Goal: Task Accomplishment & Management: Manage account settings

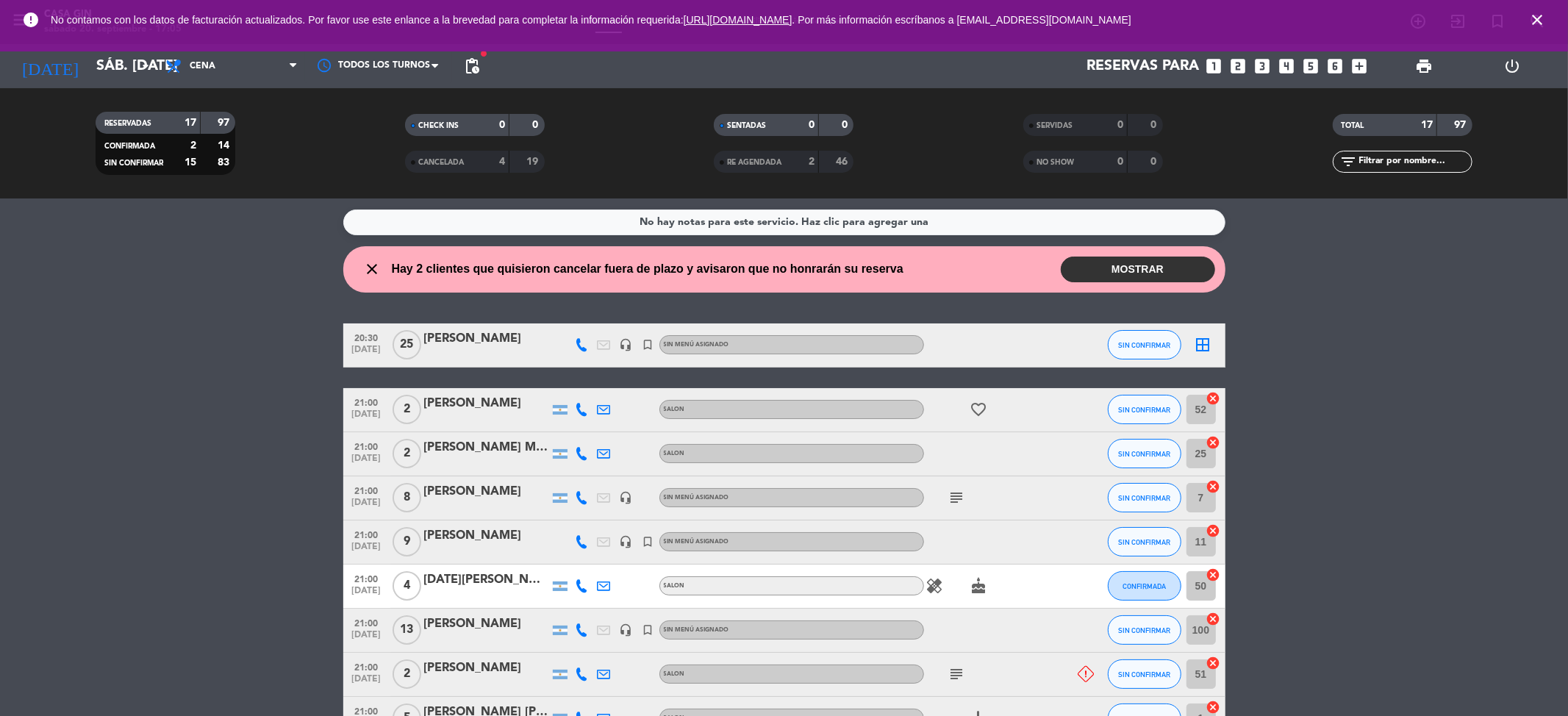
click at [1180, 260] on button "MOSTRAR" at bounding box center [1138, 269] width 155 height 26
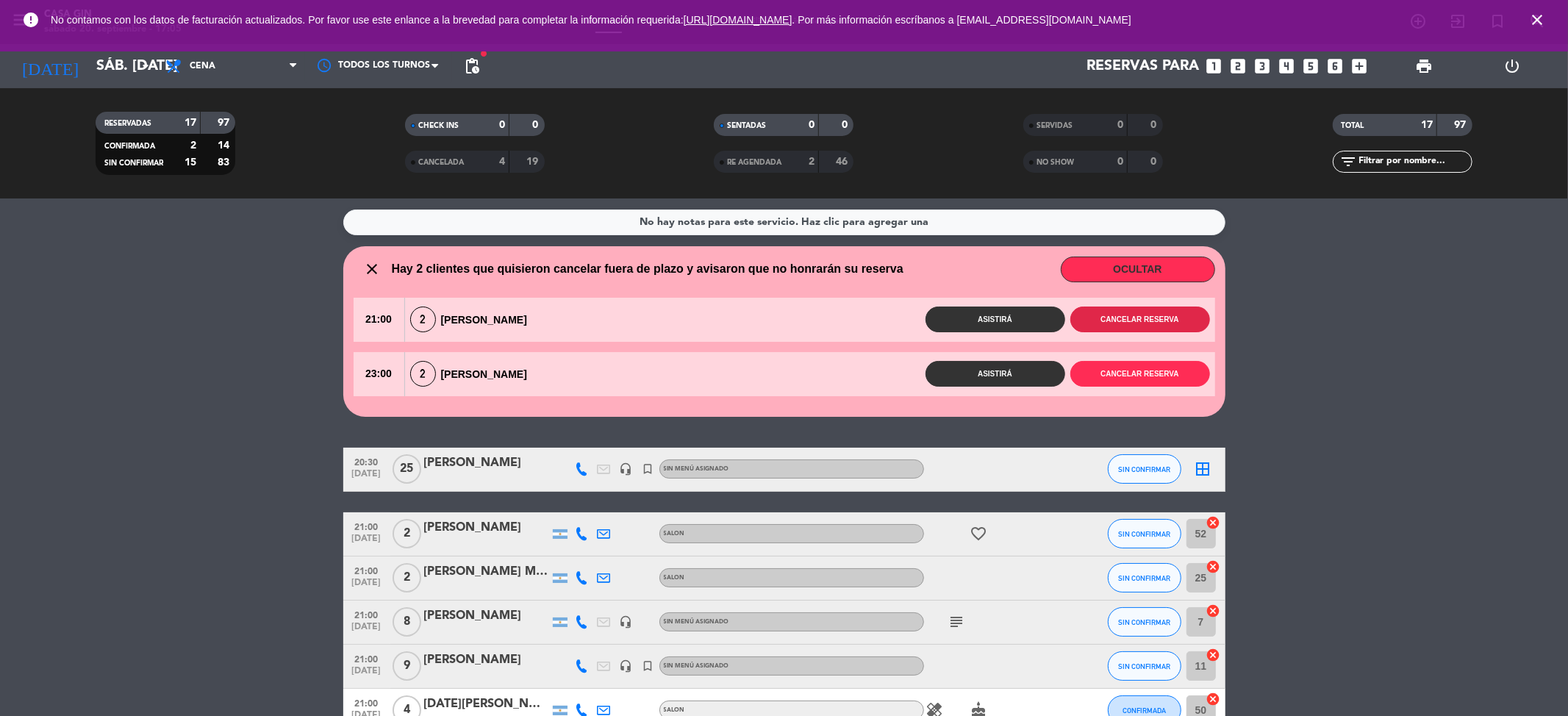
click at [1167, 312] on button "Cancelar reserva" at bounding box center [1140, 320] width 139 height 26
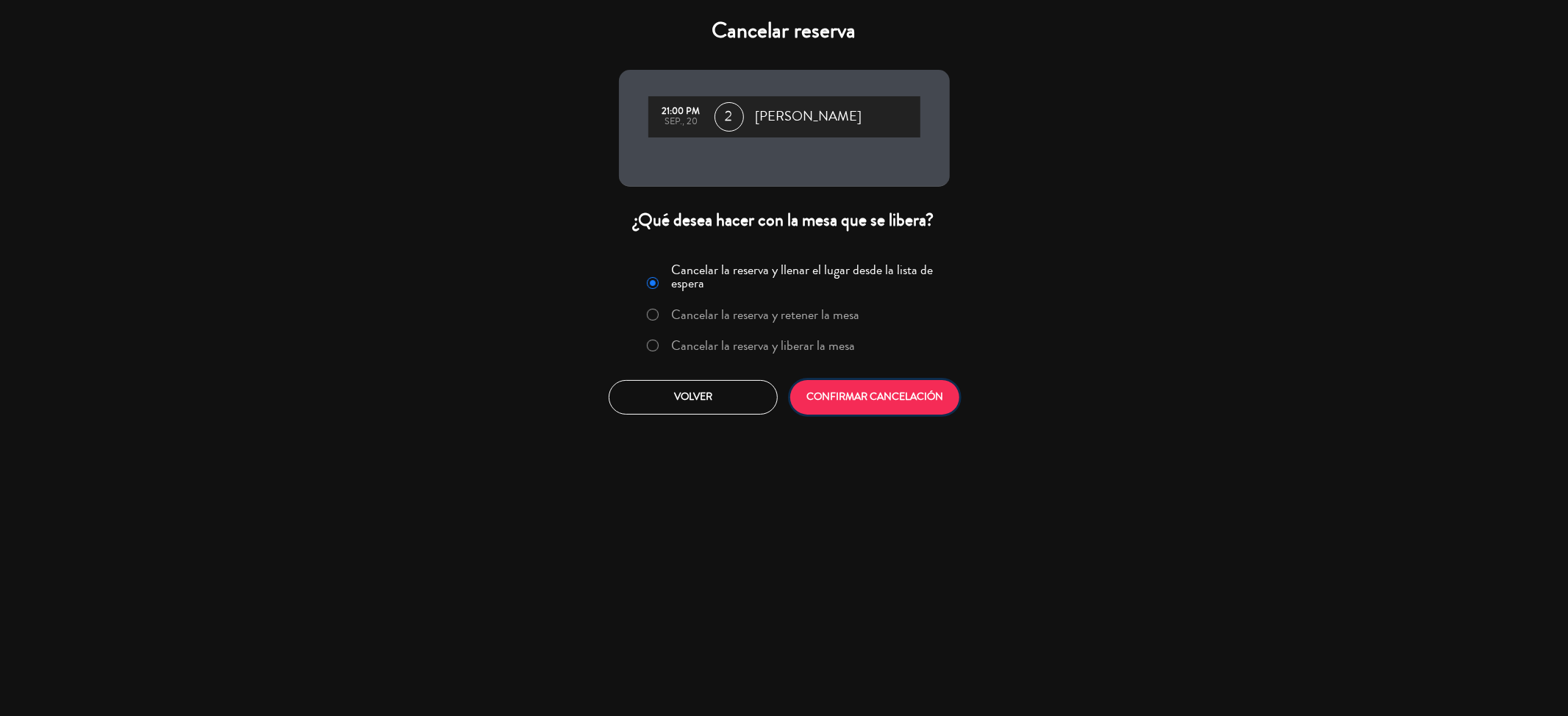
click at [897, 384] on button "CONFIRMAR CANCELACIÓN" at bounding box center [874, 396] width 169 height 34
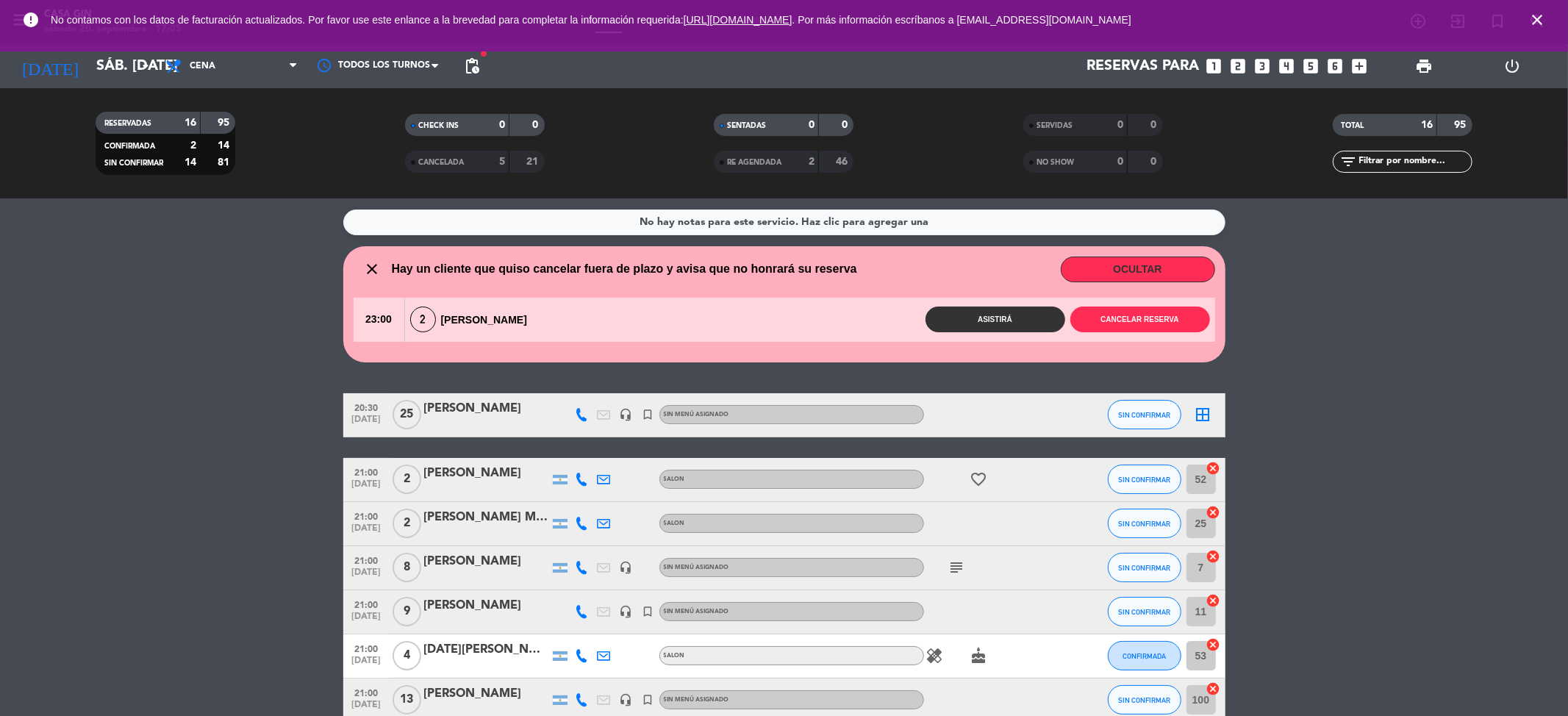
click at [1122, 306] on div "23:00 2 [PERSON_NAME] Asistirá Cancelar reserva" at bounding box center [784, 320] width 861 height 44
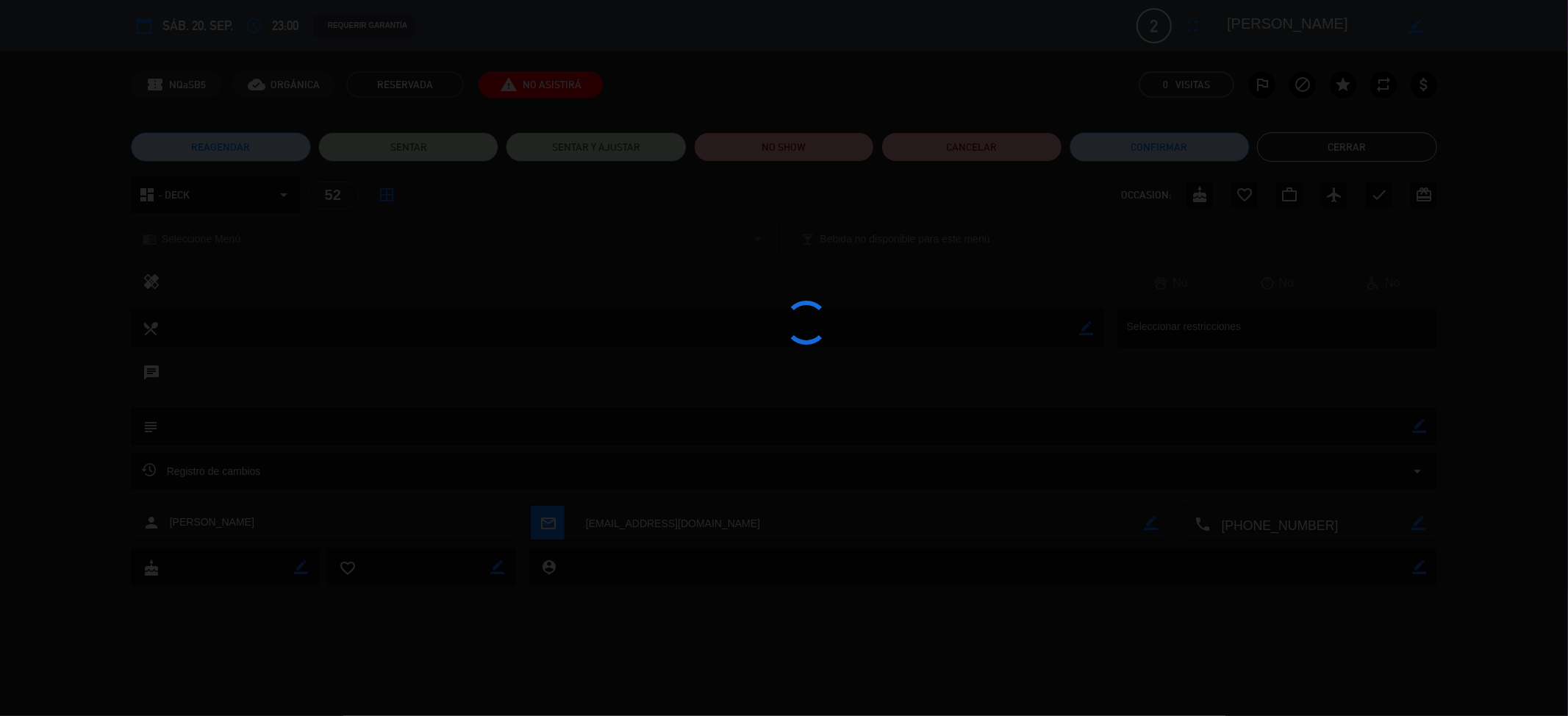
click at [1127, 320] on div at bounding box center [784, 358] width 1568 height 716
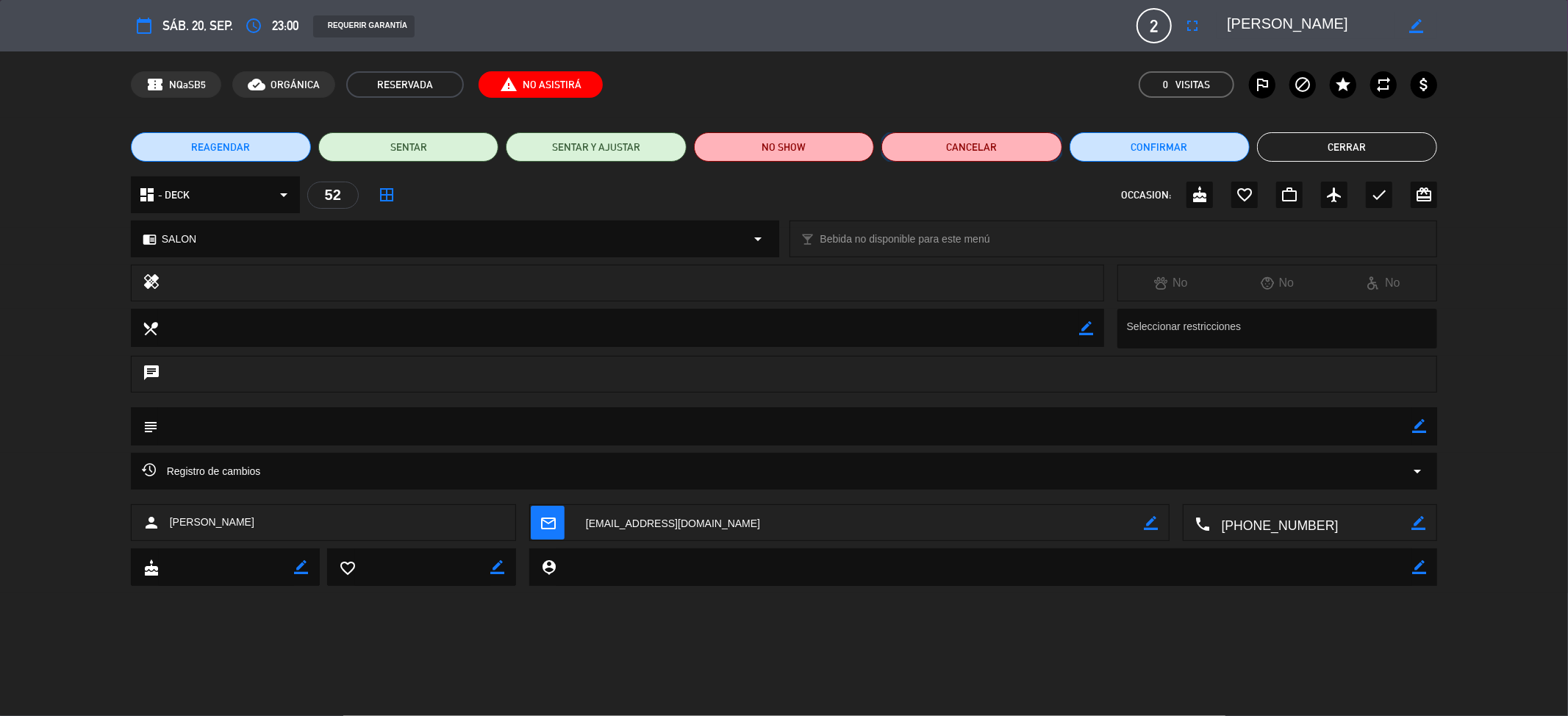
click at [940, 142] on button "Cancelar" at bounding box center [971, 147] width 180 height 30
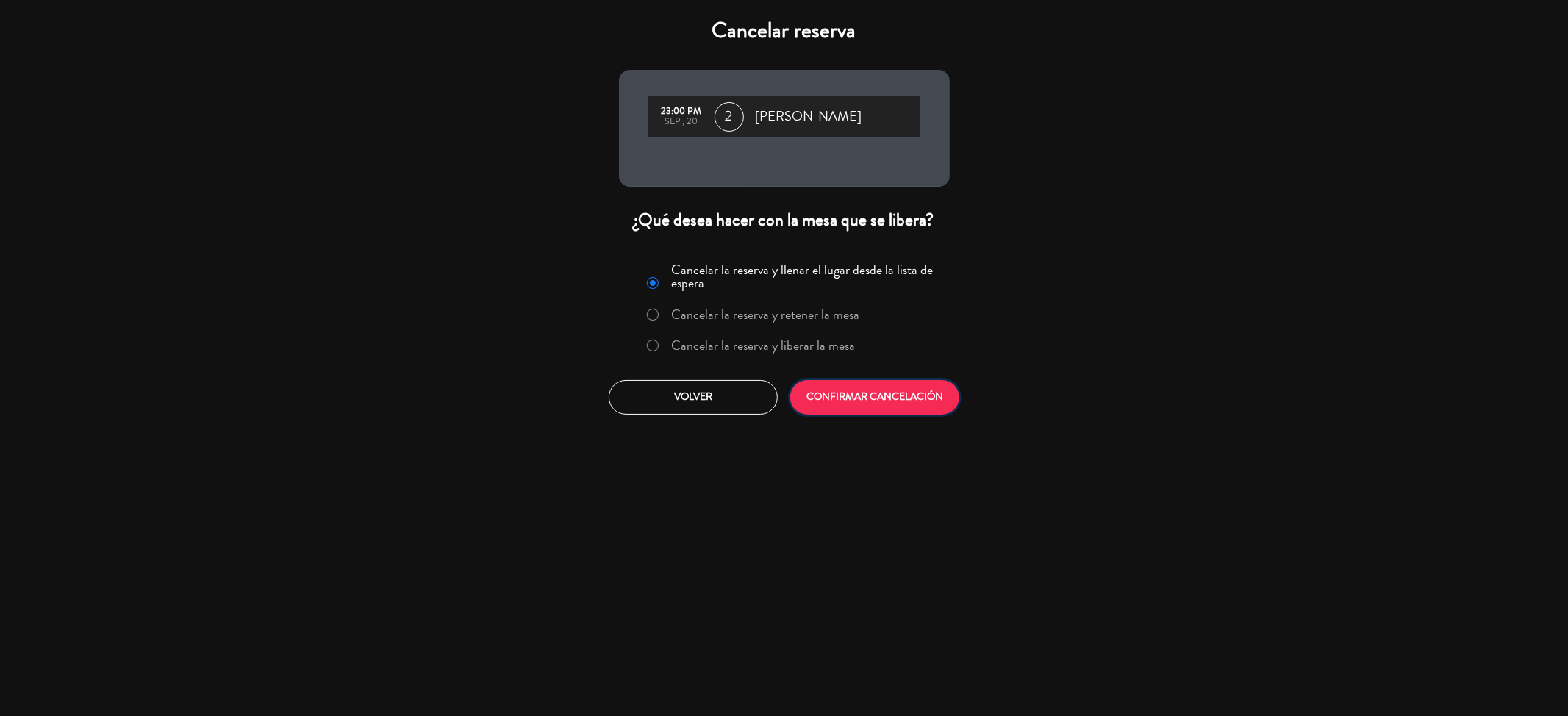
click at [907, 388] on button "CONFIRMAR CANCELACIÓN" at bounding box center [874, 396] width 169 height 34
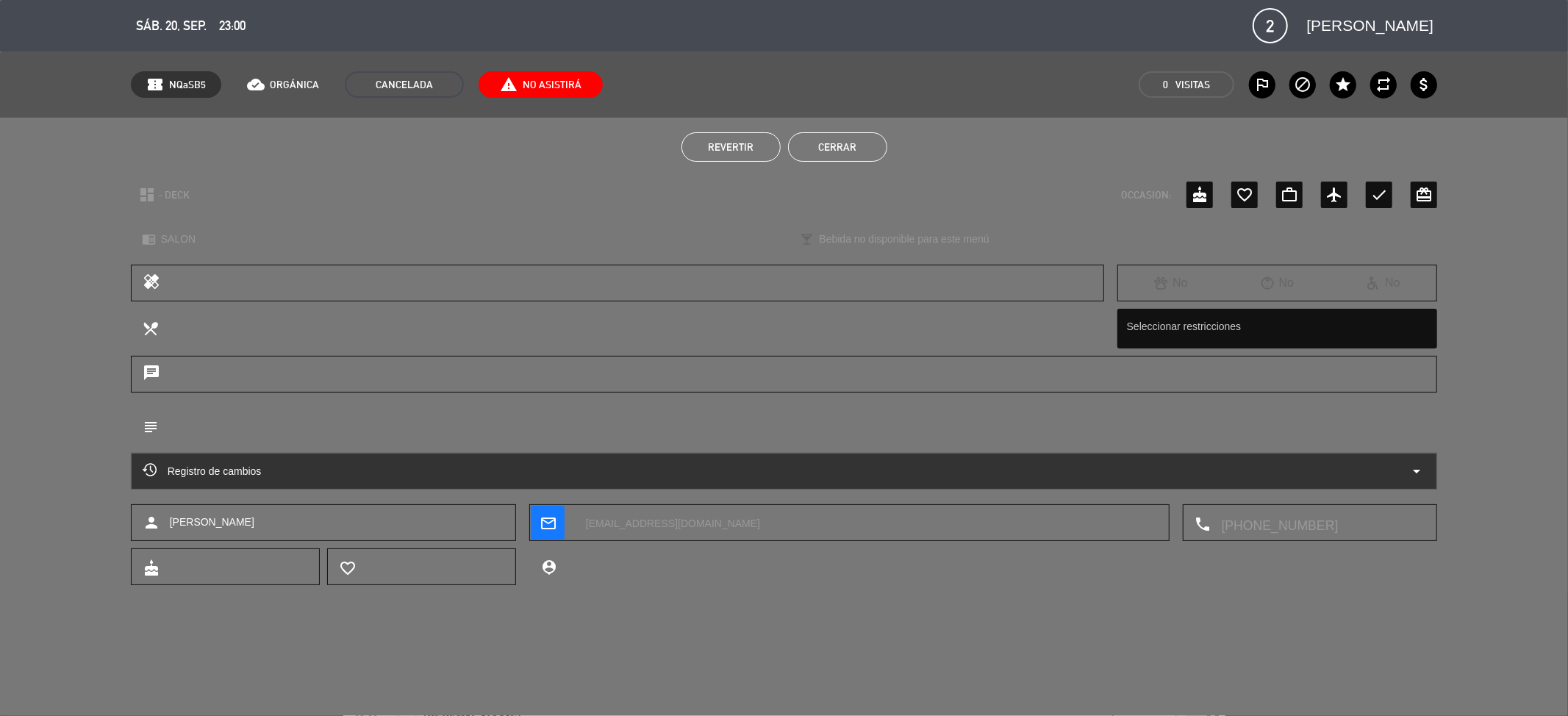
click at [865, 144] on button "Cerrar" at bounding box center [838, 147] width 99 height 30
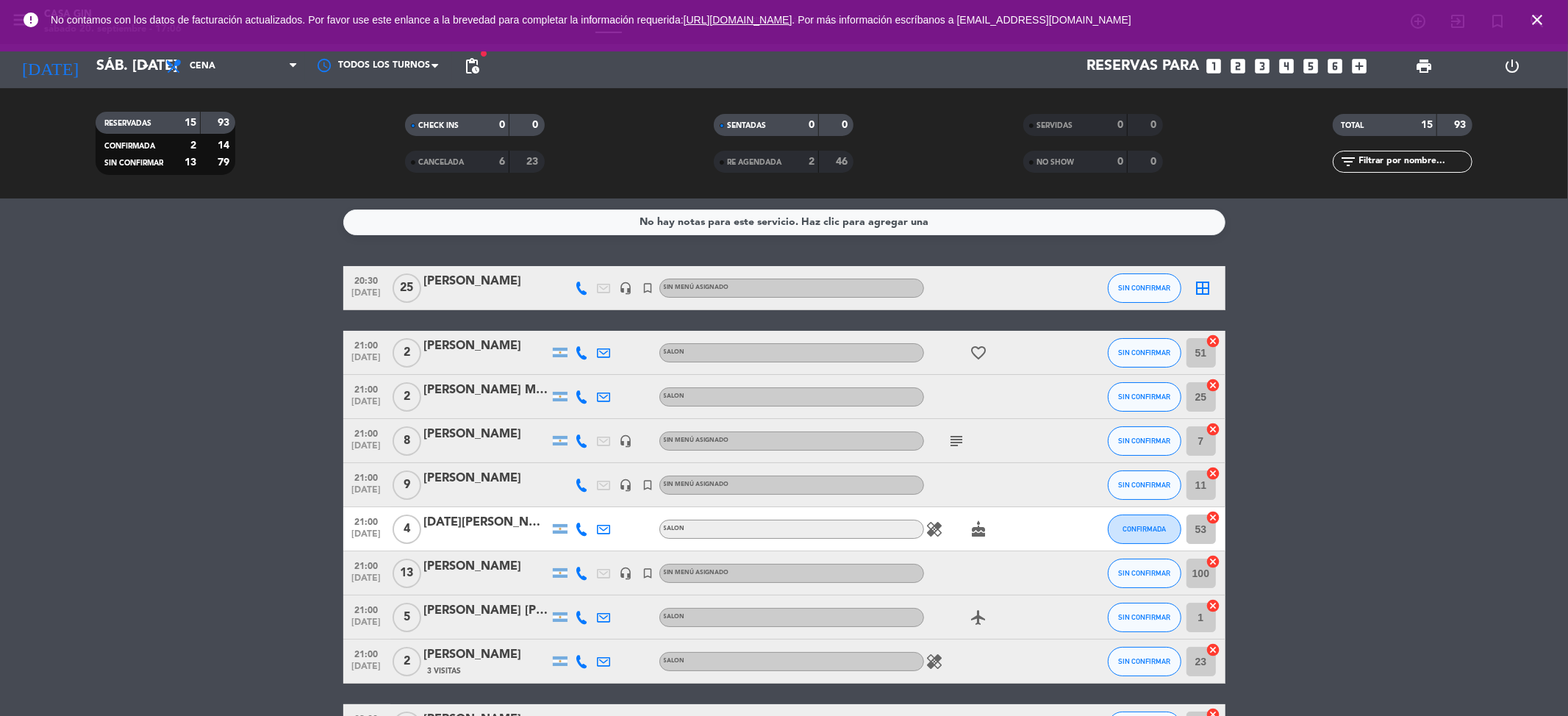
click at [514, 280] on div "[PERSON_NAME]" at bounding box center [486, 282] width 125 height 19
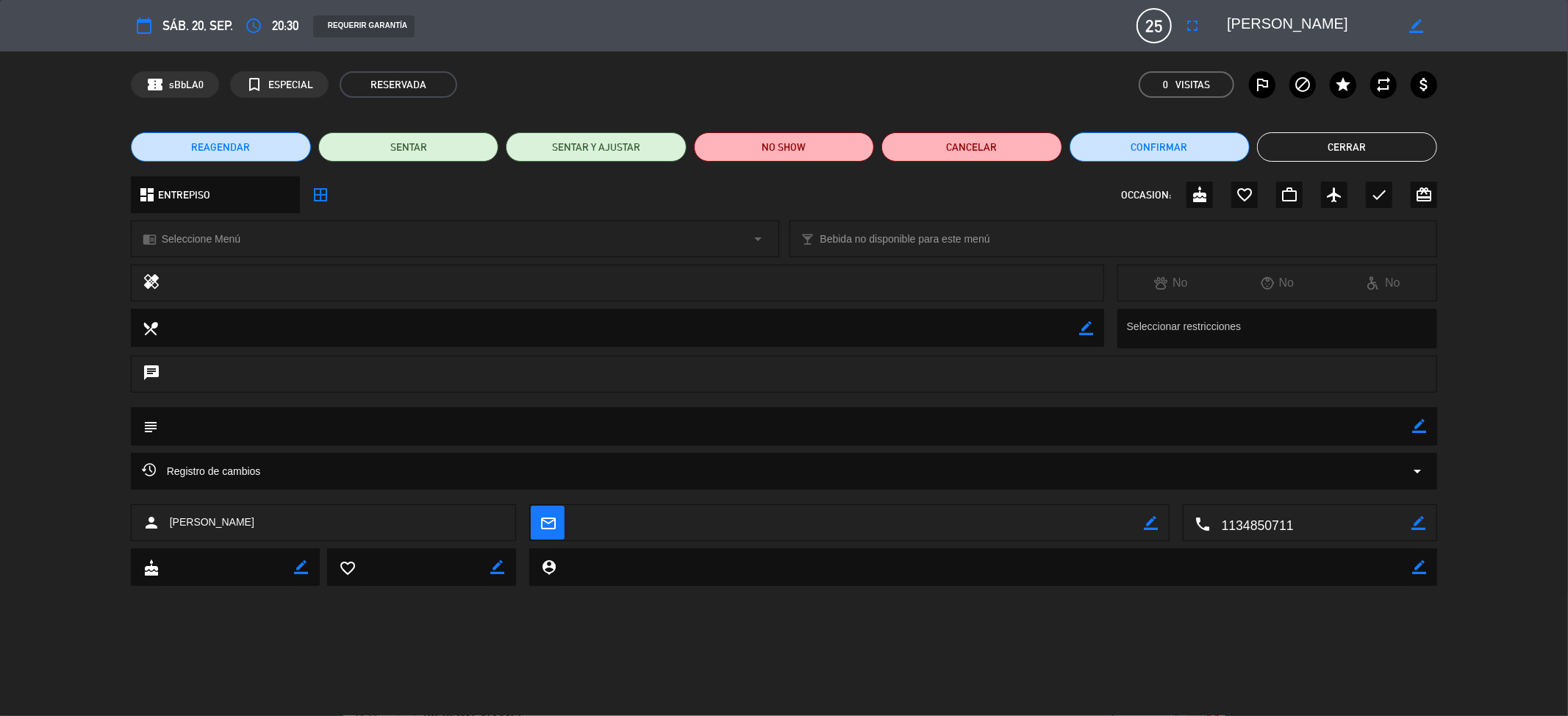
click at [1422, 424] on icon "border_color" at bounding box center [1419, 425] width 14 height 14
click at [1423, 420] on icon at bounding box center [1419, 425] width 14 height 14
click at [1419, 424] on icon "border_color" at bounding box center [1419, 425] width 14 height 14
click at [936, 427] on textarea at bounding box center [785, 425] width 1255 height 38
click at [1413, 422] on icon at bounding box center [1419, 425] width 14 height 14
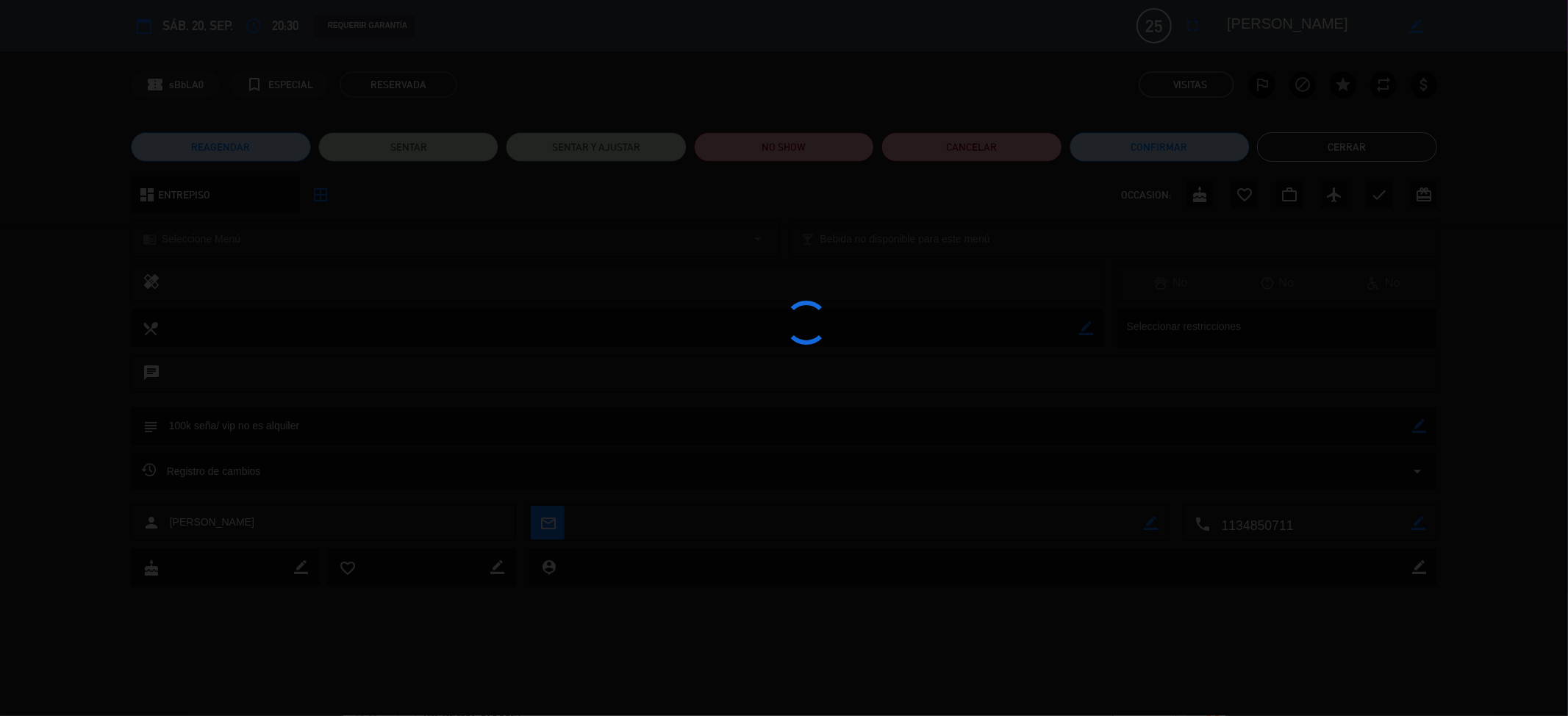
type textarea "100k seña/ vip no es alquiler"
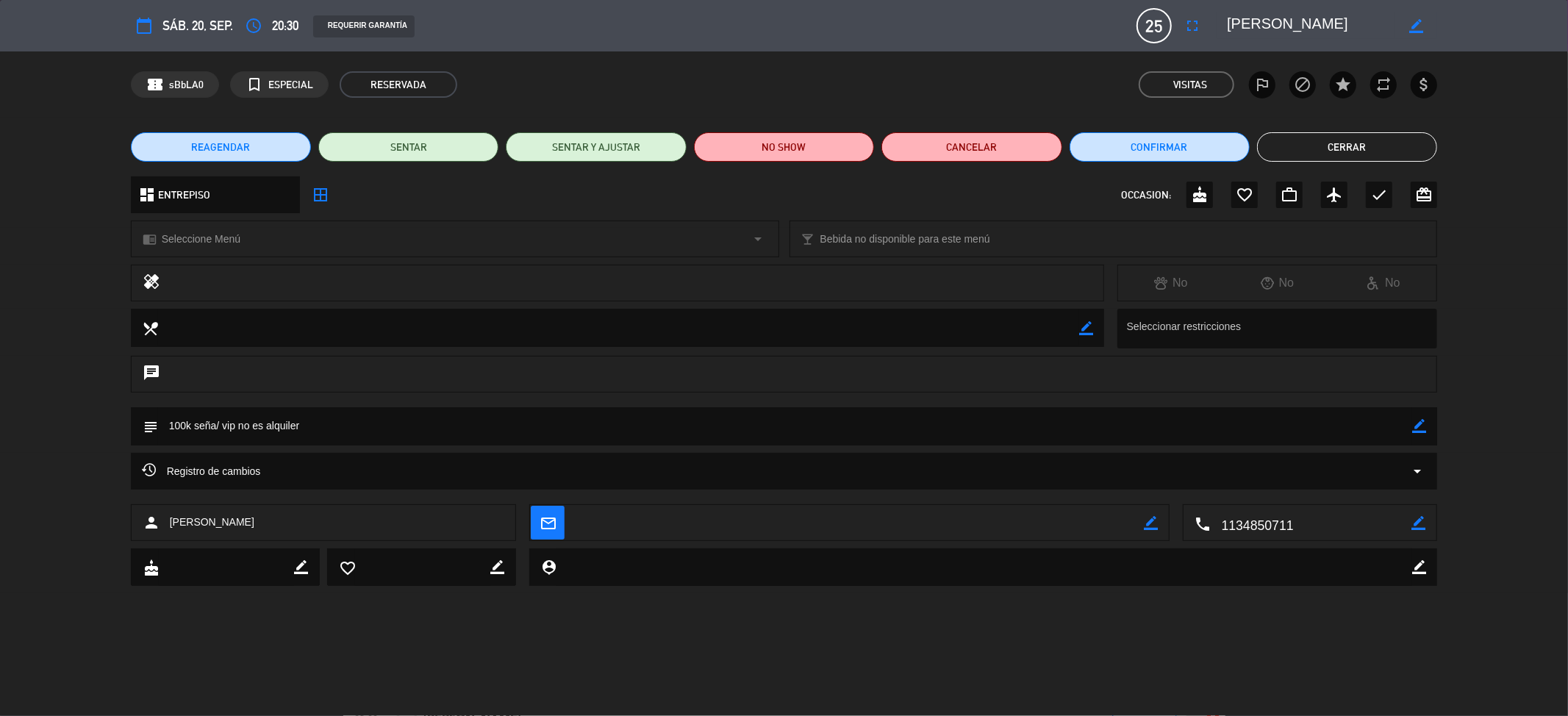
click at [1339, 141] on button "Cerrar" at bounding box center [1347, 147] width 180 height 30
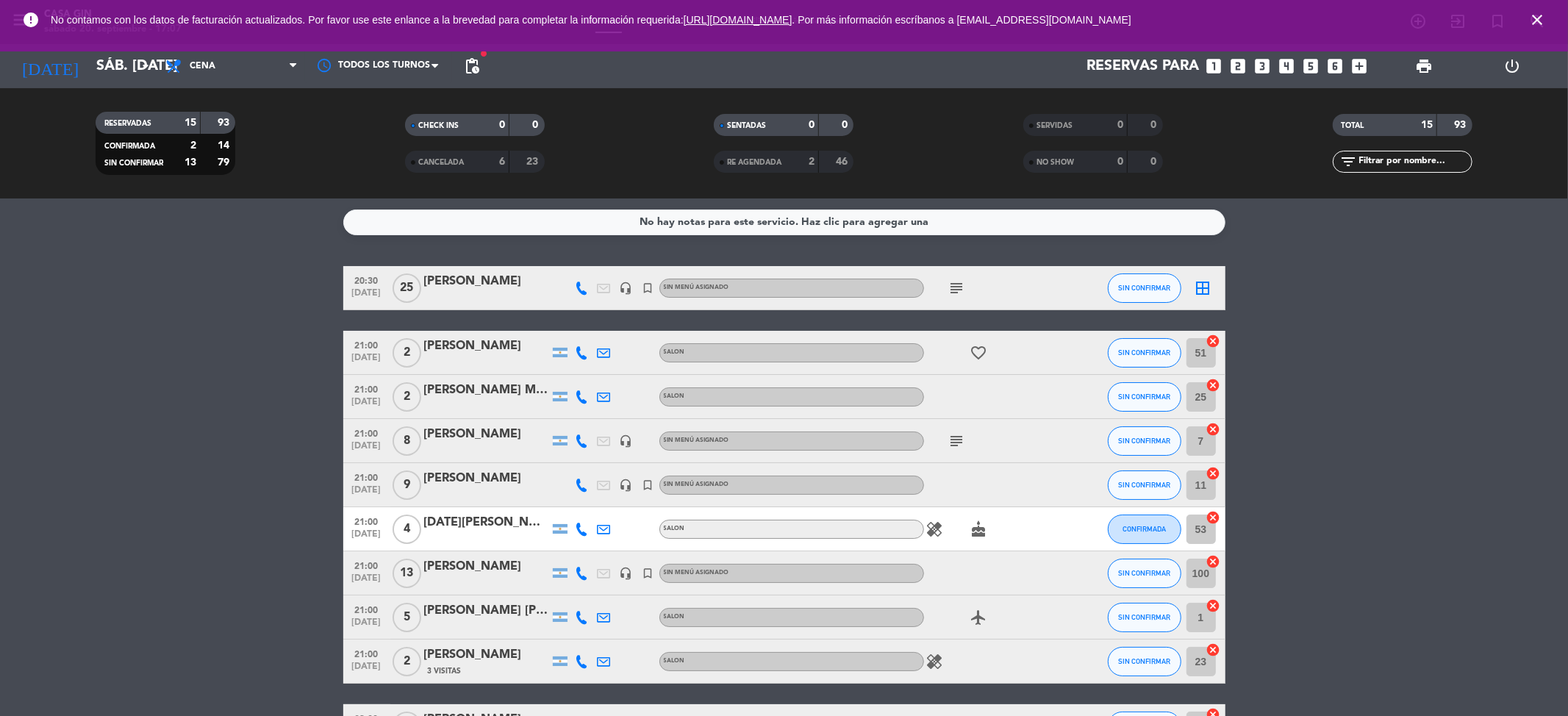
click at [1368, 57] on icon "add_box" at bounding box center [1360, 66] width 19 height 19
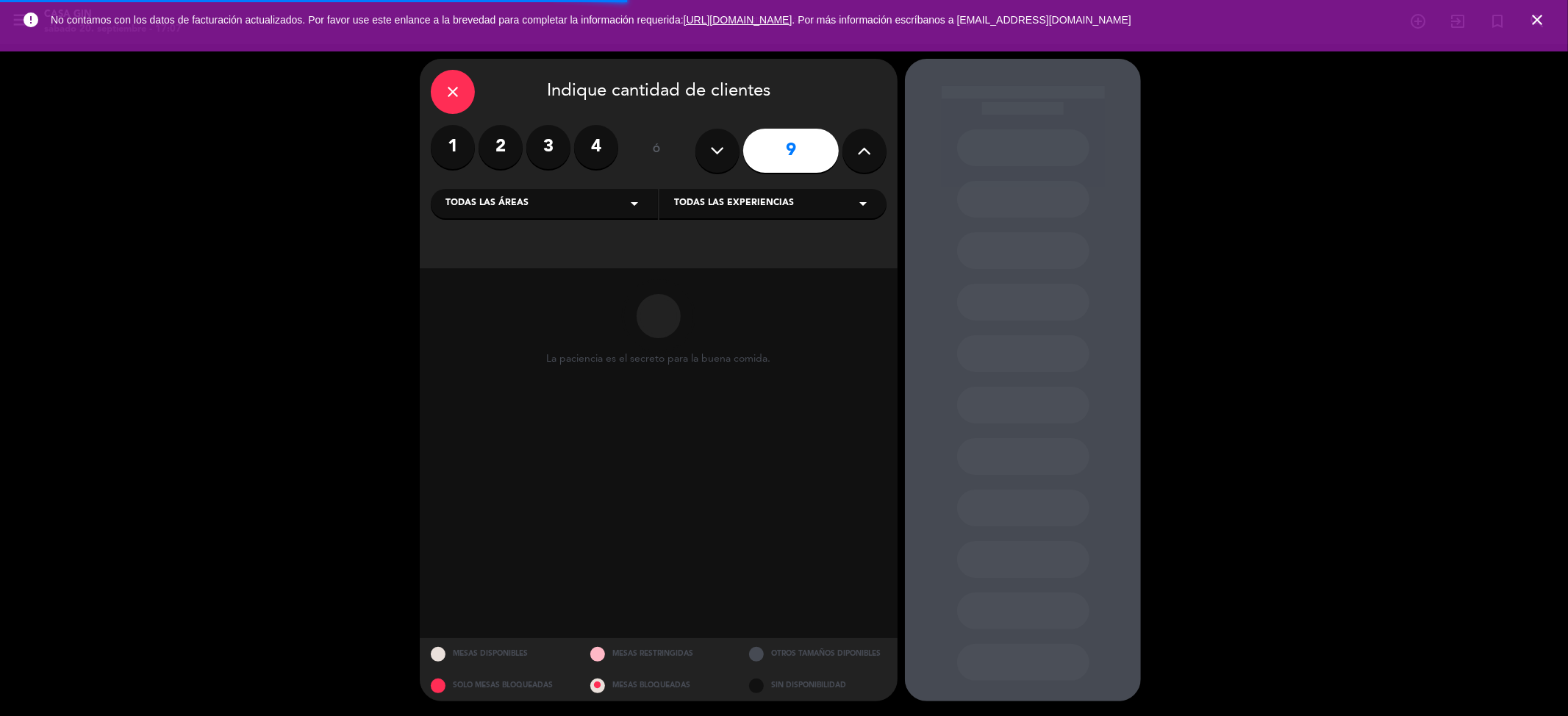
click at [498, 139] on label "2" at bounding box center [500, 147] width 44 height 44
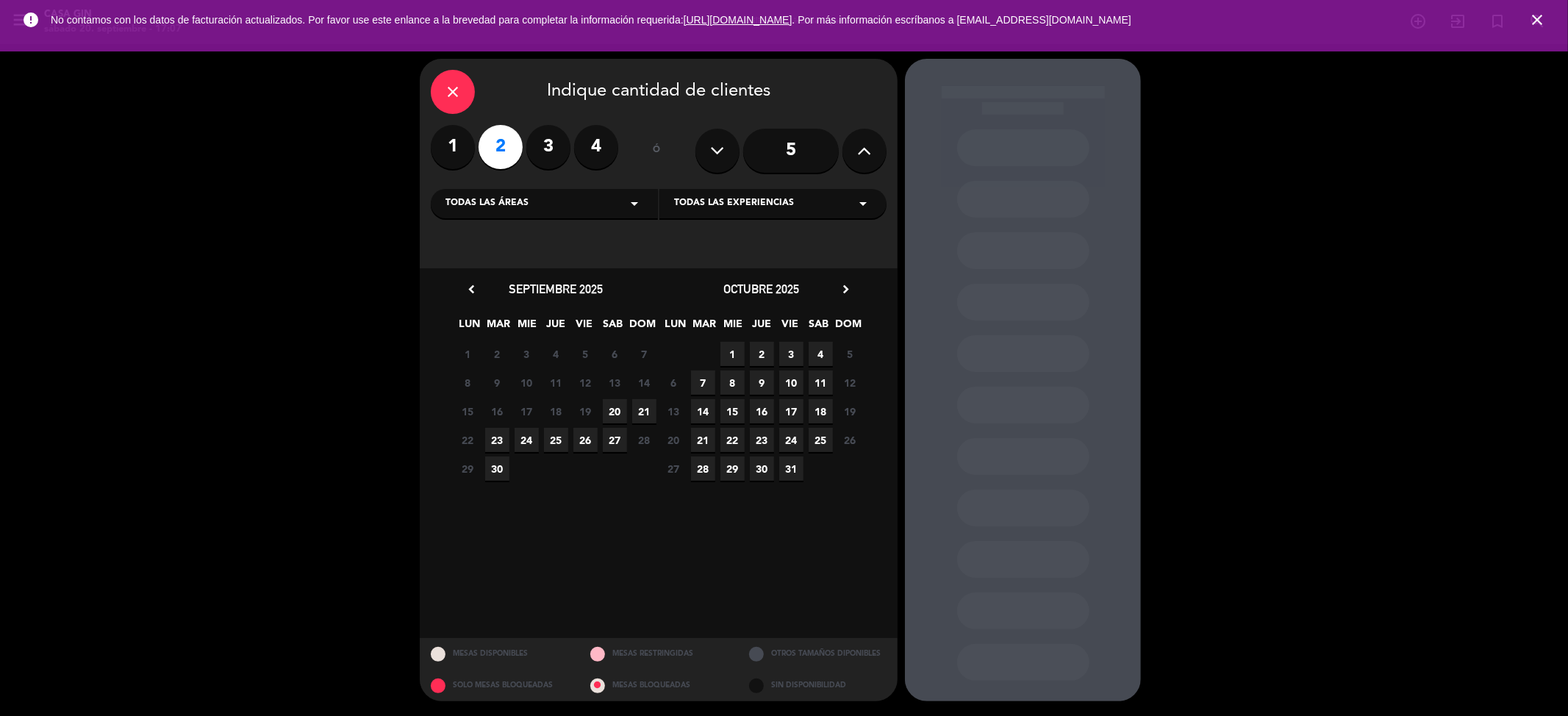
click at [610, 409] on span "20" at bounding box center [615, 411] width 24 height 24
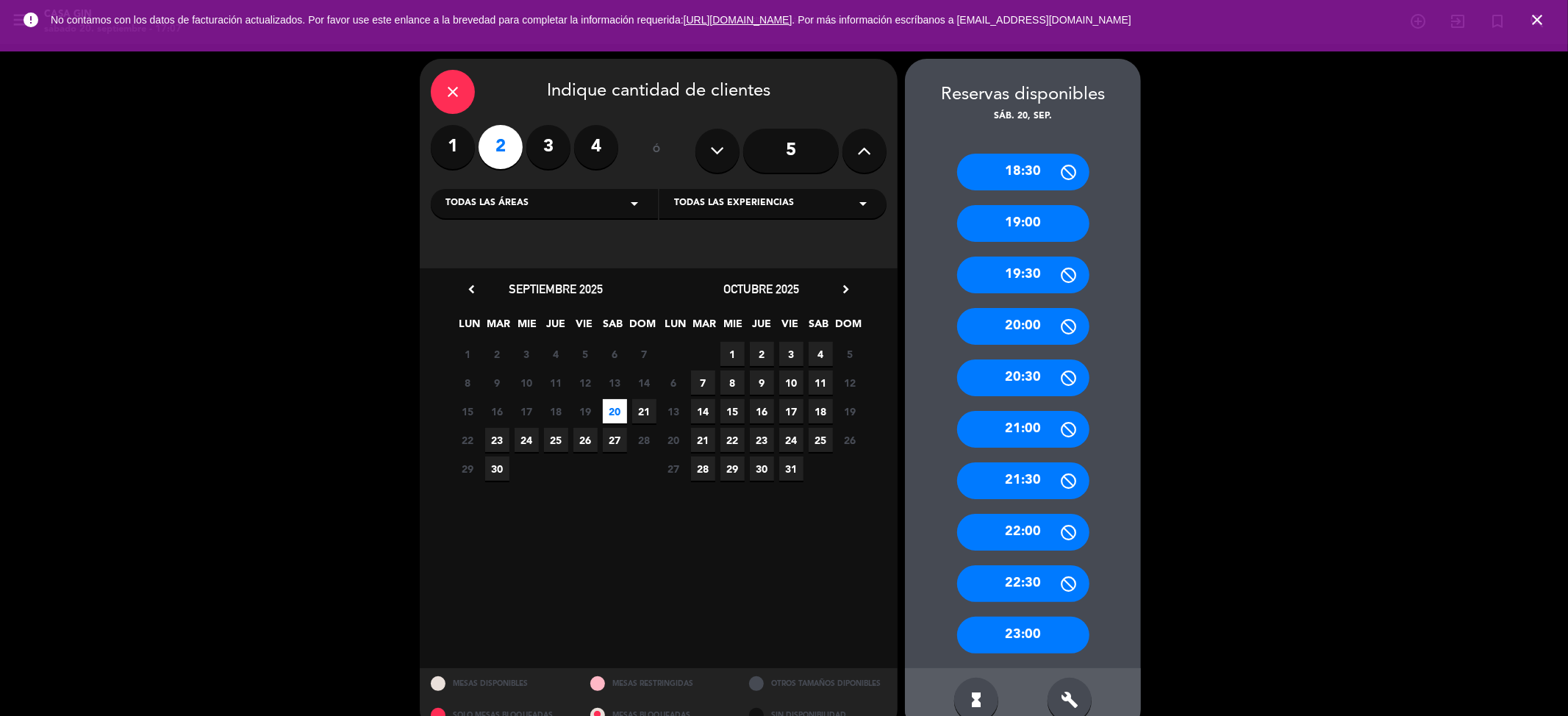
click at [1009, 428] on div "21:00" at bounding box center [1023, 429] width 132 height 37
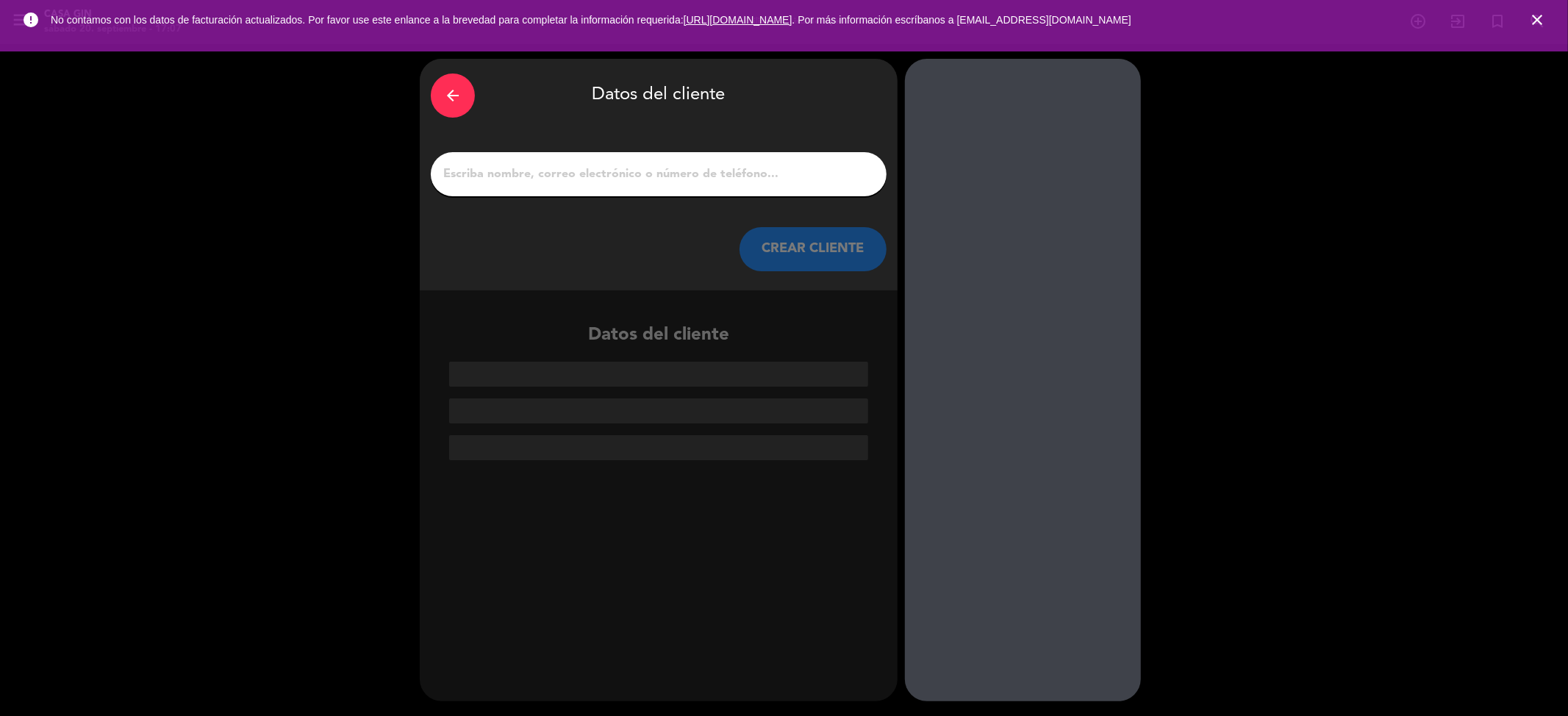
click at [680, 177] on input "1" at bounding box center [658, 175] width 433 height 21
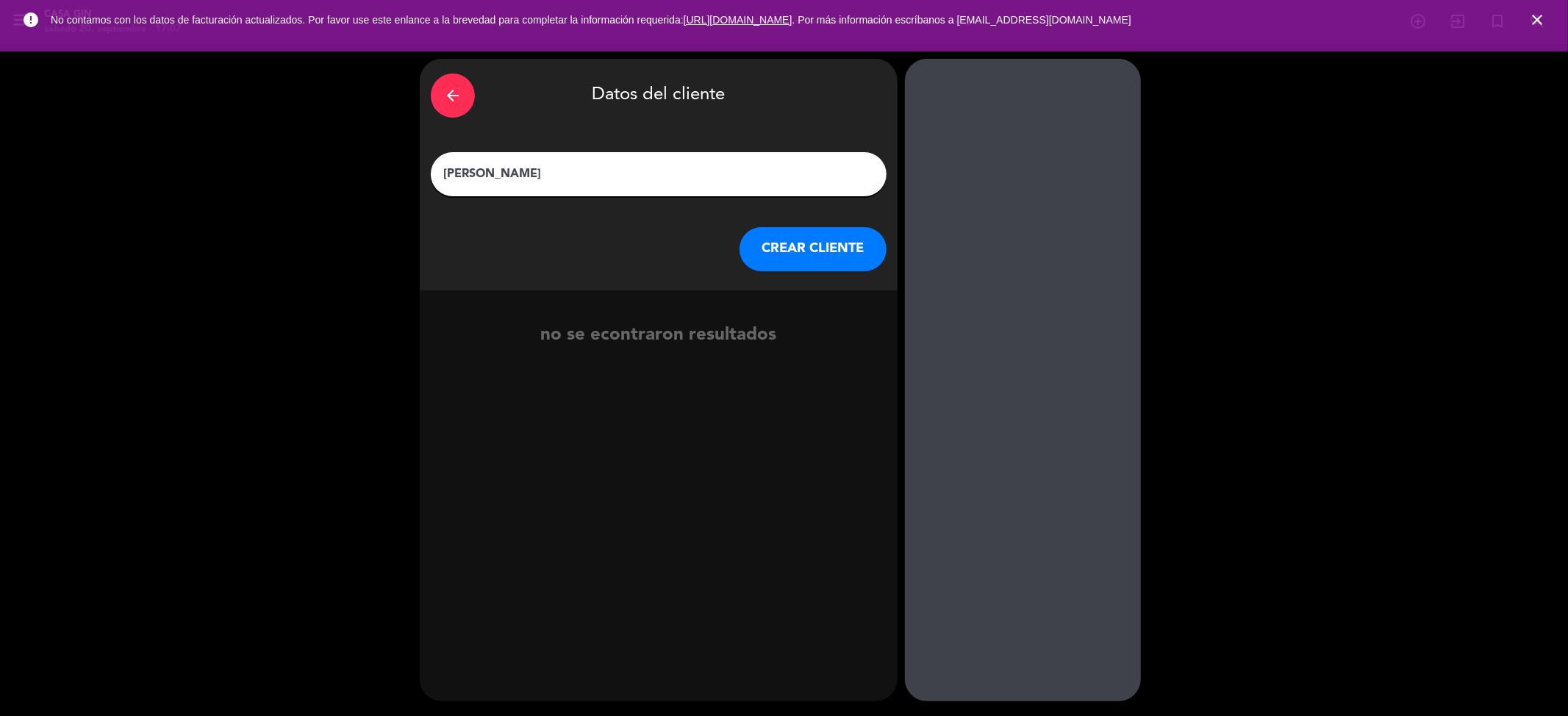
type input "[PERSON_NAME]"
click at [818, 250] on button "CREAR CLIENTE" at bounding box center [813, 249] width 147 height 44
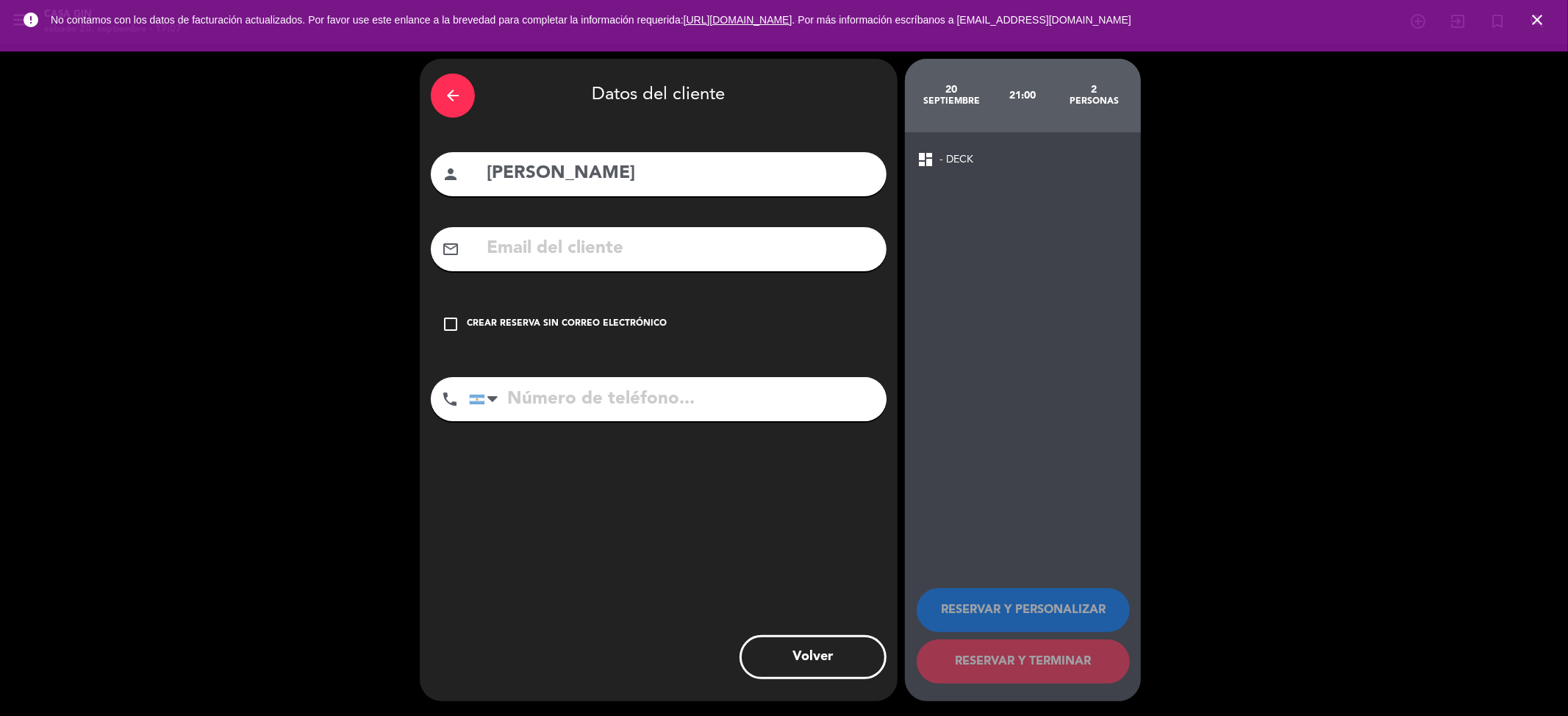
click at [444, 319] on icon "check_box_outline_blank" at bounding box center [450, 324] width 18 height 18
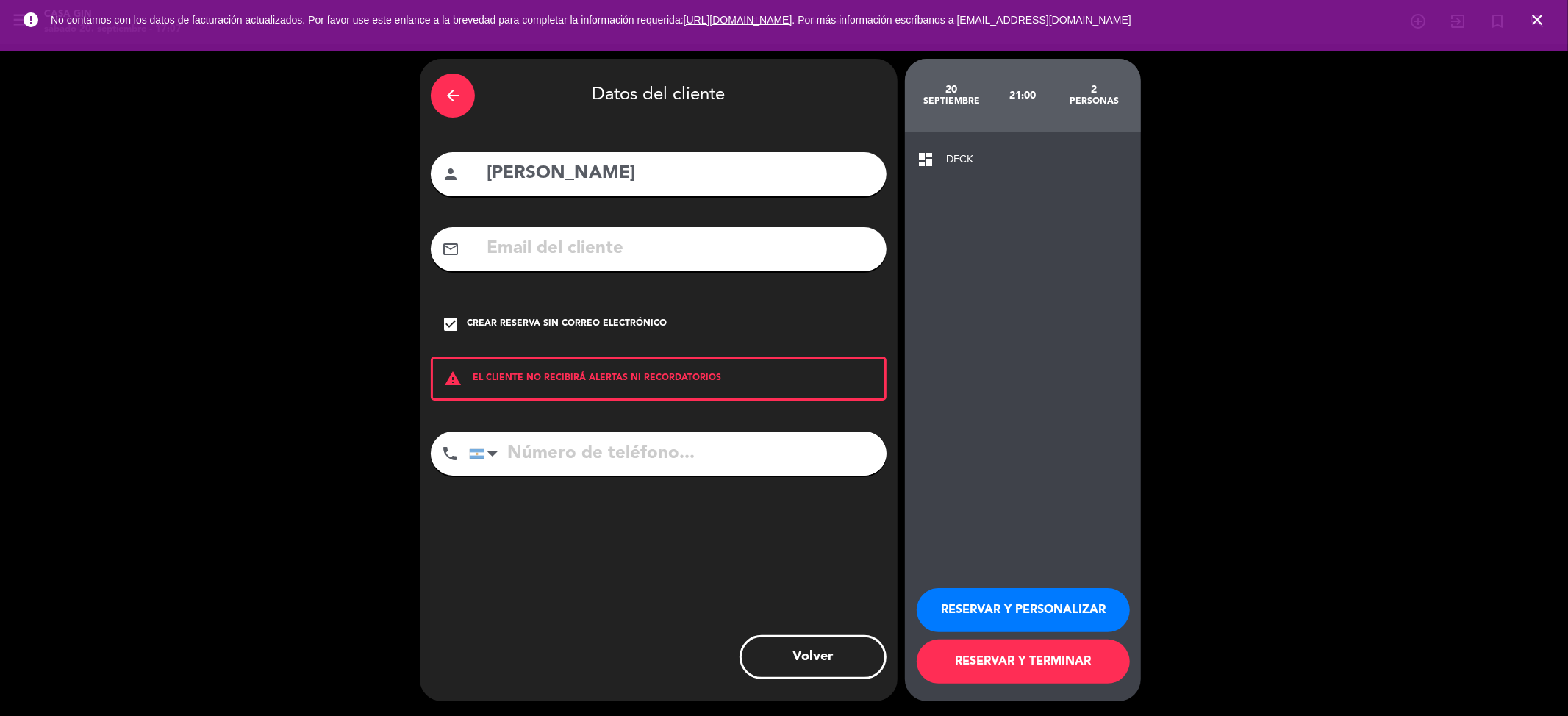
click at [1009, 605] on button "RESERVAR Y PERSONALIZAR" at bounding box center [1023, 609] width 213 height 44
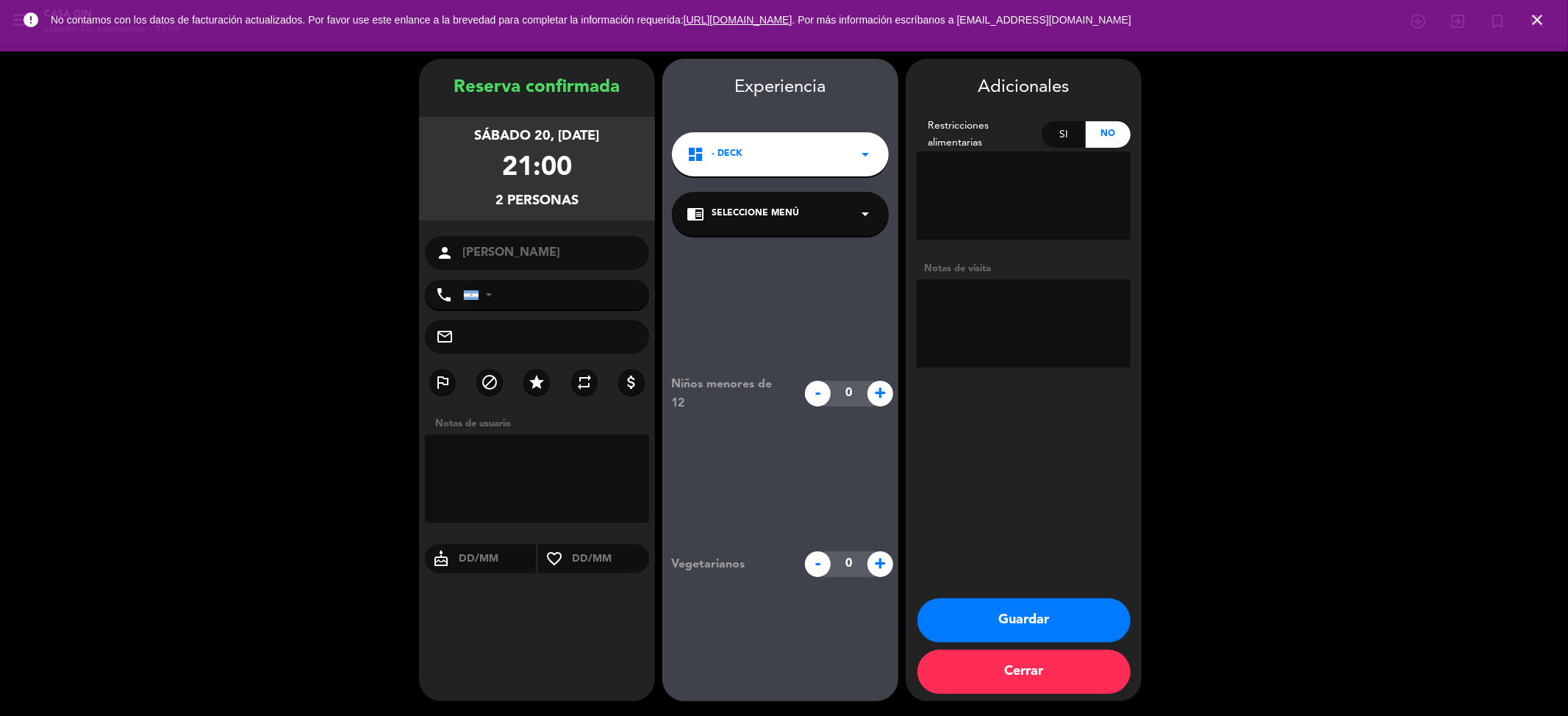
click at [1012, 618] on button "Guardar" at bounding box center [1024, 620] width 213 height 44
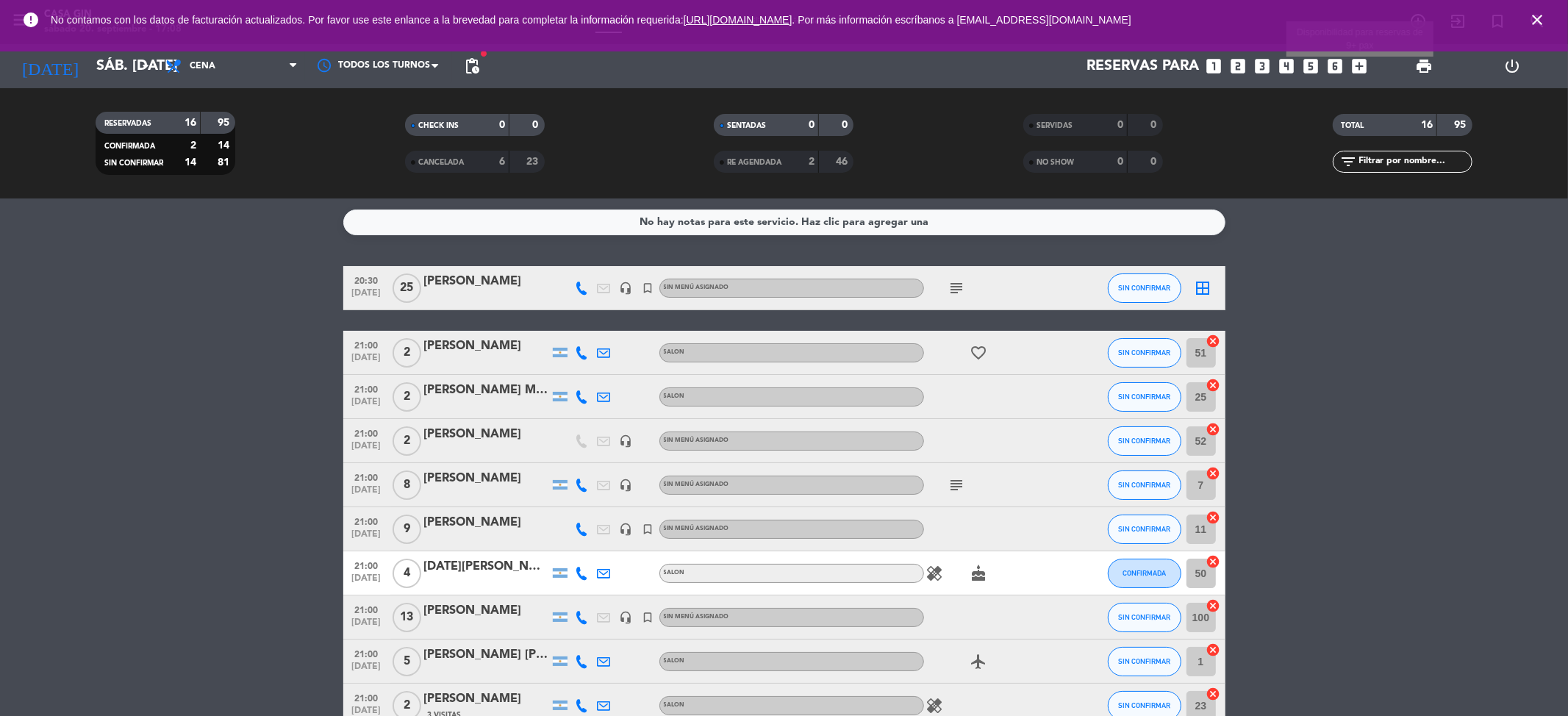
click at [1357, 58] on icon "add_box" at bounding box center [1360, 66] width 19 height 19
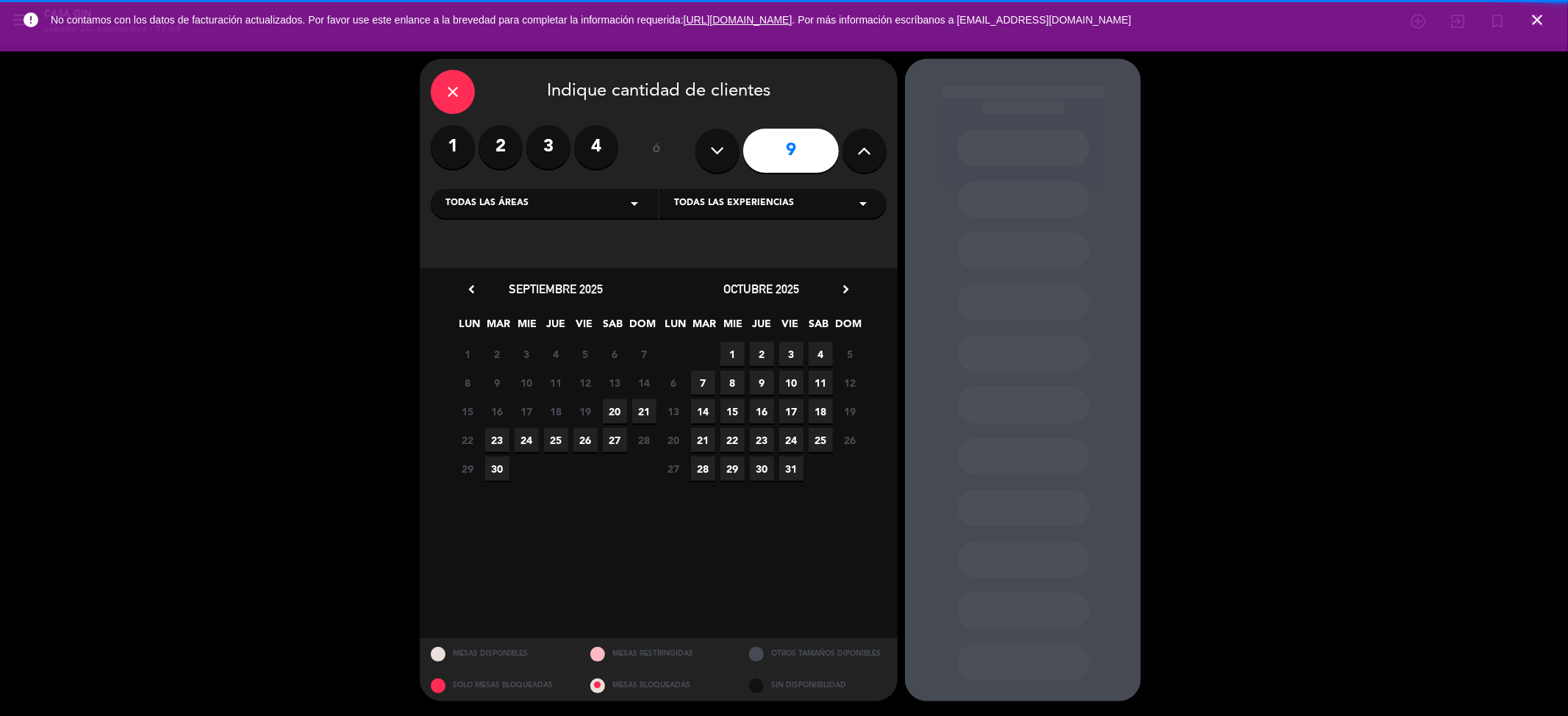
click at [498, 139] on label "2" at bounding box center [500, 147] width 44 height 44
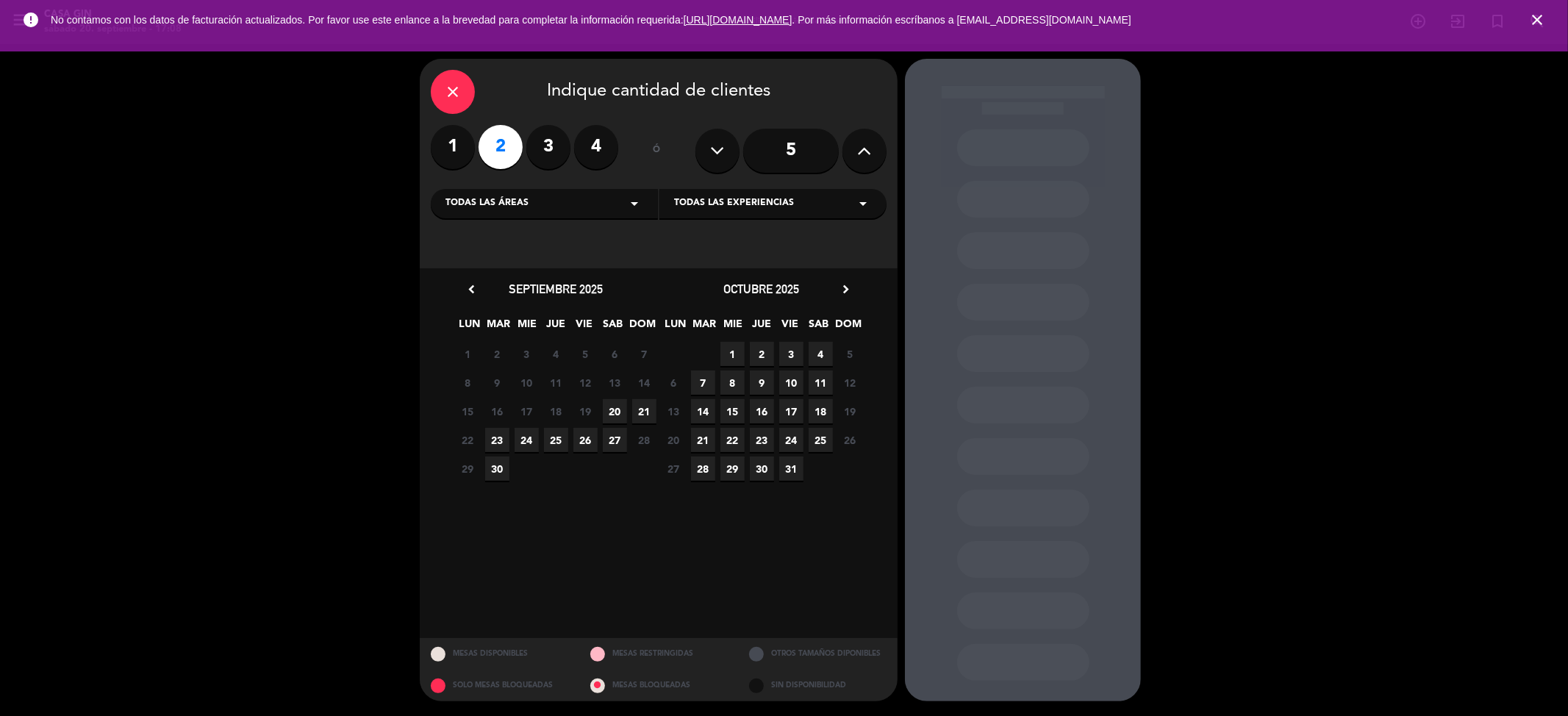
click at [619, 400] on span "20" at bounding box center [615, 411] width 24 height 24
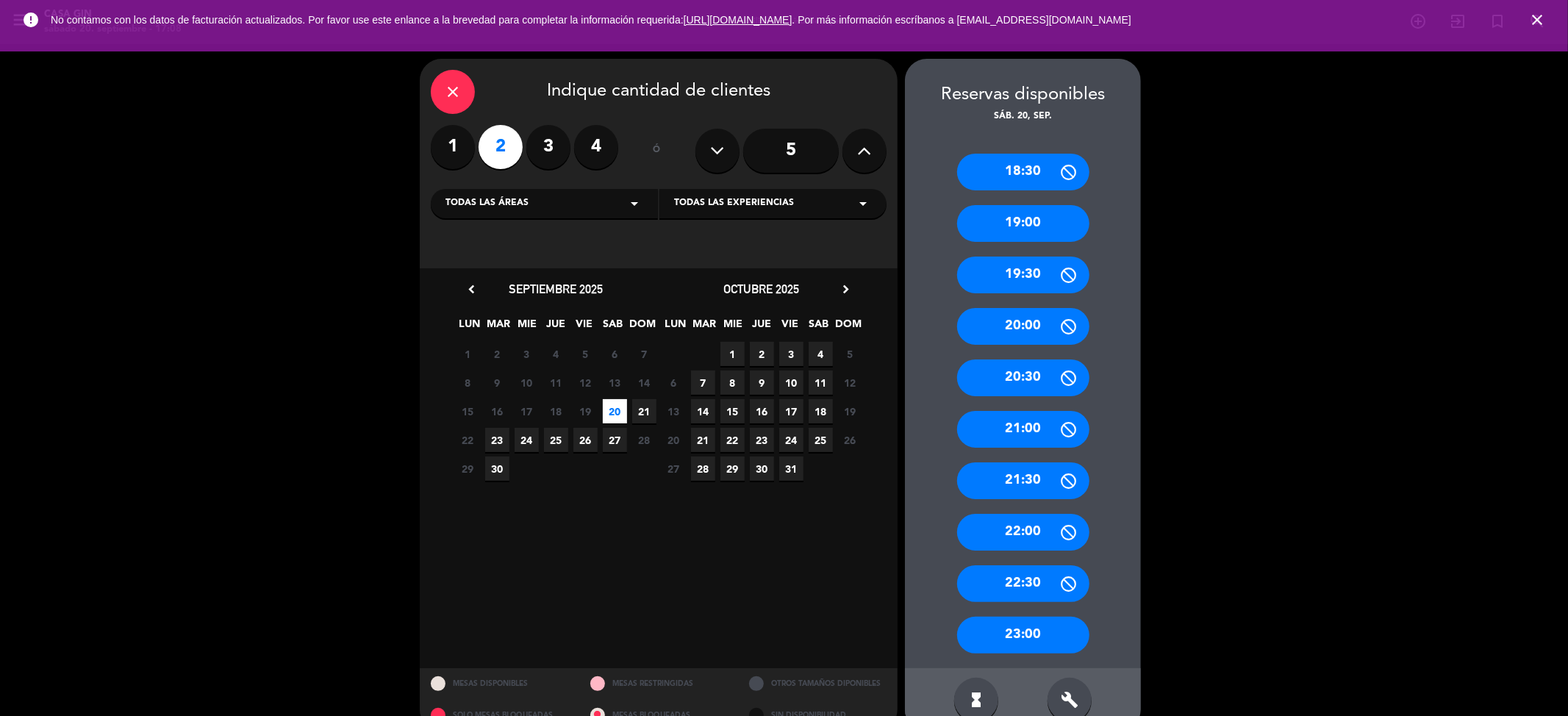
click at [1023, 428] on div "21:00" at bounding box center [1023, 429] width 132 height 37
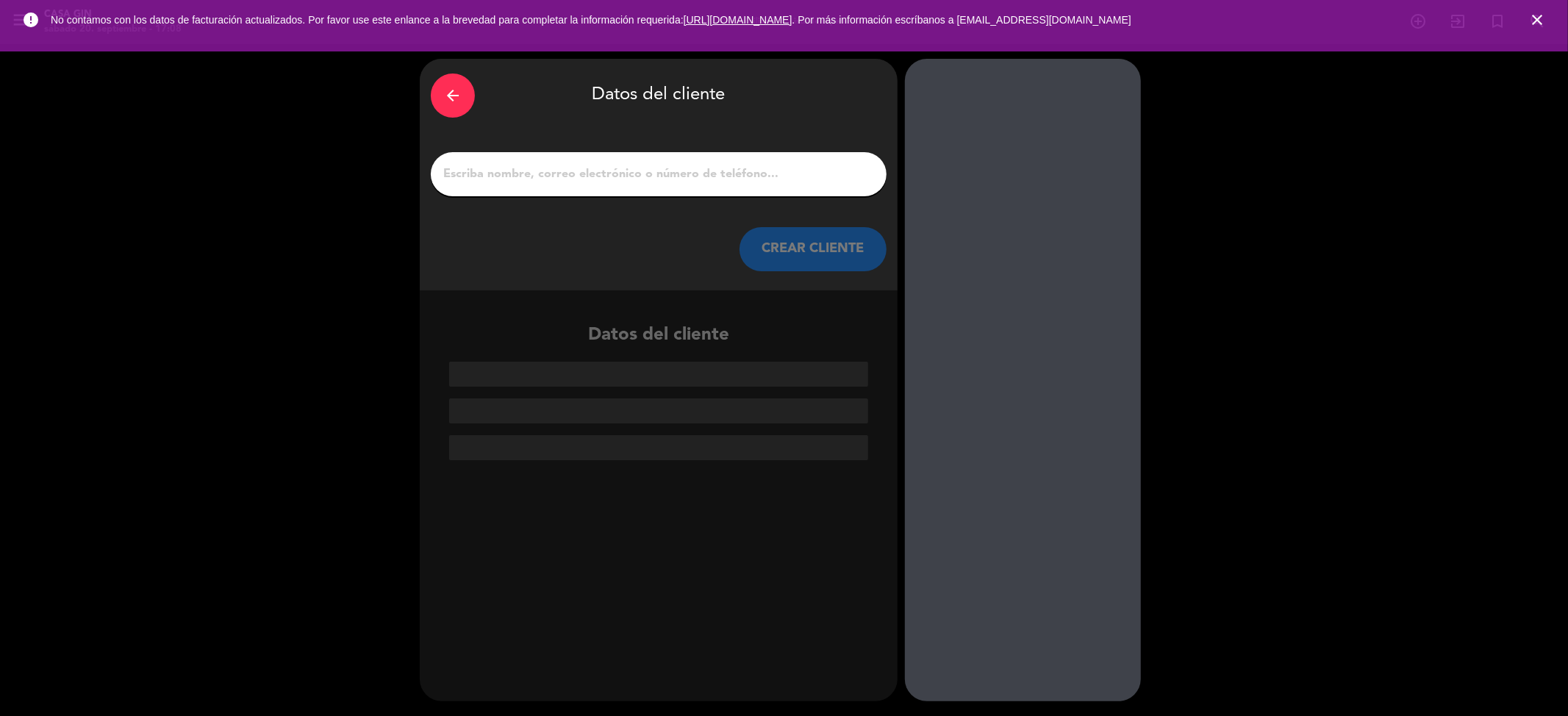
click at [643, 181] on input "1" at bounding box center [658, 175] width 433 height 21
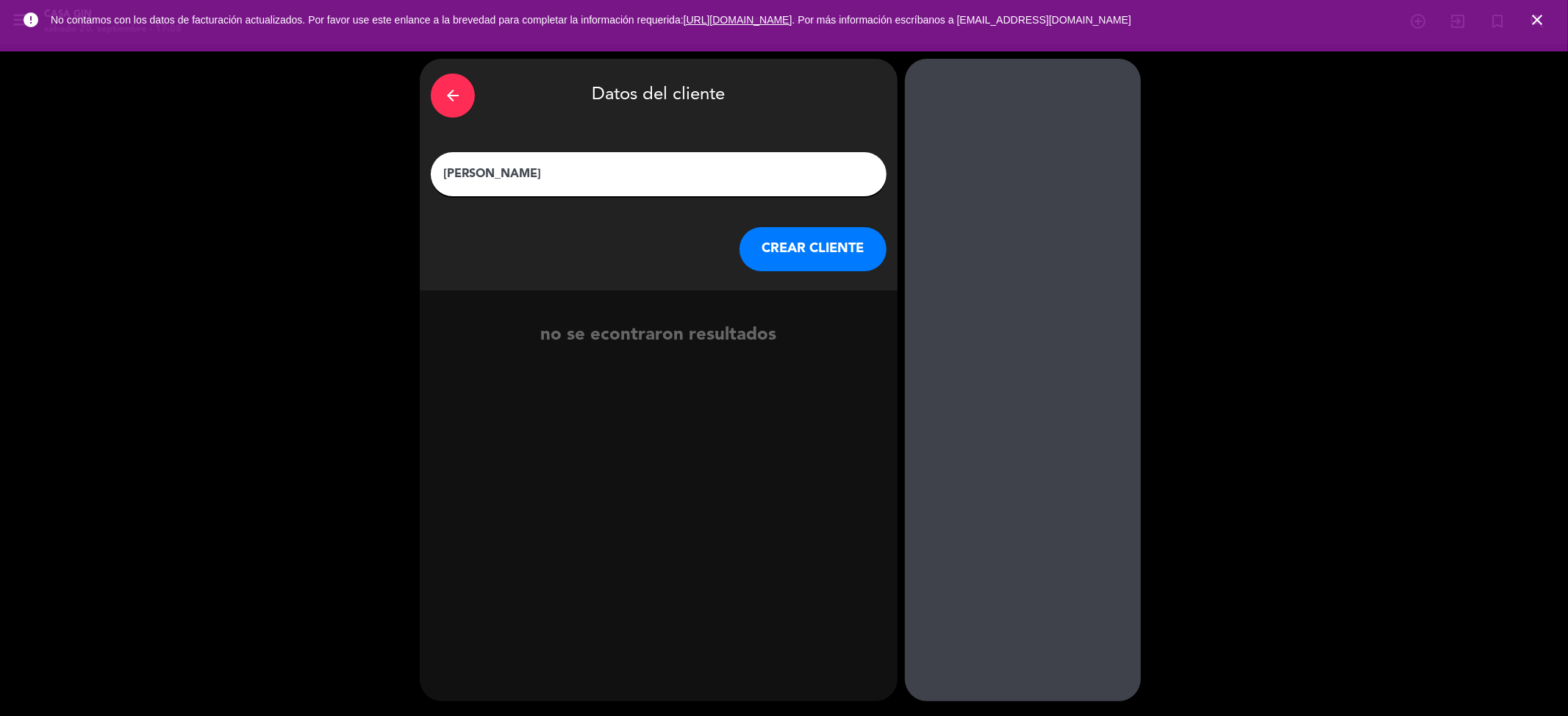
type input "[PERSON_NAME]"
click at [836, 239] on button "CREAR CLIENTE" at bounding box center [813, 249] width 147 height 44
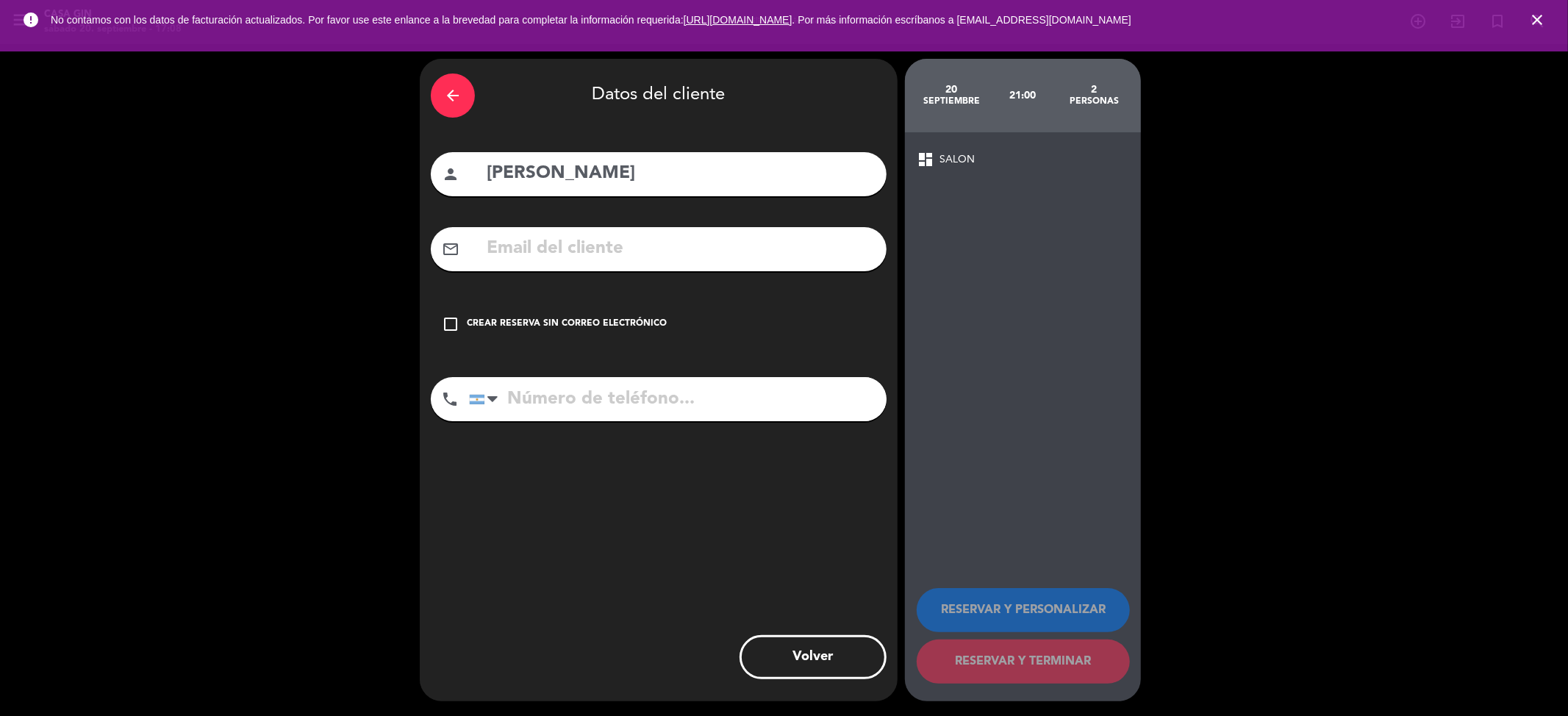
click at [450, 317] on icon "check_box_outline_blank" at bounding box center [450, 324] width 18 height 18
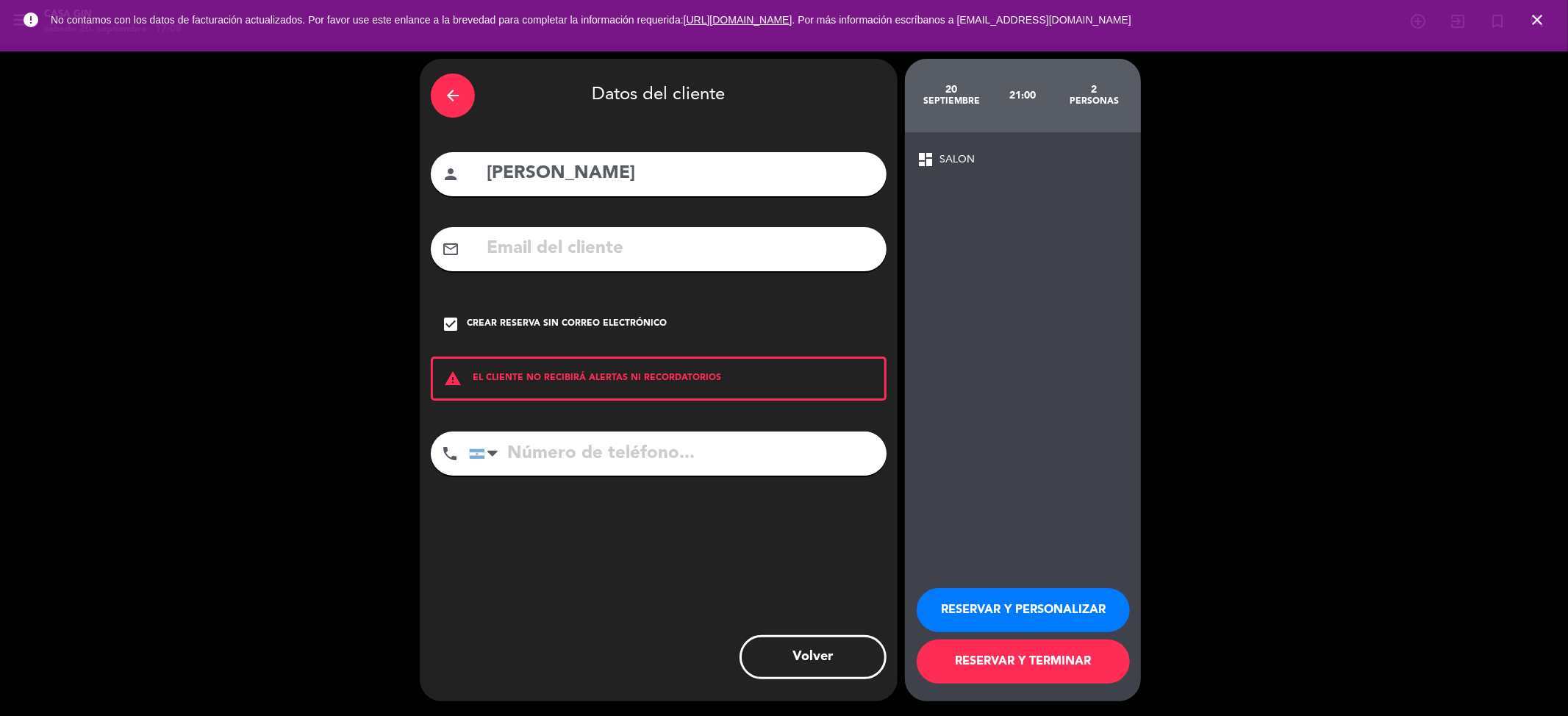
click at [1044, 605] on button "RESERVAR Y PERSONALIZAR" at bounding box center [1023, 609] width 213 height 44
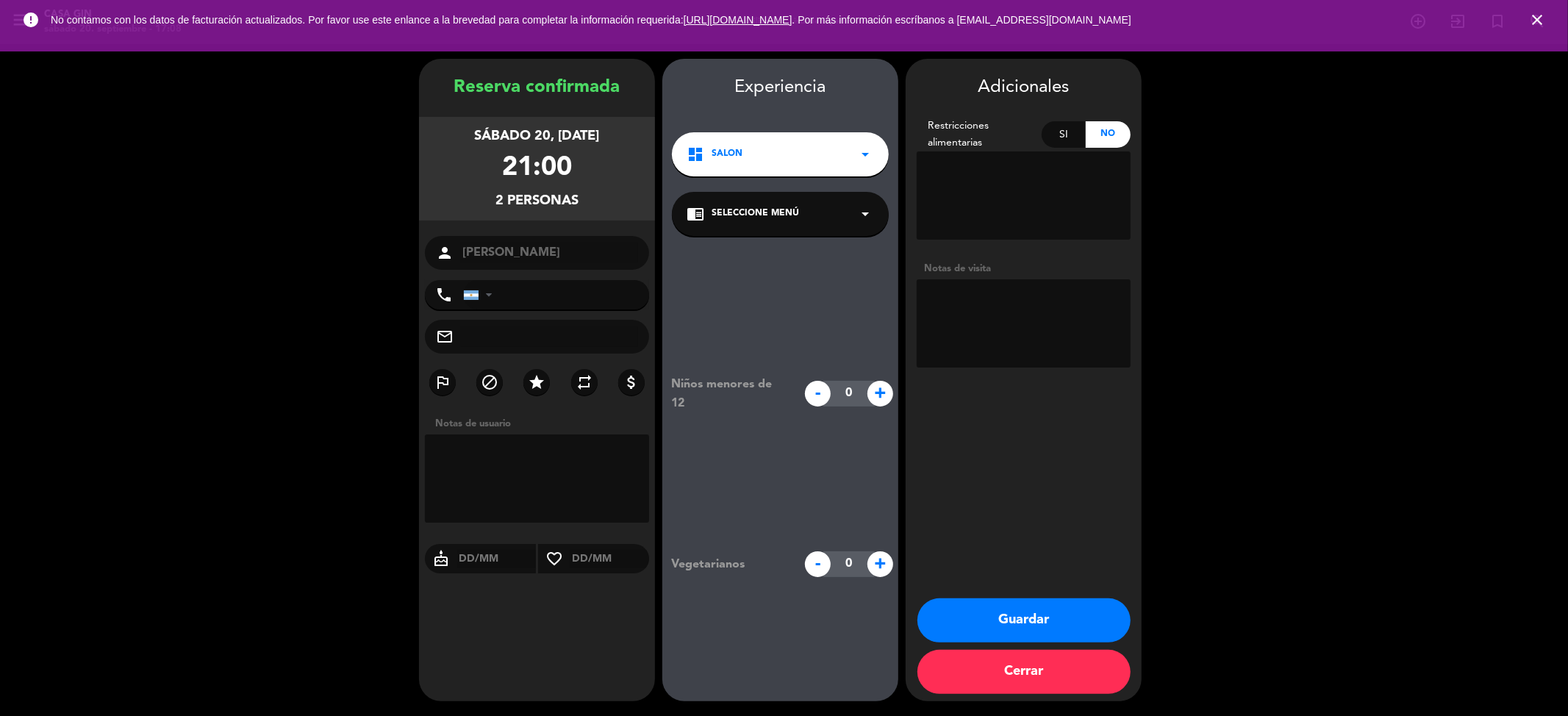
click at [1045, 603] on button "Guardar" at bounding box center [1024, 620] width 213 height 44
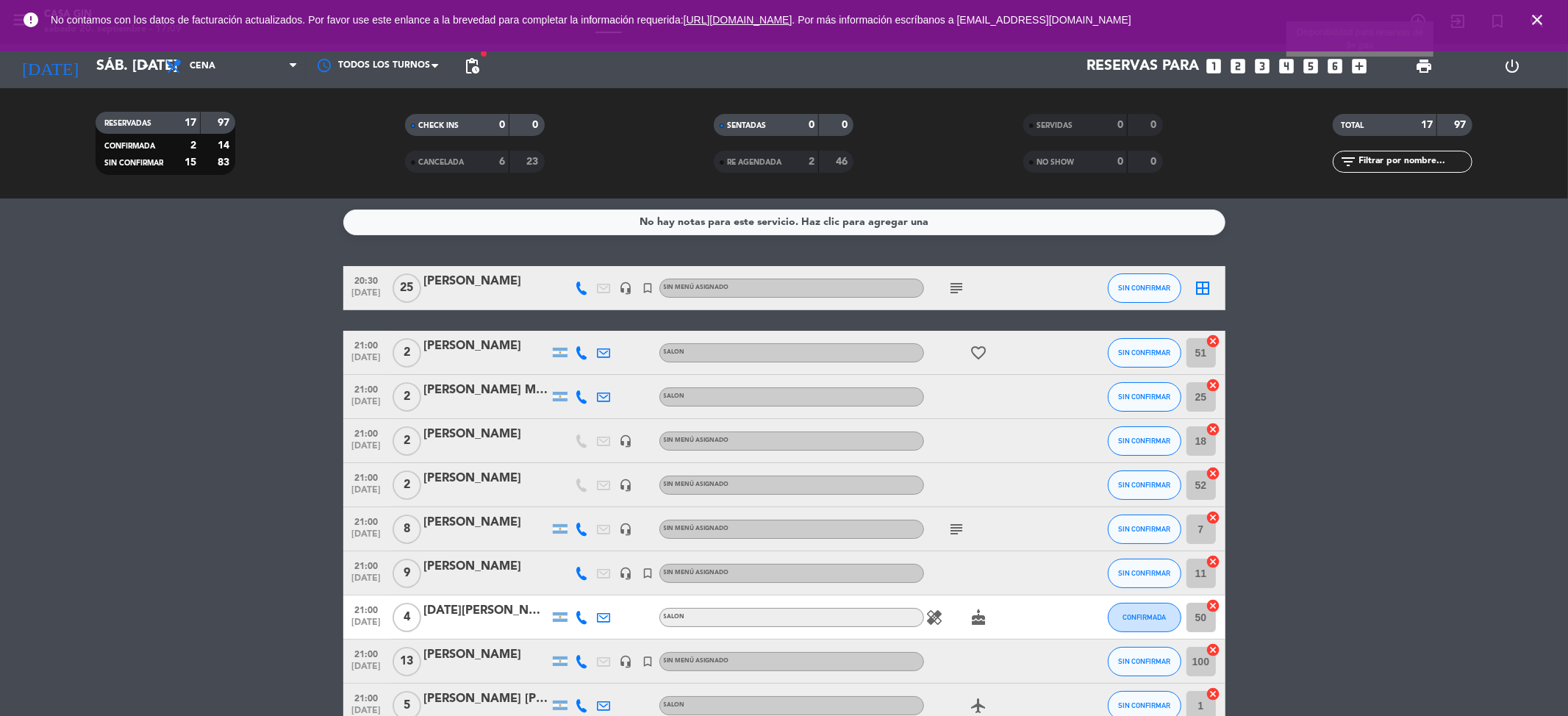
click at [1362, 63] on icon "add_box" at bounding box center [1360, 66] width 19 height 19
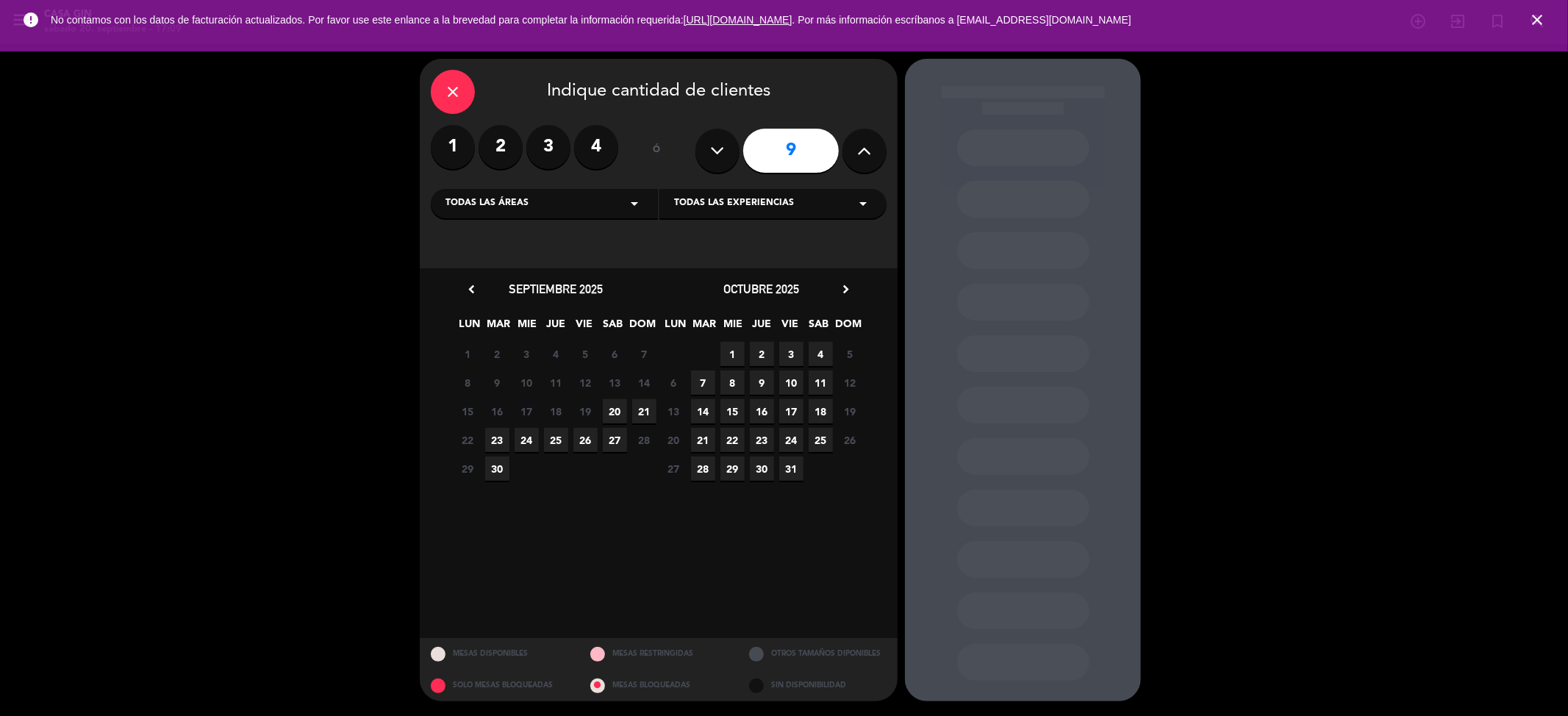
click at [558, 142] on label "3" at bounding box center [548, 147] width 44 height 44
click at [620, 408] on span "20" at bounding box center [615, 411] width 24 height 24
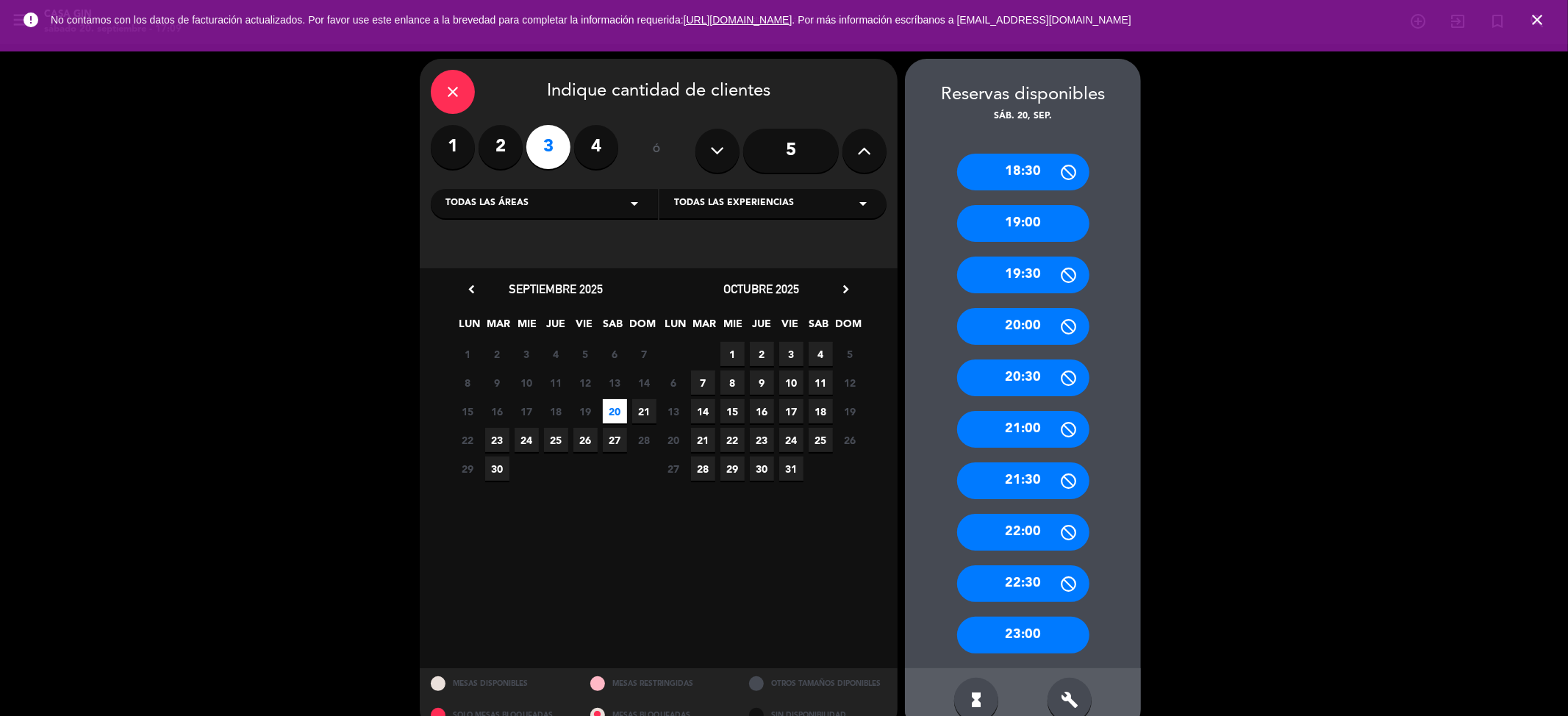
scroll to position [30, 0]
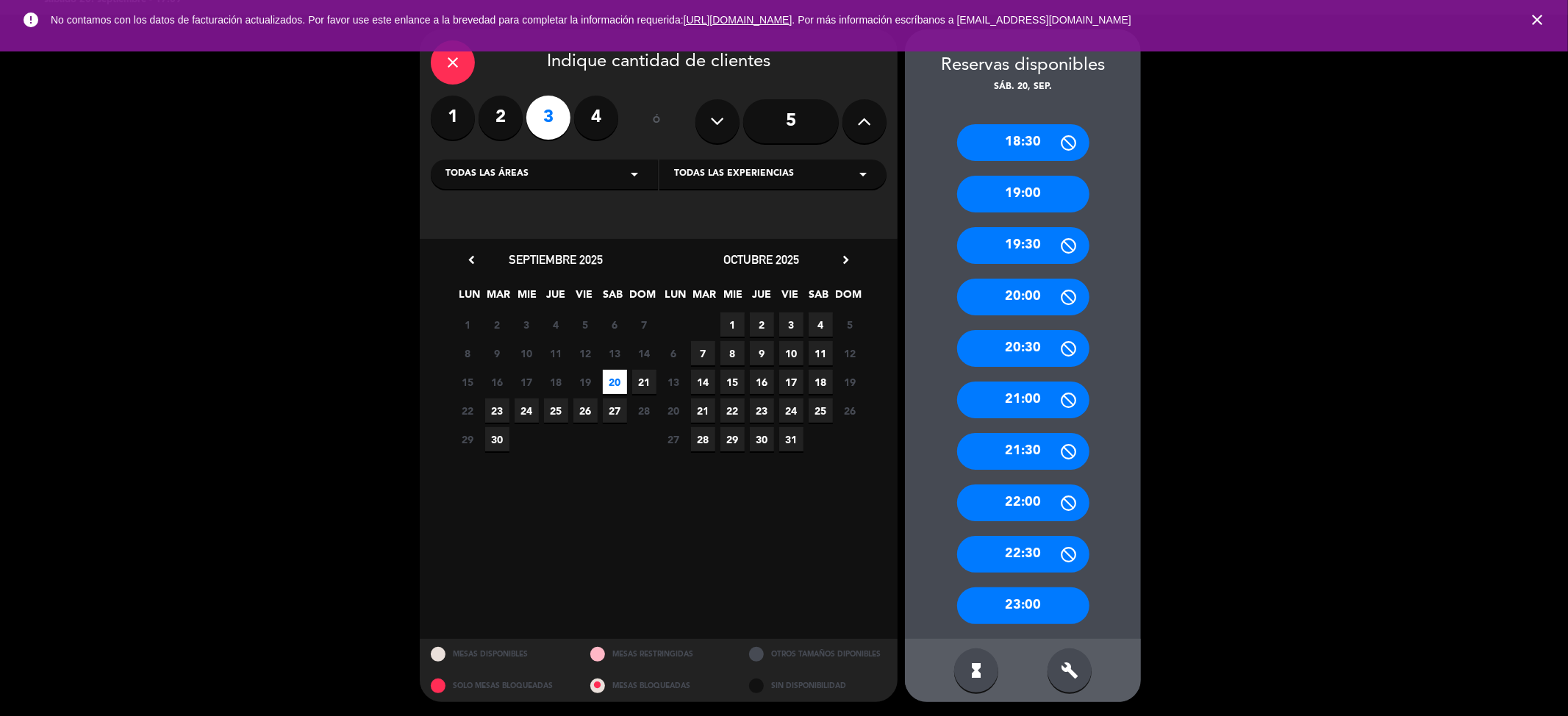
click at [1030, 602] on div "23:00" at bounding box center [1023, 605] width 132 height 37
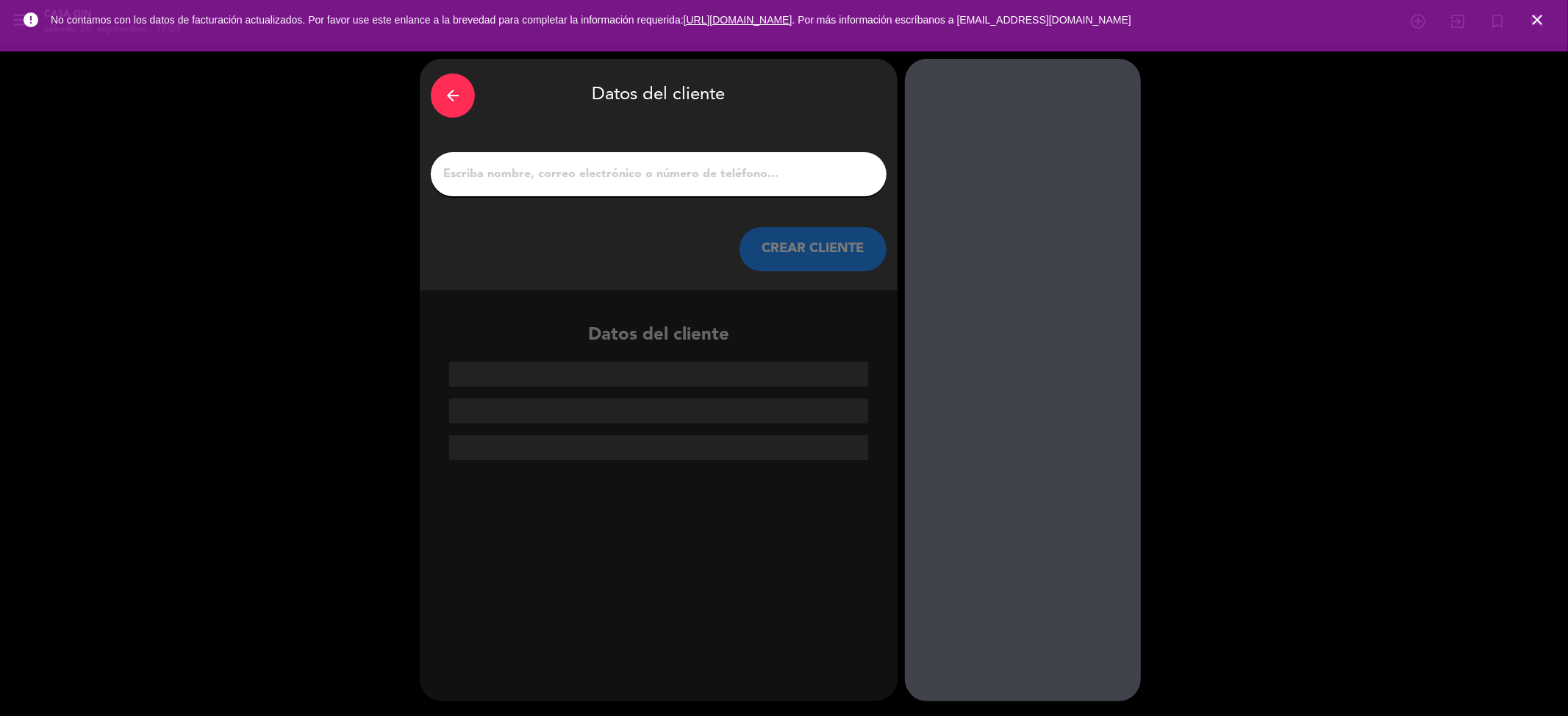
scroll to position [0, 0]
click at [699, 179] on input "1" at bounding box center [658, 175] width 433 height 21
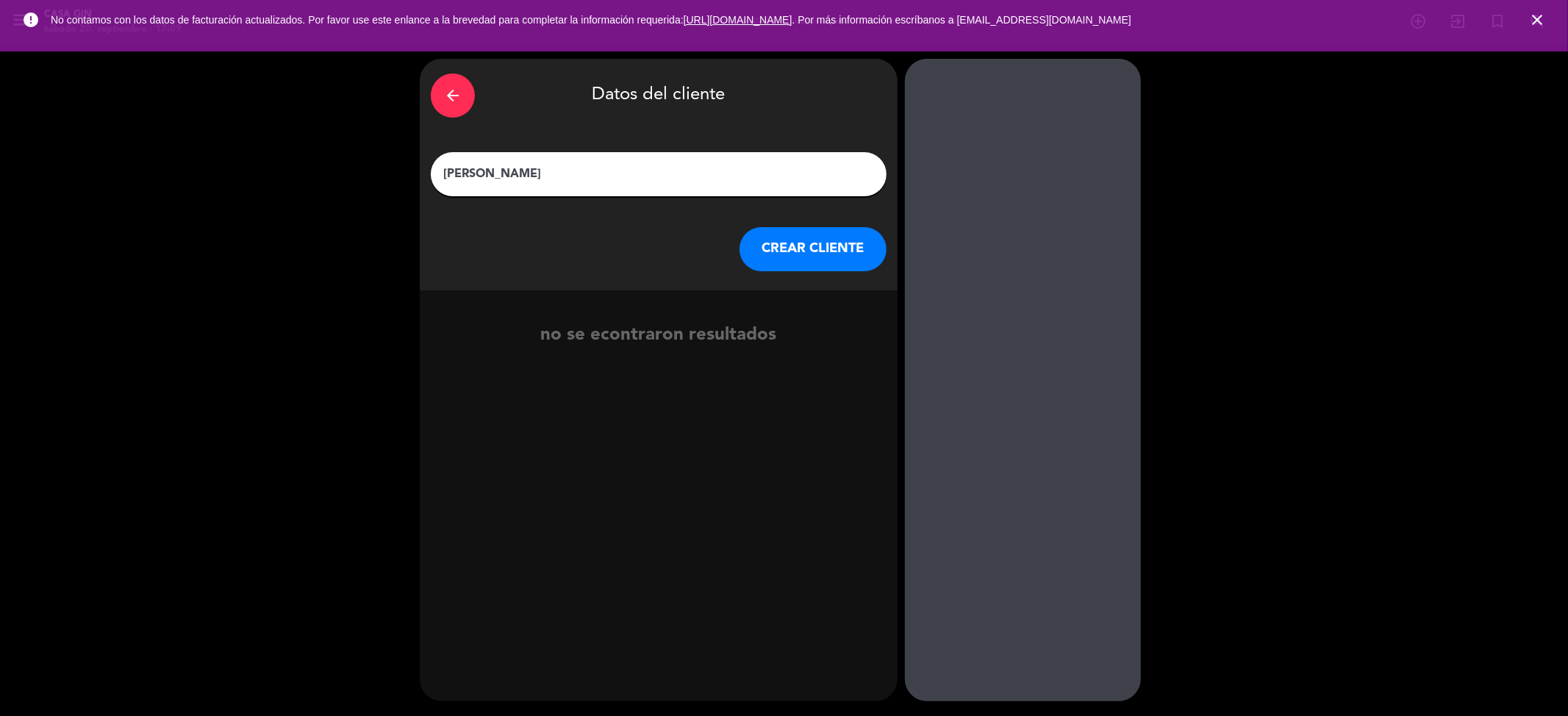
type input "[PERSON_NAME]"
click at [766, 242] on button "CREAR CLIENTE" at bounding box center [813, 249] width 147 height 44
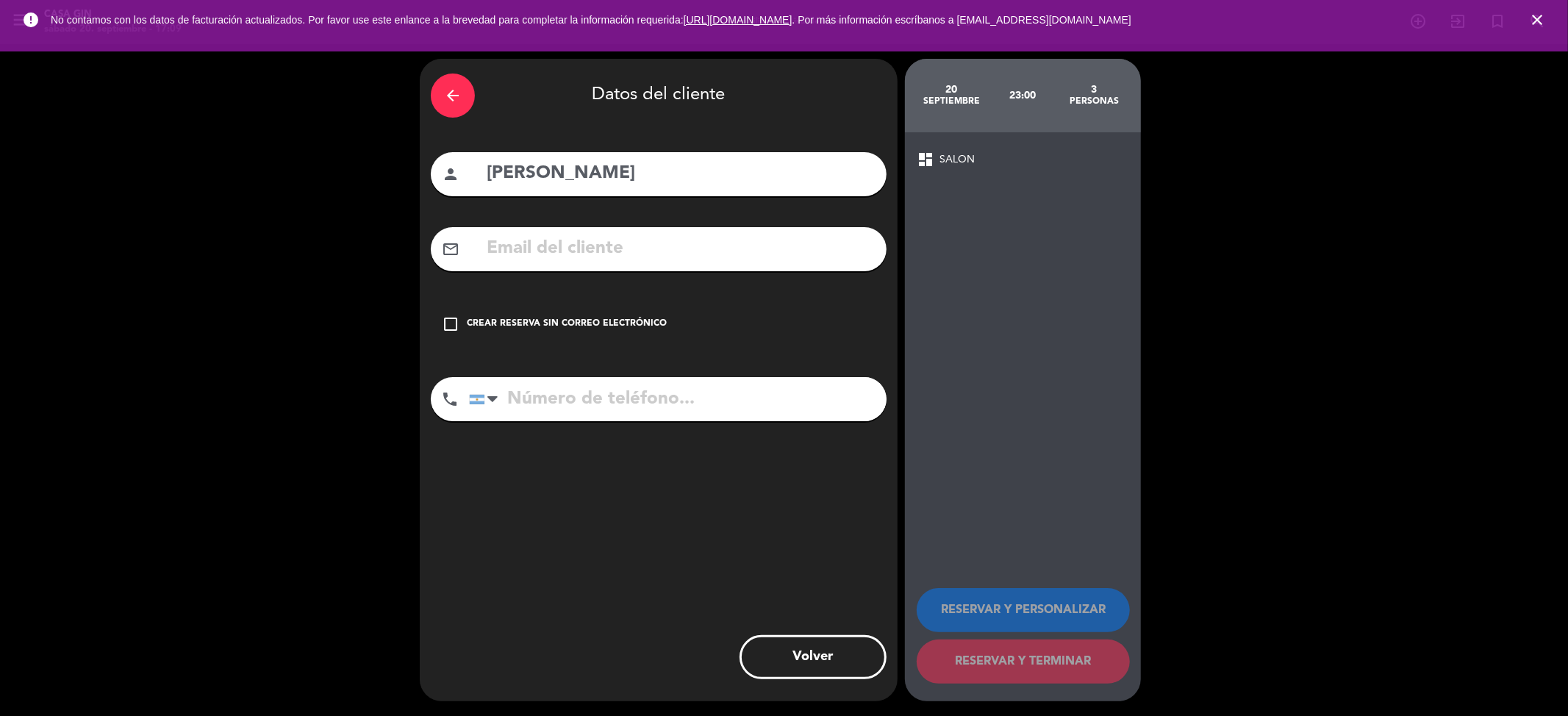
click at [445, 324] on icon "check_box_outline_blank" at bounding box center [450, 324] width 18 height 18
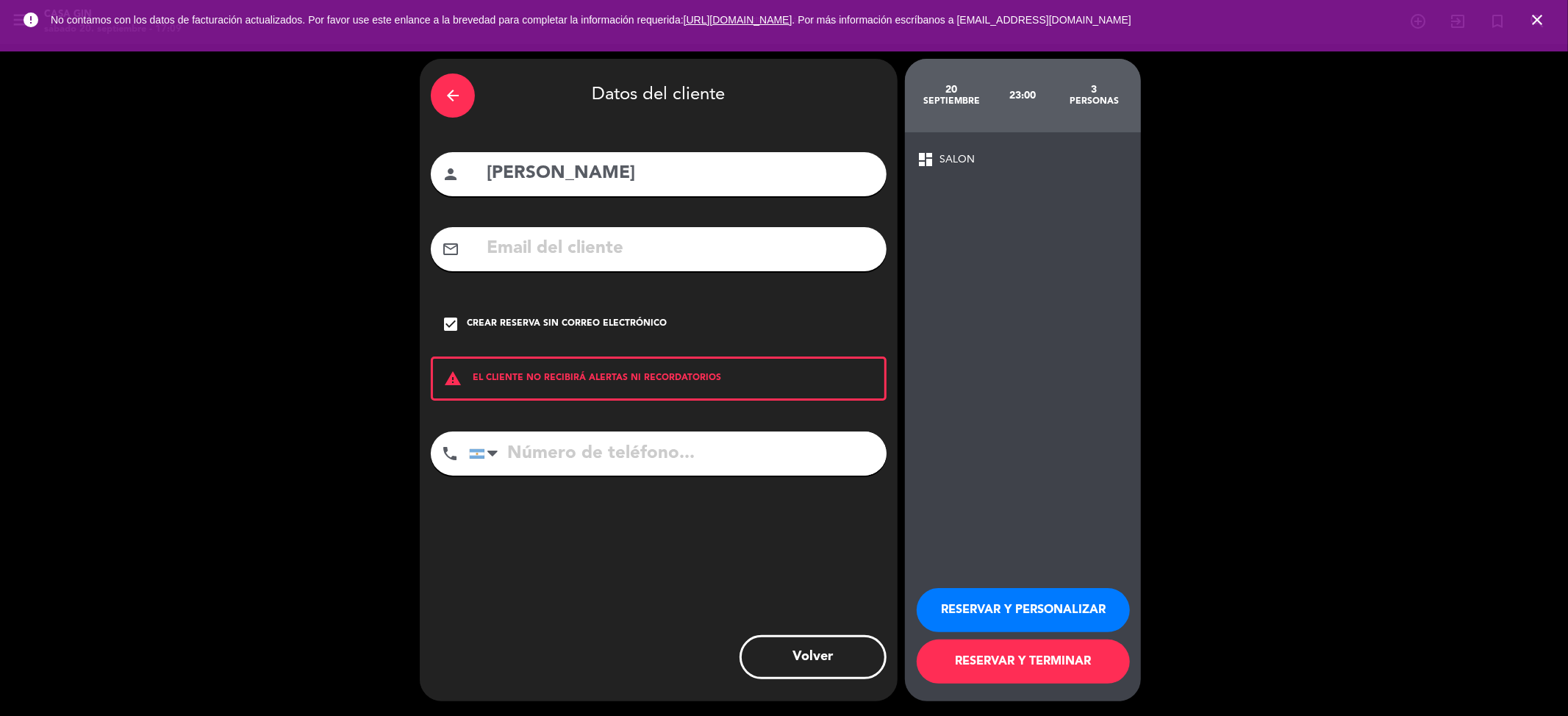
click at [1079, 604] on button "RESERVAR Y PERSONALIZAR" at bounding box center [1023, 609] width 213 height 44
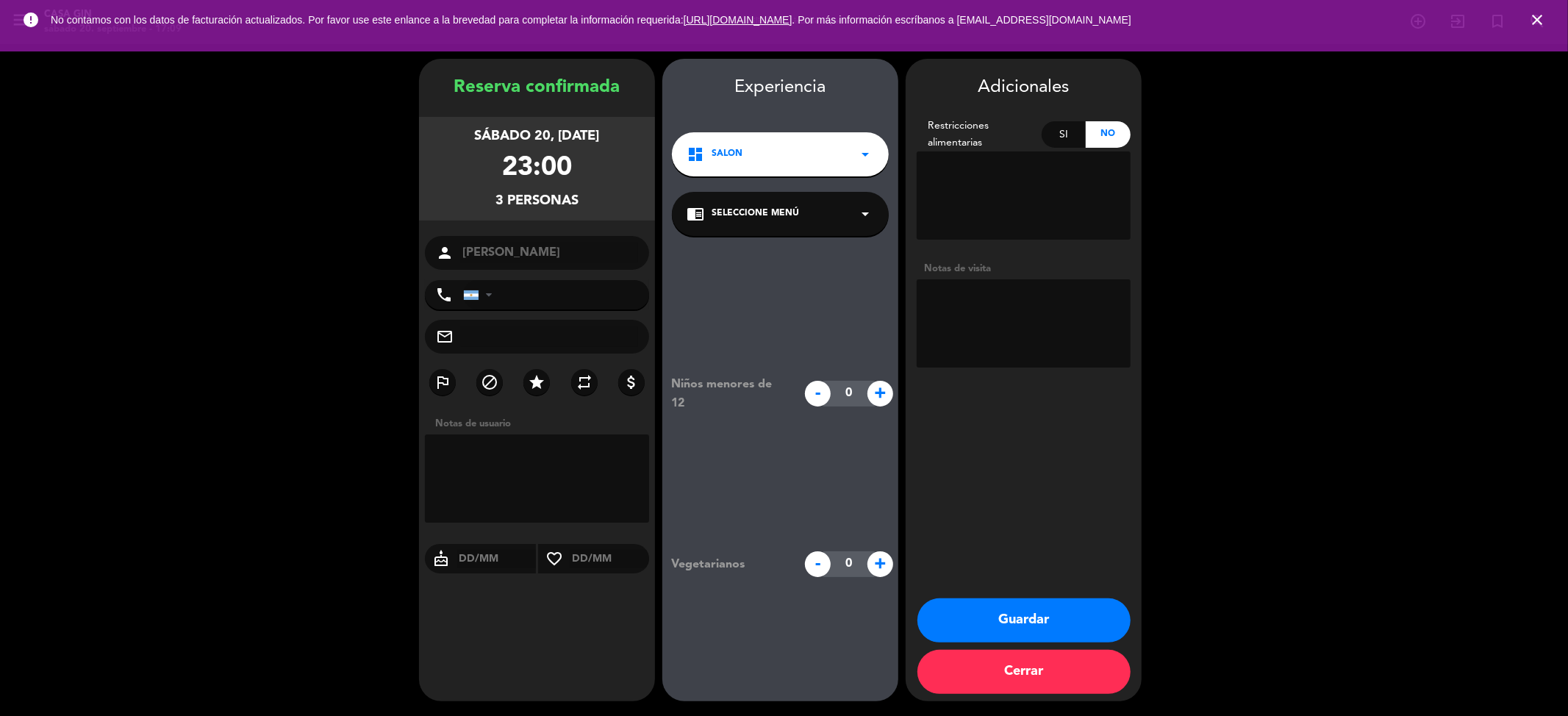
click at [998, 292] on textarea at bounding box center [1023, 324] width 214 height 88
type textarea "4 fichas"
click at [1070, 597] on div "Adicionales Restricciones alimentarias Si No Notas de visita Guardar Cerrar" at bounding box center [1023, 380] width 236 height 642
click at [1070, 618] on button "Guardar" at bounding box center [1024, 620] width 213 height 44
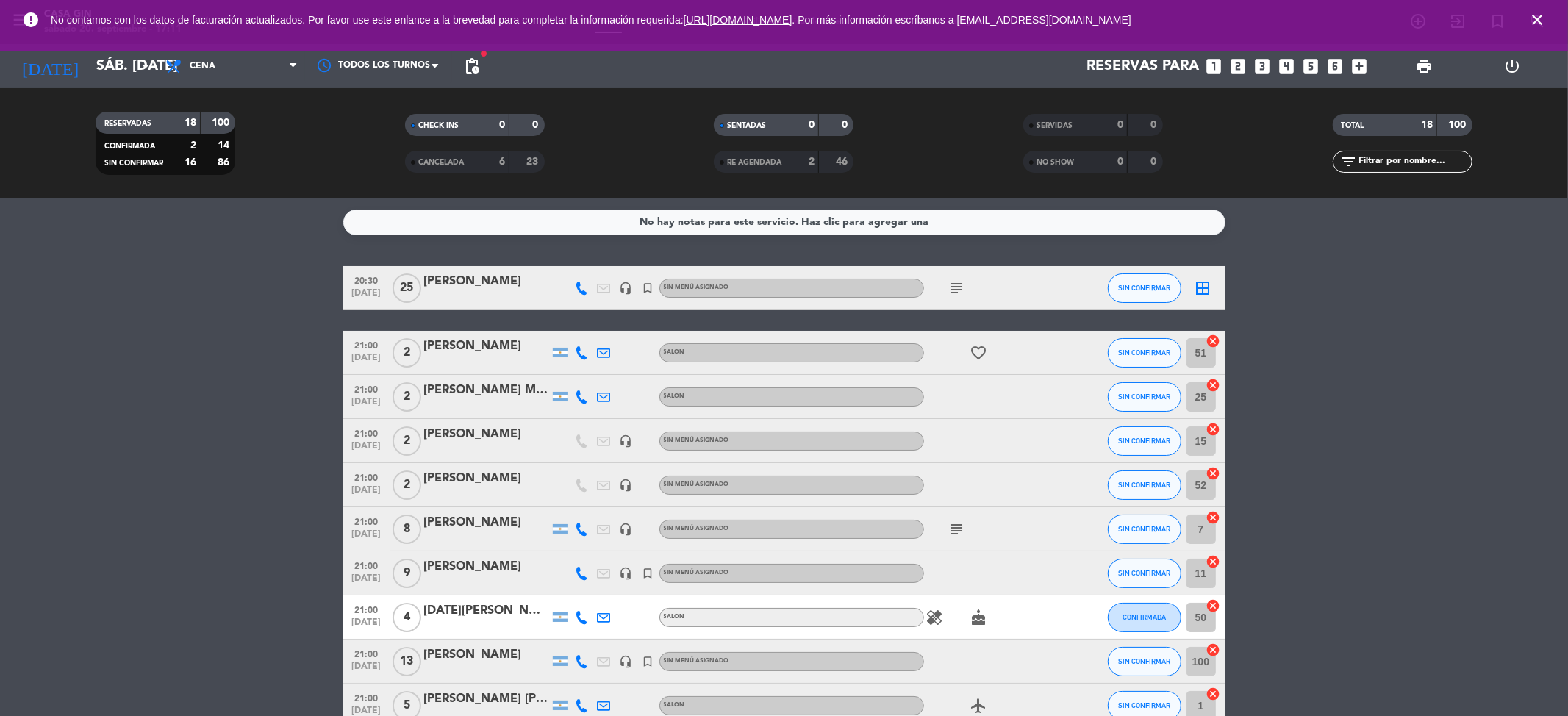
click at [583, 353] on icon at bounding box center [582, 352] width 14 height 14
click at [586, 324] on span "content_paste" at bounding box center [591, 328] width 11 height 11
click at [554, 325] on span "Copiar" at bounding box center [568, 327] width 31 height 15
click at [296, 360] on bookings-row "20:30 [DATE] [PERSON_NAME] headset_mic turned_in_not Sin menú asignado subject …" at bounding box center [784, 683] width 1568 height 835
drag, startPoint x: 545, startPoint y: 335, endPoint x: 431, endPoint y: 347, distance: 114.6
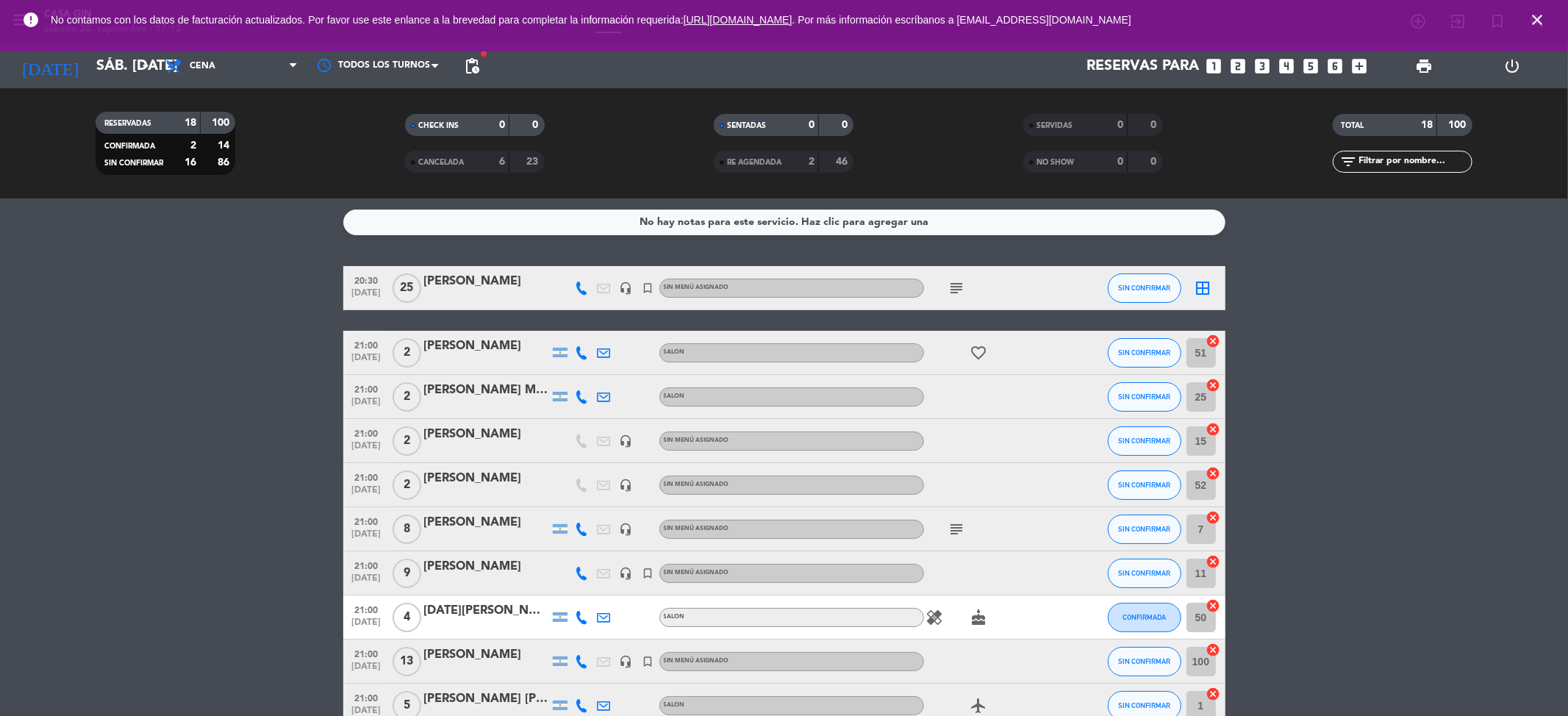
click at [417, 348] on div "21:00 [DATE] 2 [PERSON_NAME] SALON favorite_border SIN CONFIRMAR 51 cancel" at bounding box center [784, 352] width 882 height 44
copy div "[PERSON_NAME]"
click at [576, 394] on icon at bounding box center [582, 396] width 14 height 14
click at [566, 362] on div "[PHONE_NUMBER]" at bounding box center [590, 356] width 96 height 15
click at [574, 370] on span "Copiar" at bounding box center [571, 371] width 31 height 15
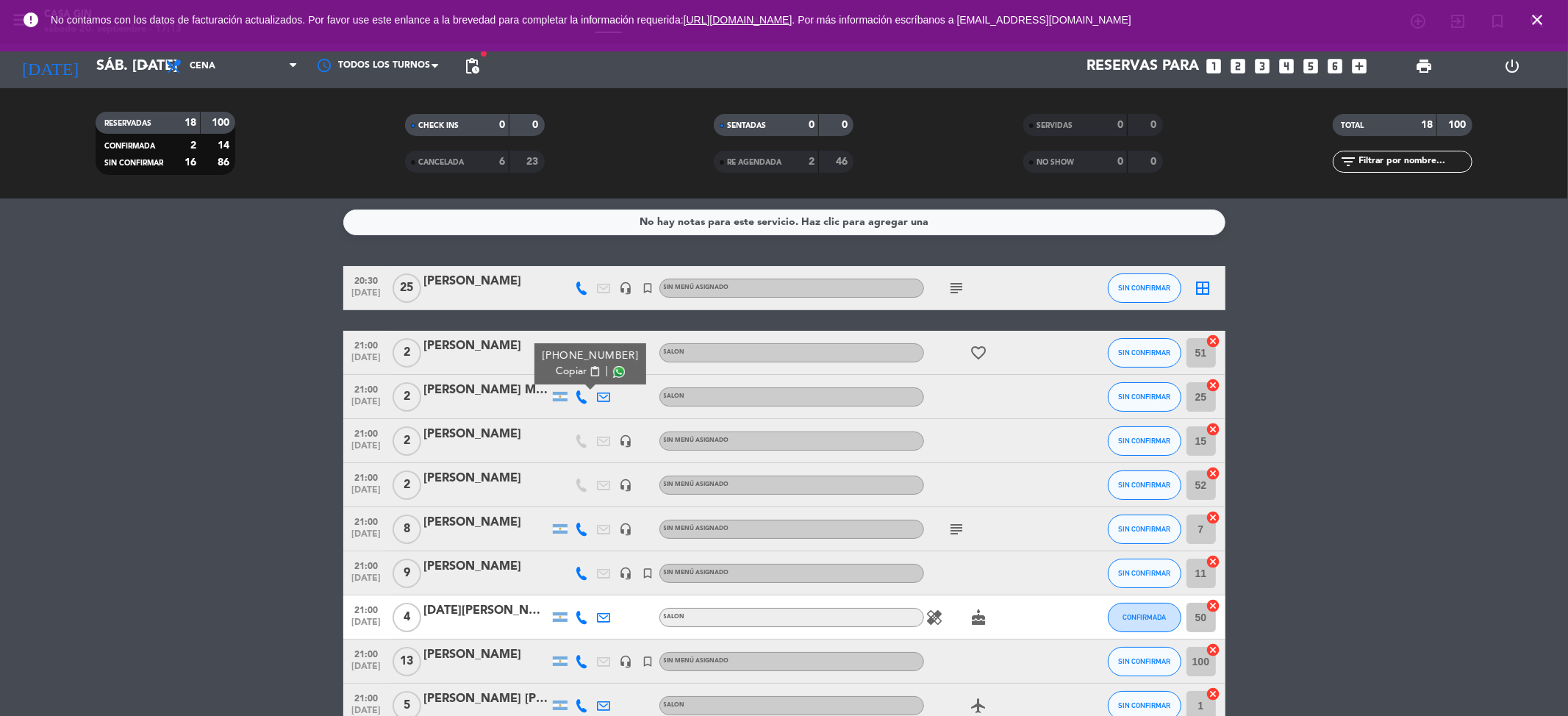
click at [225, 364] on bookings-row "20:30 [DATE] [PERSON_NAME] headset_mic turned_in_not Sin menú asignado subject …" at bounding box center [784, 683] width 1568 height 835
drag, startPoint x: 513, startPoint y: 377, endPoint x: 421, endPoint y: 376, distance: 92.0
click at [421, 376] on div "21:00 [DATE] 2 [PERSON_NAME] Maestro SALON SIN CONFIRMAR 25 cancel" at bounding box center [784, 396] width 882 height 44
copy div "[PERSON_NAME] Maestro"
click at [585, 524] on icon at bounding box center [582, 529] width 14 height 14
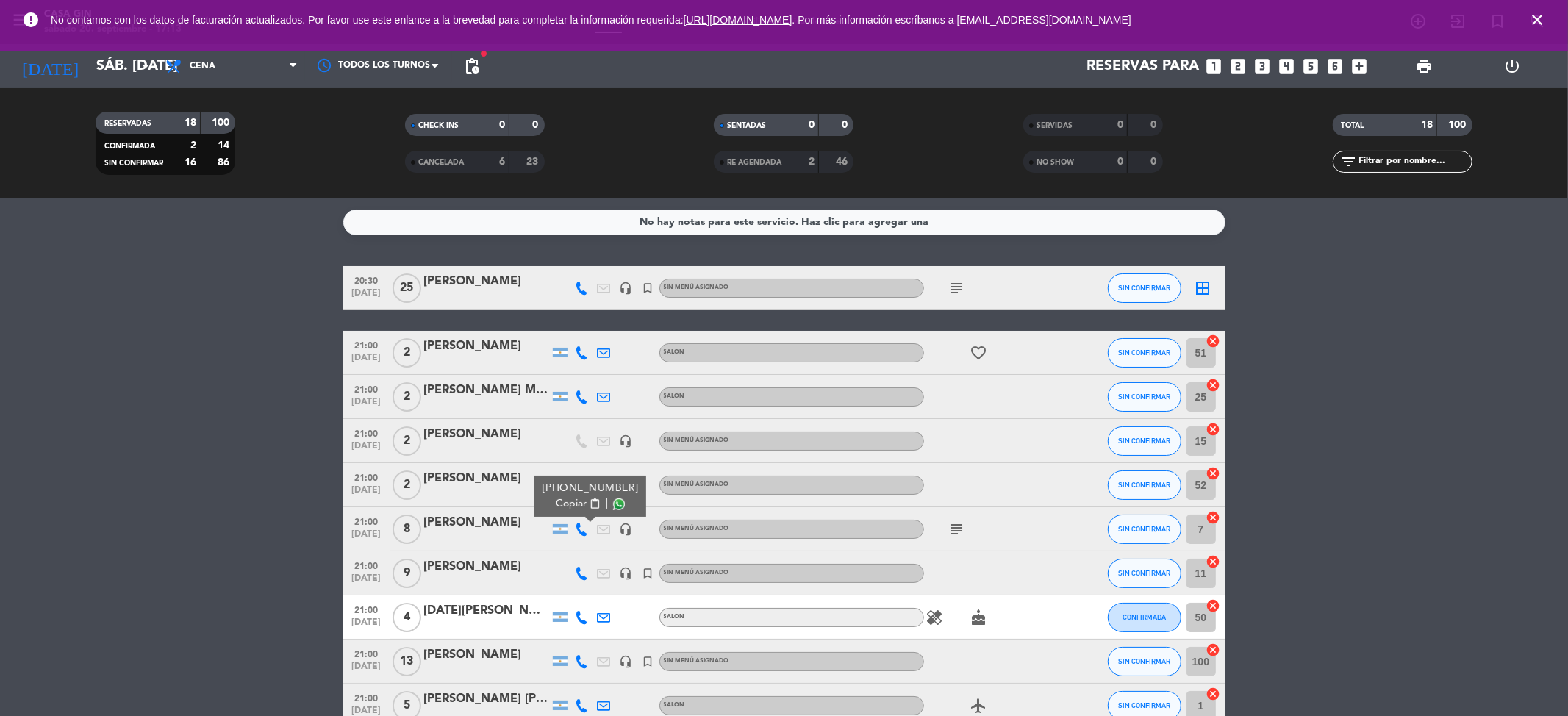
click at [575, 504] on span "Copiar" at bounding box center [571, 503] width 31 height 15
click at [115, 488] on bookings-row "20:30 [DATE] [PERSON_NAME] headset_mic turned_in_not Sin menú asignado subject …" at bounding box center [784, 683] width 1568 height 835
drag, startPoint x: 528, startPoint y: 506, endPoint x: 415, endPoint y: 515, distance: 113.4
click at [415, 515] on div "21:00 [DATE] 8 [PERSON_NAME] headset_mic Sin menú asignado subject SIN CONFIRMA…" at bounding box center [784, 529] width 882 height 44
copy div "[PERSON_NAME]"
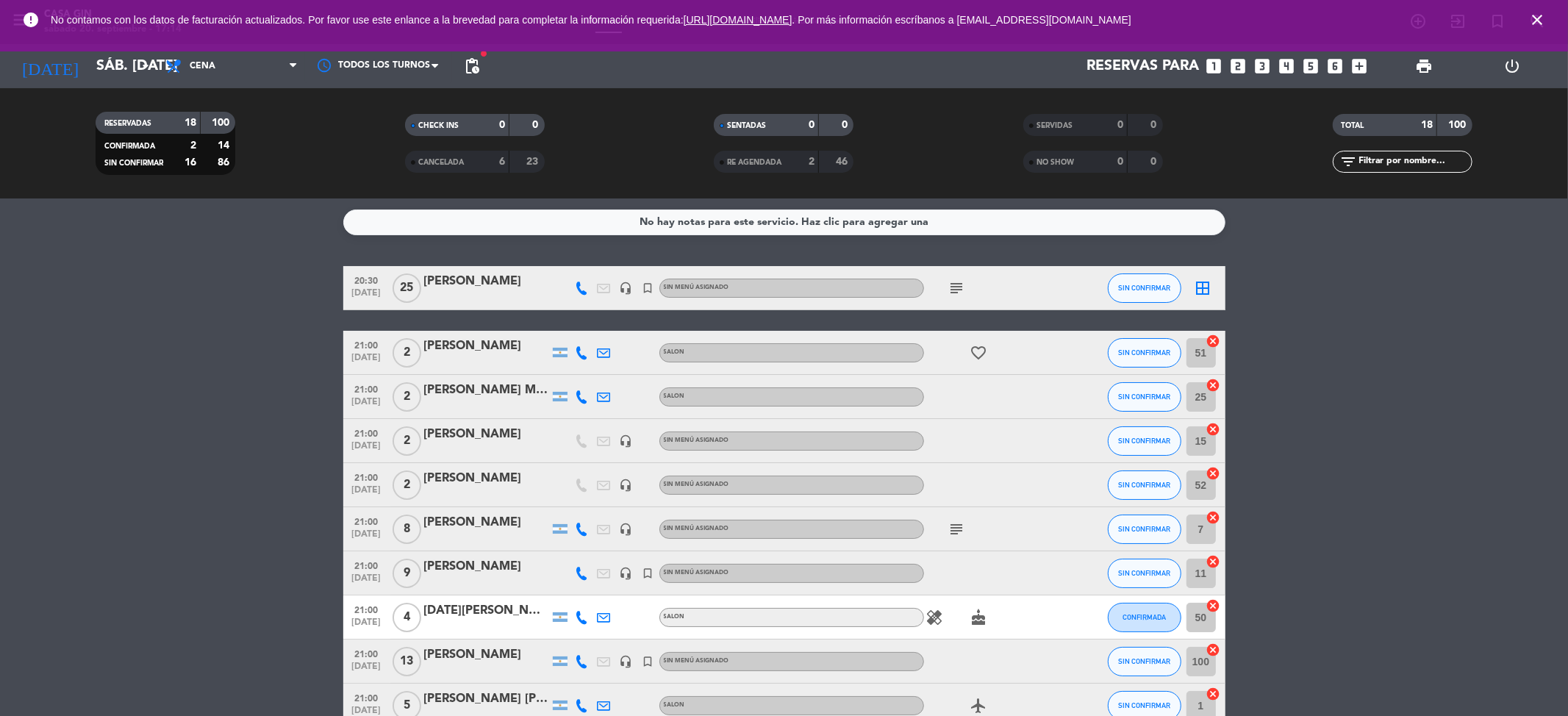
scroll to position [98, 0]
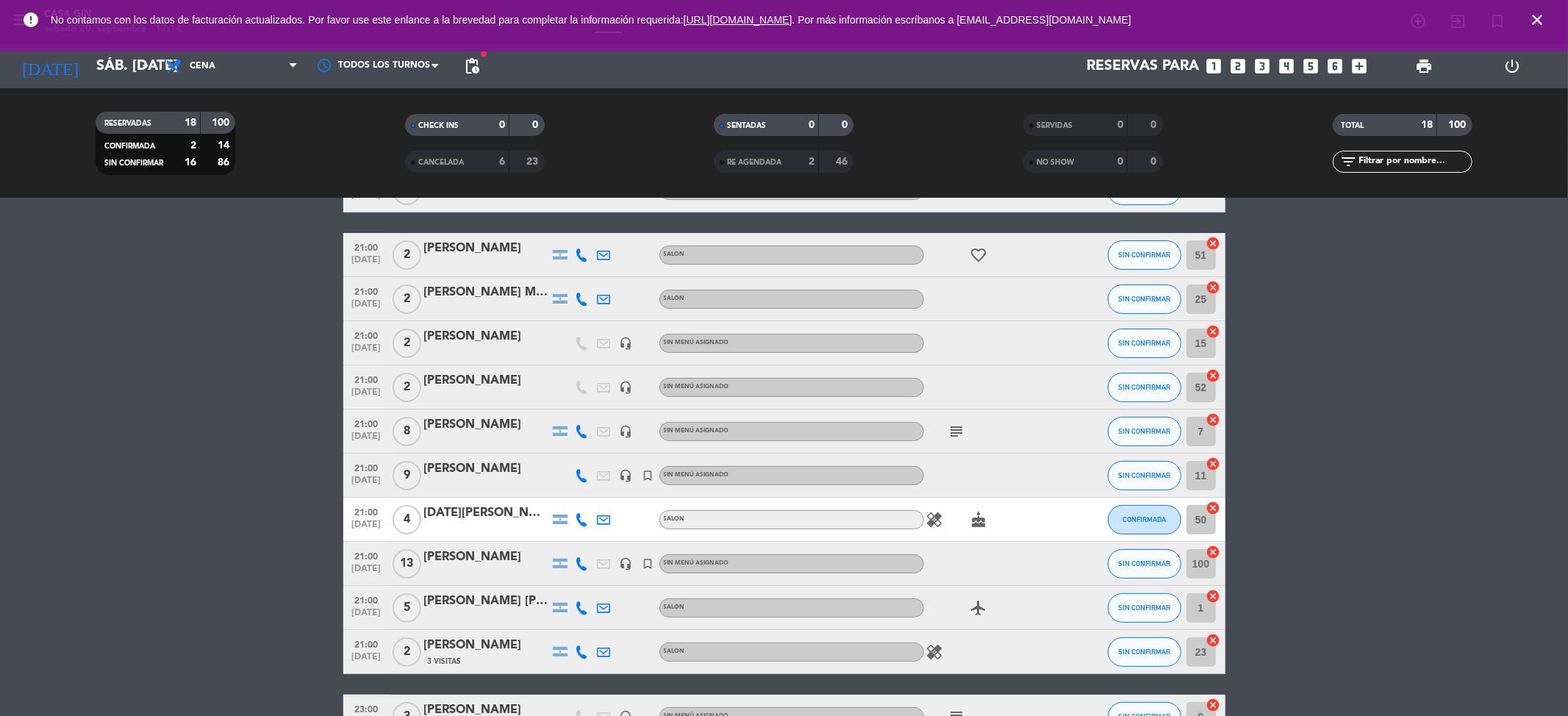
click at [579, 473] on icon at bounding box center [582, 475] width 14 height 14
click at [569, 448] on span "Copiar" at bounding box center [563, 449] width 31 height 15
click at [60, 494] on bookings-row "20:30 [DATE] [PERSON_NAME] headset_mic turned_in_not Sin menú asignado subject …" at bounding box center [784, 585] width 1568 height 835
drag, startPoint x: 518, startPoint y: 456, endPoint x: 421, endPoint y: 459, distance: 97.0
click at [421, 459] on div "21:00 [DATE] 9 [PERSON_NAME] headset_mic turned_in_not Sin menú asignado SIN CO…" at bounding box center [784, 475] width 882 height 44
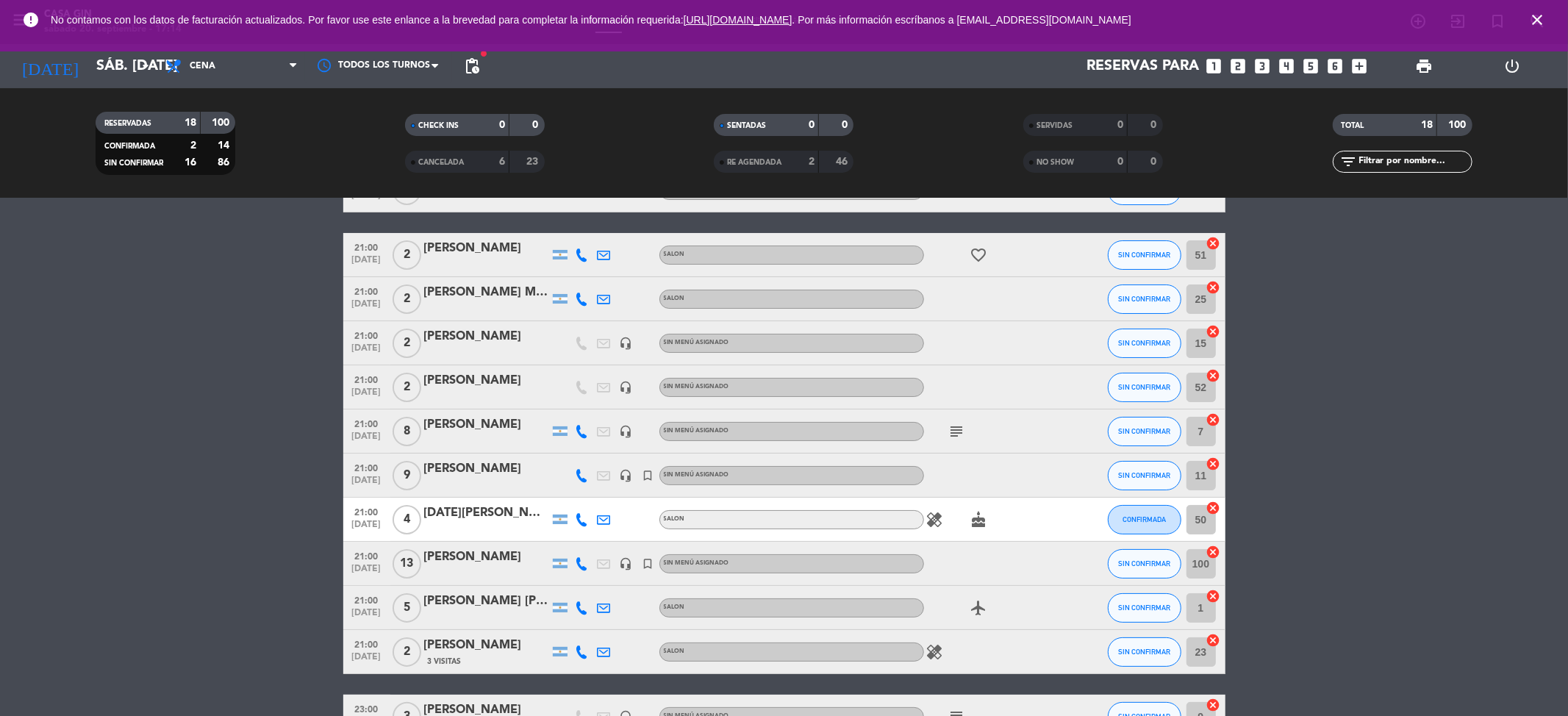
copy div "[PERSON_NAME]"
click at [579, 518] on icon at bounding box center [582, 519] width 14 height 14
click at [577, 492] on span "Copiar" at bounding box center [568, 493] width 31 height 15
click at [191, 334] on bookings-row "20:30 [DATE] [PERSON_NAME] headset_mic turned_in_not Sin menú asignado subject …" at bounding box center [784, 585] width 1568 height 835
drag, startPoint x: 503, startPoint y: 506, endPoint x: 417, endPoint y: 503, distance: 86.1
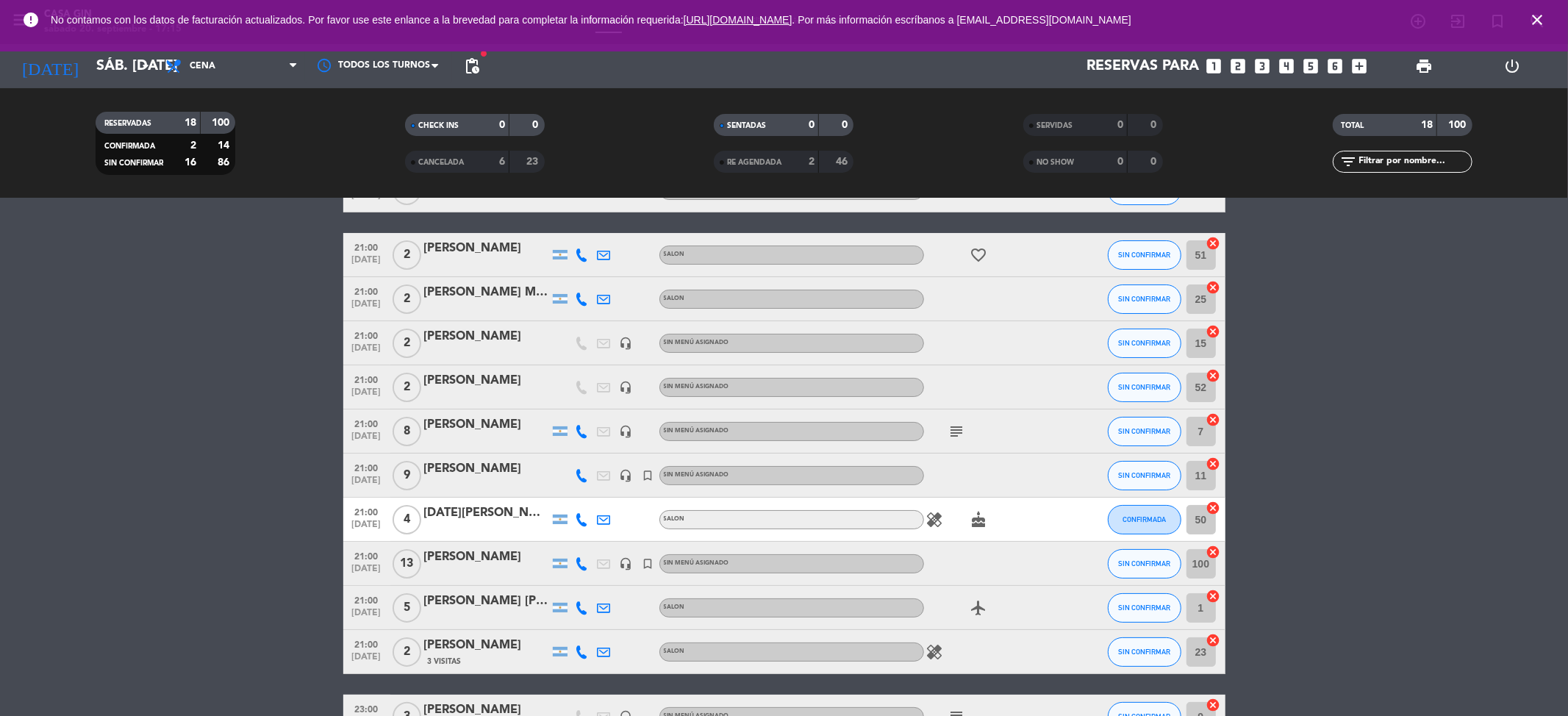
click at [417, 503] on div "21:00 [DATE] 4 [DATE][PERSON_NAME] SALON healing cake CONFIRMADA 50 cancel" at bounding box center [784, 519] width 882 height 44
copy div "[DATE][PERSON_NAME]"
click at [586, 562] on icon at bounding box center [582, 564] width 14 height 14
click at [572, 539] on span "Copiar" at bounding box center [562, 537] width 31 height 15
click at [274, 533] on bookings-row "20:30 [DATE] [PERSON_NAME] headset_mic turned_in_not Sin menú asignado subject …" at bounding box center [784, 585] width 1568 height 835
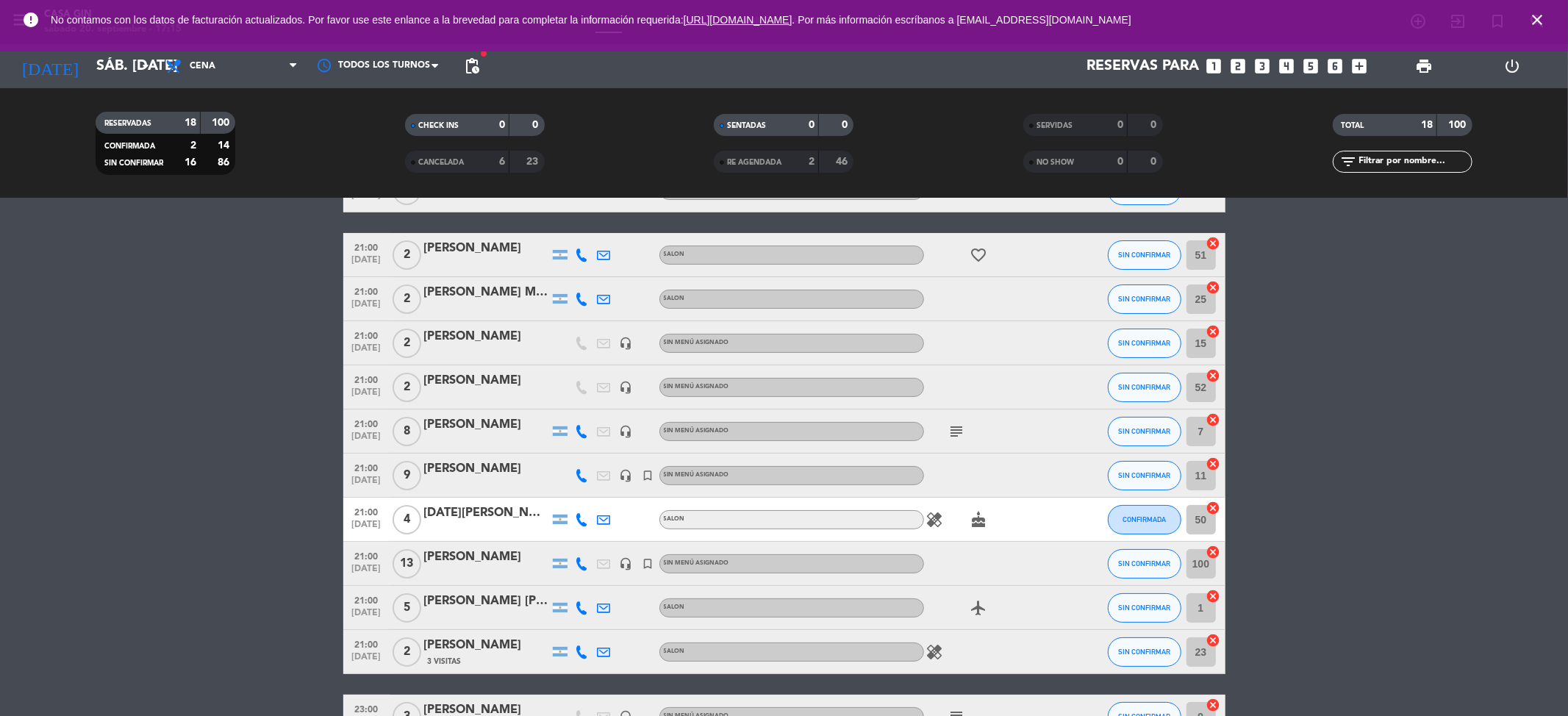
drag, startPoint x: 544, startPoint y: 545, endPoint x: 418, endPoint y: 550, distance: 126.1
click at [410, 549] on div "21:00 [DATE] [PERSON_NAME] headset_mic turned_in_not Sin menú asignado SIN CONF…" at bounding box center [784, 563] width 882 height 44
copy div "[PERSON_NAME]"
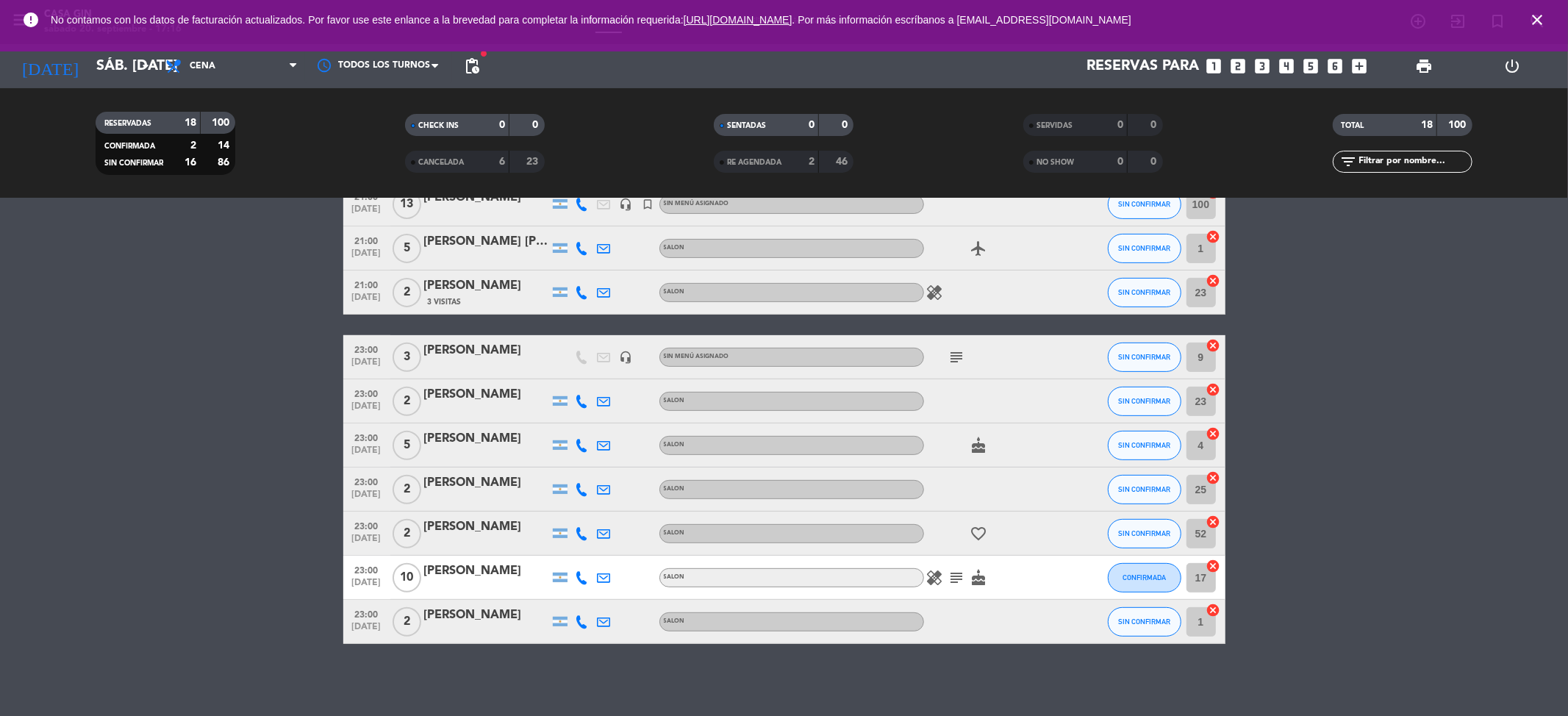
scroll to position [360, 0]
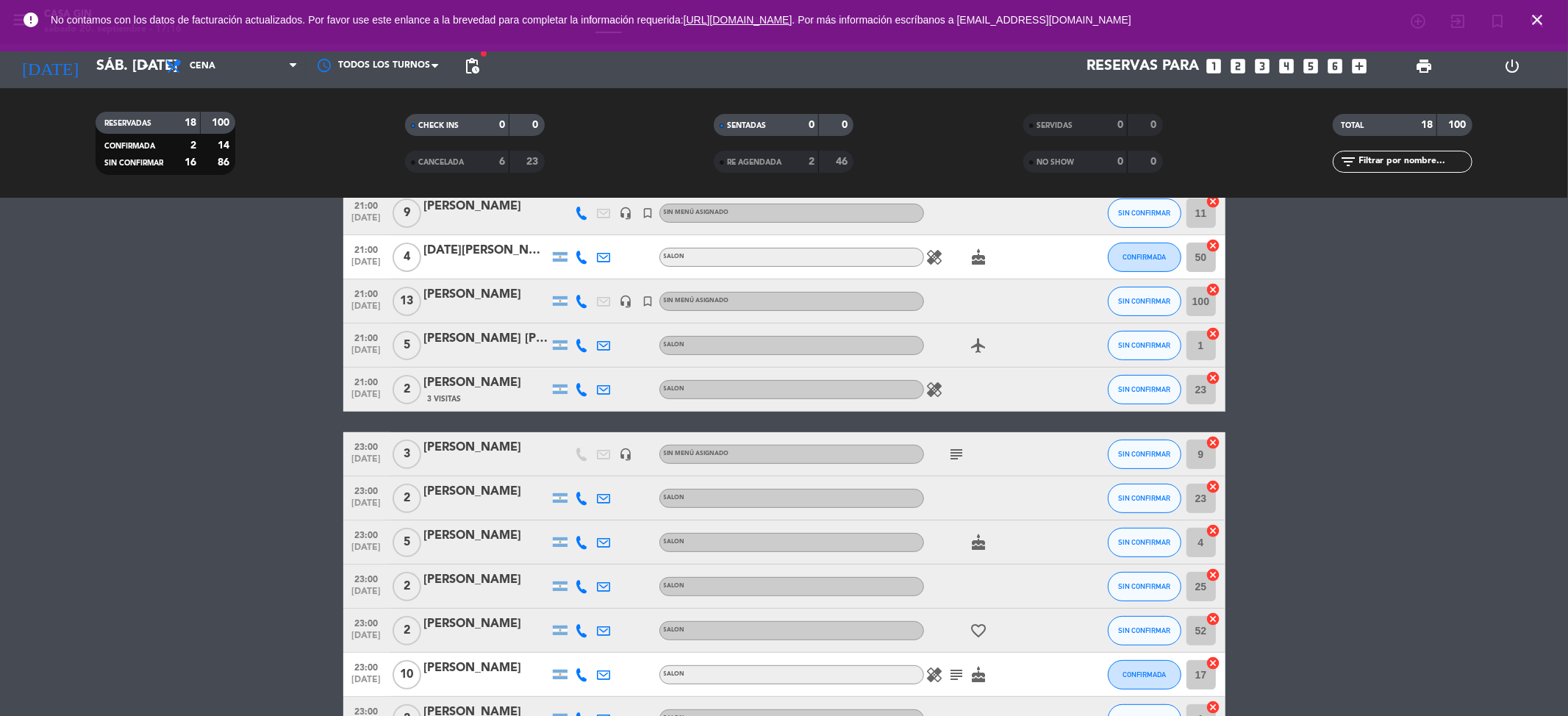
click at [582, 339] on icon at bounding box center [582, 345] width 14 height 14
click at [577, 324] on span "Copiar" at bounding box center [571, 320] width 31 height 15
click at [169, 325] on bookings-row "20:30 [DATE] [PERSON_NAME] headset_mic turned_in_not Sin menú asignado subject …" at bounding box center [784, 324] width 1568 height 835
drag, startPoint x: 507, startPoint y: 327, endPoint x: 422, endPoint y: 328, distance: 85.0
click at [418, 327] on div "21:00 [DATE] 5 [PERSON_NAME] [PERSON_NAME] SALON airplanemode_active SIN CONFIR…" at bounding box center [784, 345] width 882 height 44
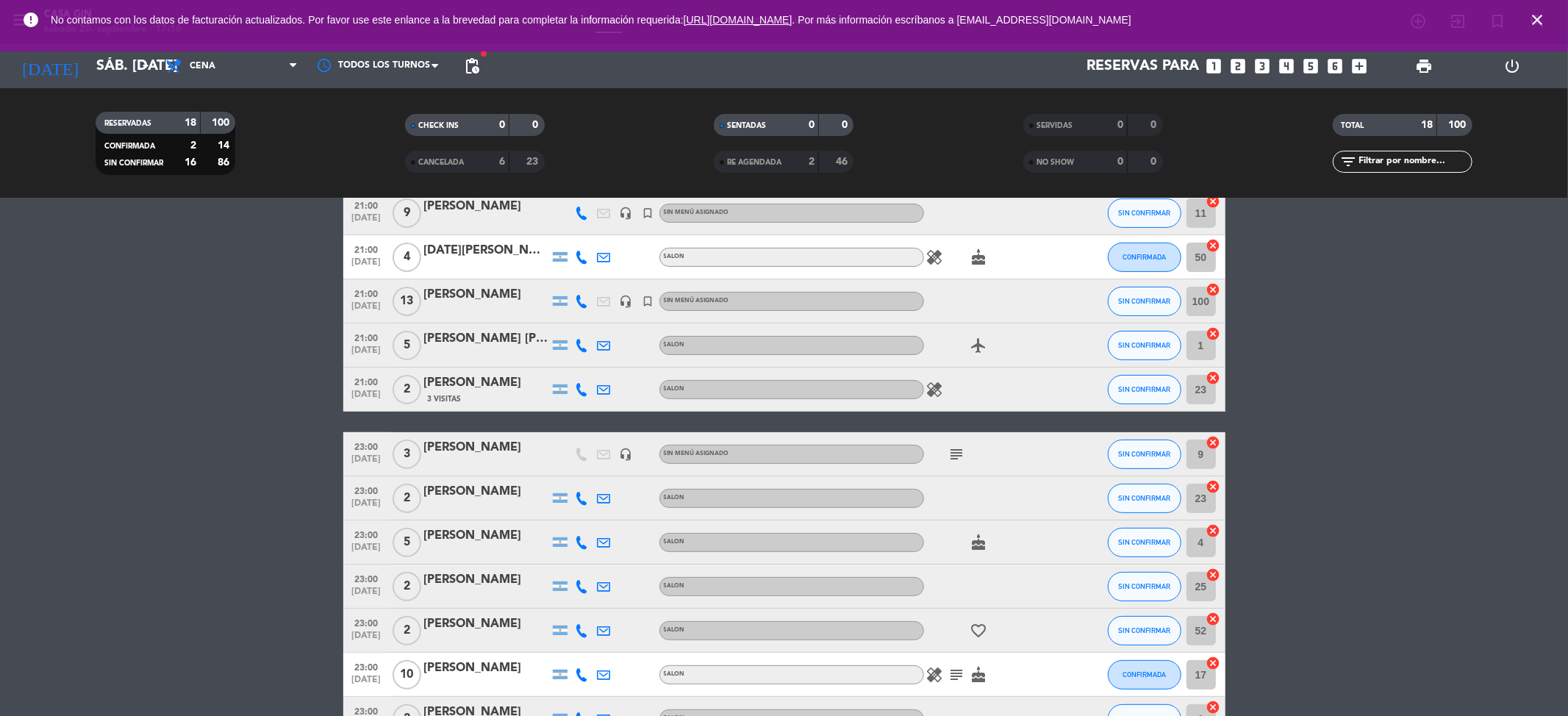
copy div "[PERSON_NAME] [PERSON_NAME]"
click at [580, 384] on icon at bounding box center [582, 389] width 14 height 14
click at [577, 368] on span "Copiar" at bounding box center [571, 364] width 31 height 15
drag, startPoint x: 514, startPoint y: 371, endPoint x: 426, endPoint y: 371, distance: 88.0
click at [426, 371] on div "21:00 [DATE] 2 [PERSON_NAME] 3 Visitas [PHONE_NUMBER] Copiar content_paste | SA…" at bounding box center [784, 389] width 882 height 44
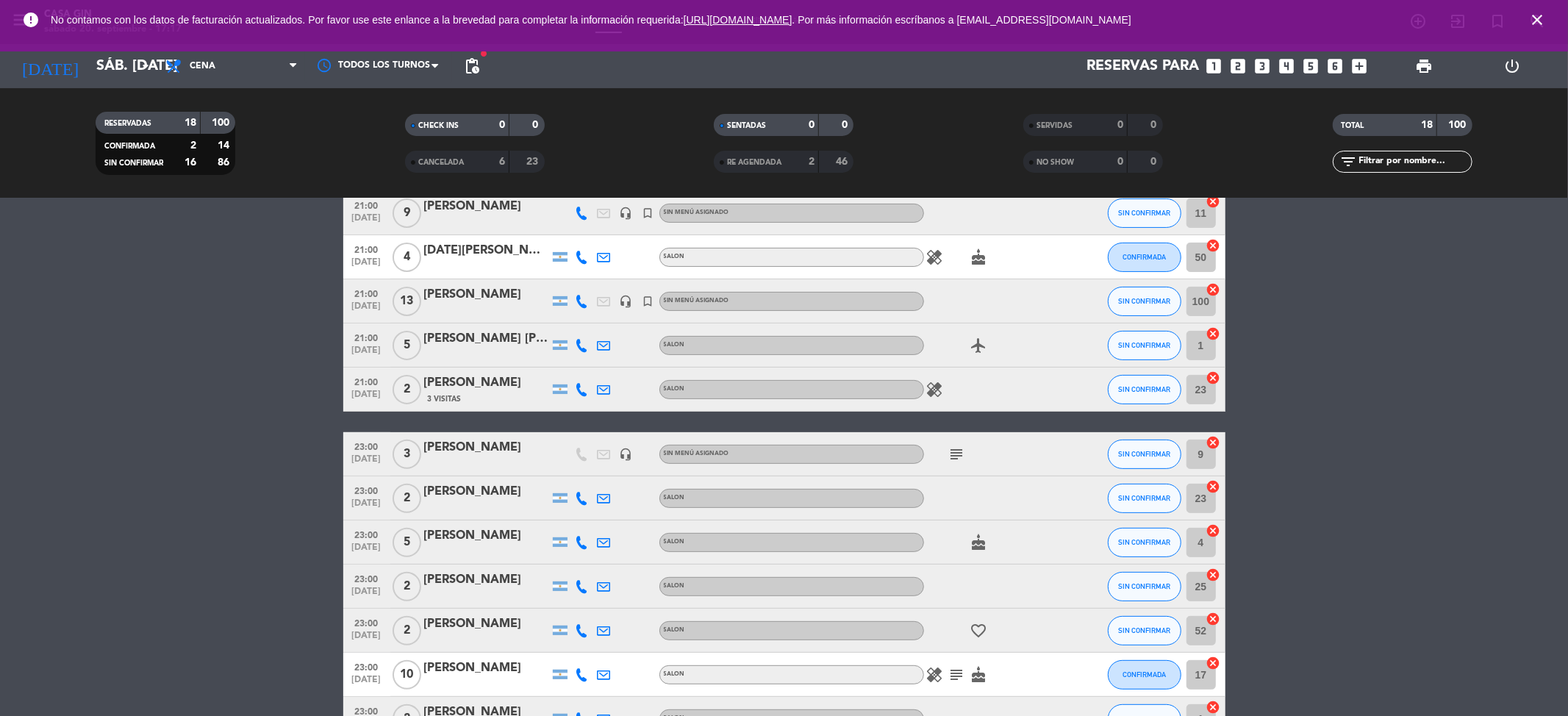
copy div "[PERSON_NAME]"
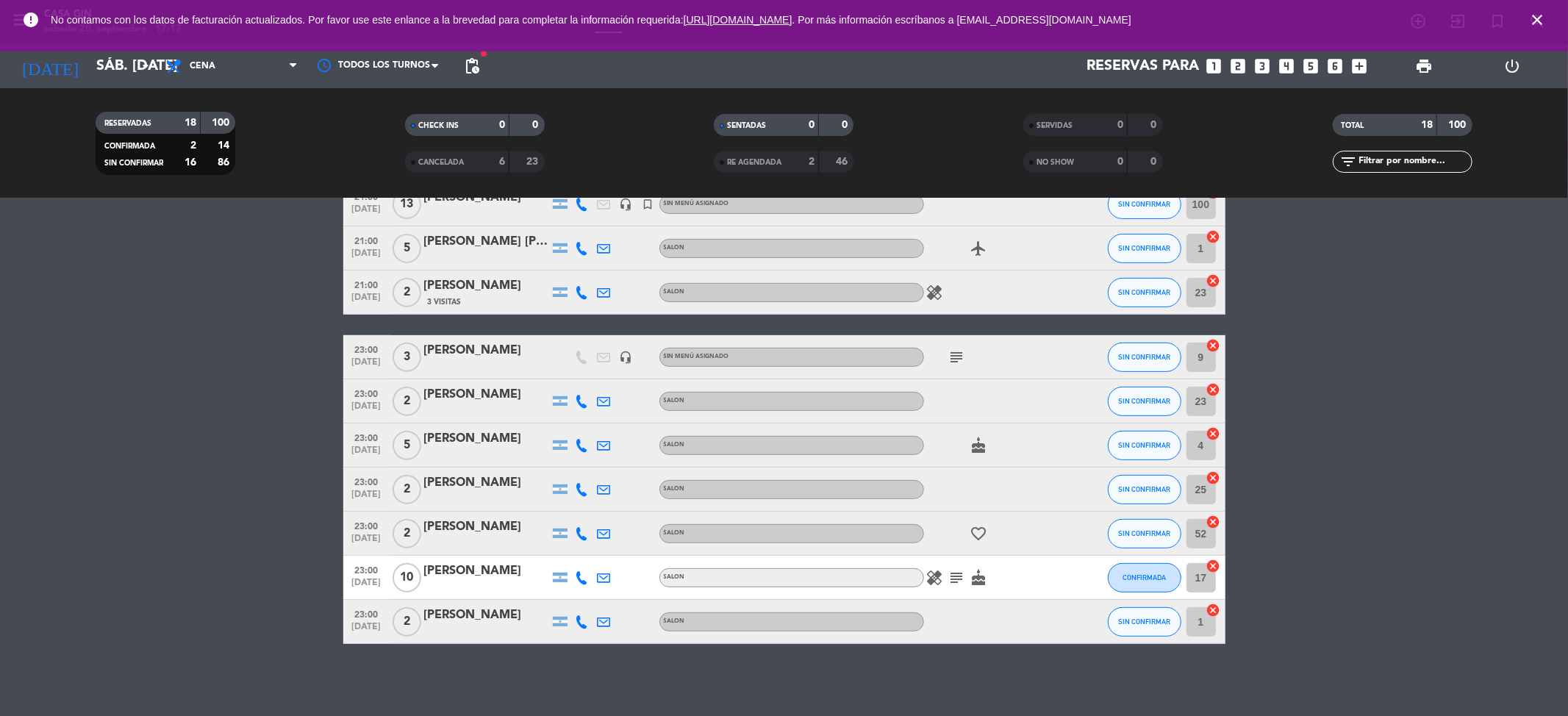
click at [581, 397] on icon at bounding box center [582, 401] width 14 height 14
click at [571, 376] on span "Copiar" at bounding box center [571, 376] width 31 height 15
click at [109, 412] on bookings-row "20:30 [DATE] [PERSON_NAME] headset_mic turned_in_not Sin menú asignado subject …" at bounding box center [784, 226] width 1568 height 835
drag, startPoint x: 512, startPoint y: 380, endPoint x: 424, endPoint y: 387, distance: 88.3
click at [424, 387] on div "23:00 [DATE] 2 [PERSON_NAME] SALON SIN CONFIRMAR 23 cancel" at bounding box center [784, 400] width 882 height 44
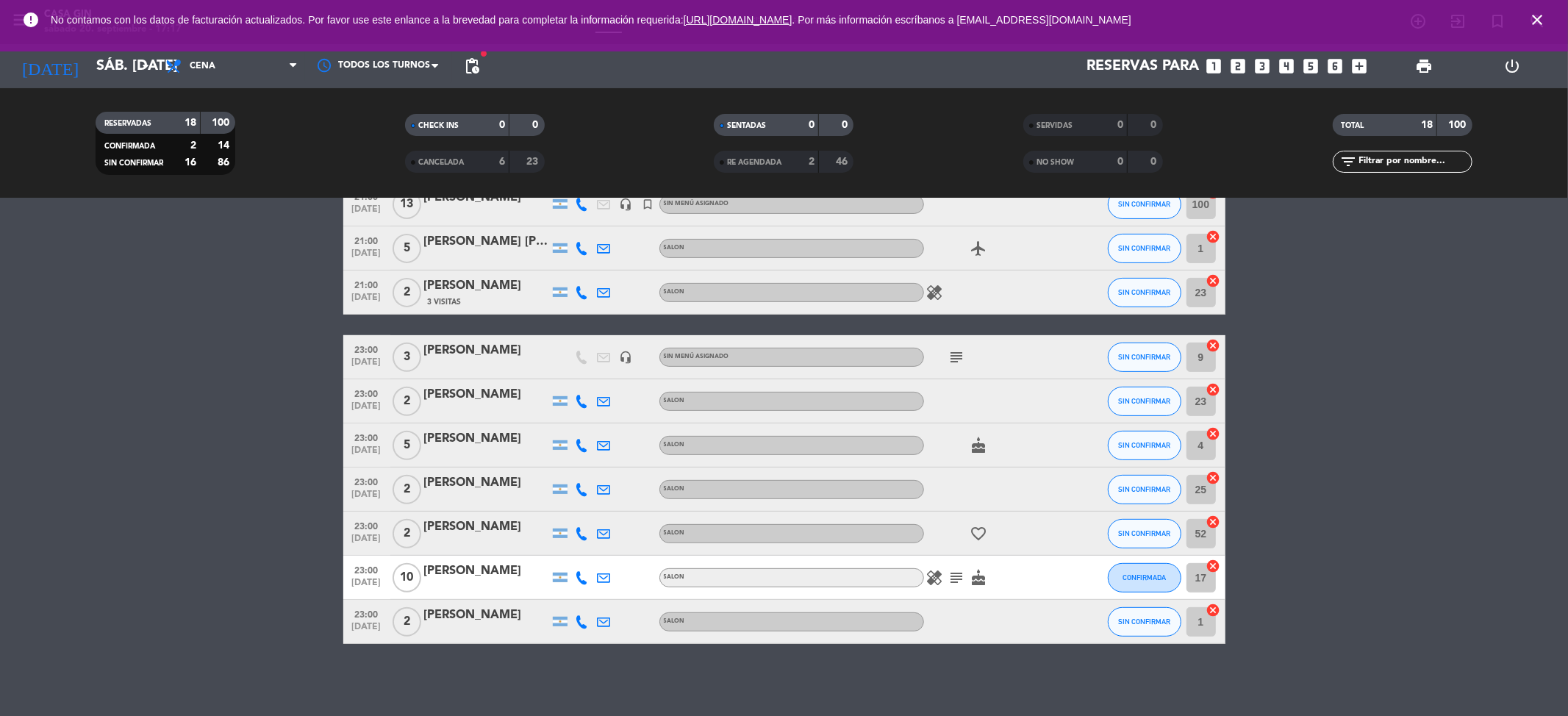
copy div "[PERSON_NAME]"
click at [586, 442] on icon at bounding box center [582, 445] width 14 height 14
click at [575, 427] on span "Copiar" at bounding box center [571, 420] width 31 height 15
click at [151, 361] on bookings-row "20:30 [DATE] [PERSON_NAME] headset_mic turned_in_not Sin menú asignado subject …" at bounding box center [784, 226] width 1568 height 835
drag, startPoint x: 490, startPoint y: 424, endPoint x: 415, endPoint y: 426, distance: 75.0
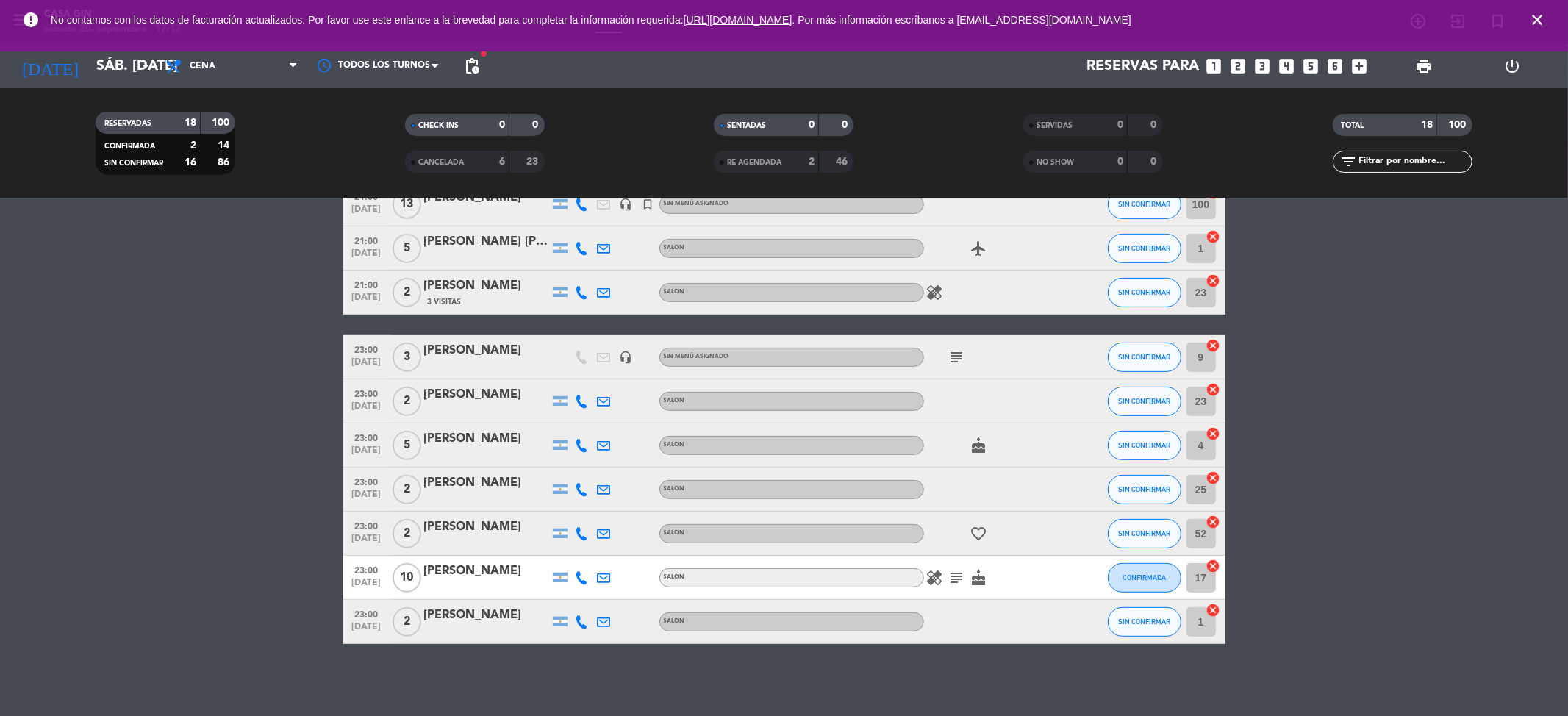
click at [415, 426] on div "23:00 [DATE] 5 [PERSON_NAME] SALON cake SIN CONFIRMAR 4 cancel" at bounding box center [784, 445] width 882 height 44
copy div "[PERSON_NAME]"
click at [579, 489] on icon at bounding box center [582, 489] width 14 height 14
click at [577, 469] on span "Copiar" at bounding box center [571, 464] width 31 height 15
click at [200, 477] on bookings-row "20:30 [DATE] [PERSON_NAME] headset_mic turned_in_not Sin menú asignado subject …" at bounding box center [784, 226] width 1568 height 835
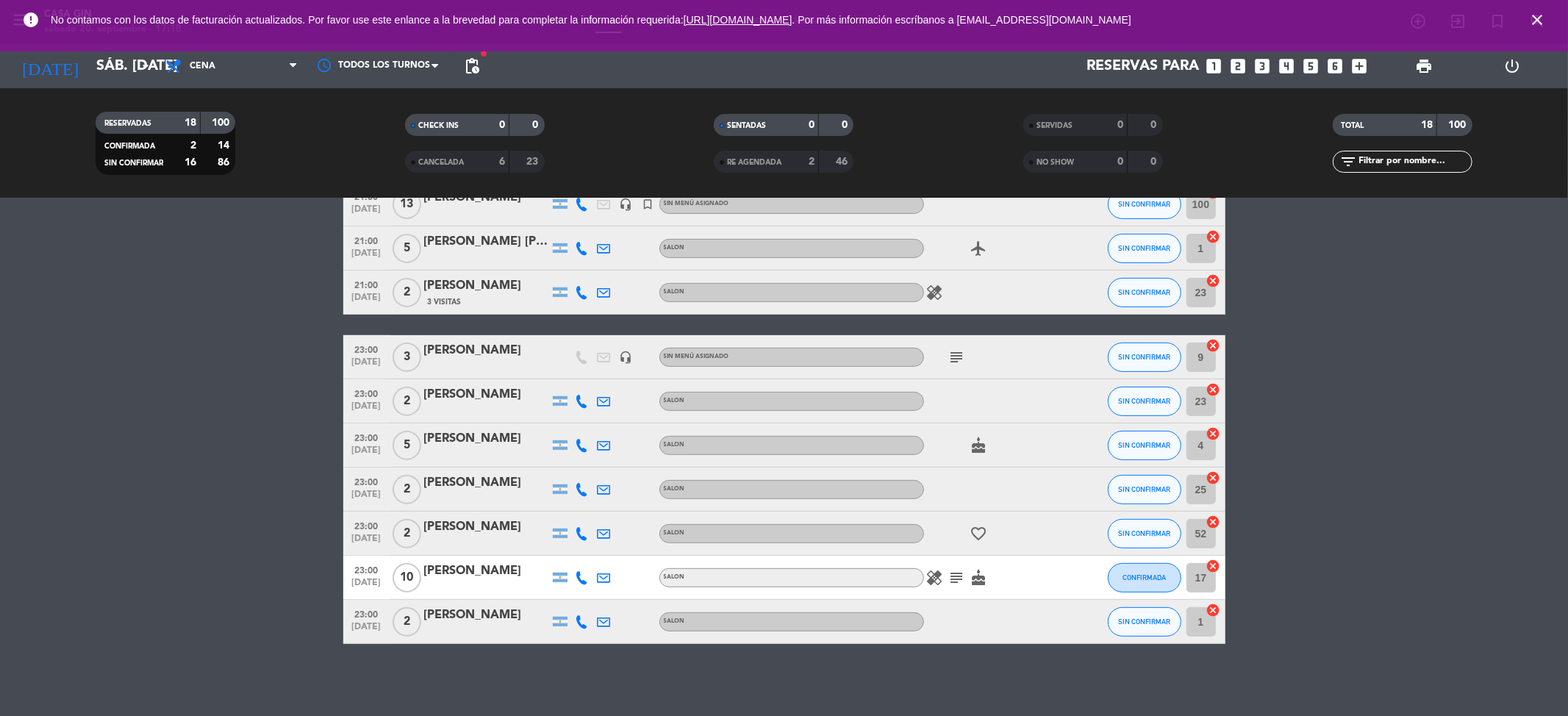
drag, startPoint x: 536, startPoint y: 474, endPoint x: 401, endPoint y: 473, distance: 135.0
click at [401, 473] on div "23:00 [DATE] 2 [PERSON_NAME] SALON SIN CONFIRMAR 25 cancel" at bounding box center [784, 489] width 882 height 44
drag, startPoint x: 183, startPoint y: 453, endPoint x: 525, endPoint y: 485, distance: 343.5
click at [188, 453] on bookings-row "20:30 [DATE] [PERSON_NAME] headset_mic turned_in_not Sin menú asignado subject …" at bounding box center [784, 226] width 1568 height 835
drag, startPoint x: 535, startPoint y: 471, endPoint x: 419, endPoint y: 477, distance: 116.2
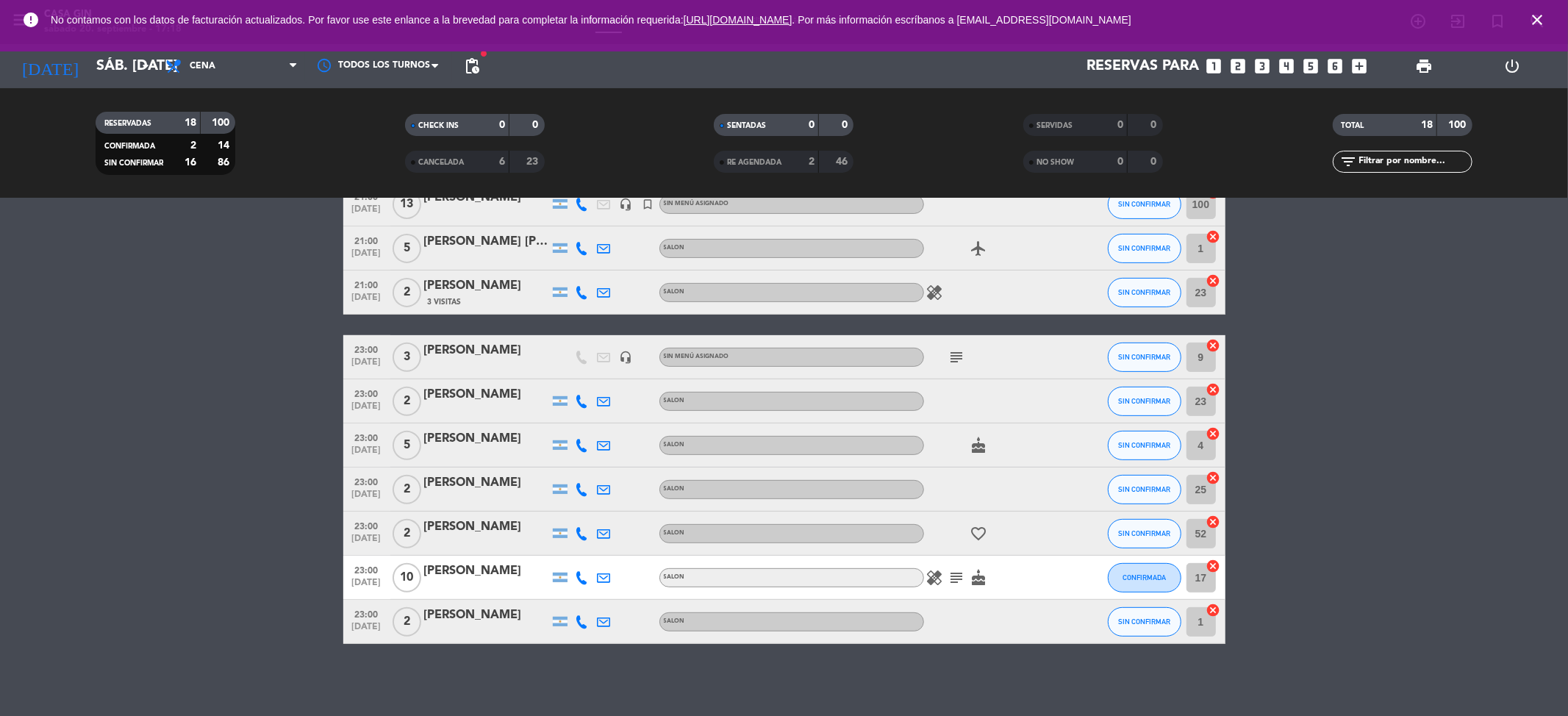
click at [419, 477] on div "23:00 [DATE] 2 [PERSON_NAME] SALON SIN CONFIRMAR 25 cancel" at bounding box center [784, 489] width 882 height 44
click at [583, 530] on icon at bounding box center [582, 533] width 14 height 14
click at [589, 513] on span "content_paste" at bounding box center [595, 509] width 11 height 11
click at [308, 479] on bookings-row "20:30 [DATE] [PERSON_NAME] headset_mic turned_in_not Sin menú asignado subject …" at bounding box center [784, 226] width 1568 height 835
drag, startPoint x: 526, startPoint y: 516, endPoint x: 418, endPoint y: 512, distance: 108.1
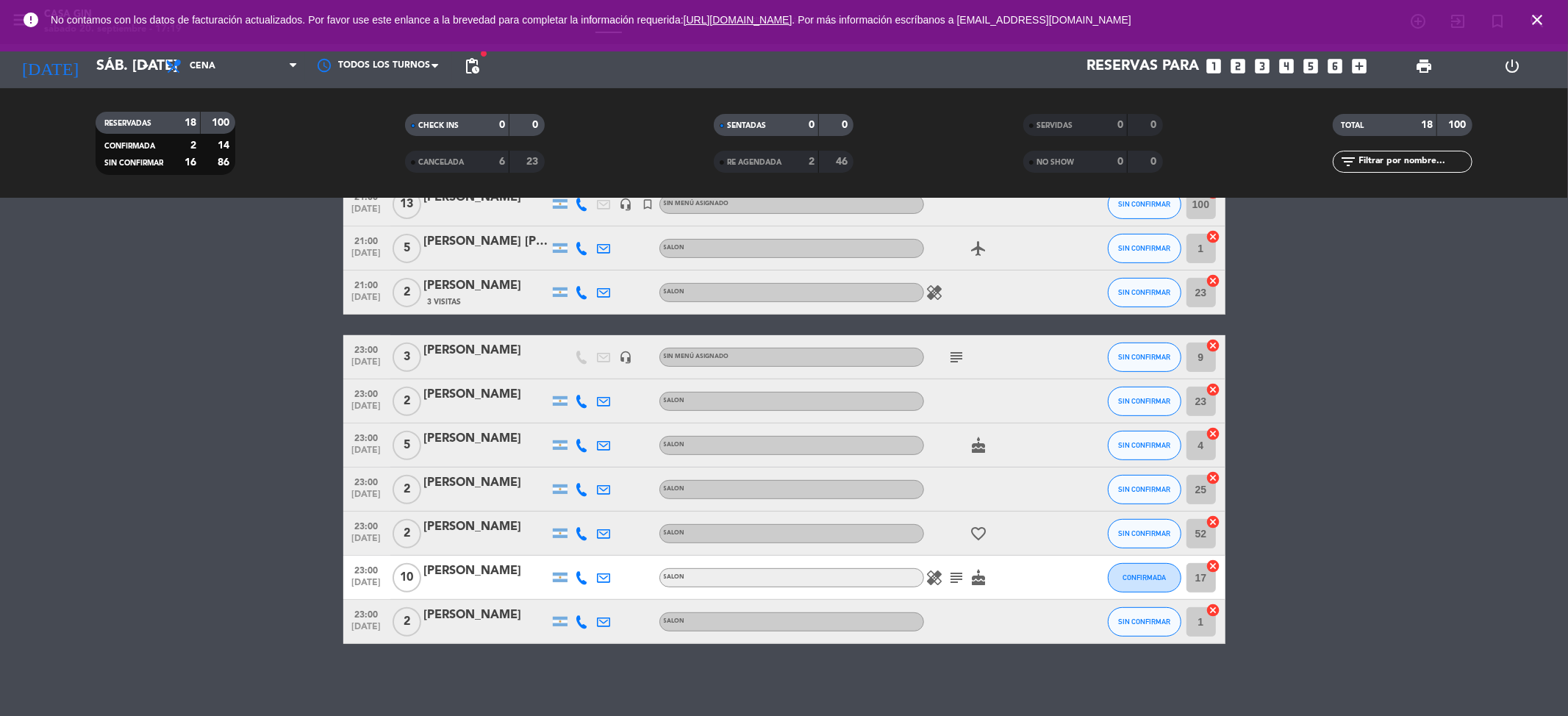
click at [418, 512] on div "23:00 [DATE] 2 [PERSON_NAME] SALON favorite_border SIN CONFIRMAR 52 cancel" at bounding box center [784, 533] width 882 height 44
click at [581, 574] on icon at bounding box center [582, 577] width 14 height 14
click at [589, 548] on span "content_paste" at bounding box center [595, 553] width 11 height 11
drag, startPoint x: 488, startPoint y: 559, endPoint x: 419, endPoint y: 563, distance: 69.1
click at [418, 562] on div "23:00 [DATE] [PERSON_NAME] [PHONE_NUMBER] Copiar content_paste | SALON healing …" at bounding box center [784, 577] width 882 height 44
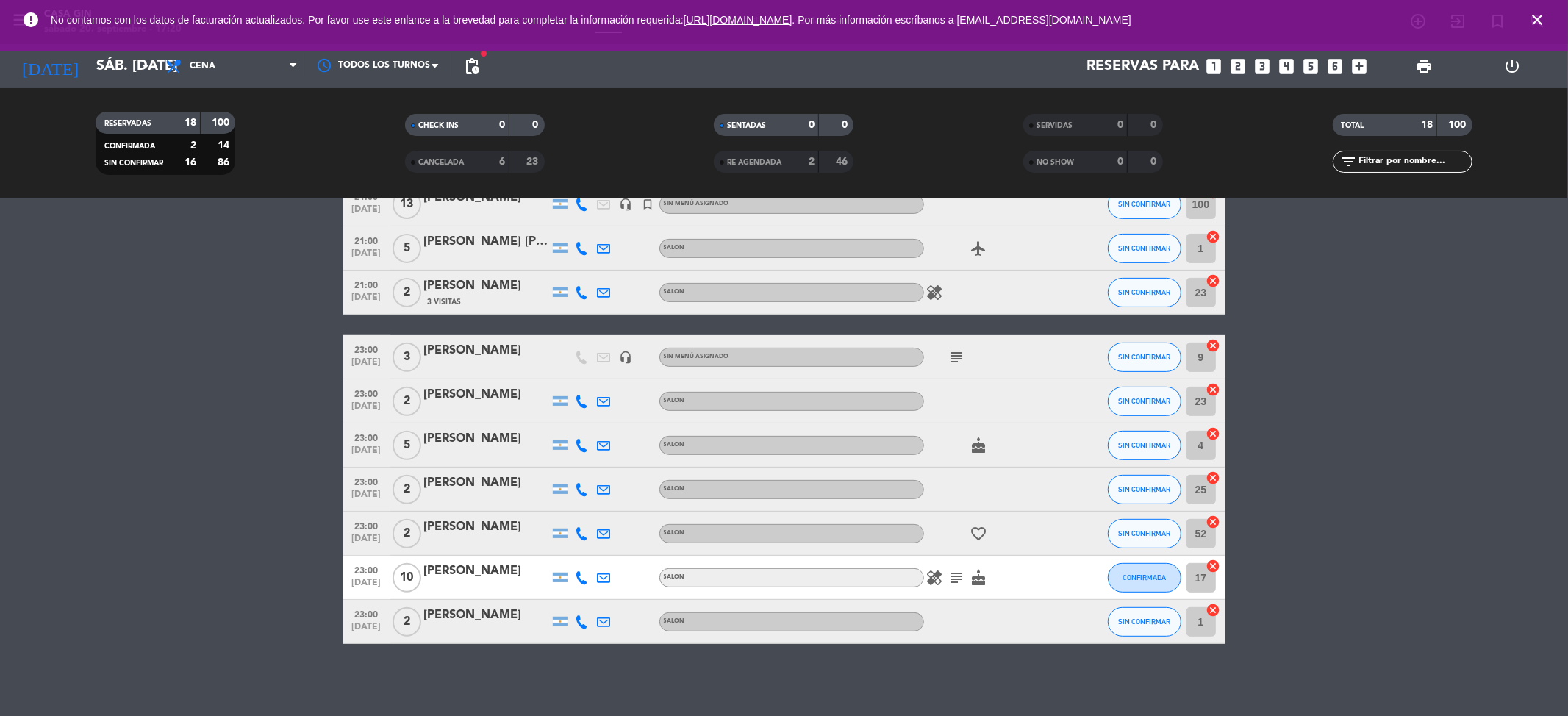
click at [585, 615] on icon at bounding box center [582, 621] width 14 height 14
click at [589, 598] on span "content_paste" at bounding box center [595, 597] width 11 height 11
drag, startPoint x: 507, startPoint y: 603, endPoint x: 421, endPoint y: 607, distance: 86.1
click at [421, 607] on div "23:00 [DATE] 2 [PERSON_NAME] [PHONE_NUMBER] Copiar content_paste | SALON SIN CO…" at bounding box center [784, 621] width 882 height 44
click at [128, 62] on input "sáb. [DATE]" at bounding box center [182, 66] width 187 height 32
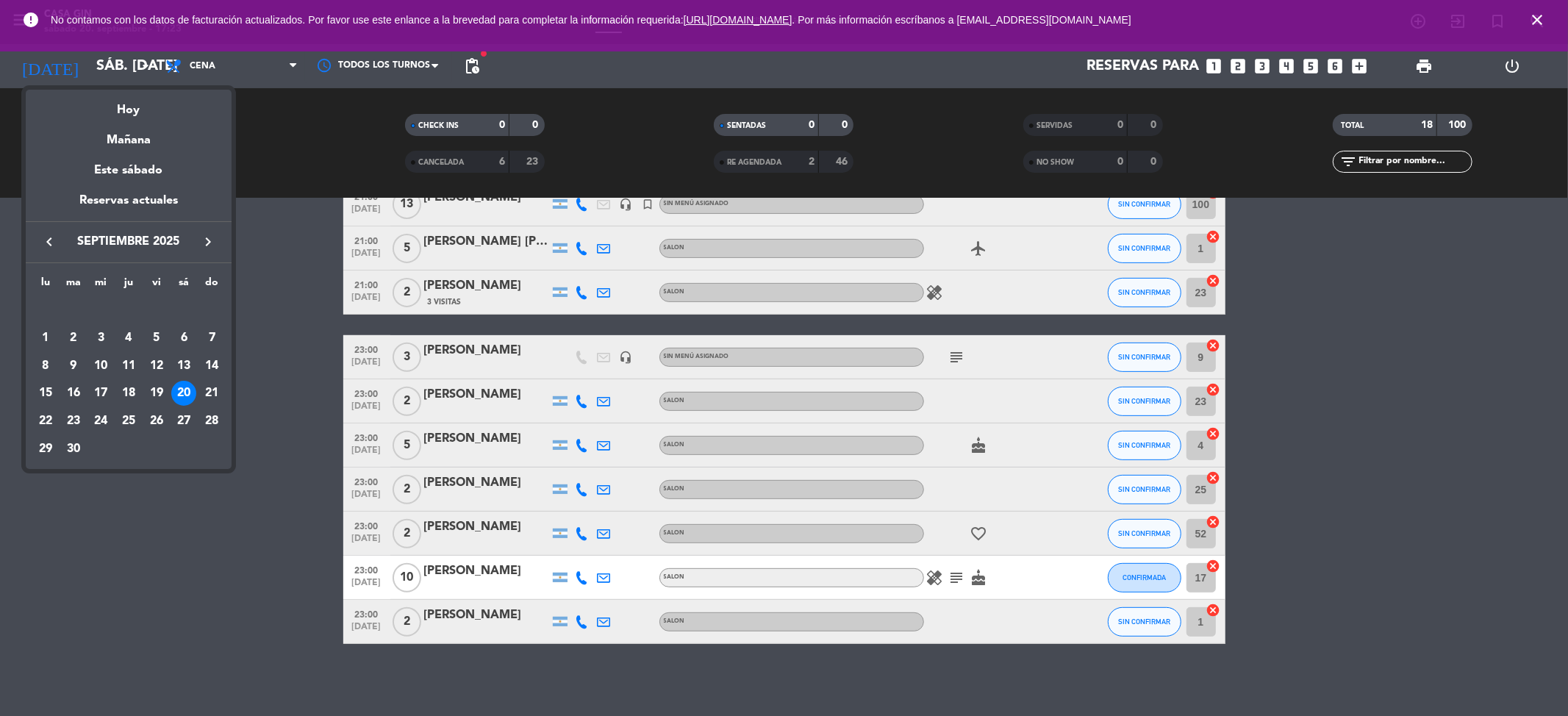
click at [209, 234] on icon "keyboard_arrow_right" at bounding box center [208, 242] width 18 height 18
click at [191, 385] on div "18" at bounding box center [183, 392] width 25 height 25
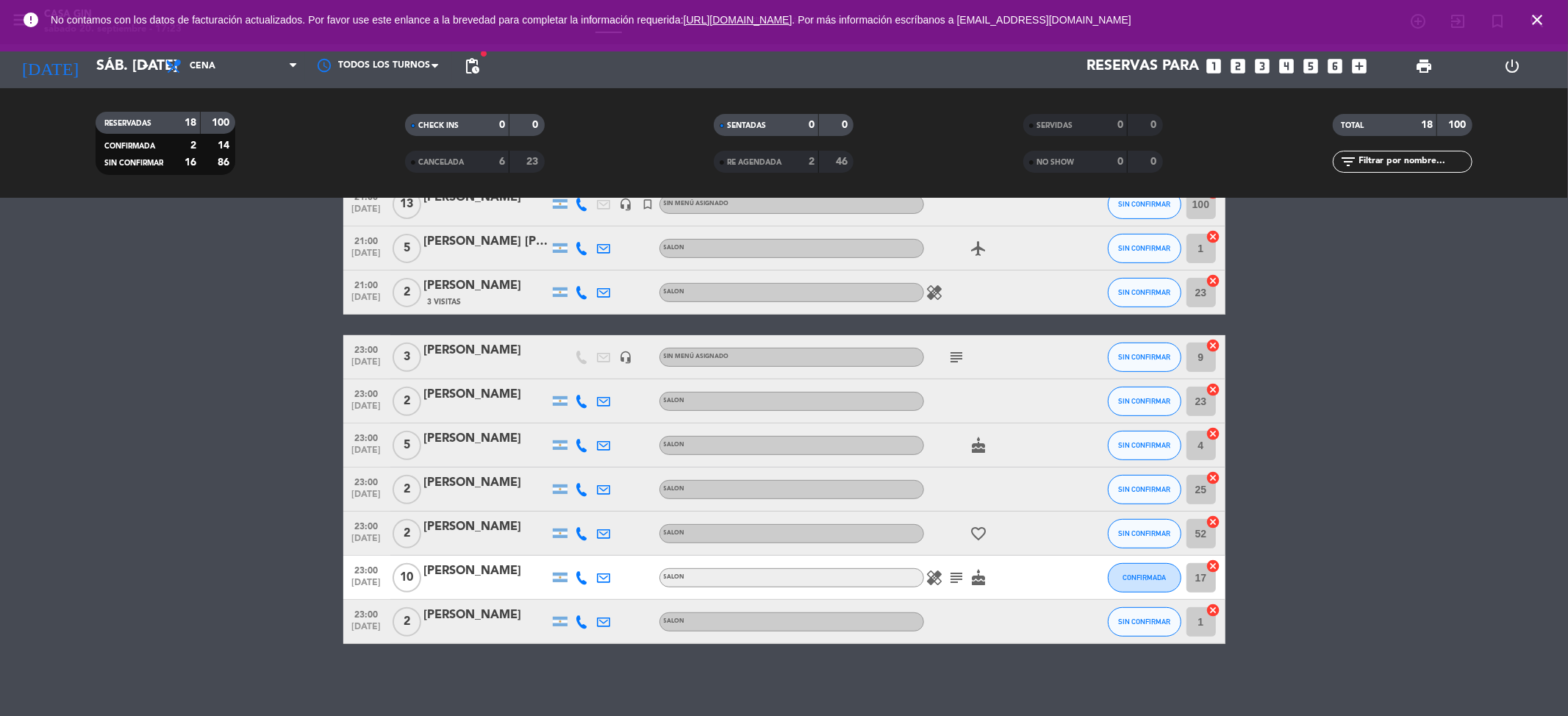
type input "sáb. [DATE]"
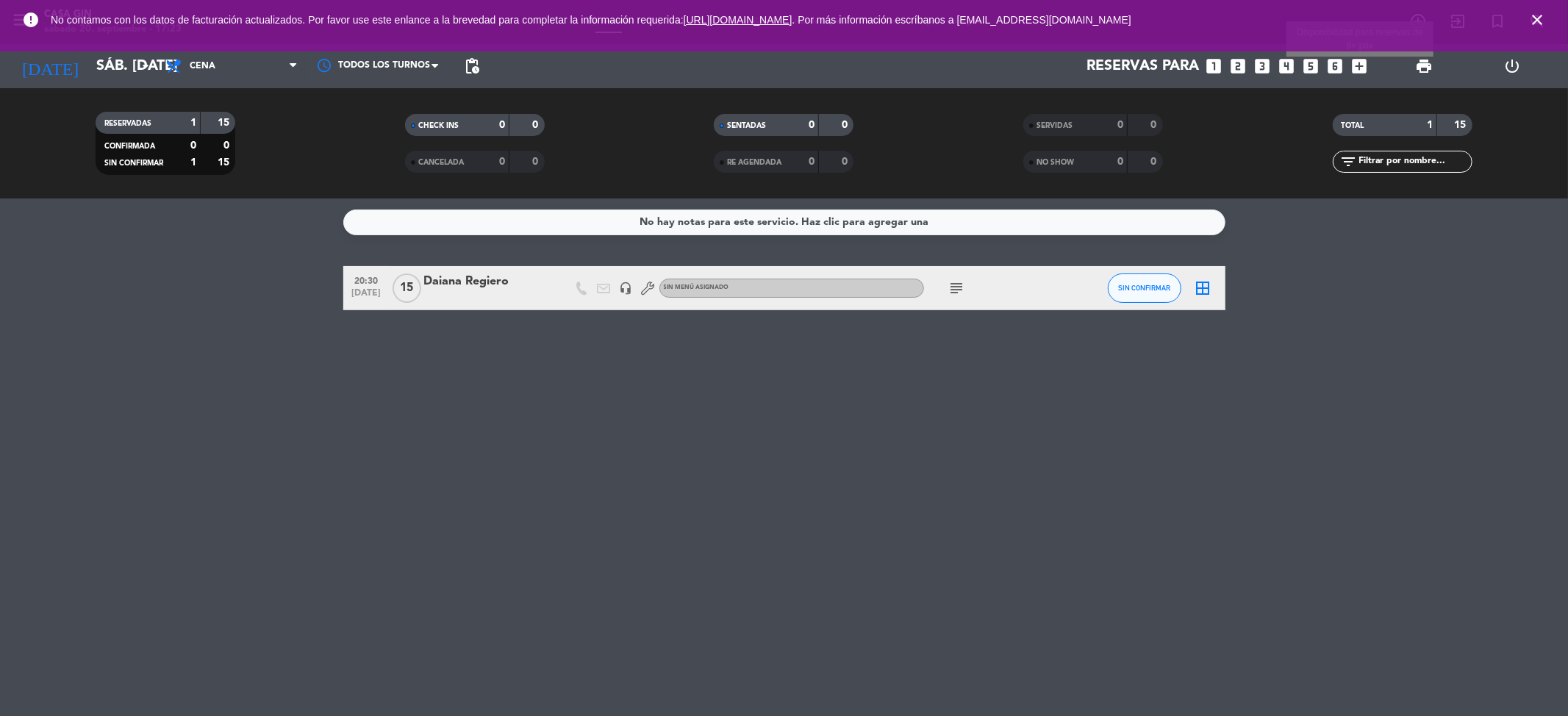
click at [1359, 66] on icon "add_box" at bounding box center [1360, 66] width 19 height 19
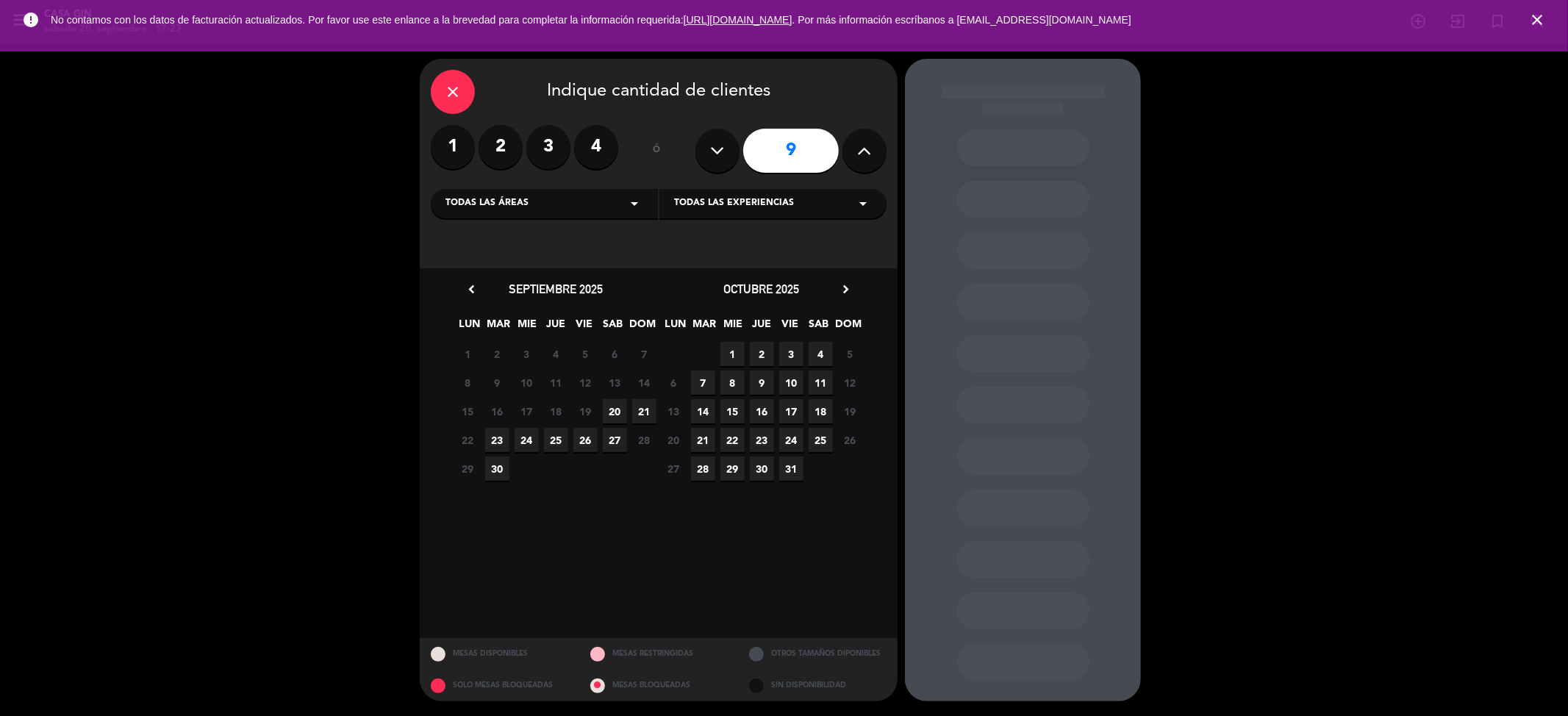
click at [868, 142] on icon at bounding box center [865, 151] width 14 height 22
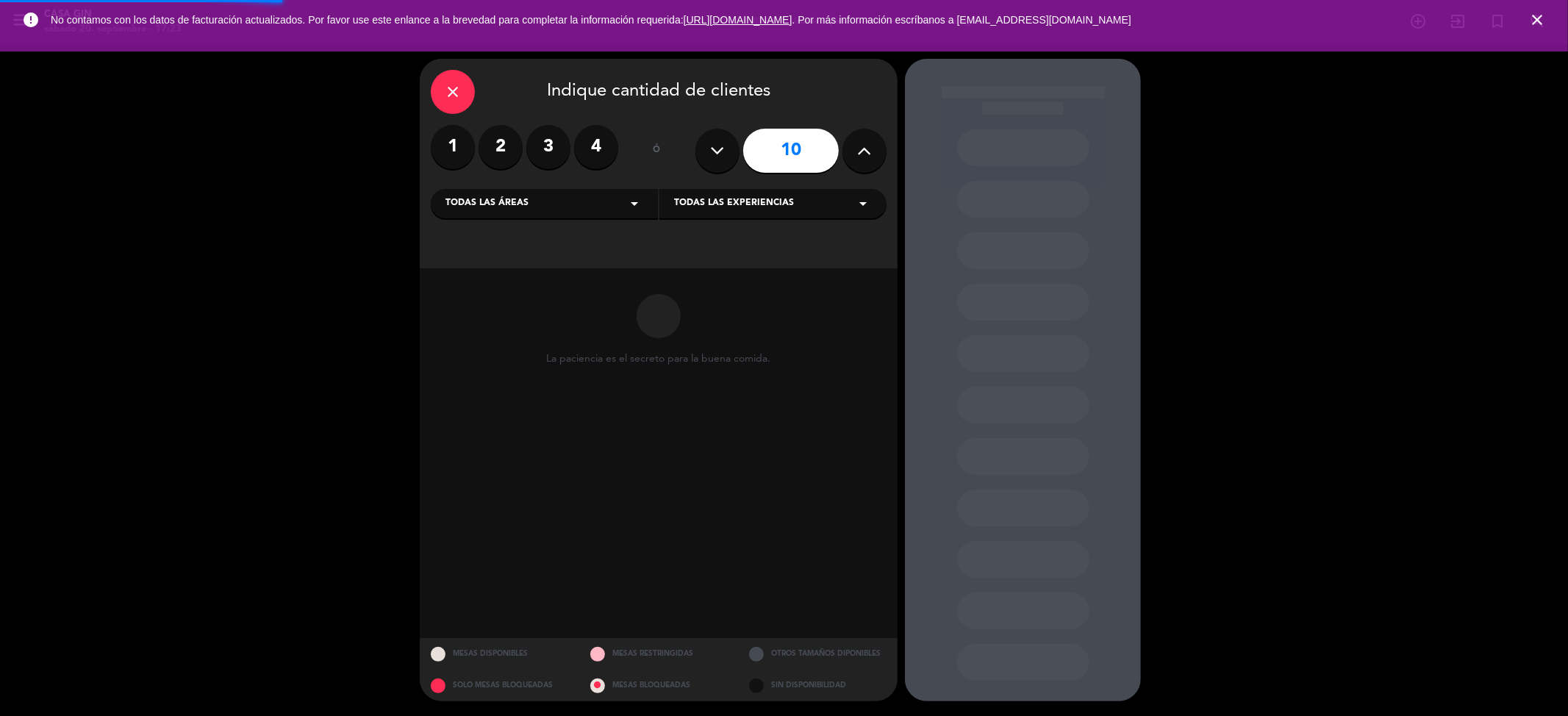
click at [868, 142] on icon at bounding box center [865, 151] width 14 height 22
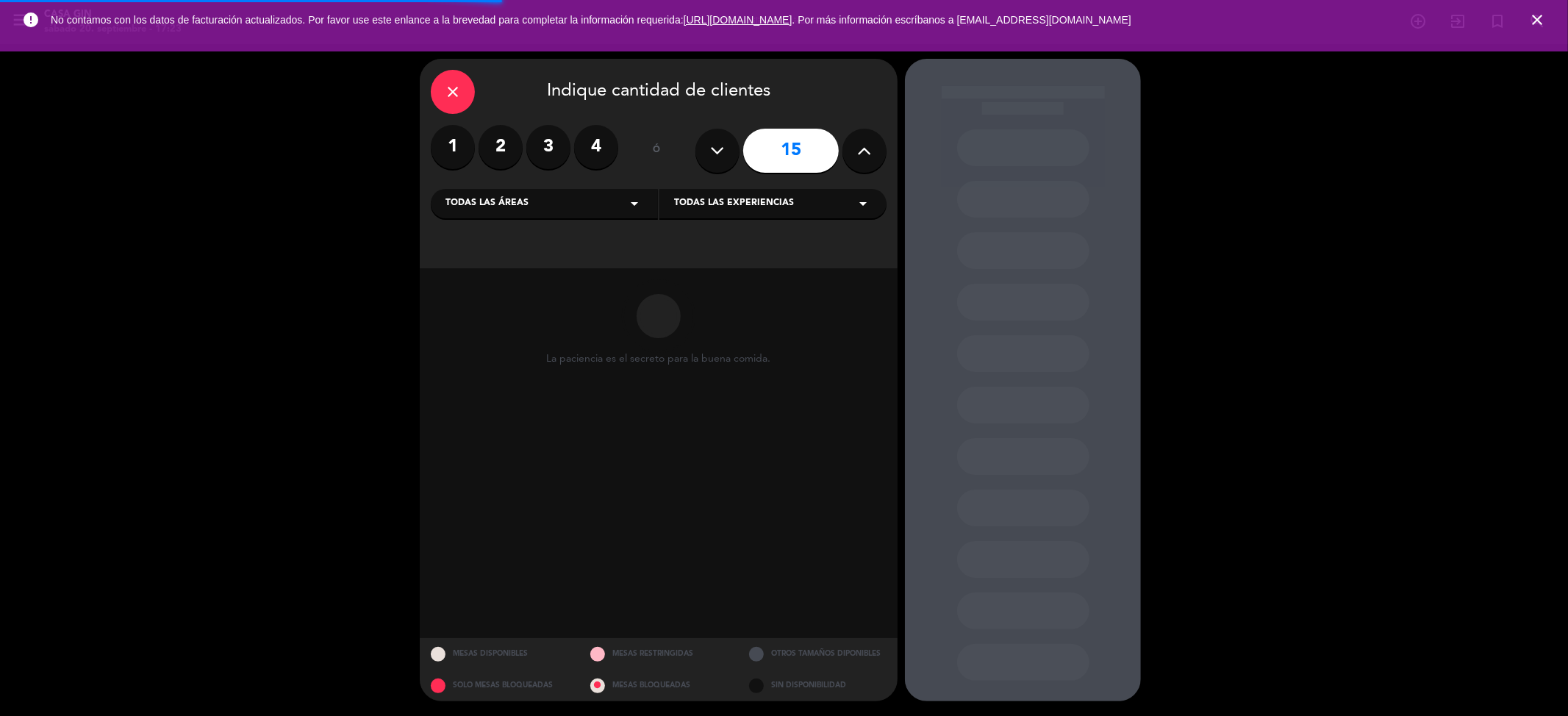
click at [868, 142] on icon at bounding box center [865, 151] width 14 height 22
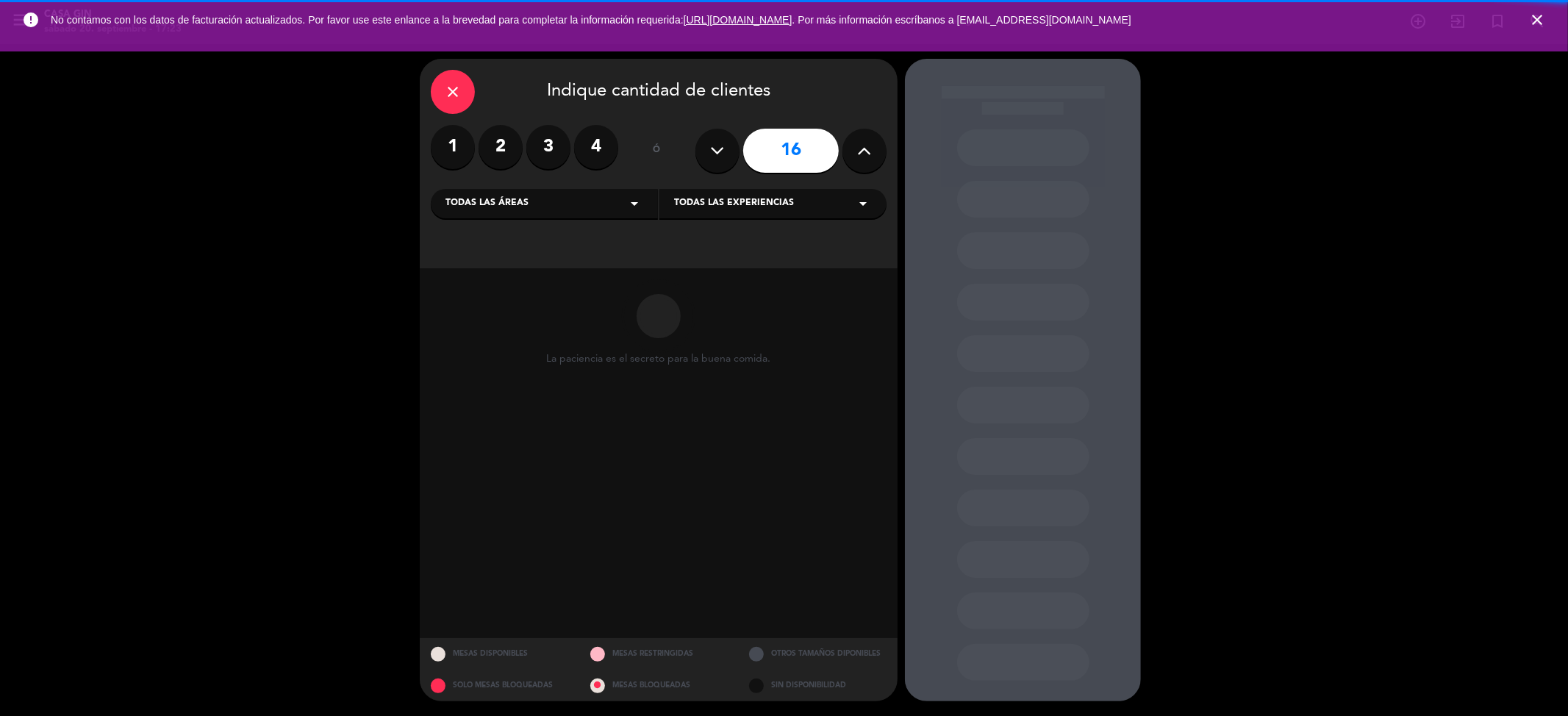
click at [868, 142] on icon at bounding box center [865, 151] width 14 height 22
type input "18"
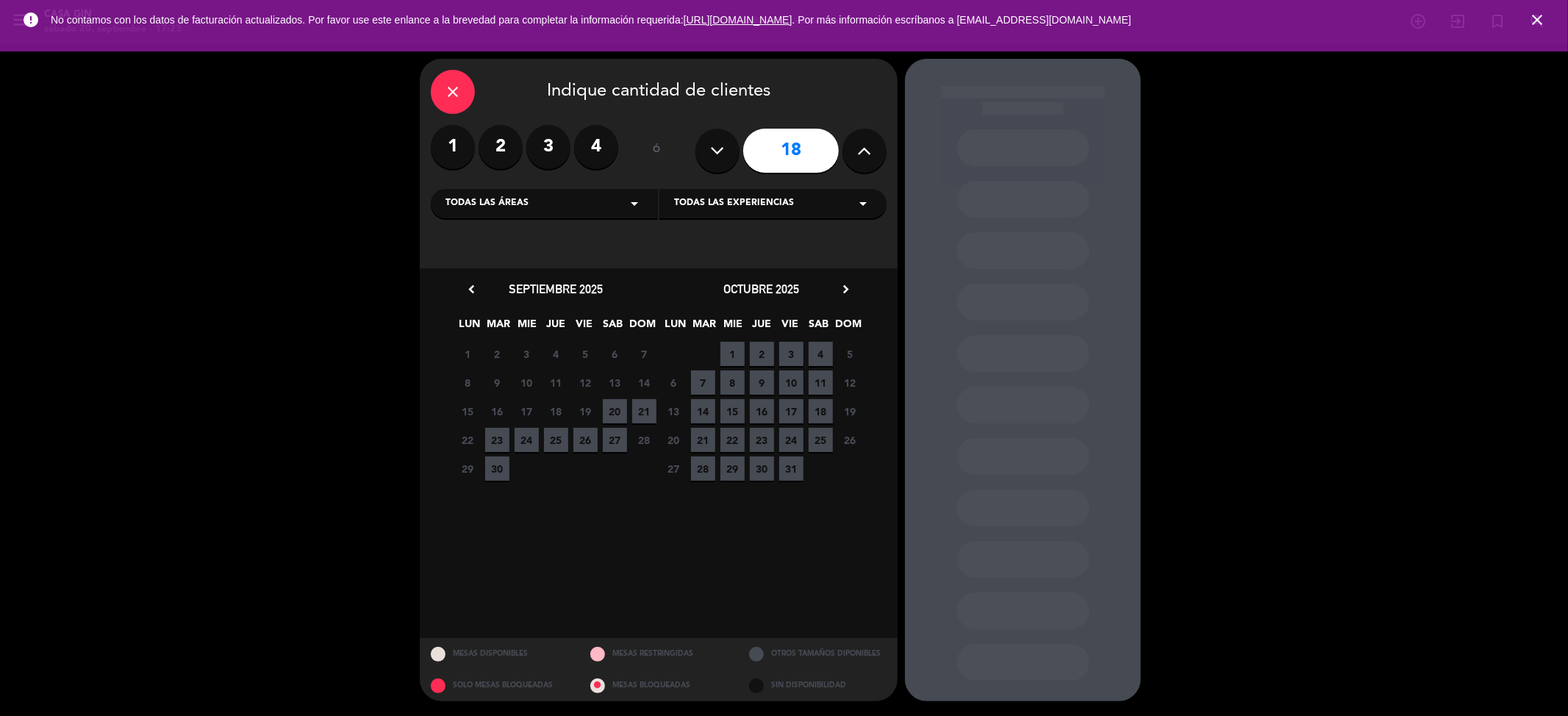
click at [825, 415] on span "18" at bounding box center [820, 411] width 24 height 24
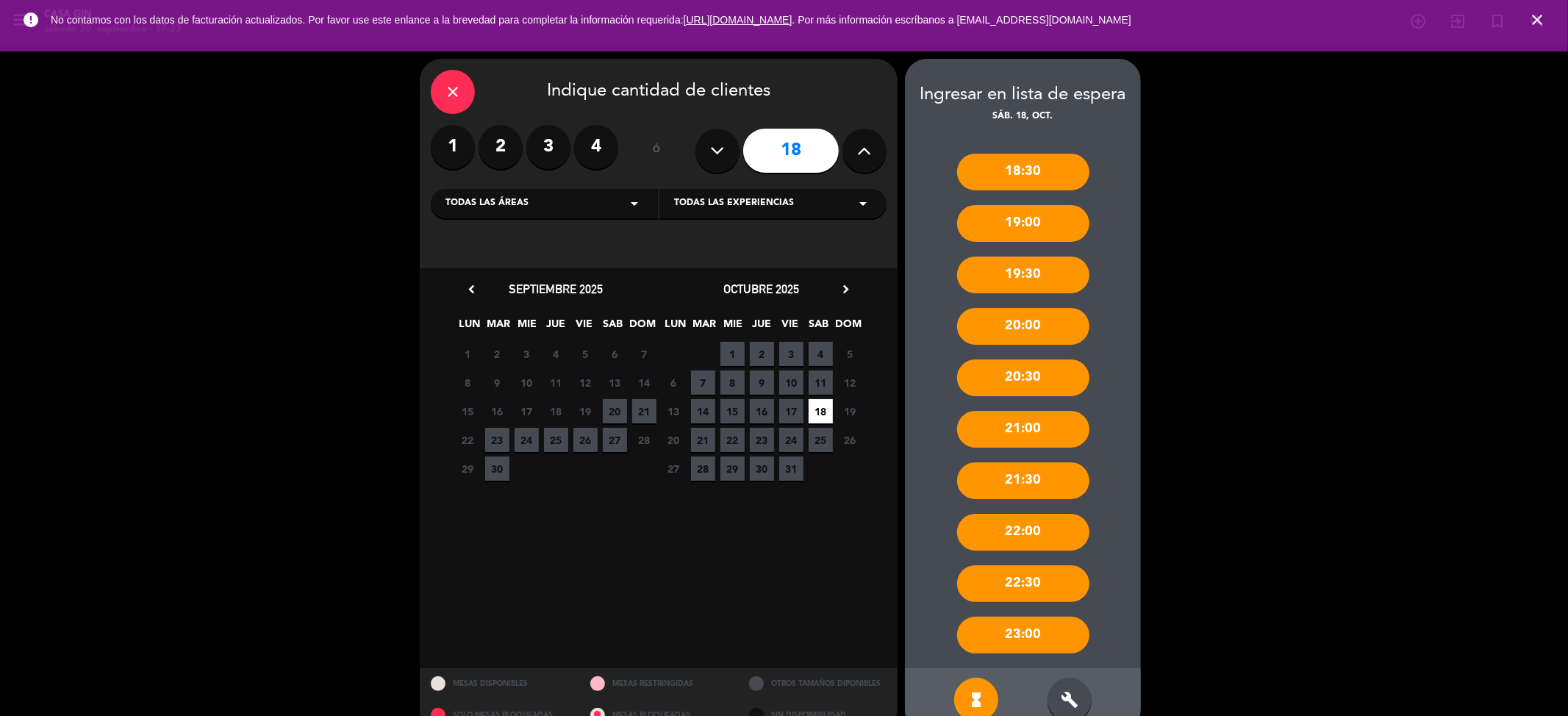
scroll to position [30, 0]
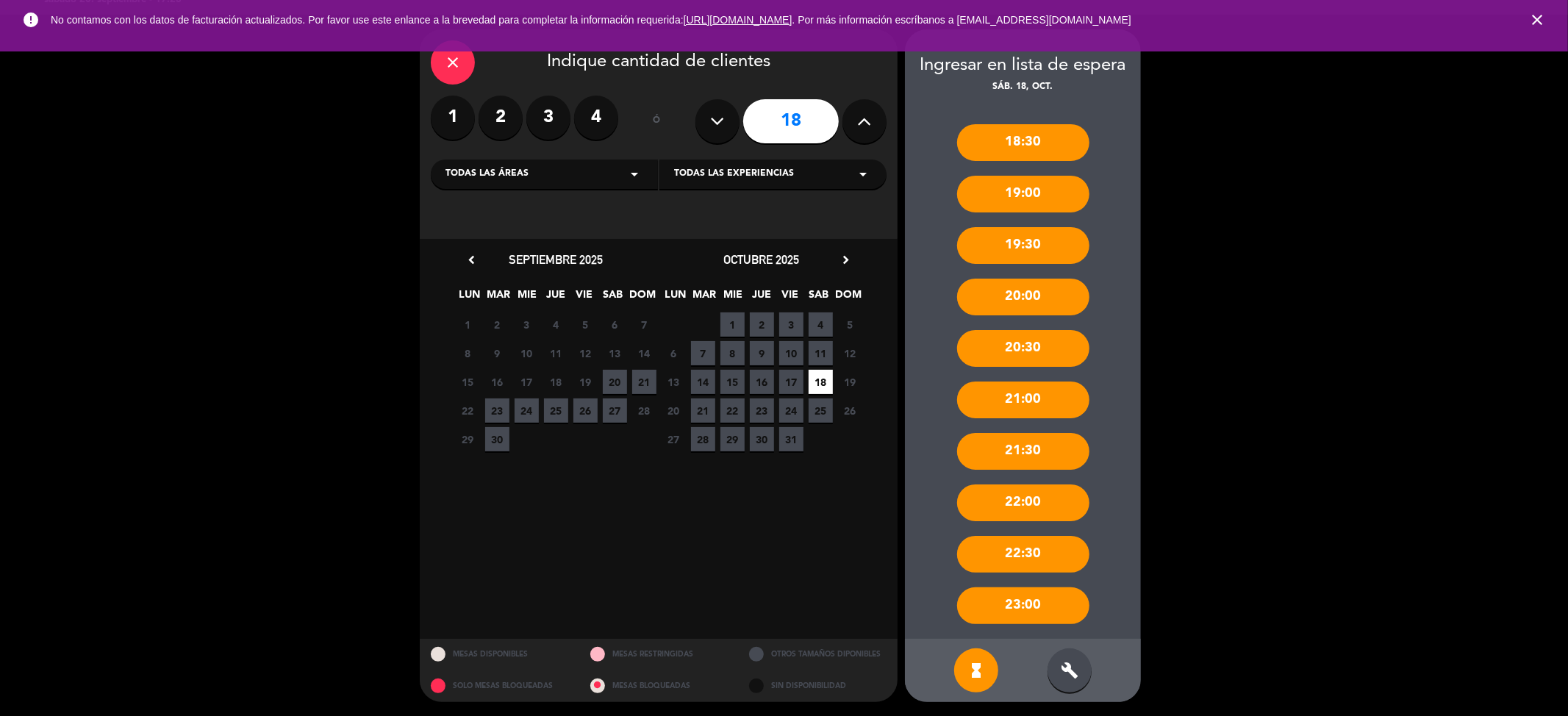
click at [1066, 648] on div "build" at bounding box center [1070, 670] width 44 height 44
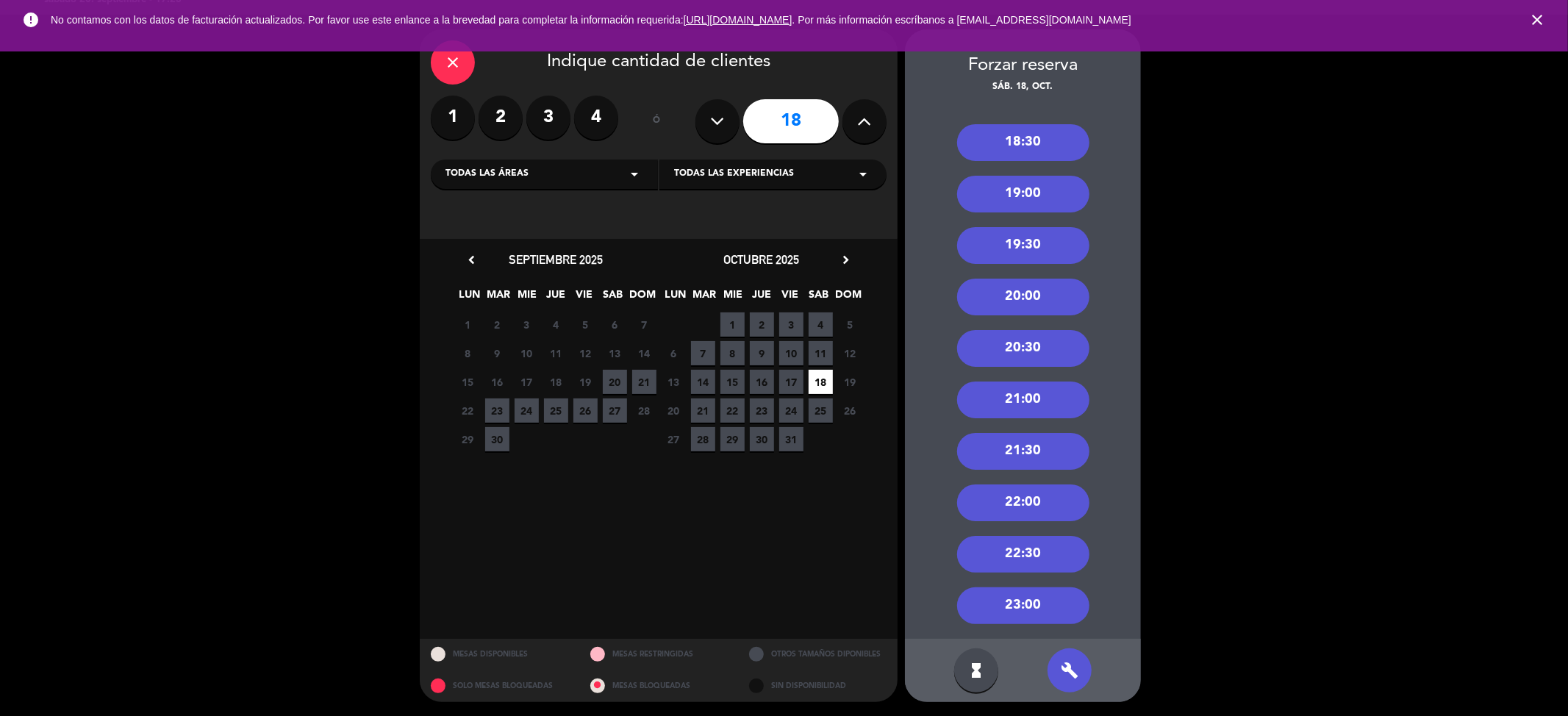
click at [1057, 442] on div "21:30" at bounding box center [1023, 451] width 132 height 37
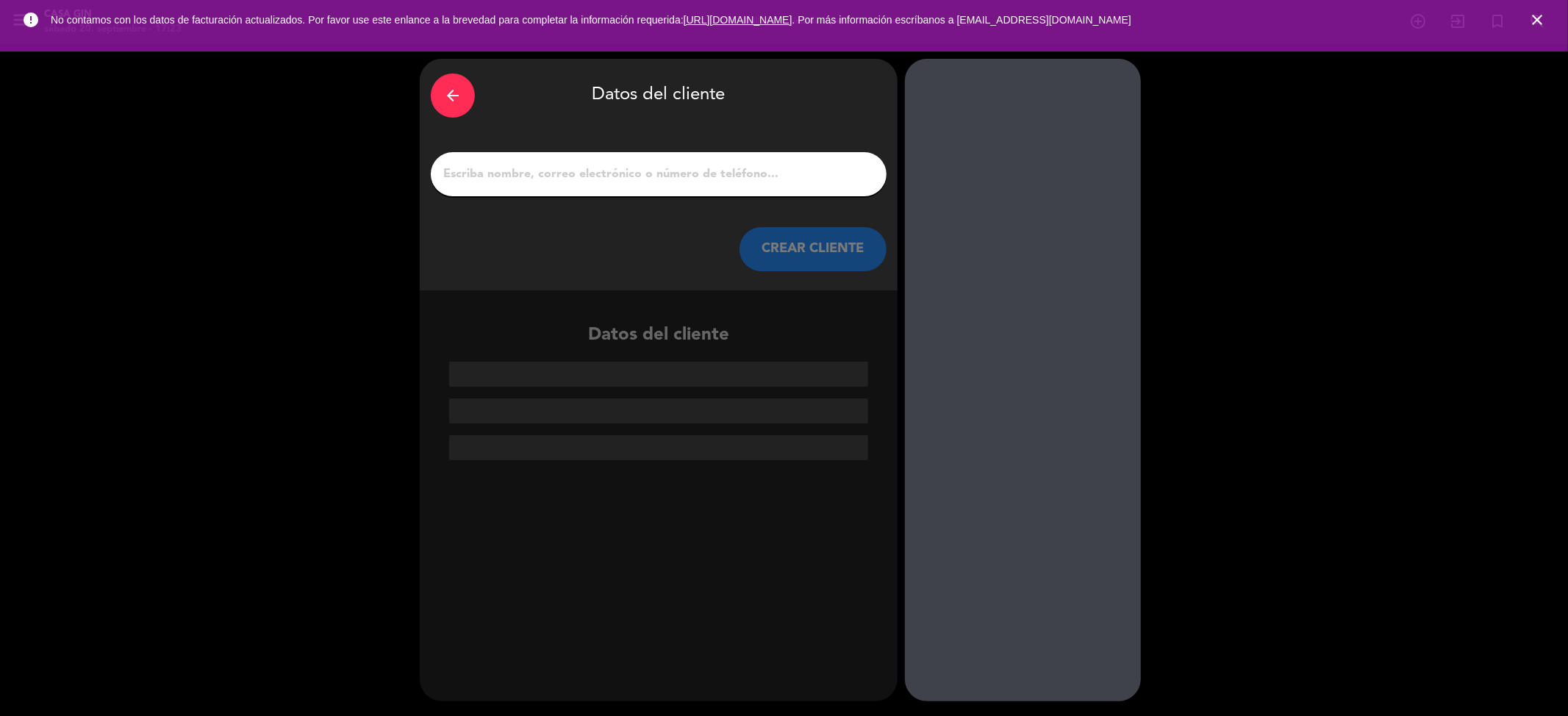
click at [602, 180] on input "1" at bounding box center [658, 175] width 433 height 21
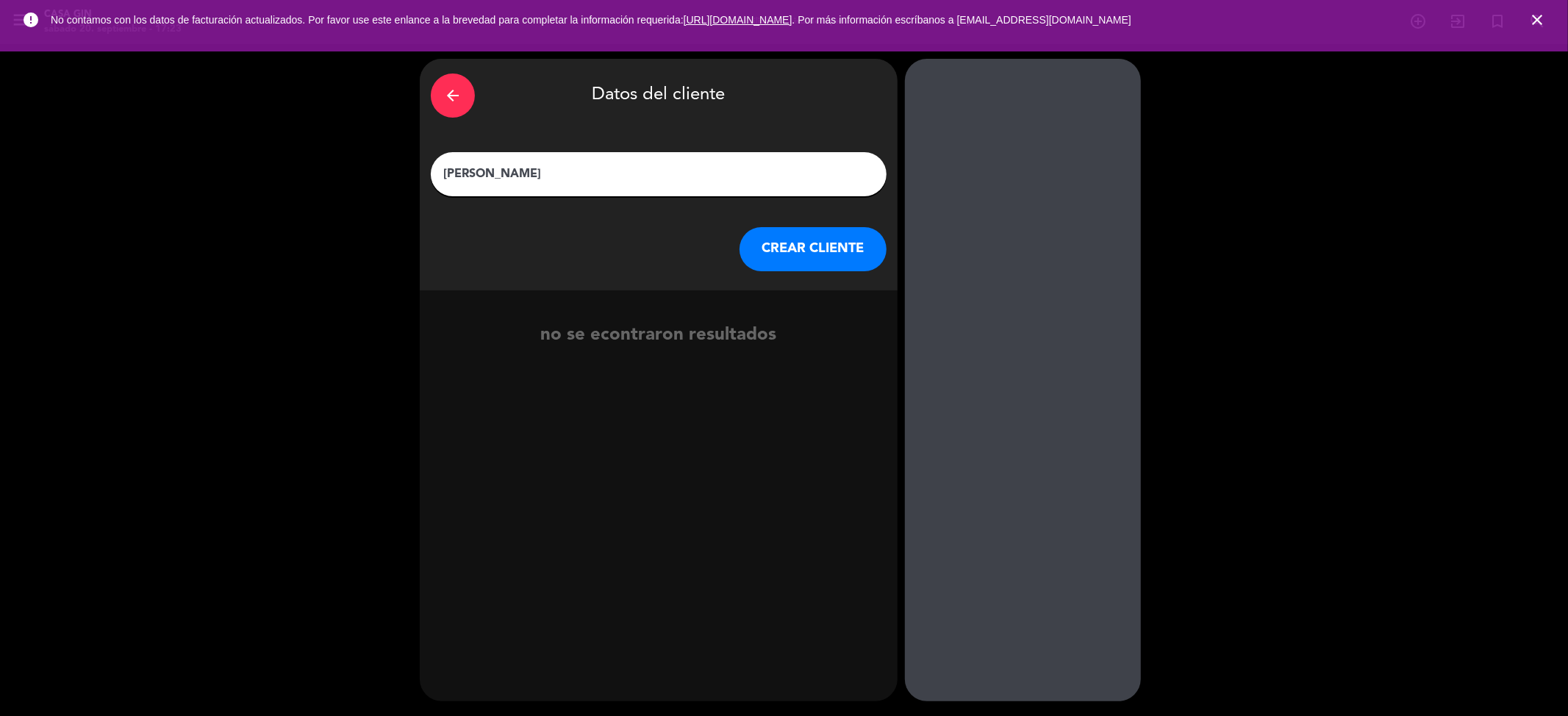
type input "[PERSON_NAME]"
click at [836, 243] on button "CREAR CLIENTE" at bounding box center [813, 249] width 147 height 44
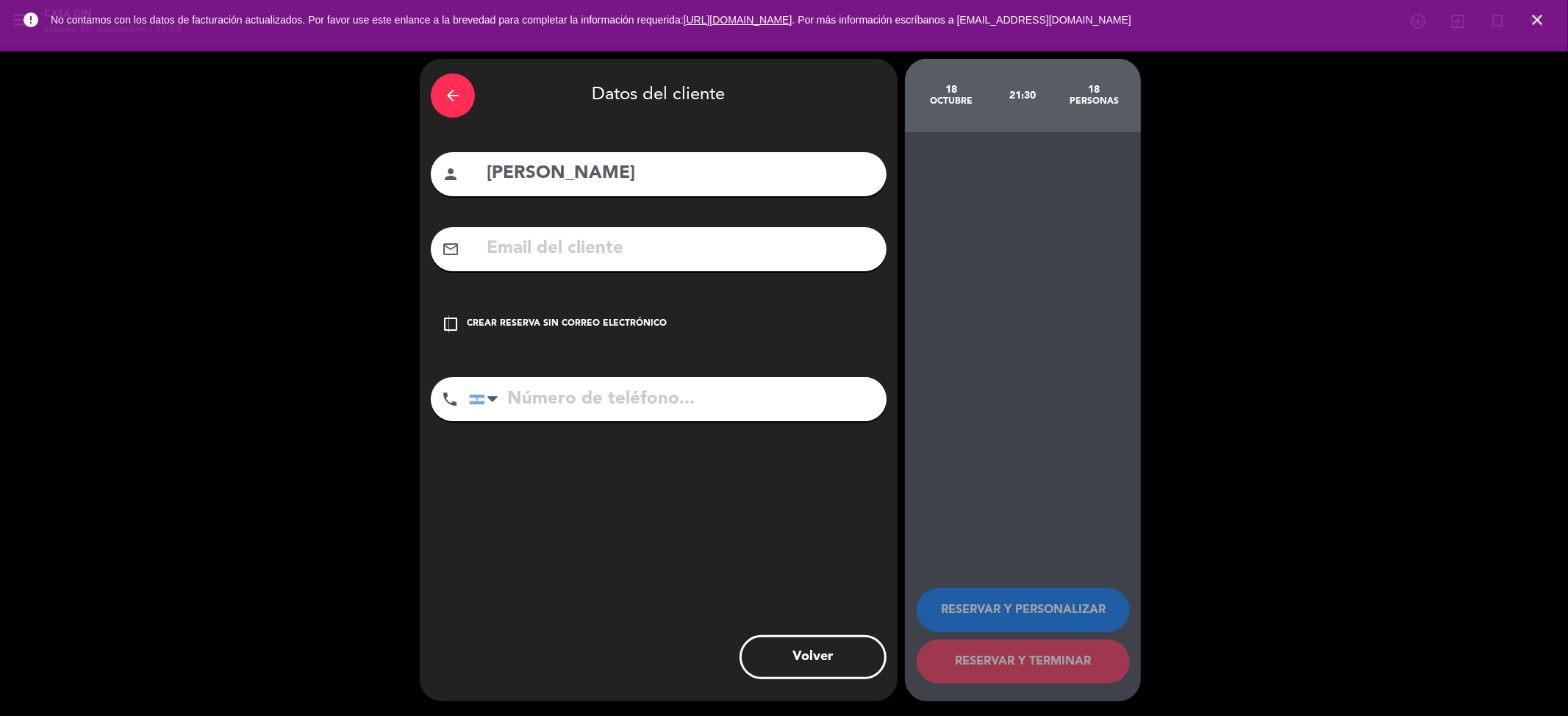
click at [449, 327] on icon "check_box_outline_blank" at bounding box center [450, 324] width 18 height 18
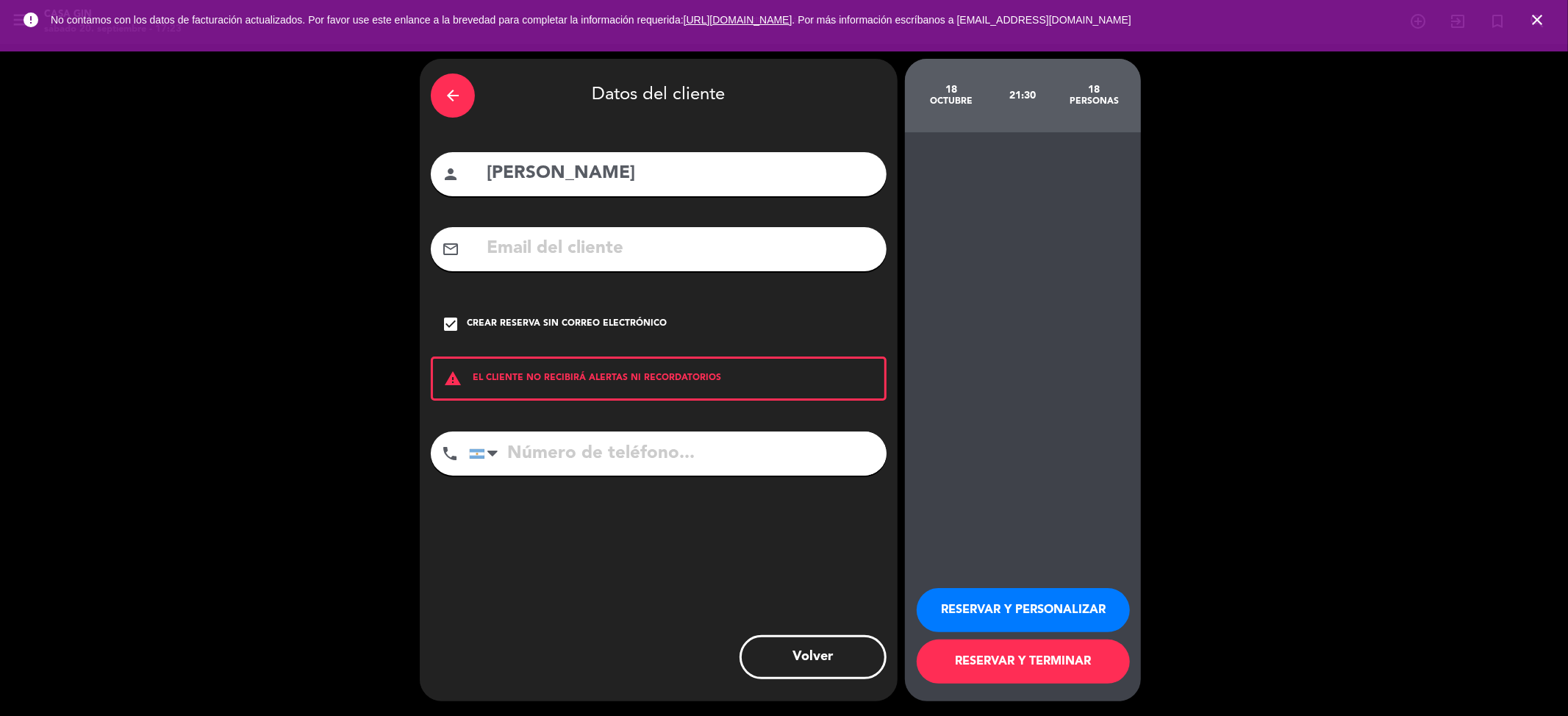
click at [570, 460] on input "tel" at bounding box center [677, 453] width 417 height 44
type input "1168616463"
click at [1036, 601] on button "RESERVAR Y PERSONALIZAR" at bounding box center [1023, 609] width 213 height 44
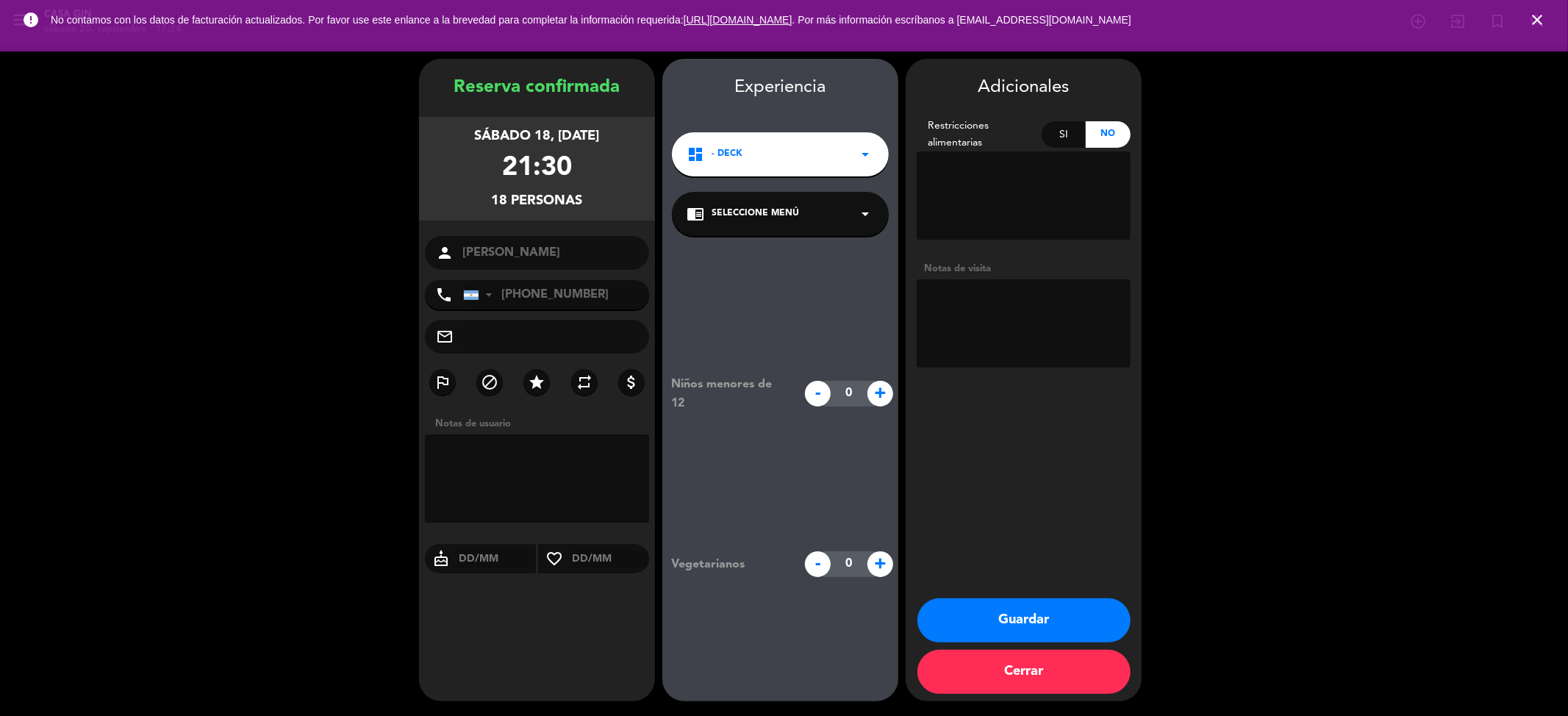
click at [986, 315] on textarea at bounding box center [1023, 324] width 214 height 88
type textarea "tragos x 20 tapas x 10 / 2"
click at [1070, 605] on button "Guardar" at bounding box center [1024, 620] width 213 height 44
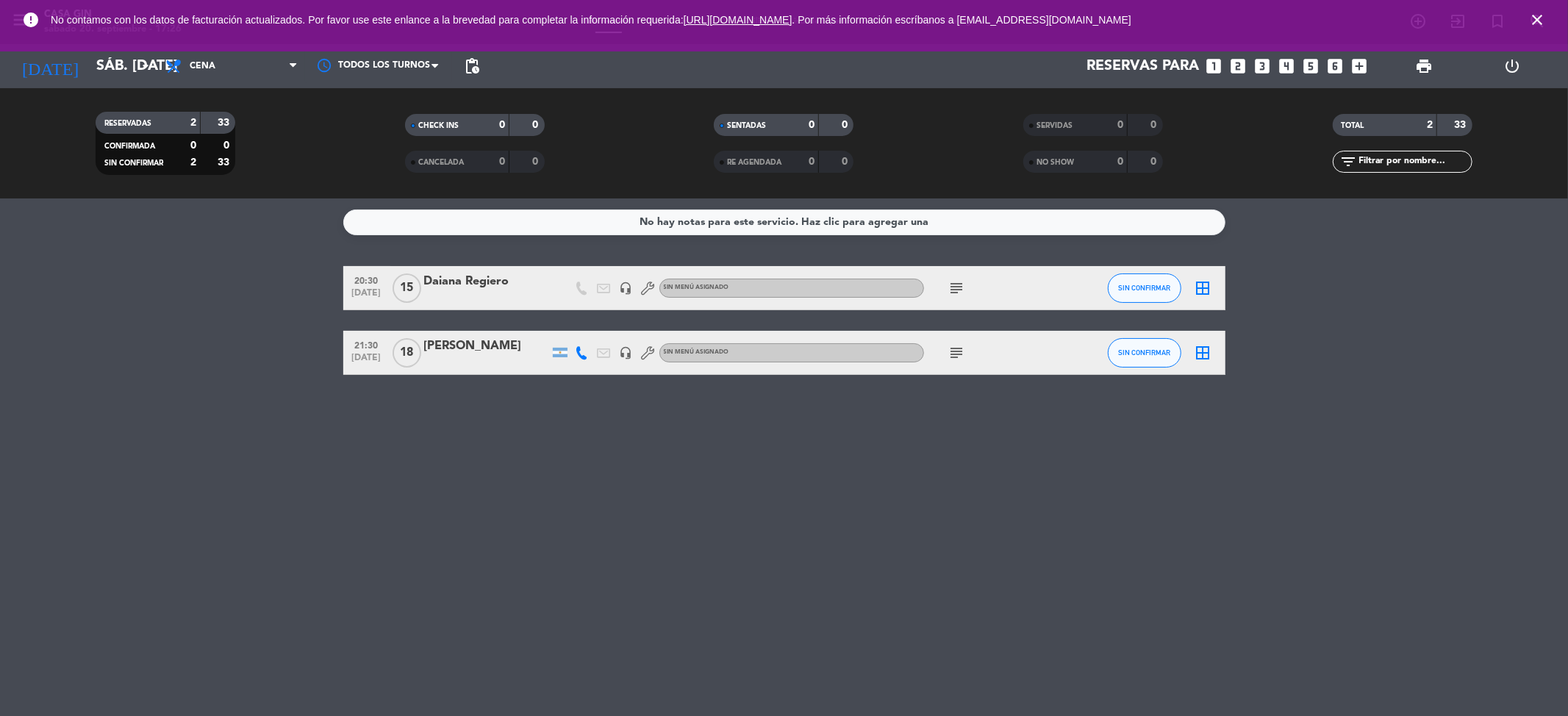
click at [482, 352] on div "[PERSON_NAME]" at bounding box center [486, 346] width 125 height 19
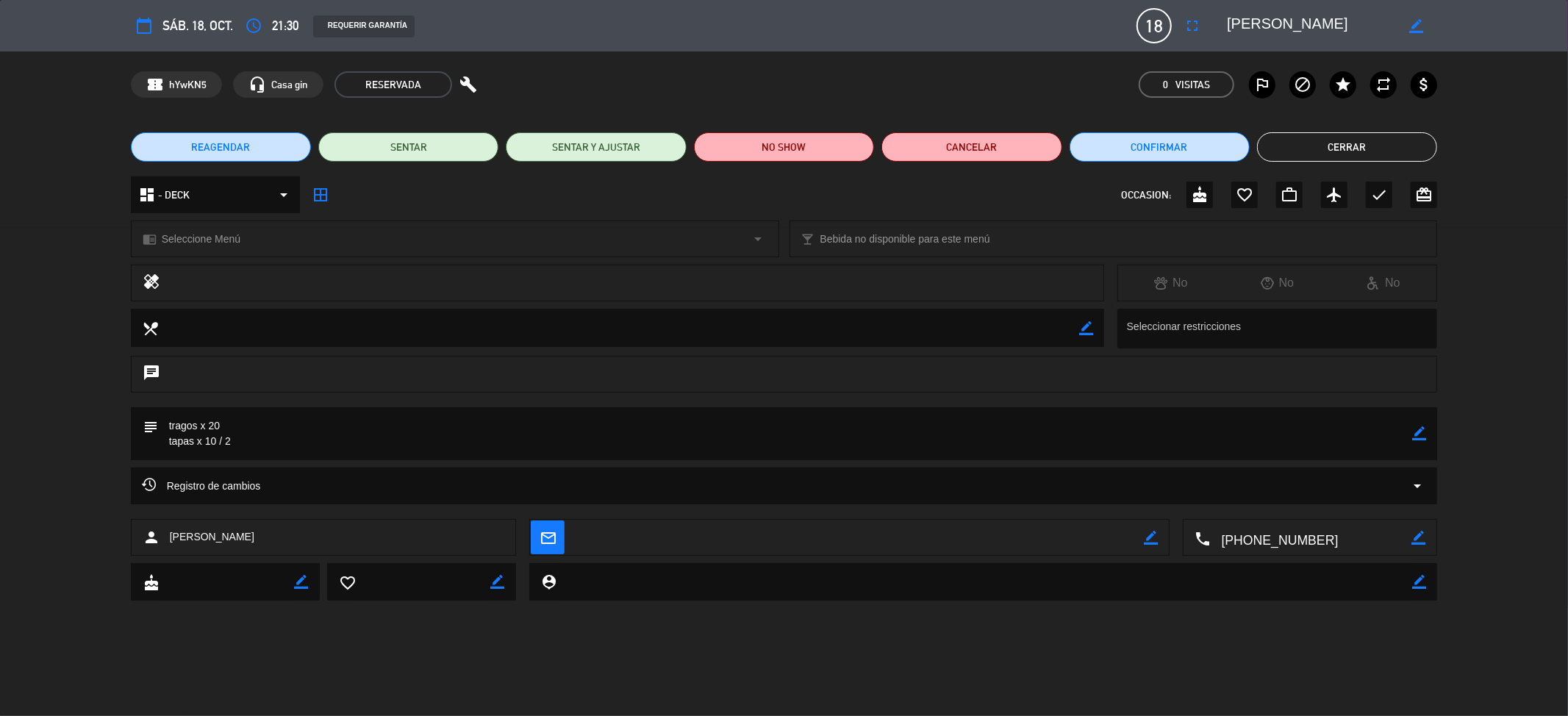
click at [1419, 435] on icon "border_color" at bounding box center [1419, 432] width 14 height 14
click at [828, 439] on textarea at bounding box center [785, 433] width 1255 height 53
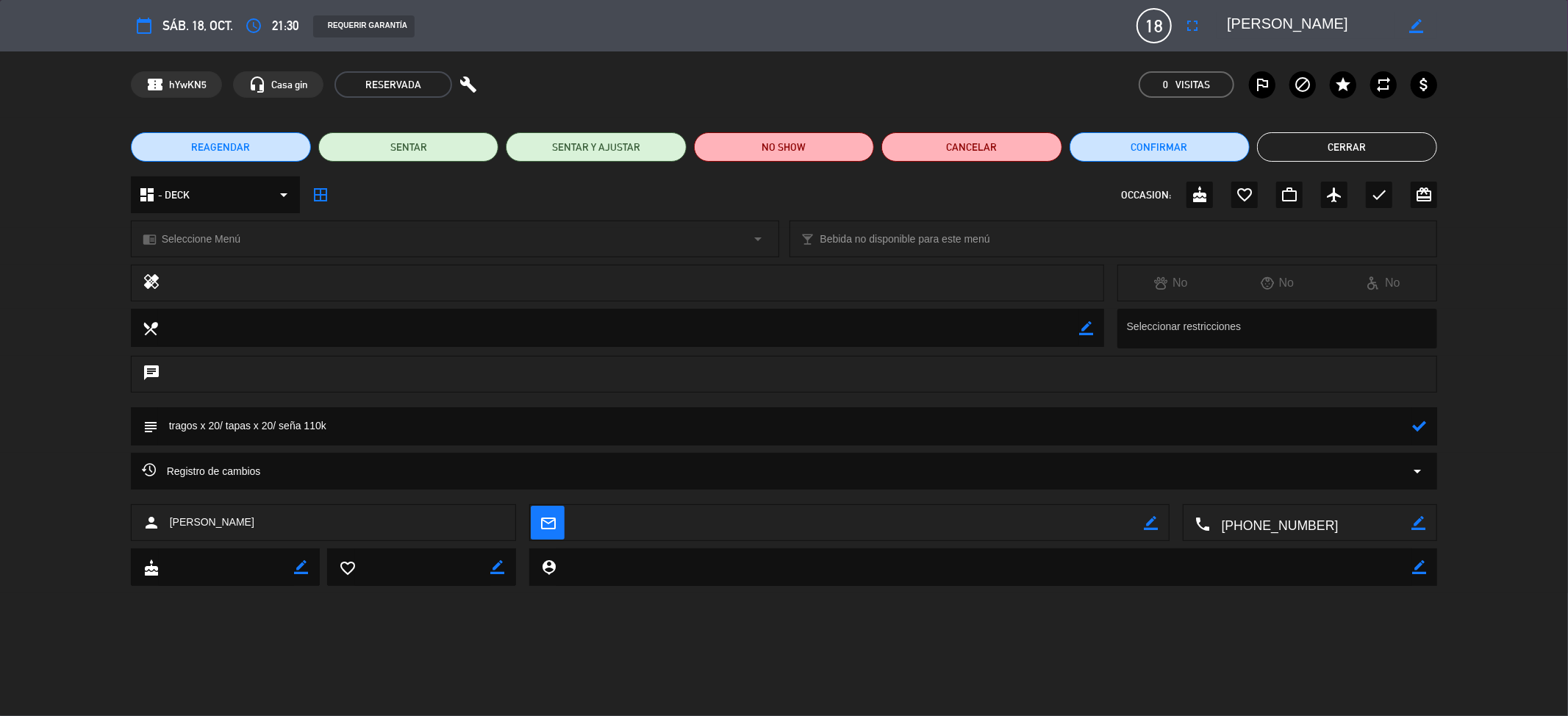
click at [1421, 428] on icon at bounding box center [1419, 425] width 14 height 14
click at [822, 428] on textarea at bounding box center [785, 425] width 1255 height 38
click at [1425, 419] on icon "border_color" at bounding box center [1419, 425] width 14 height 14
click at [1414, 419] on icon at bounding box center [1419, 425] width 14 height 14
click at [1422, 429] on icon "border_color" at bounding box center [1419, 425] width 14 height 14
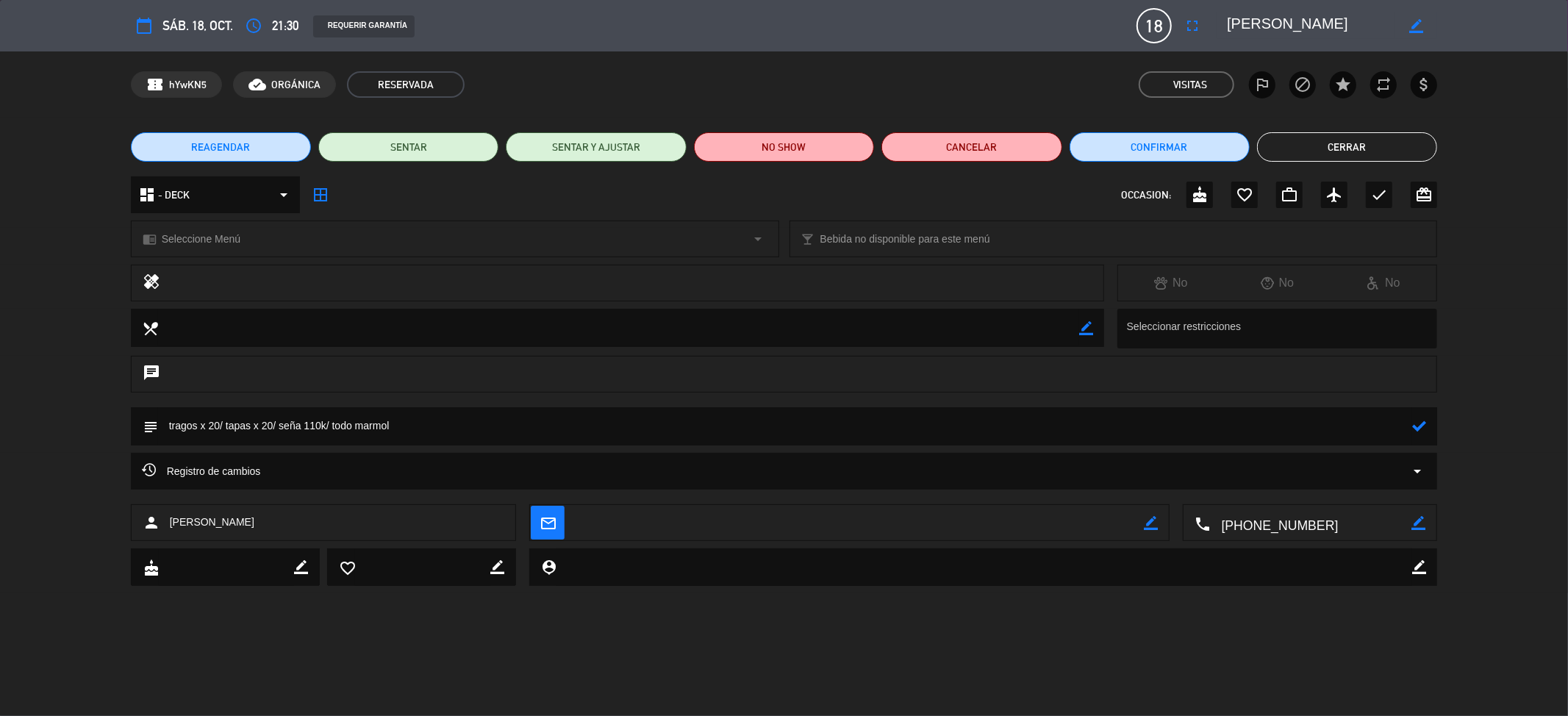
click at [653, 427] on textarea at bounding box center [785, 425] width 1255 height 38
click at [1418, 421] on icon at bounding box center [1419, 425] width 14 height 14
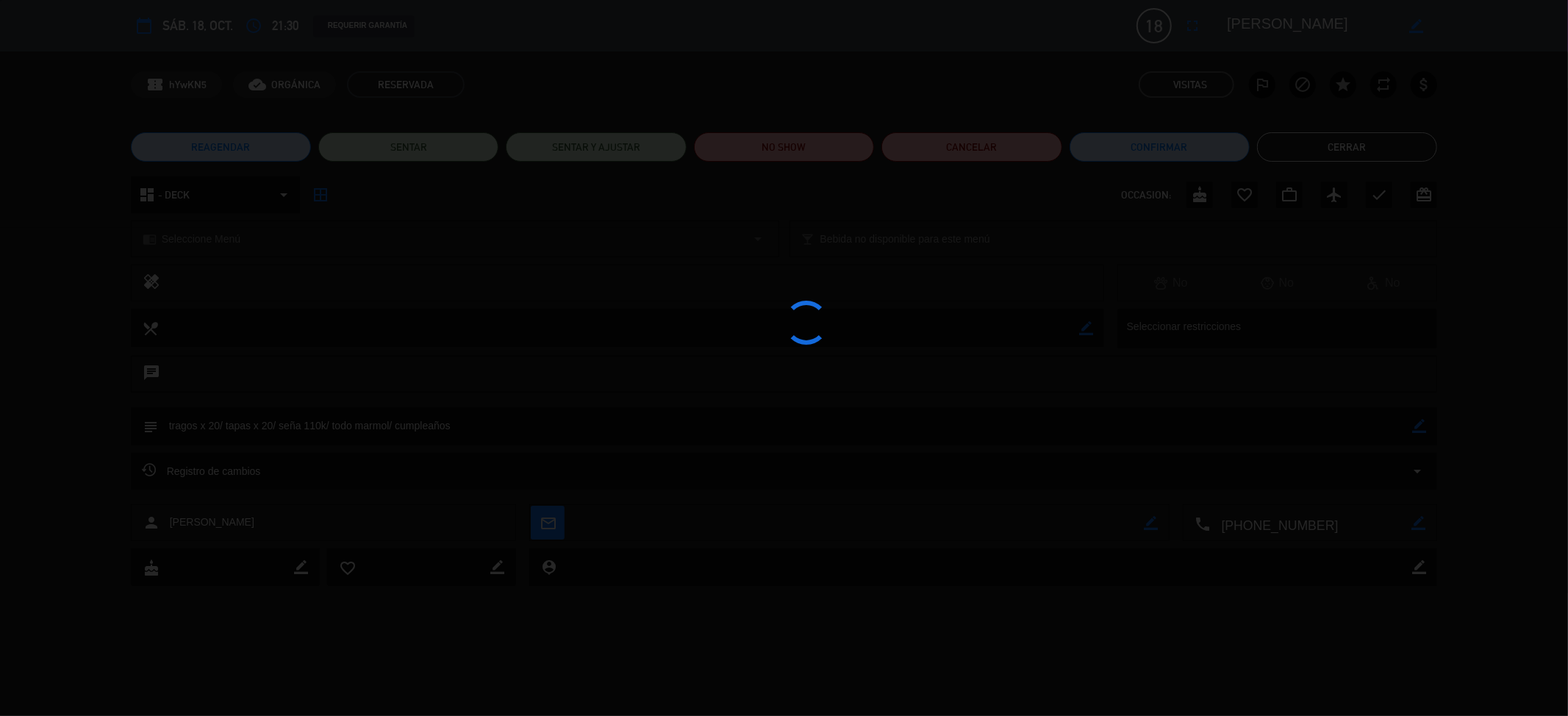
type textarea "tragos x 20/ tapas x 20/ seña 110k/ todo marmol/ cumpleaños"
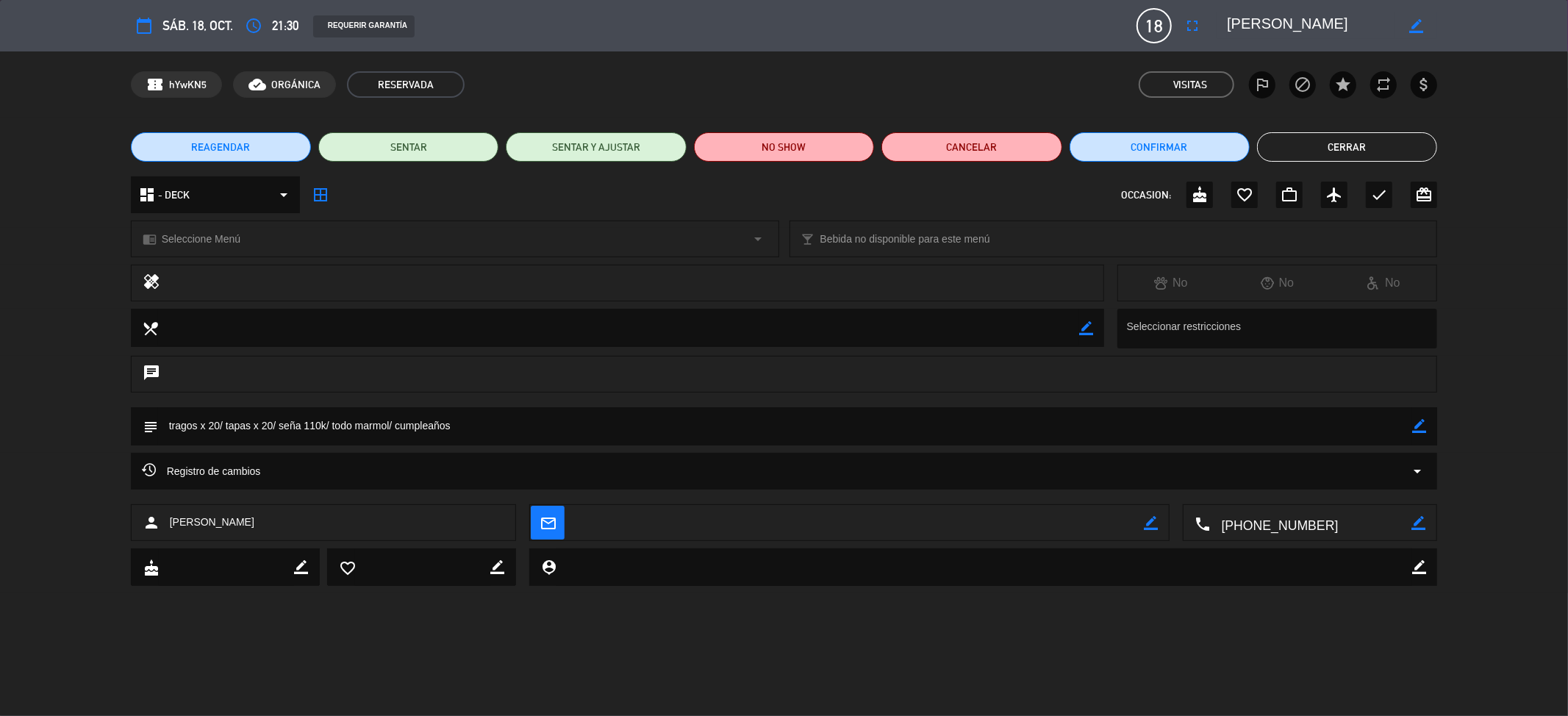
click at [1324, 146] on button "Cerrar" at bounding box center [1347, 147] width 180 height 30
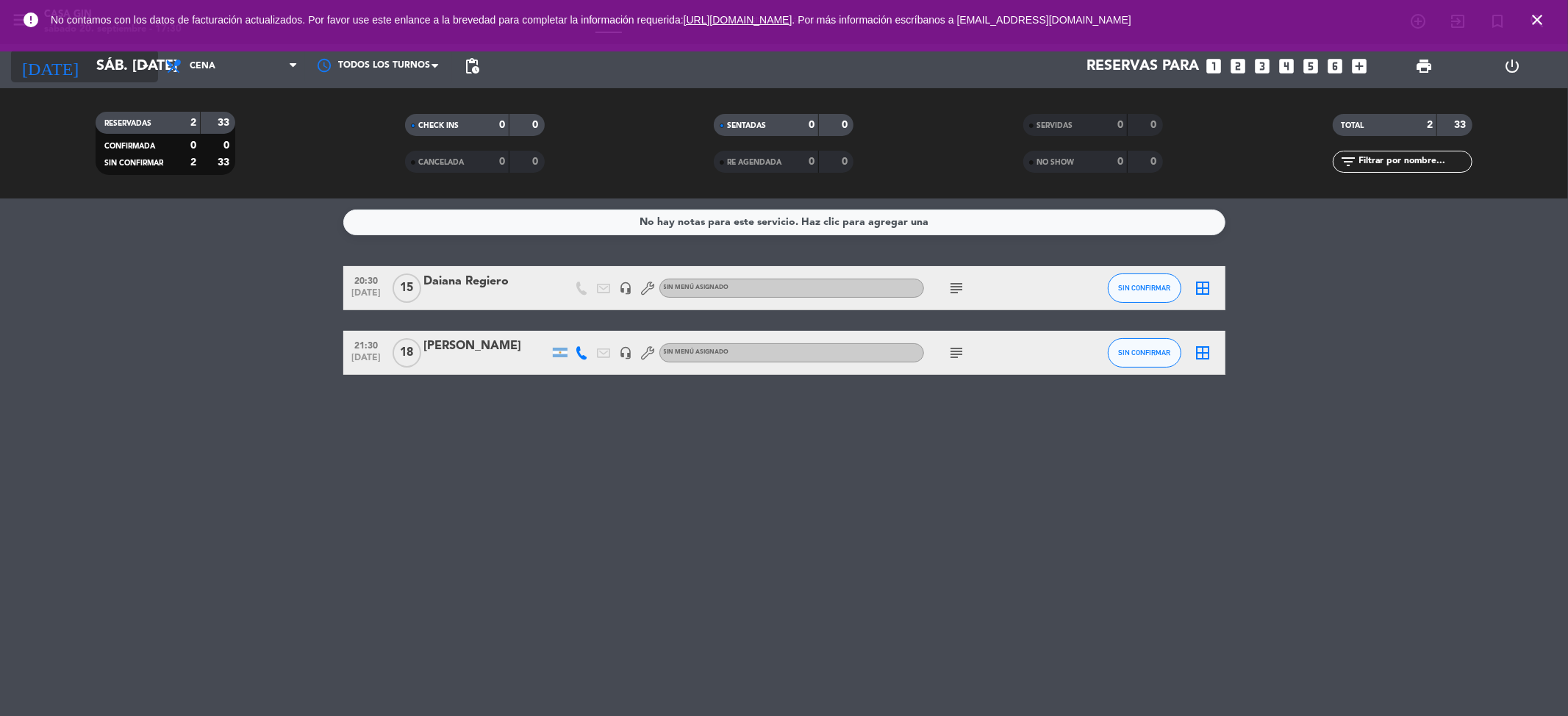
click at [122, 63] on input "sáb. [DATE]" at bounding box center [182, 66] width 187 height 32
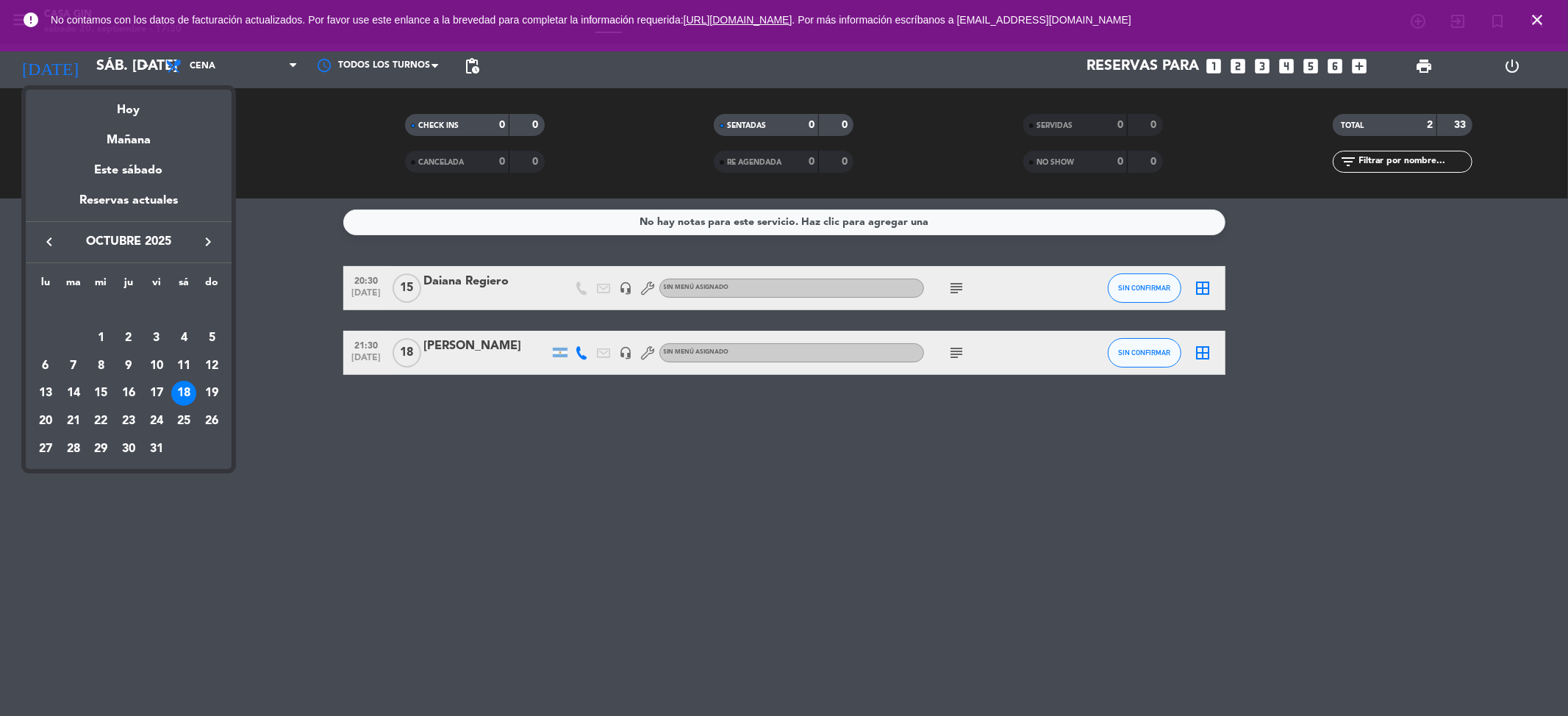
click at [1530, 14] on div at bounding box center [784, 358] width 1568 height 716
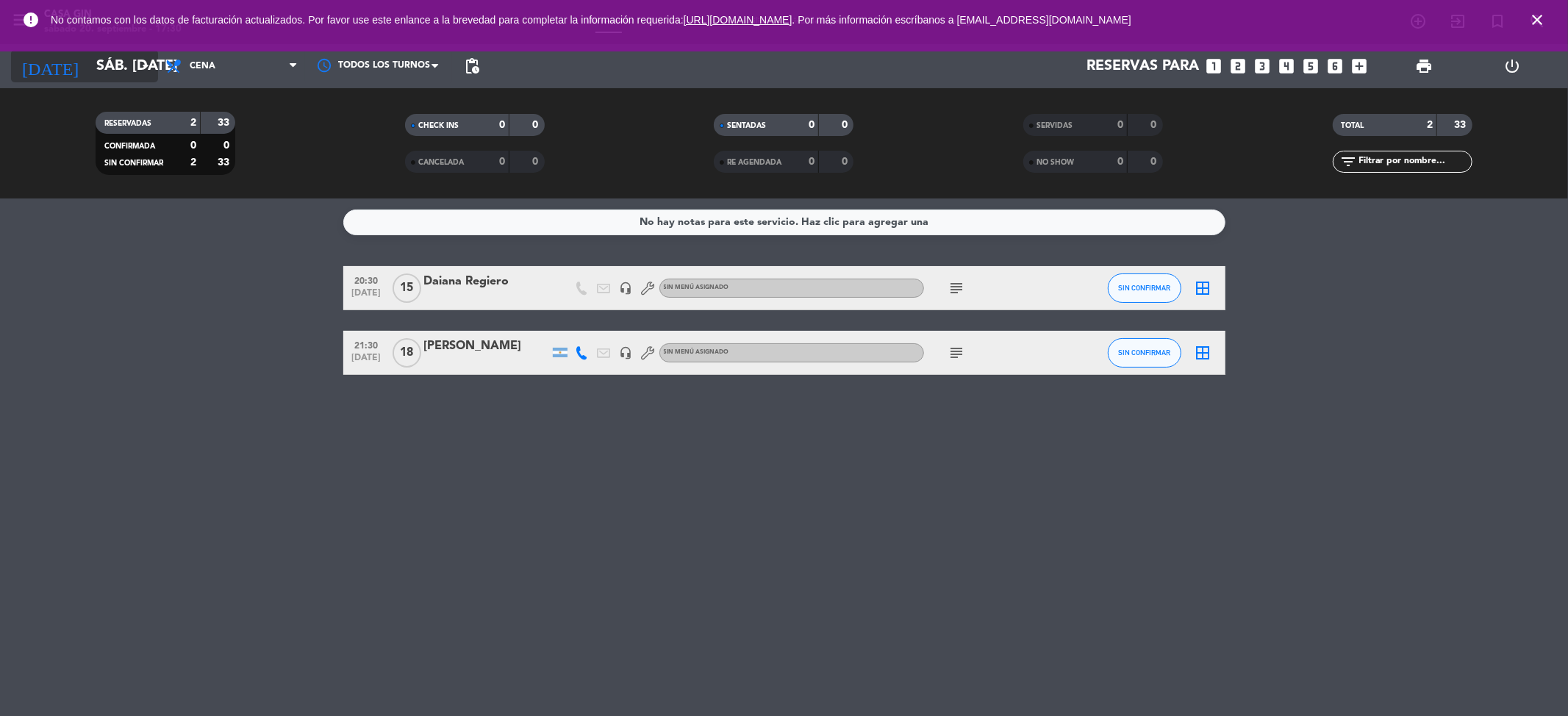
click at [107, 66] on input "sáb. [DATE]" at bounding box center [182, 66] width 187 height 32
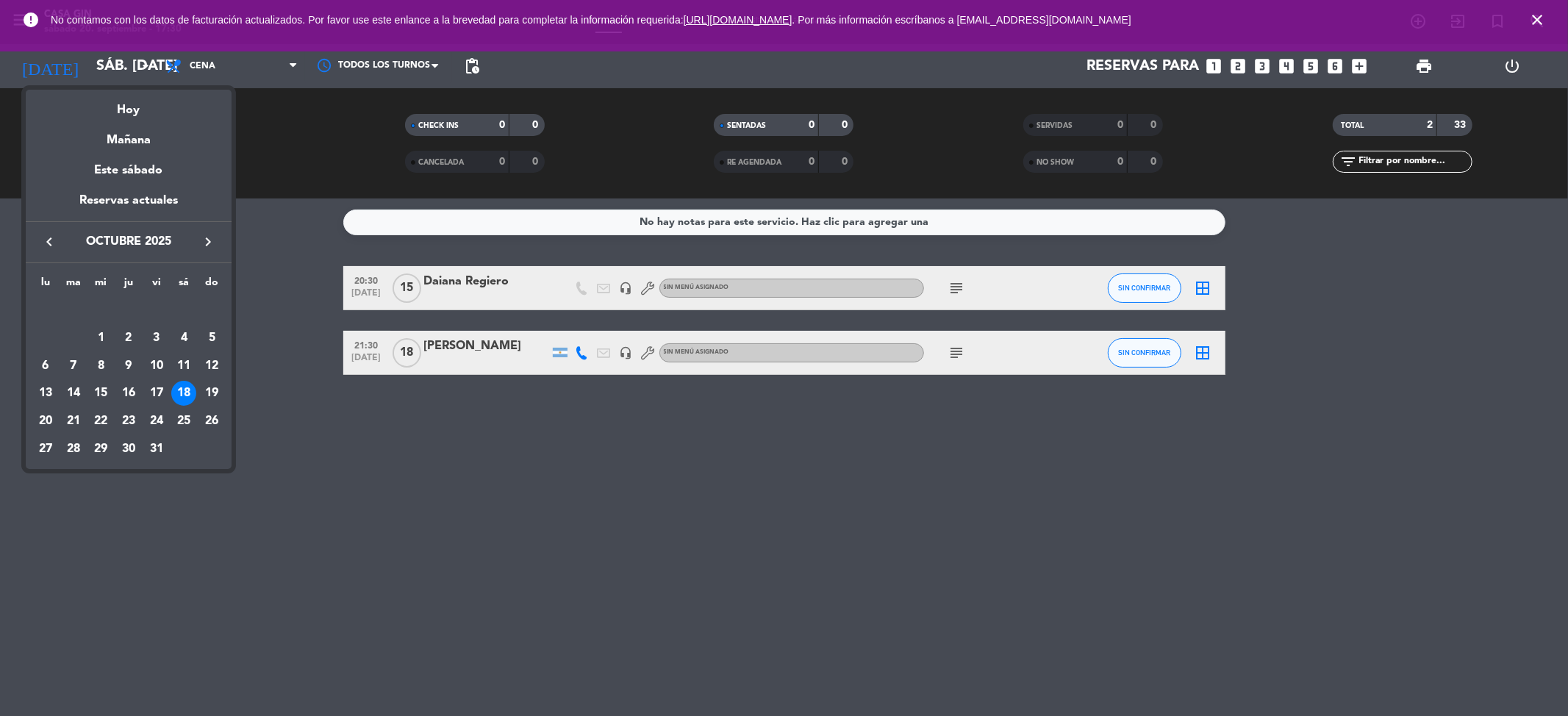
click at [153, 387] on div "17" at bounding box center [156, 392] width 25 height 25
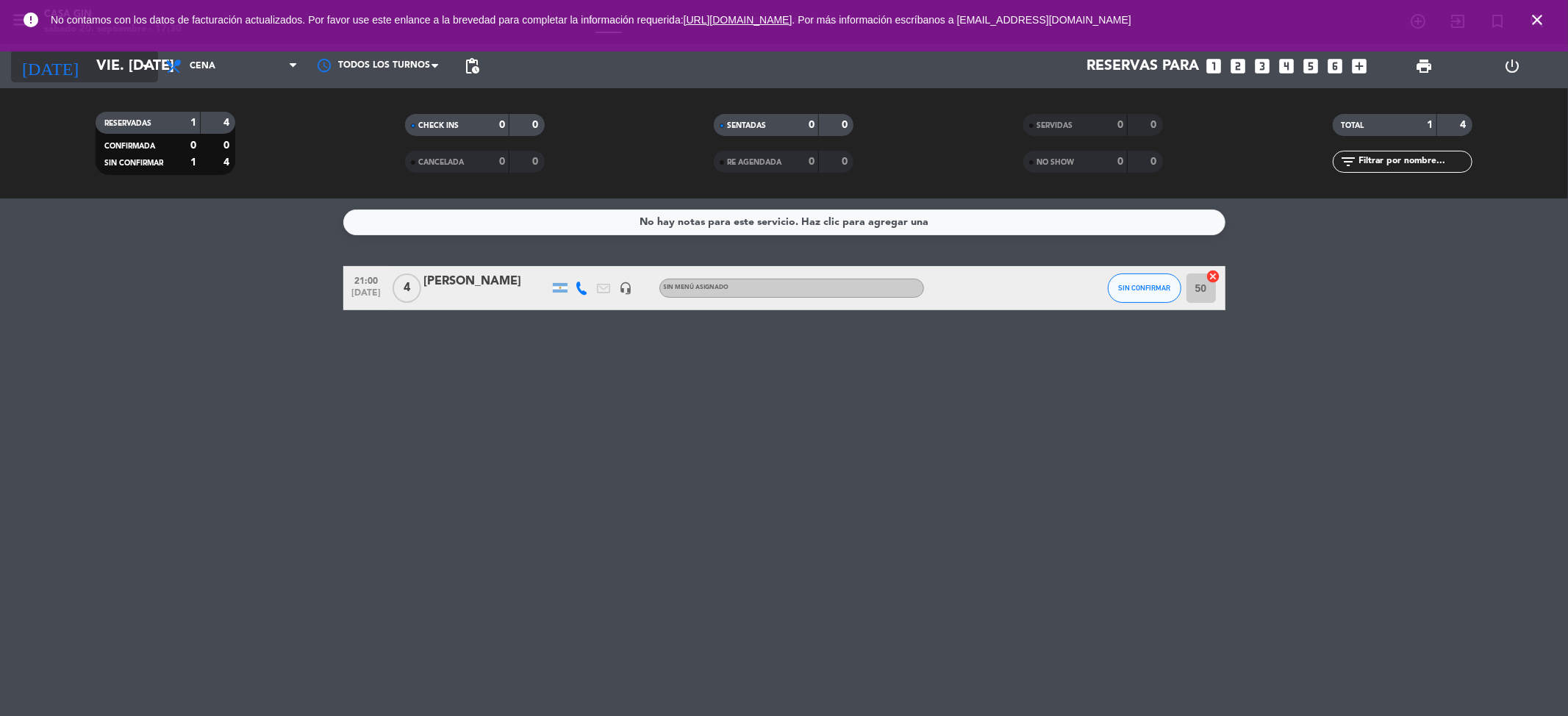
click at [100, 70] on input "vie. [DATE]" at bounding box center [182, 66] width 187 height 32
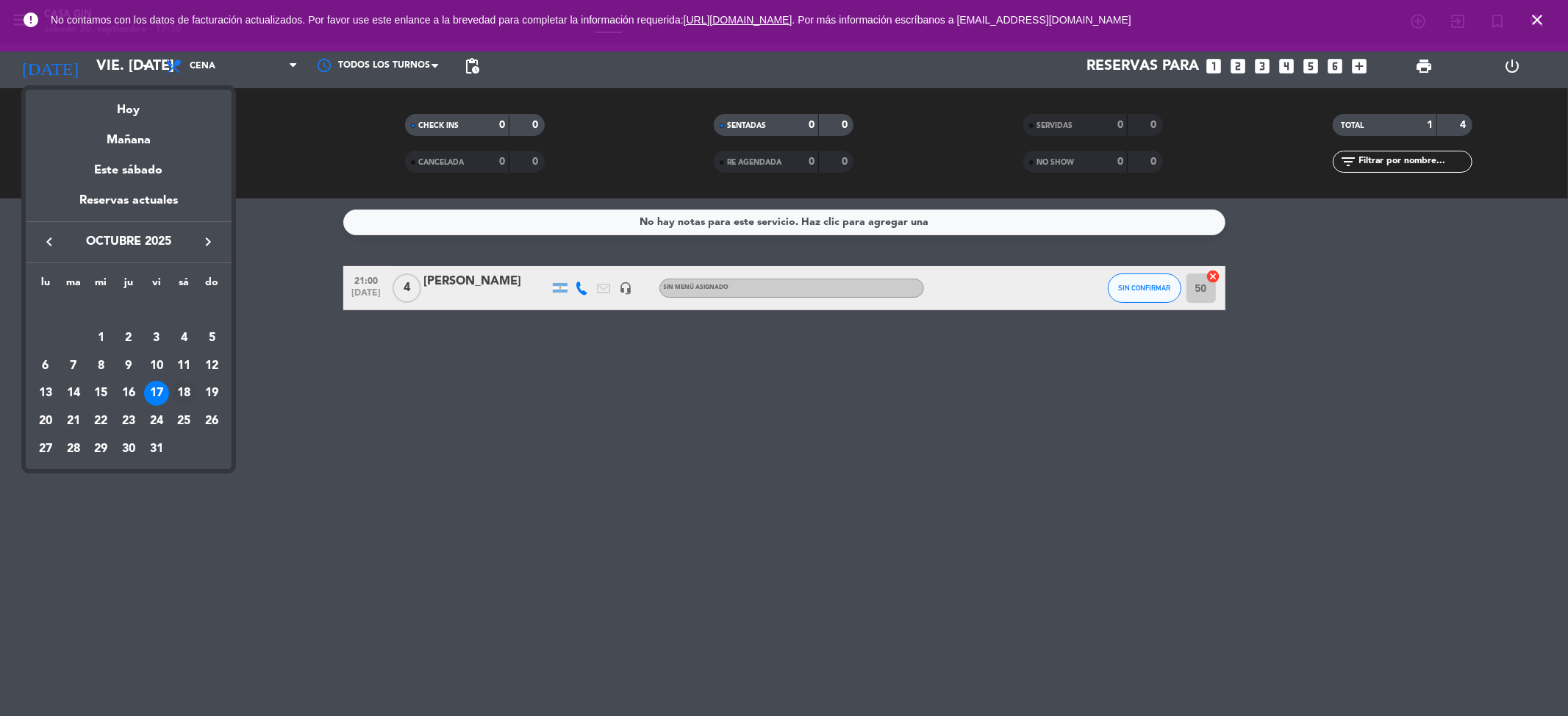
click at [186, 388] on div "18" at bounding box center [183, 392] width 25 height 25
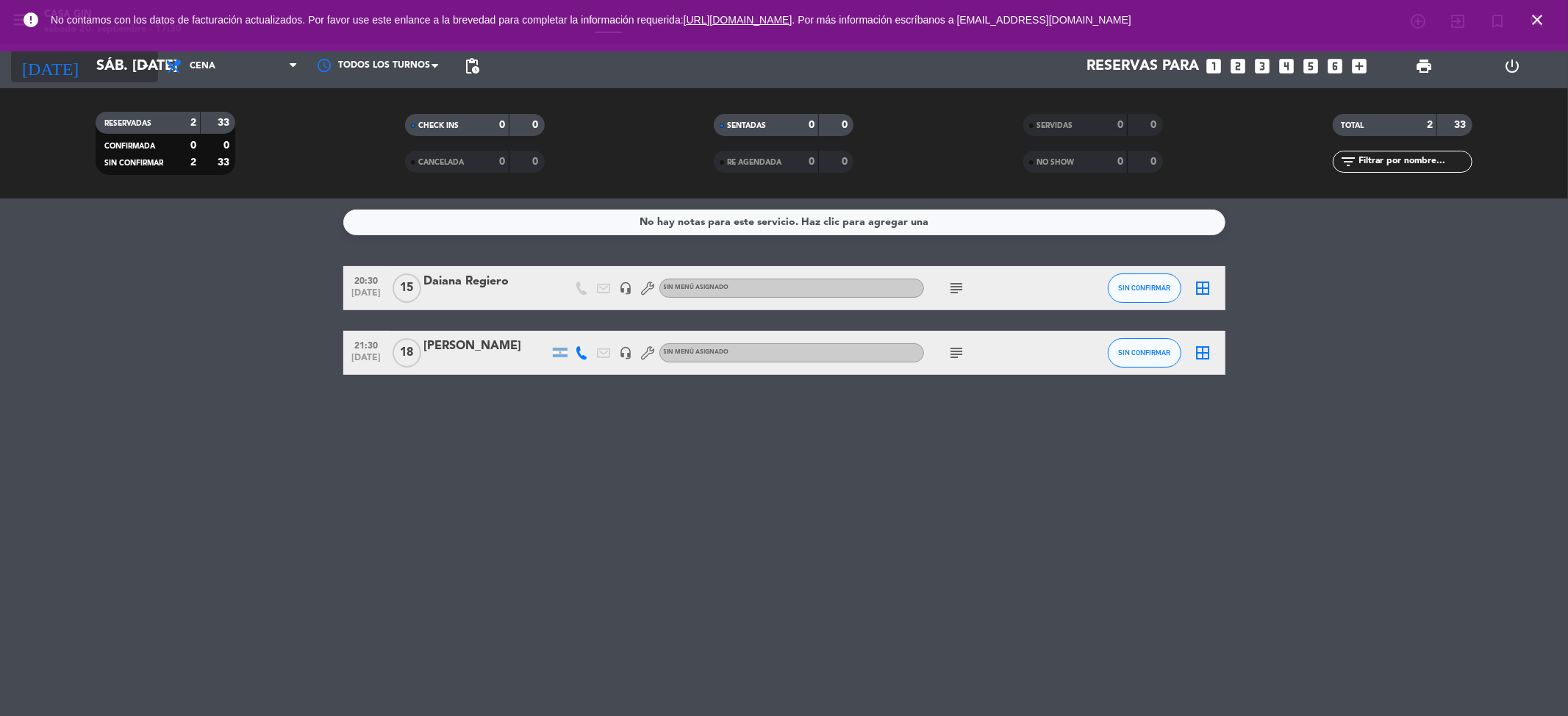
click at [132, 54] on input "sáb. [DATE]" at bounding box center [182, 66] width 187 height 32
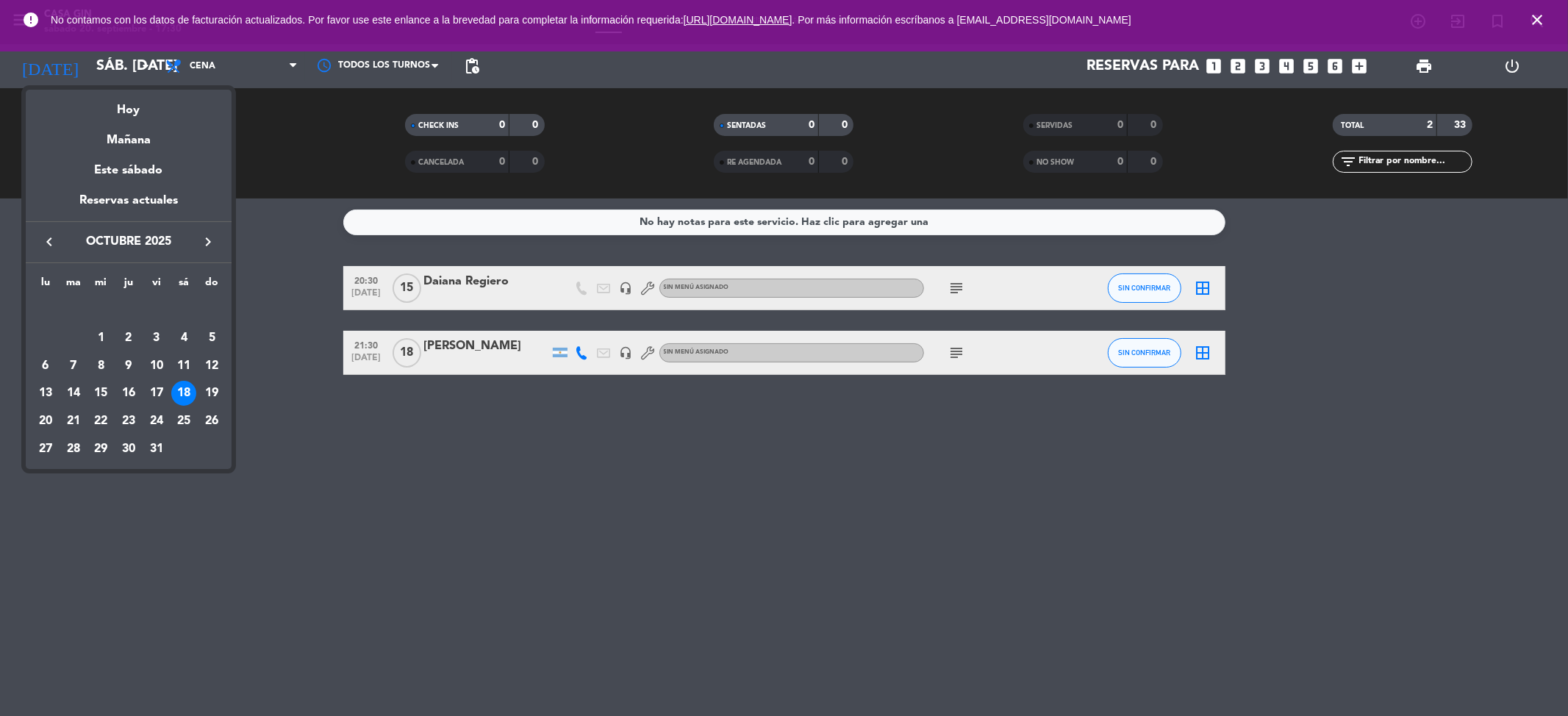
click at [51, 234] on icon "keyboard_arrow_left" at bounding box center [49, 242] width 18 height 18
click at [175, 384] on div "20" at bounding box center [183, 392] width 25 height 25
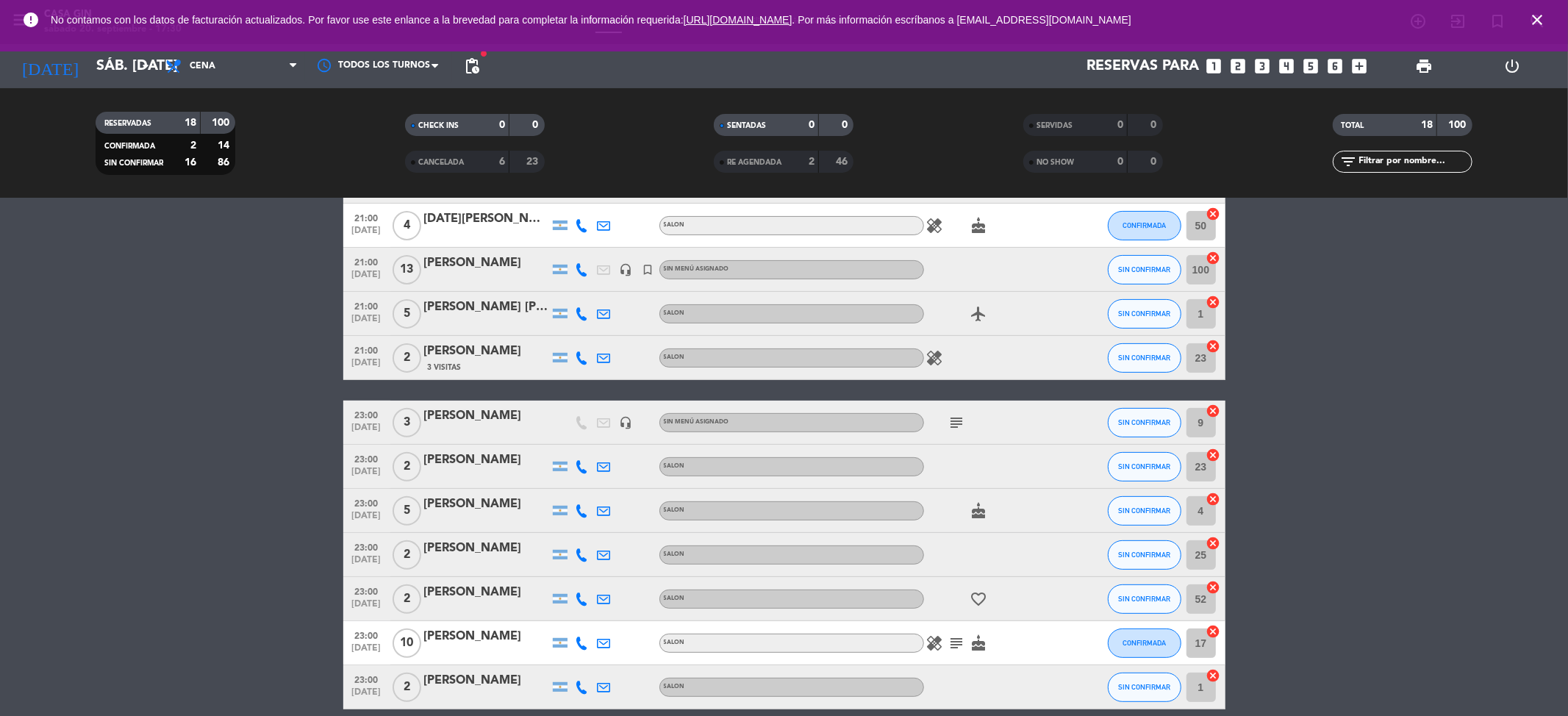
scroll to position [457, 0]
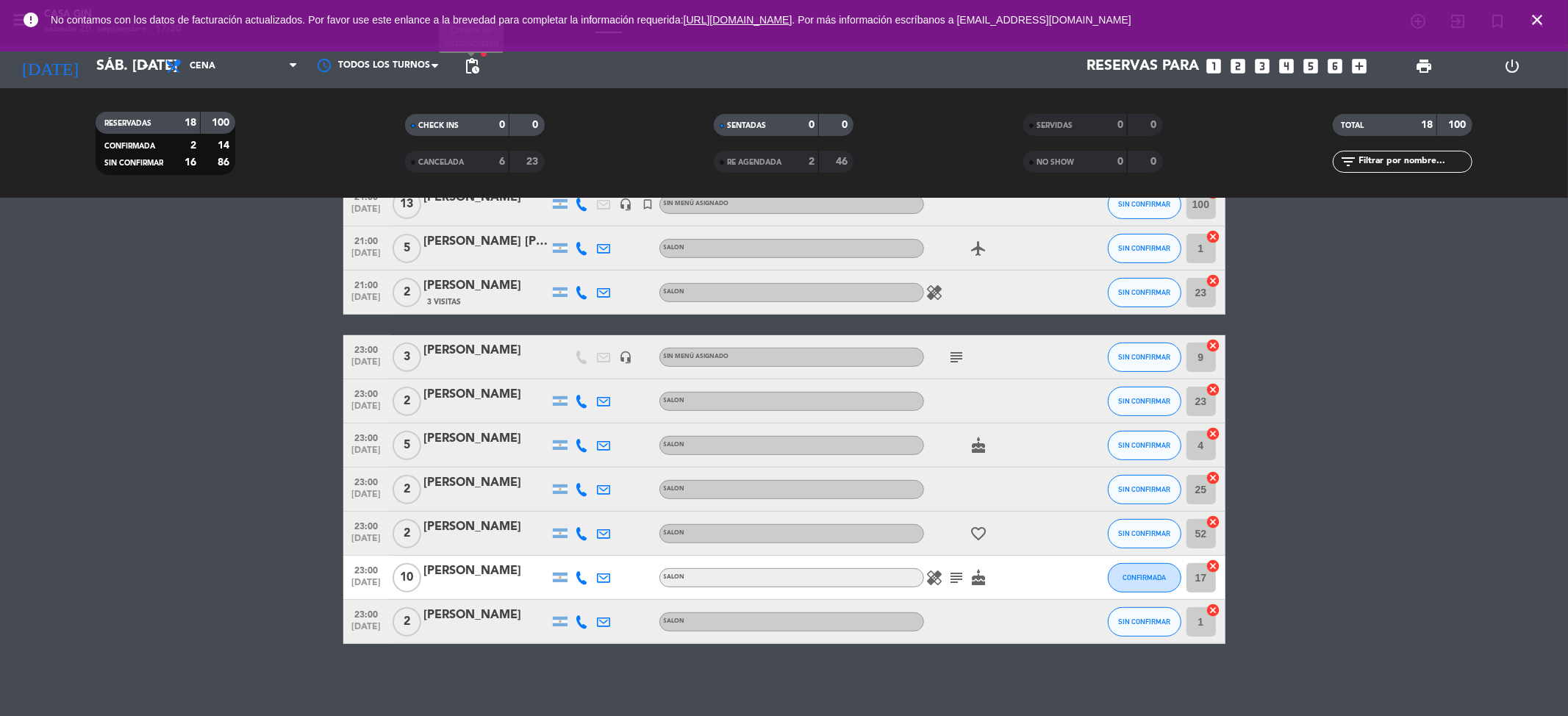
click at [472, 62] on span "pending_actions" at bounding box center [472, 66] width 18 height 18
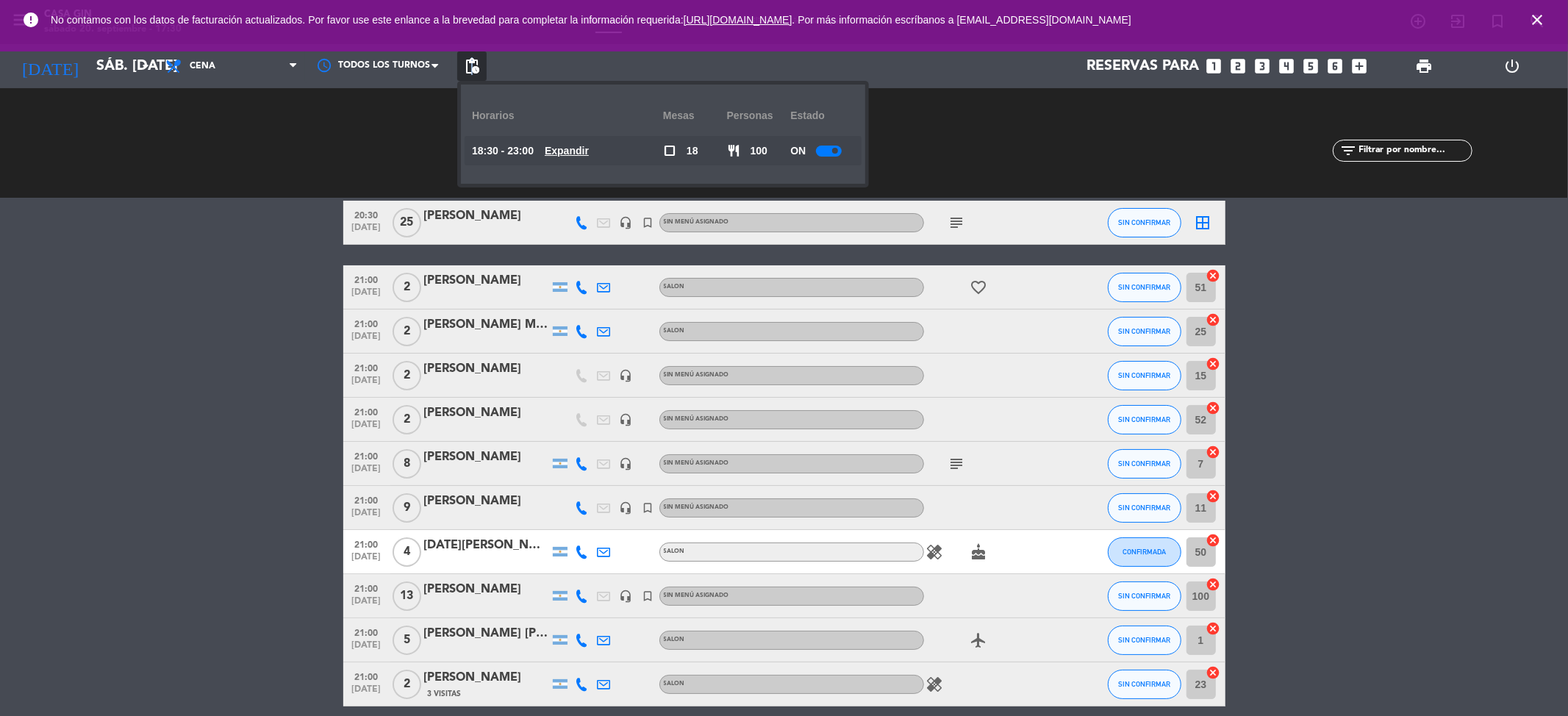
scroll to position [0, 0]
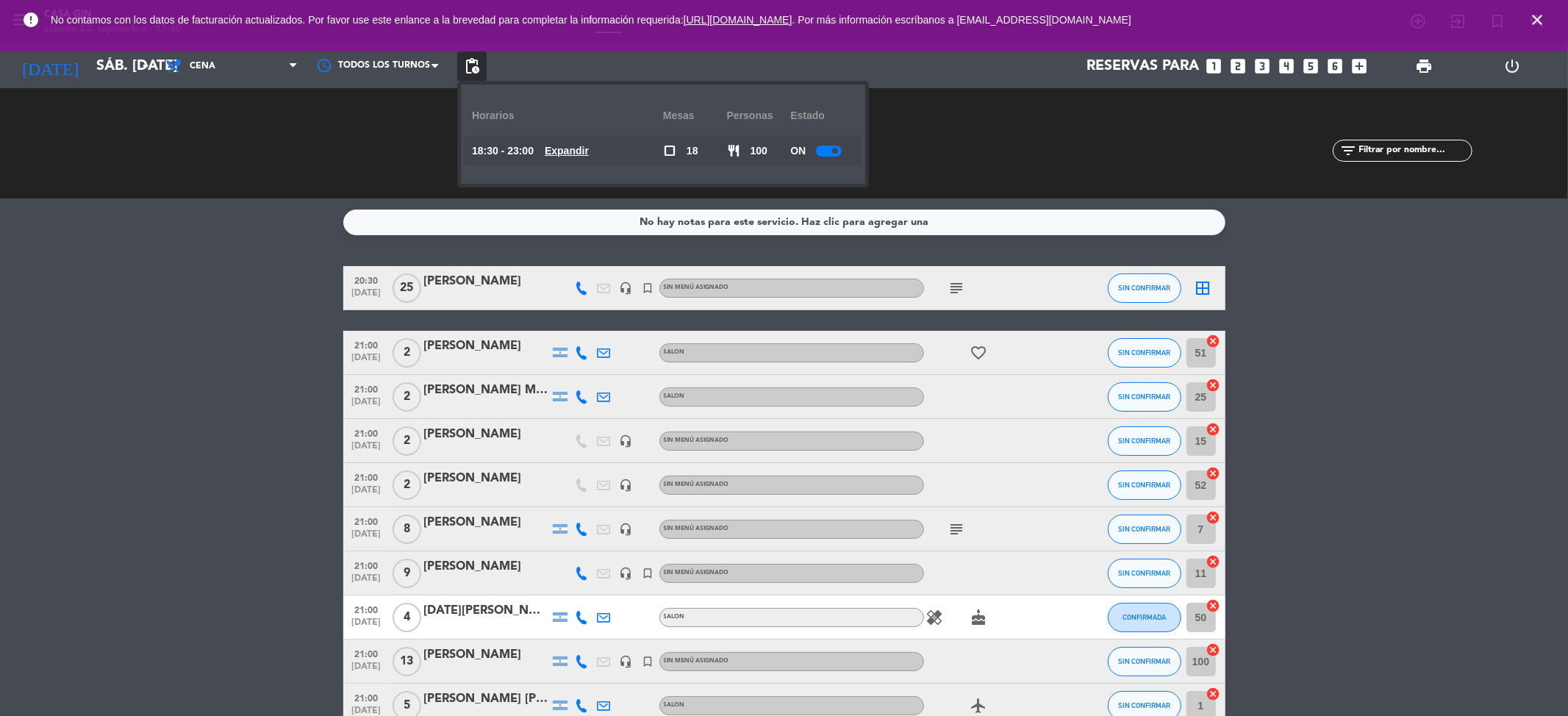
click at [1534, 14] on icon "close" at bounding box center [1538, 20] width 18 height 18
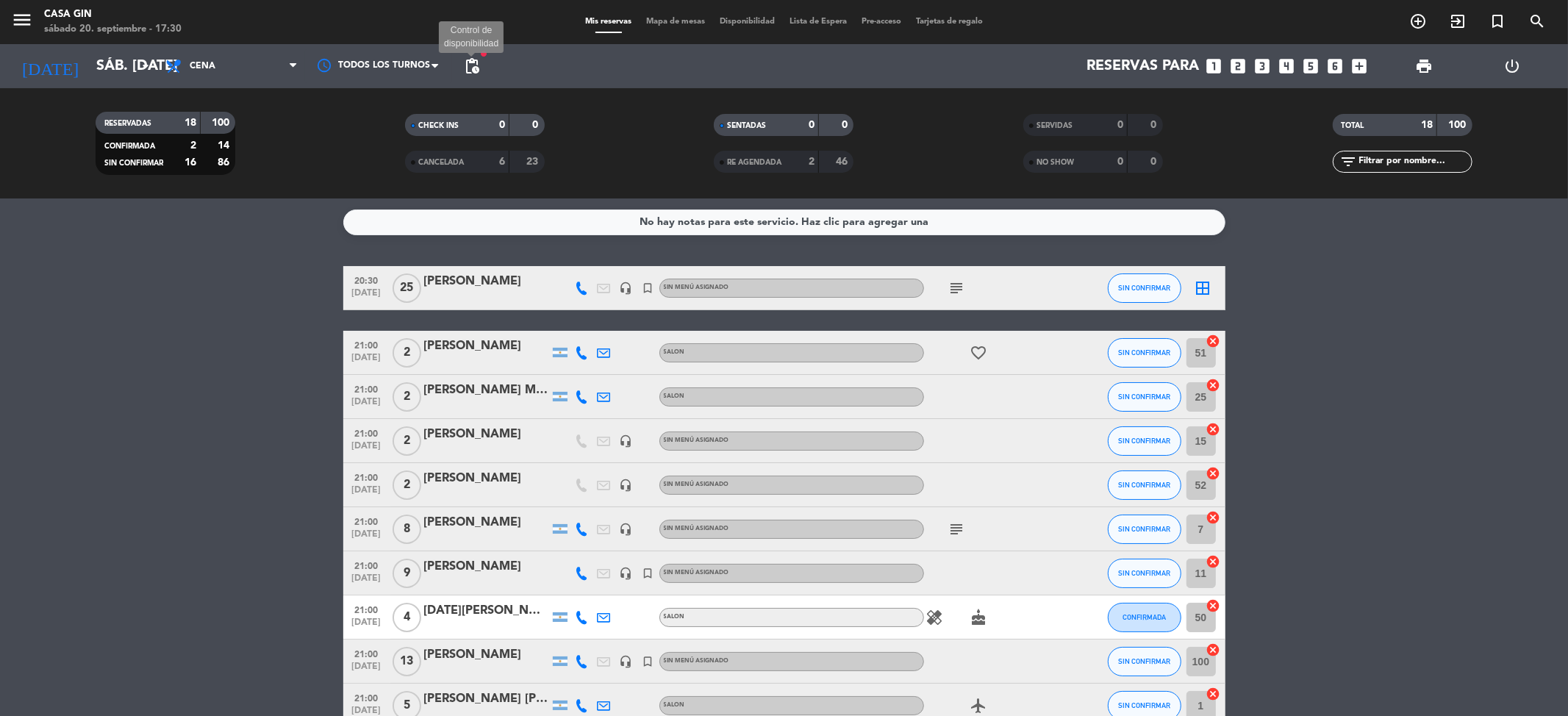
click at [474, 59] on span "pending_actions" at bounding box center [472, 66] width 18 height 18
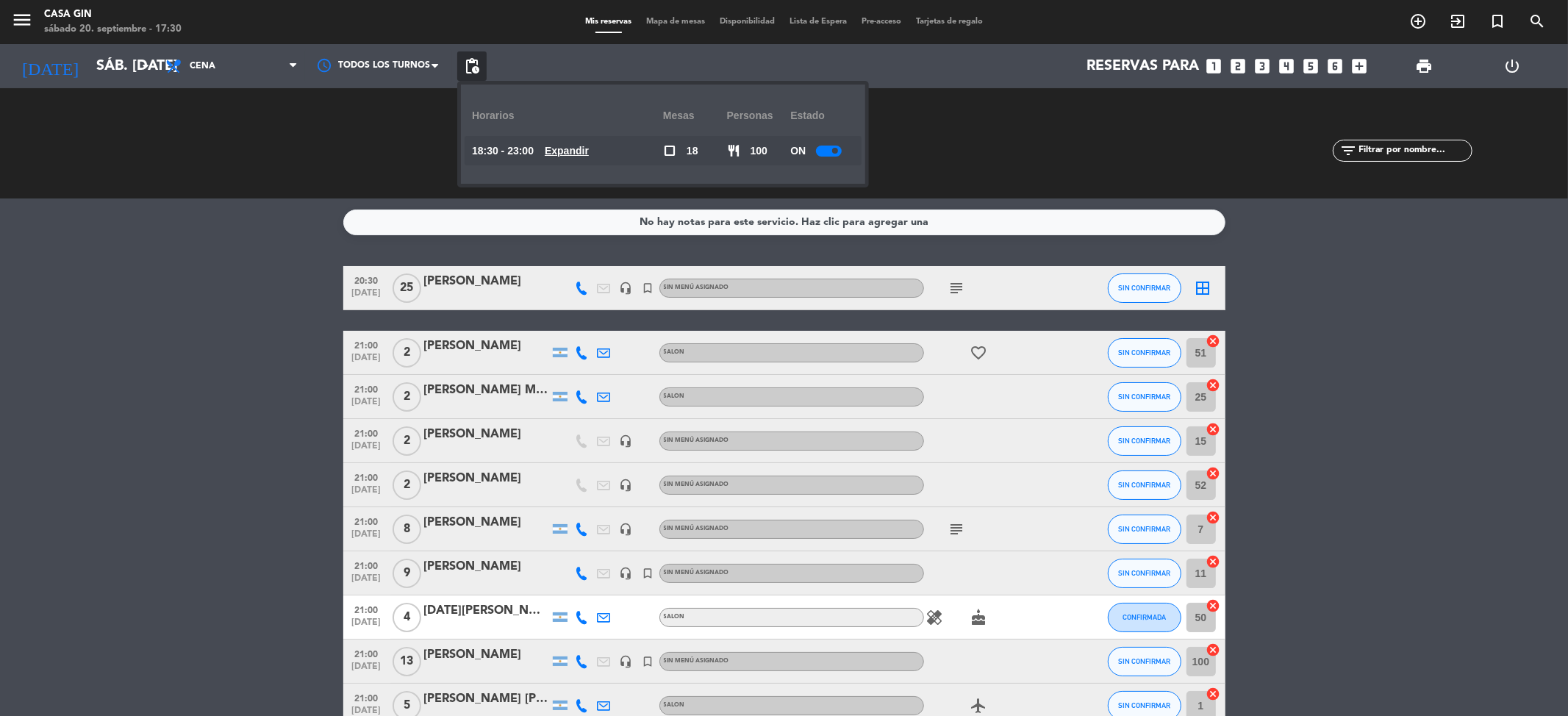
click at [589, 145] on u "Expandir" at bounding box center [566, 151] width 44 height 12
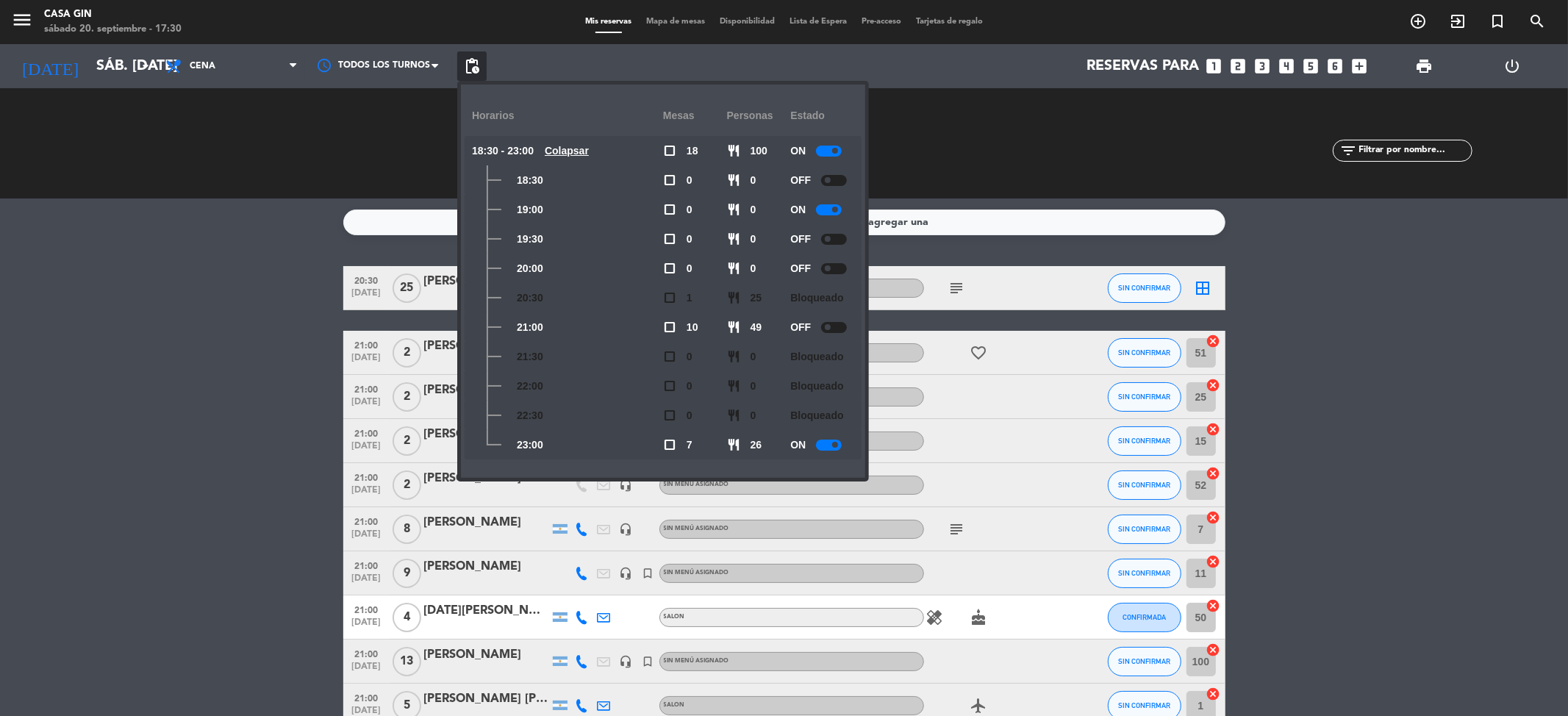
click at [842, 441] on div at bounding box center [829, 445] width 26 height 11
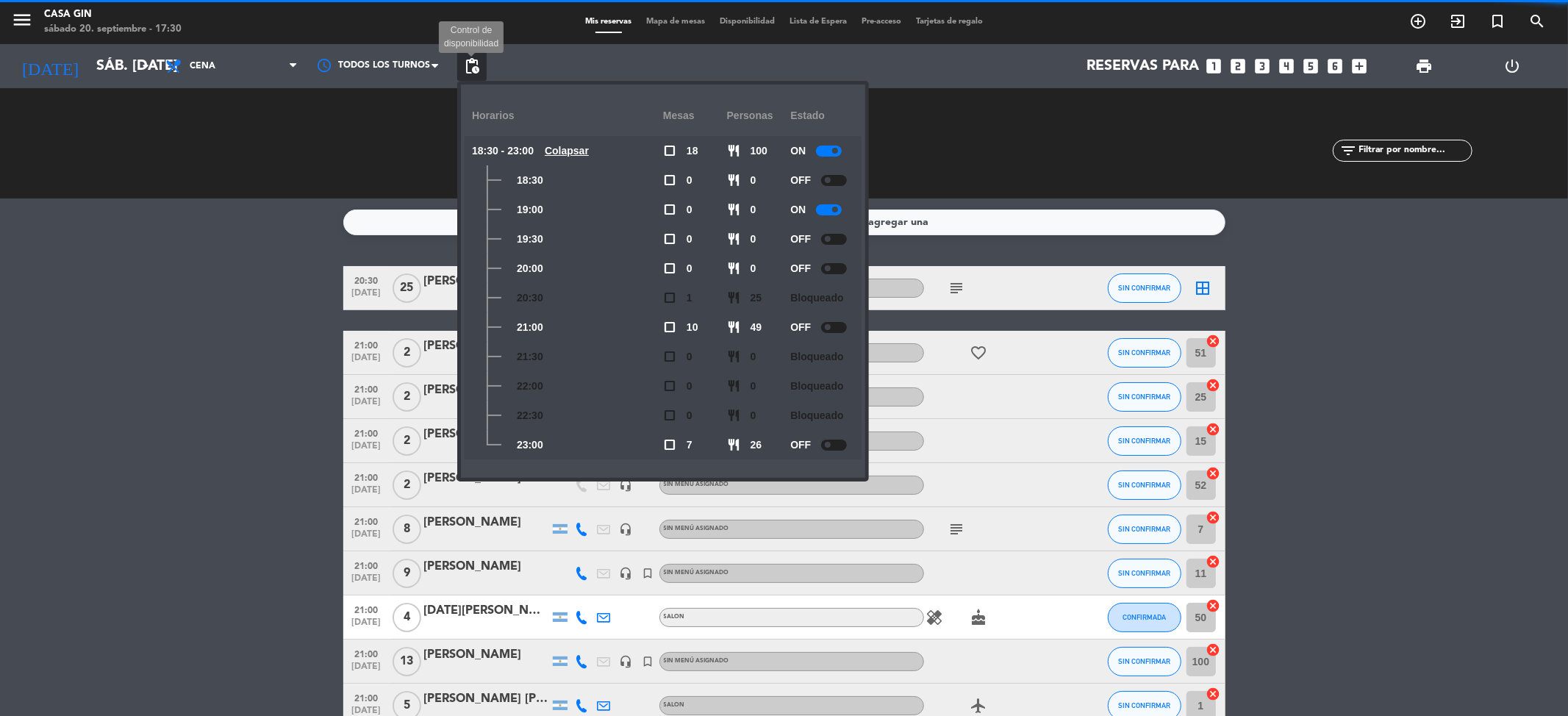
click at [468, 68] on span "pending_actions" at bounding box center [472, 66] width 18 height 18
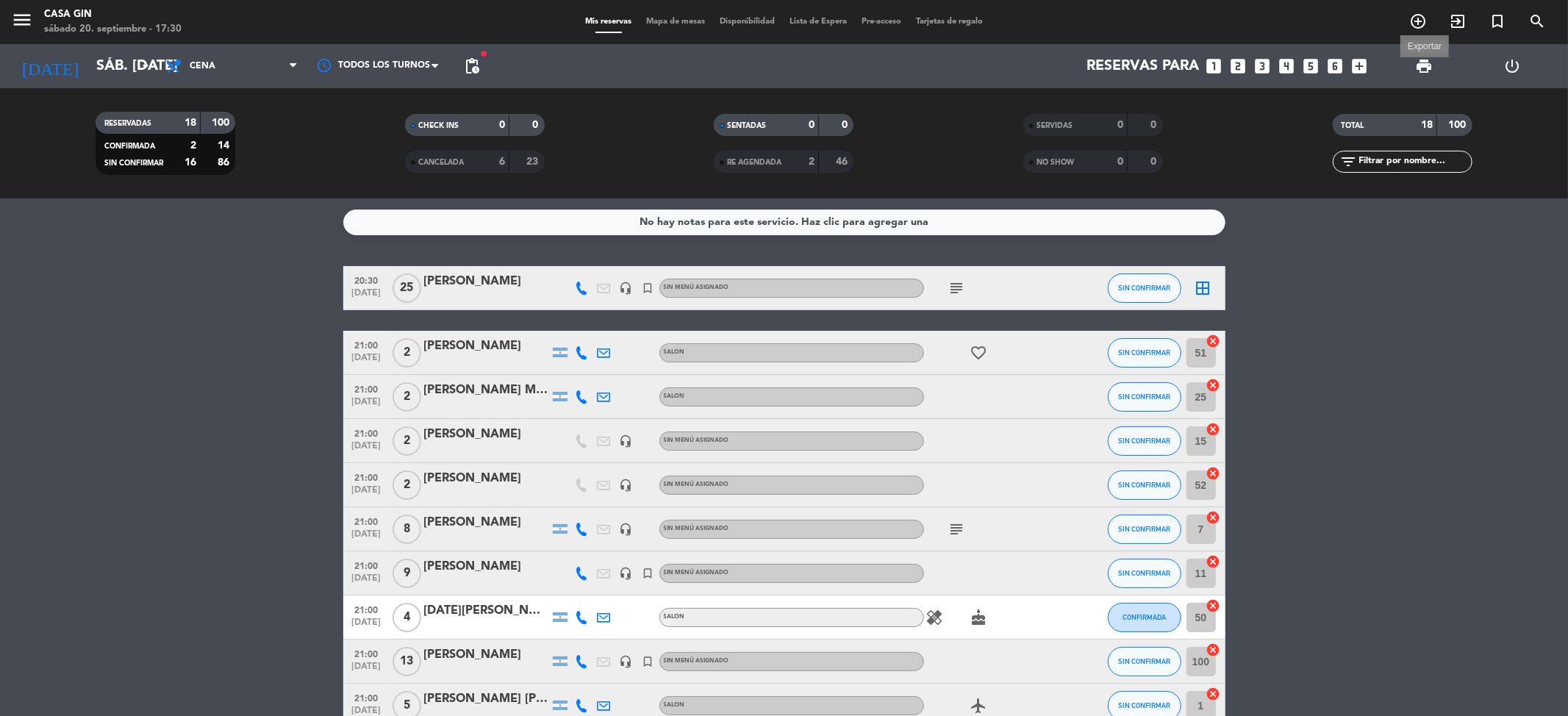
click at [1426, 65] on span "print" at bounding box center [1424, 66] width 18 height 18
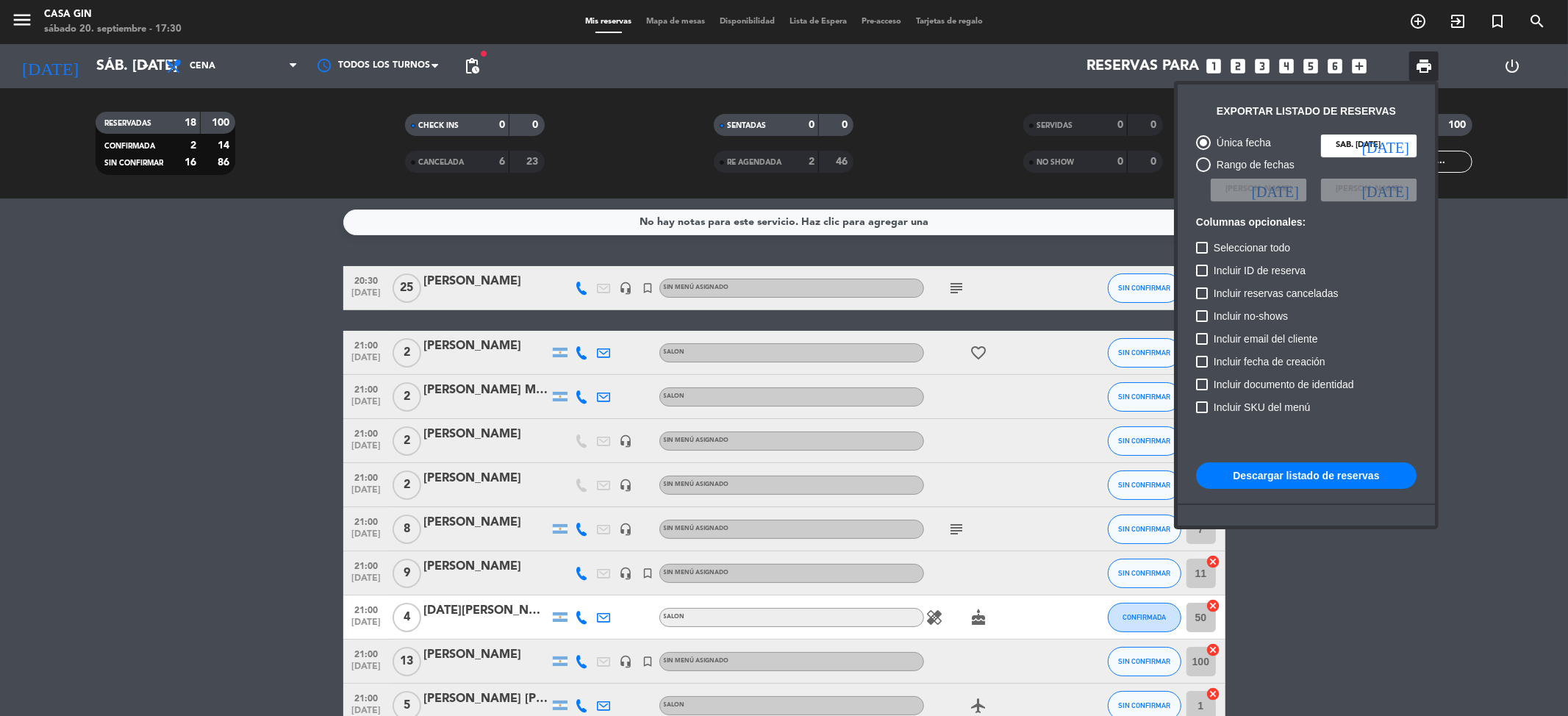
click at [1342, 473] on button "Descargar listado de reservas" at bounding box center [1306, 475] width 220 height 26
click at [1481, 353] on div at bounding box center [784, 358] width 1568 height 716
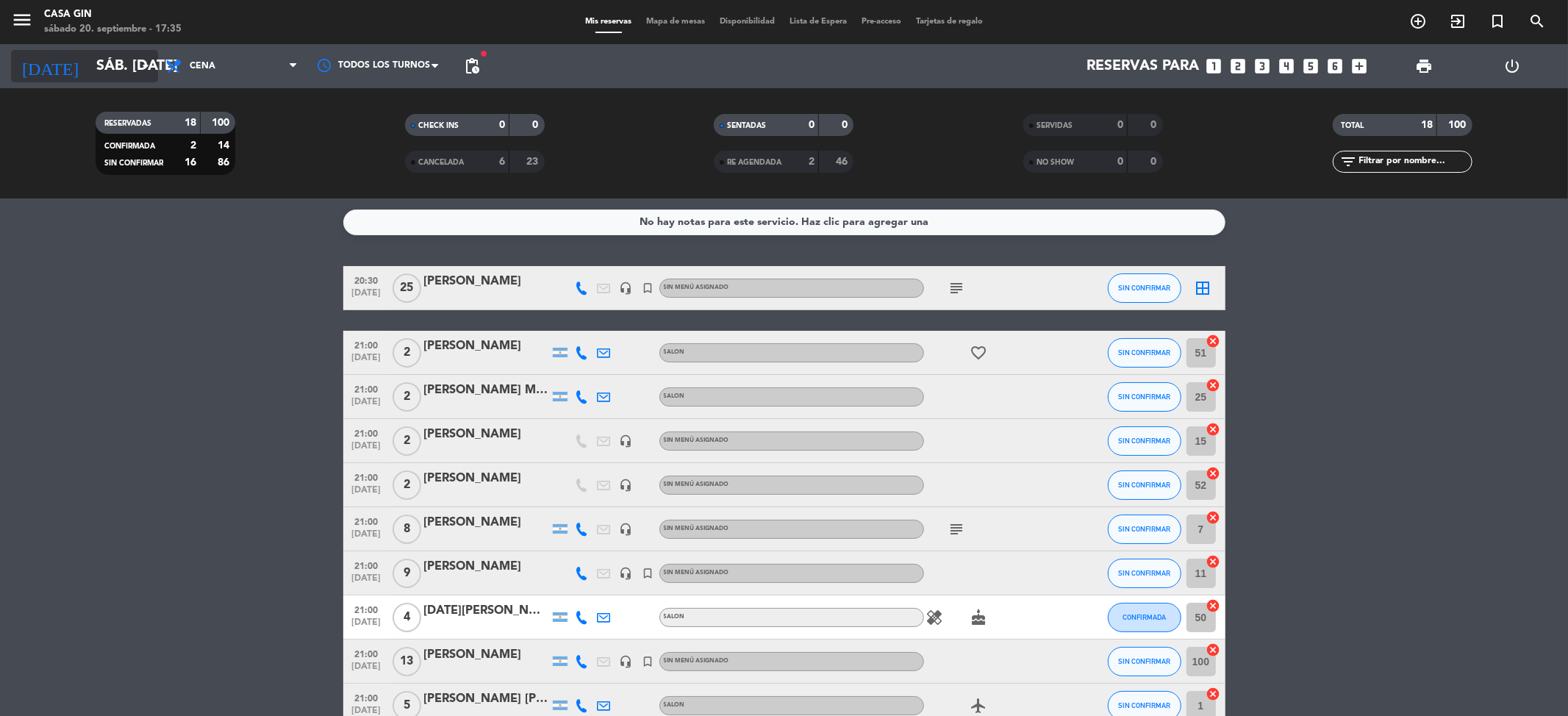
click at [89, 57] on input "sáb. [DATE]" at bounding box center [182, 66] width 187 height 32
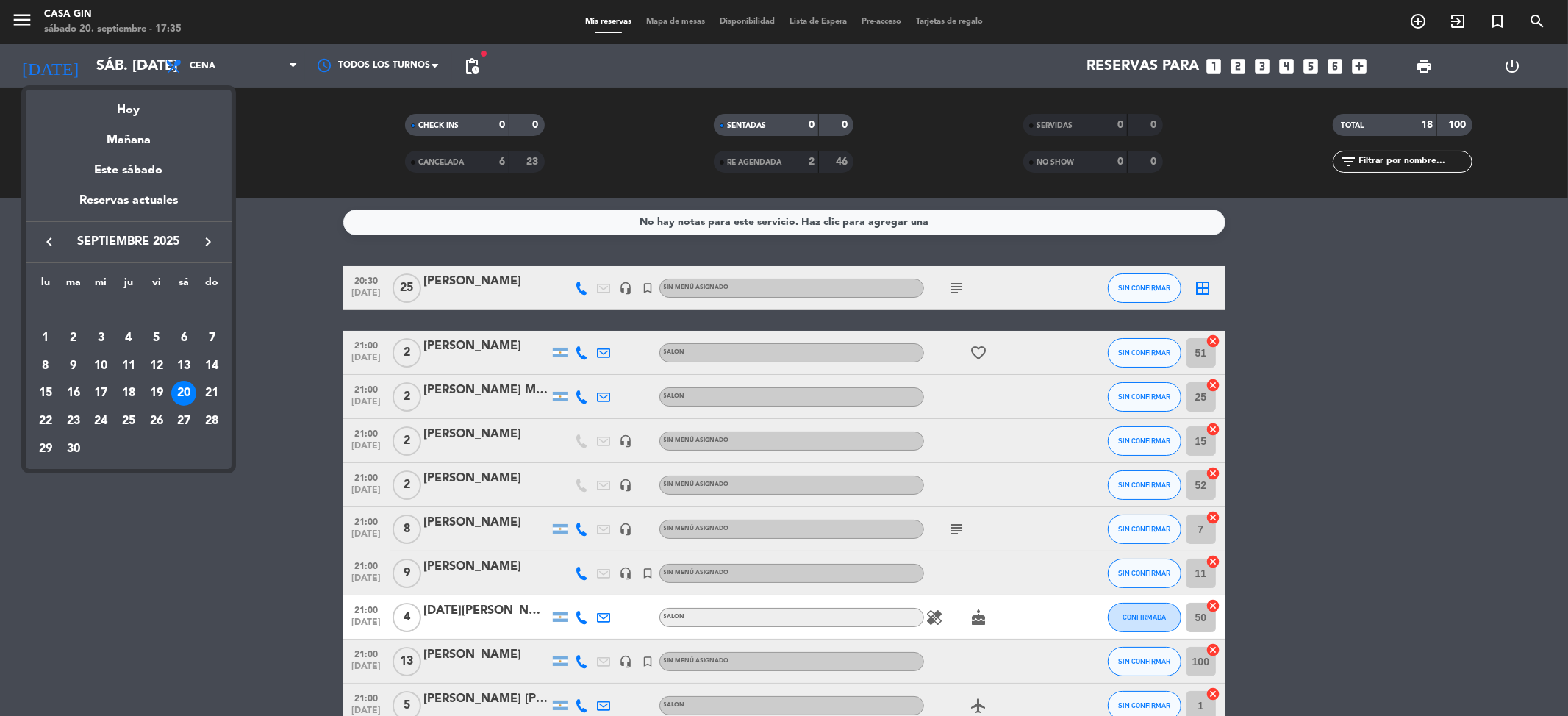
click at [209, 238] on icon "keyboard_arrow_right" at bounding box center [208, 242] width 18 height 18
click at [180, 387] on div "18" at bounding box center [183, 392] width 25 height 25
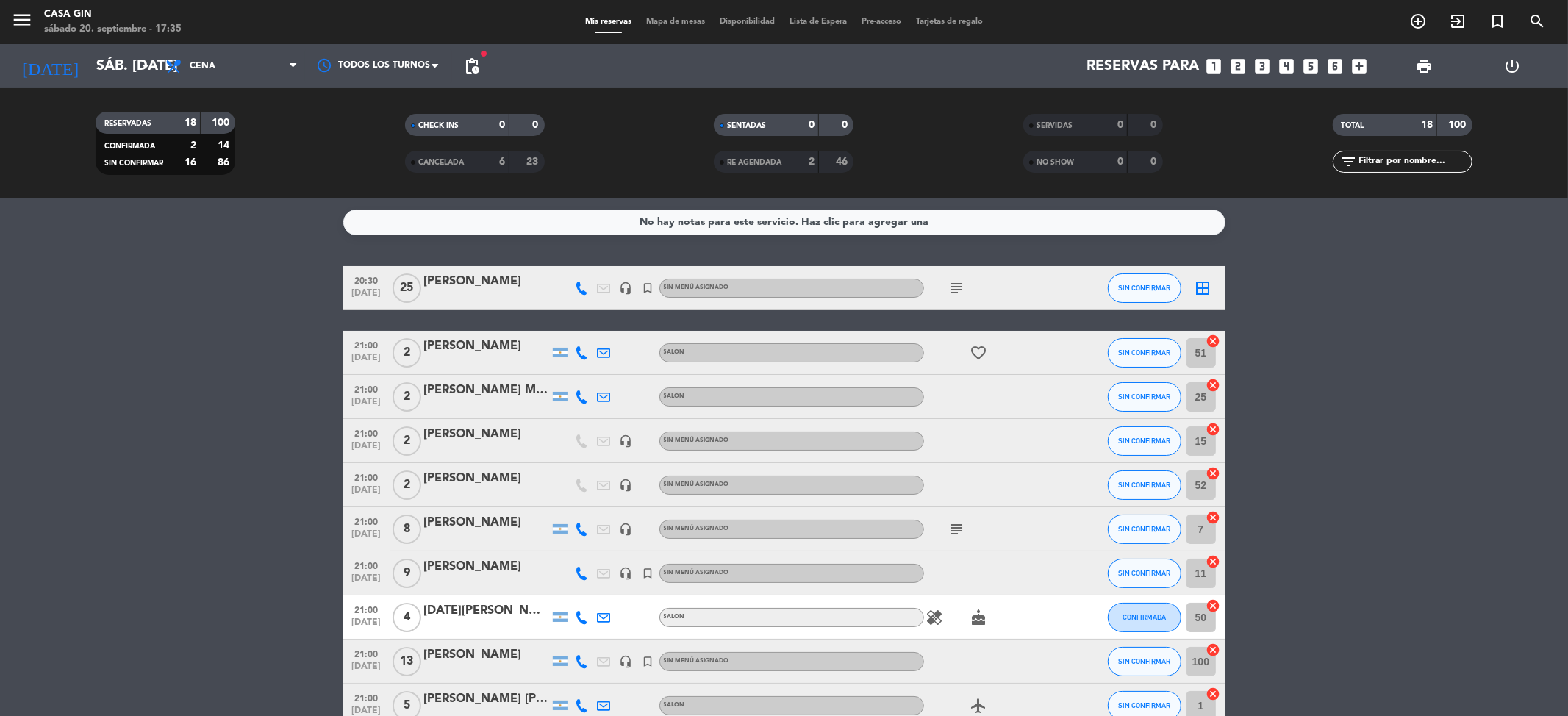
type input "sáb. [DATE]"
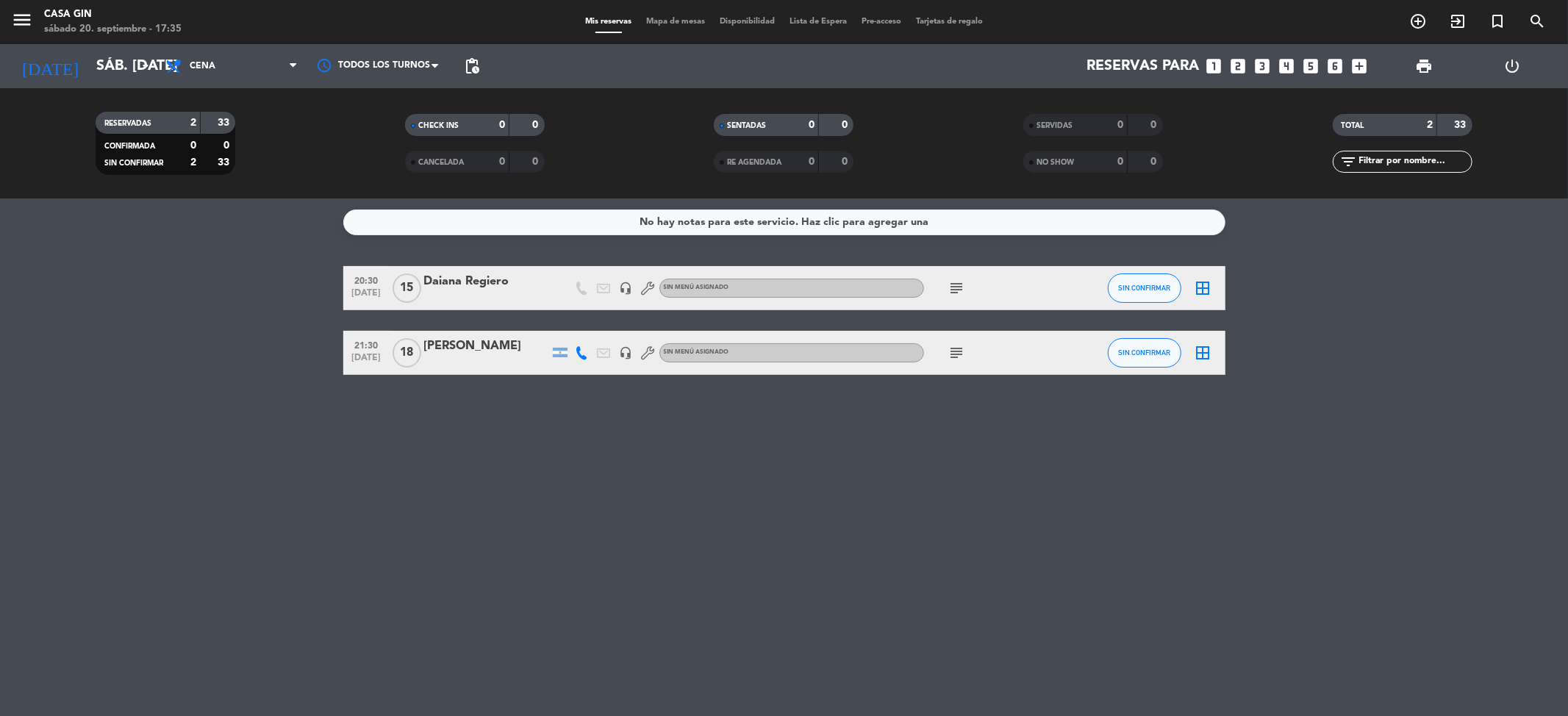
click at [489, 362] on div at bounding box center [486, 362] width 125 height 12
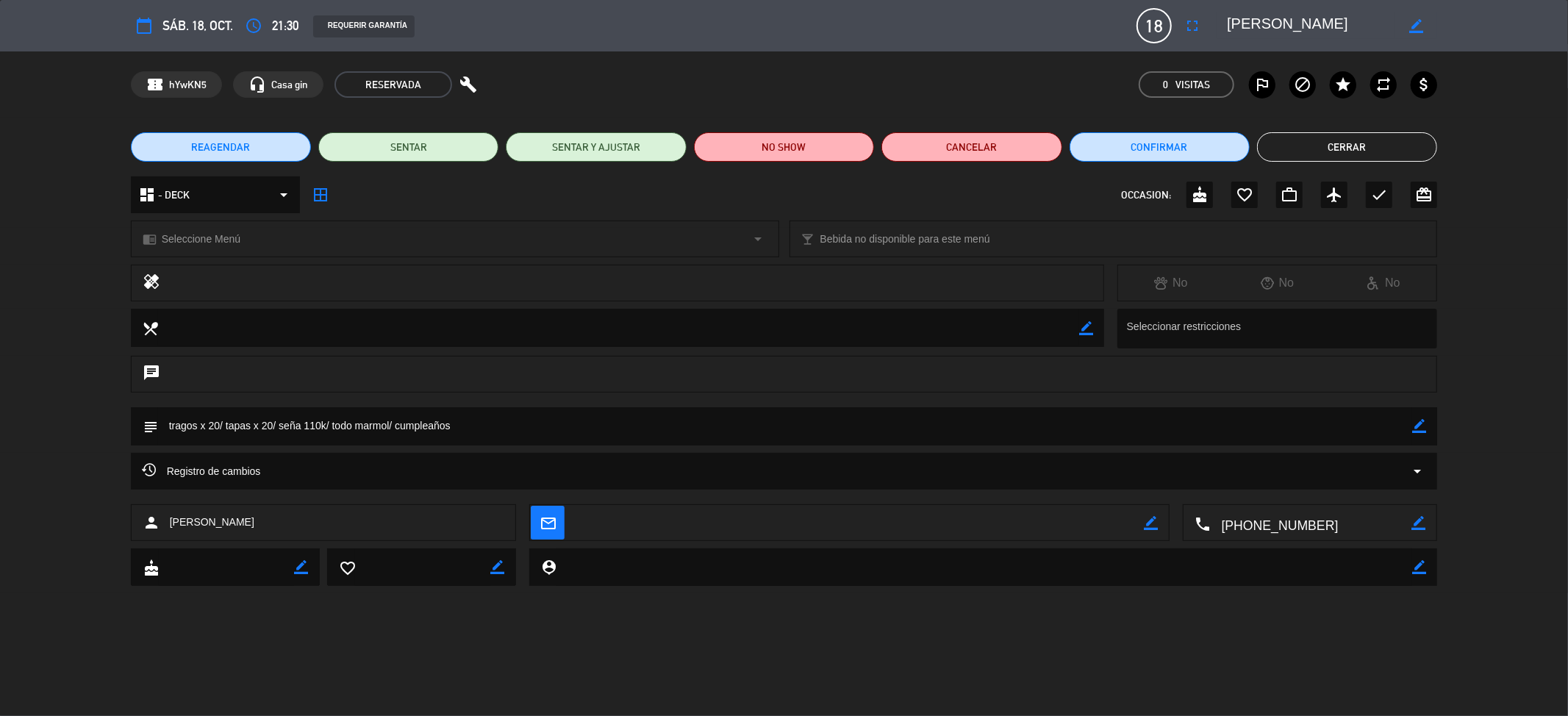
click at [1414, 424] on icon "border_color" at bounding box center [1419, 425] width 14 height 14
click at [1415, 426] on icon at bounding box center [1419, 425] width 14 height 14
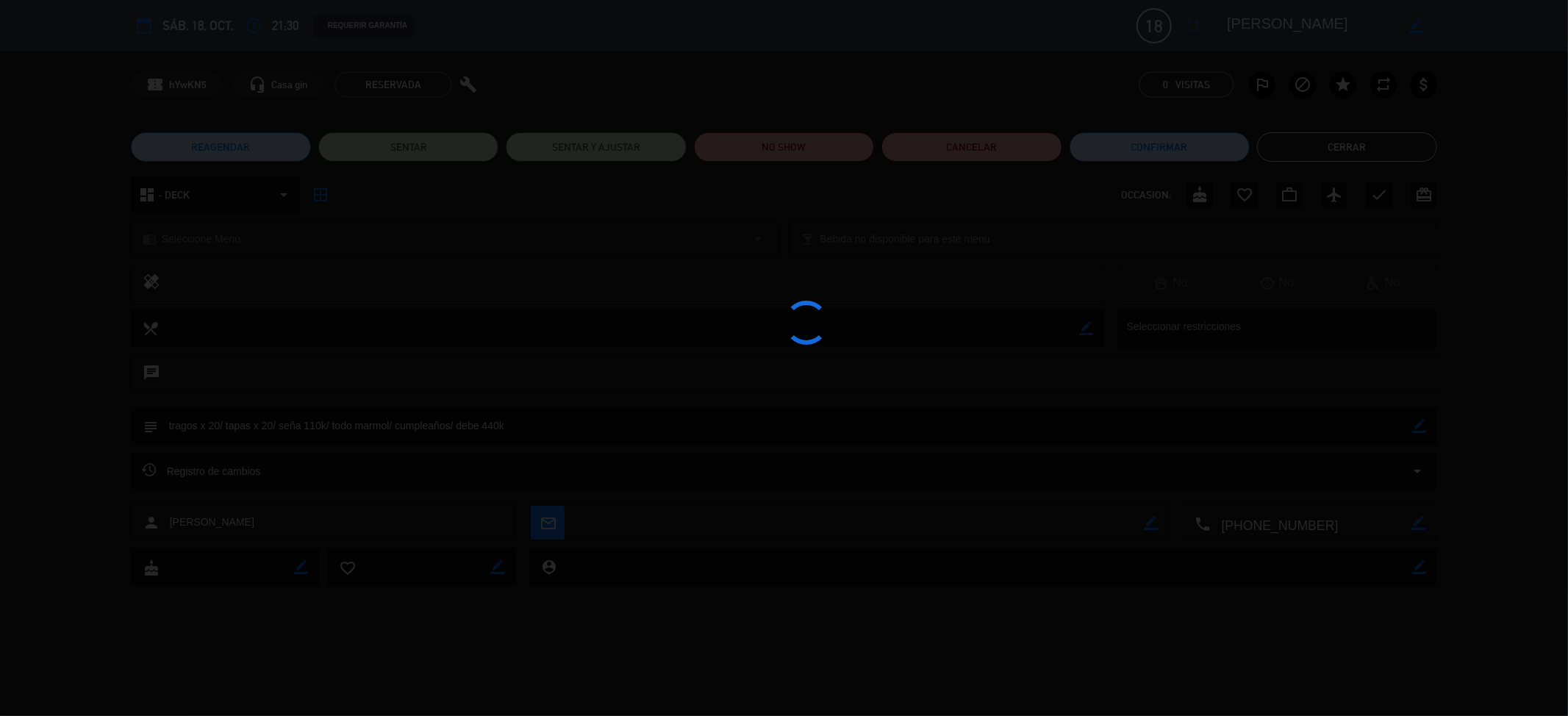
type textarea "tragos x 20/ tapas x 20/ seña 110k/ todo marmol/ cumpleaños/ debe 440k"
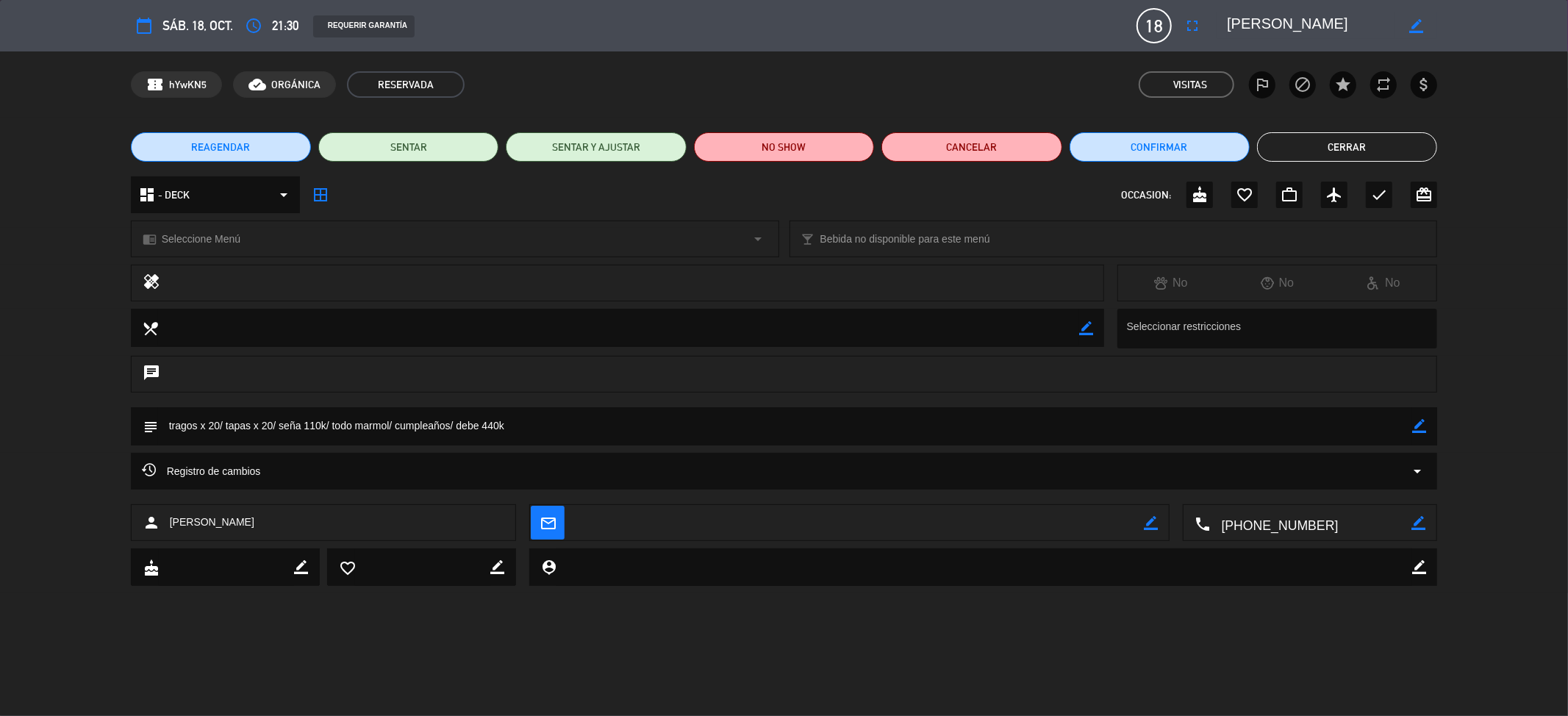
click at [1316, 139] on button "Cerrar" at bounding box center [1347, 147] width 180 height 30
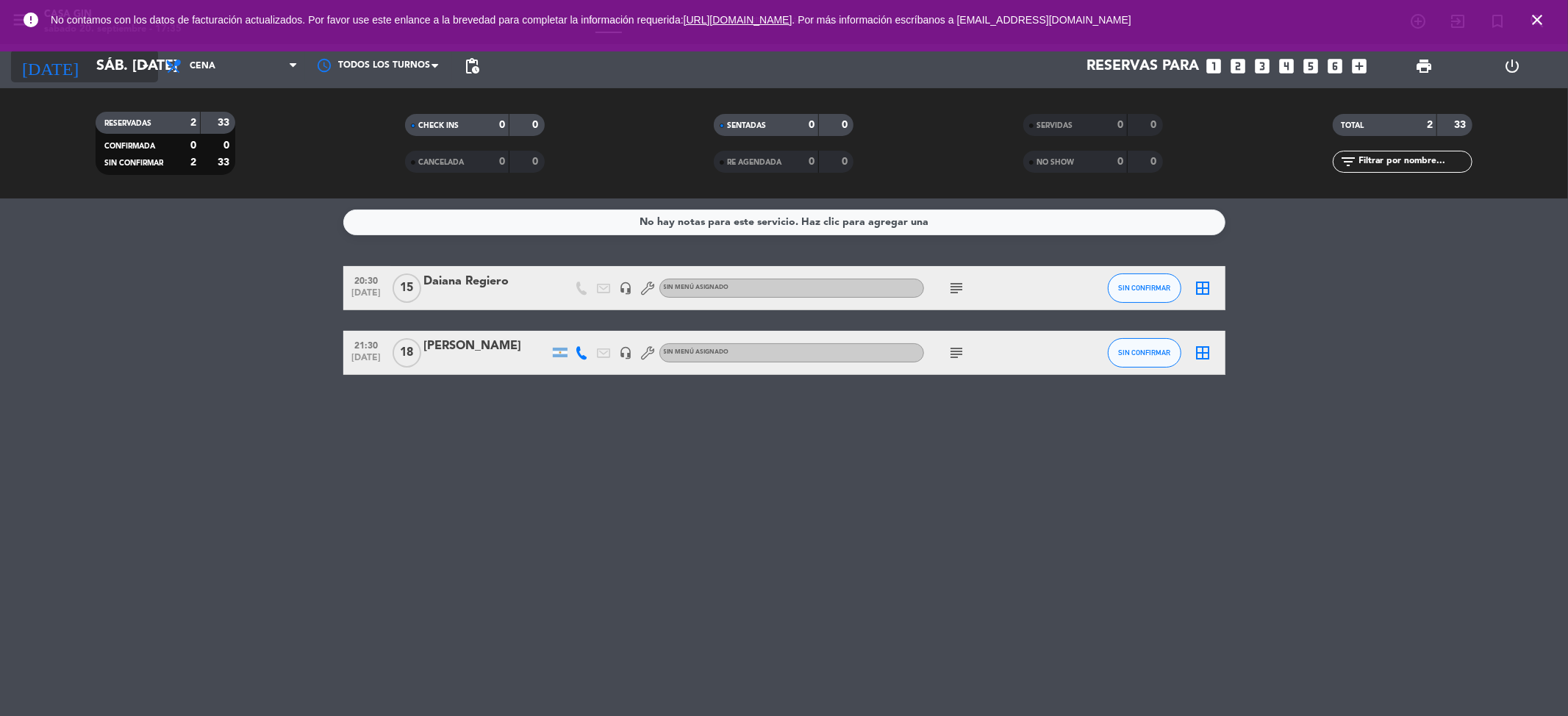
click at [113, 68] on input "sáb. [DATE]" at bounding box center [182, 66] width 187 height 32
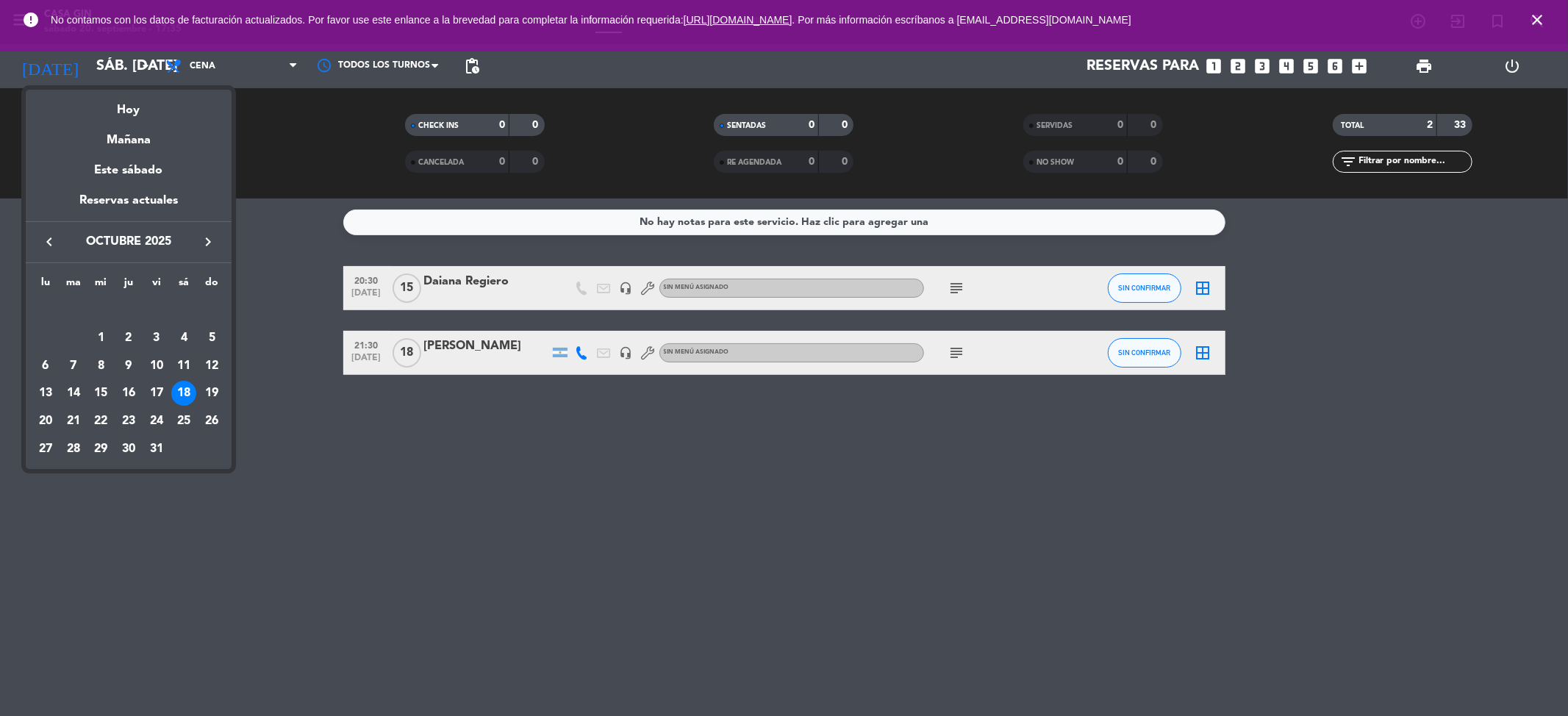
click at [51, 236] on icon "keyboard_arrow_left" at bounding box center [49, 242] width 18 height 18
click at [183, 392] on div "20" at bounding box center [183, 392] width 25 height 25
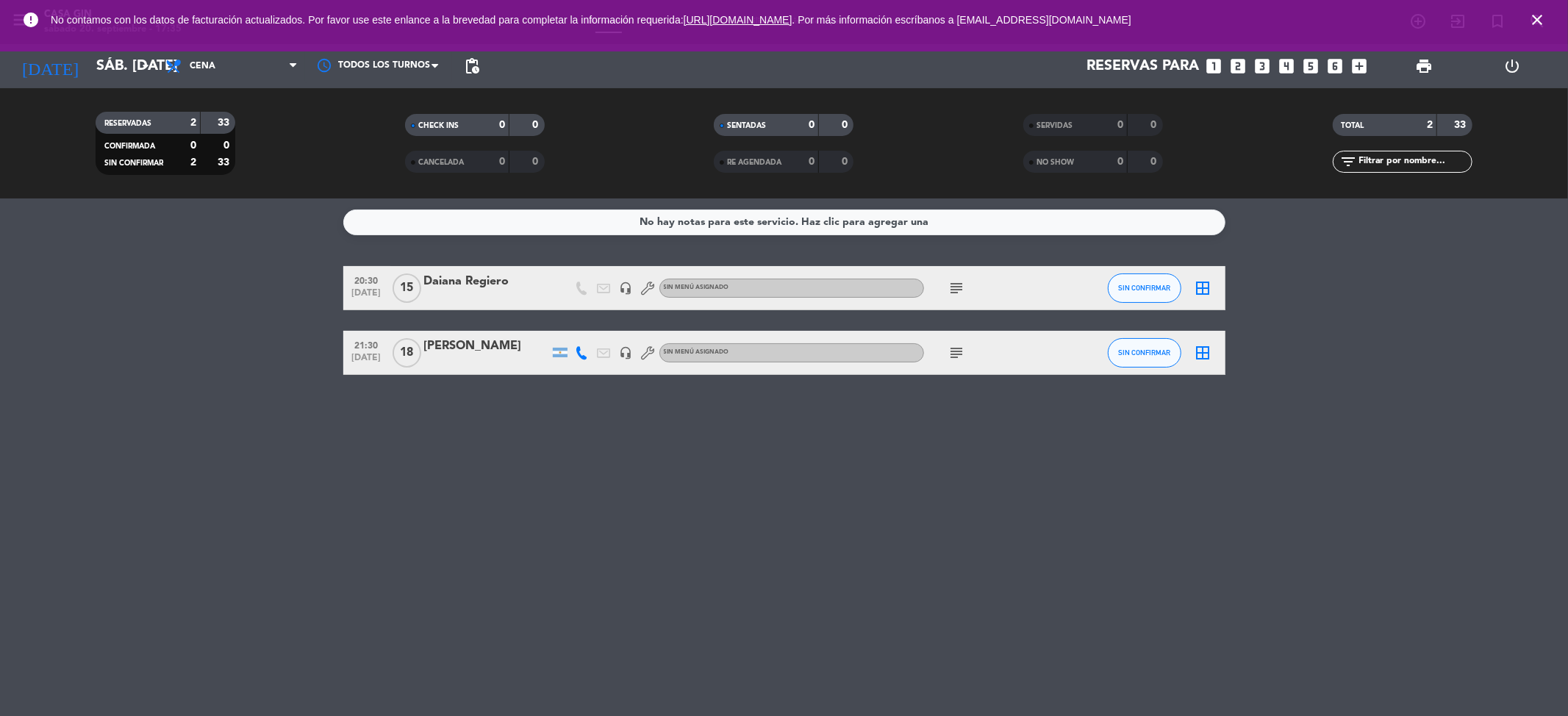
type input "sáb. [DATE]"
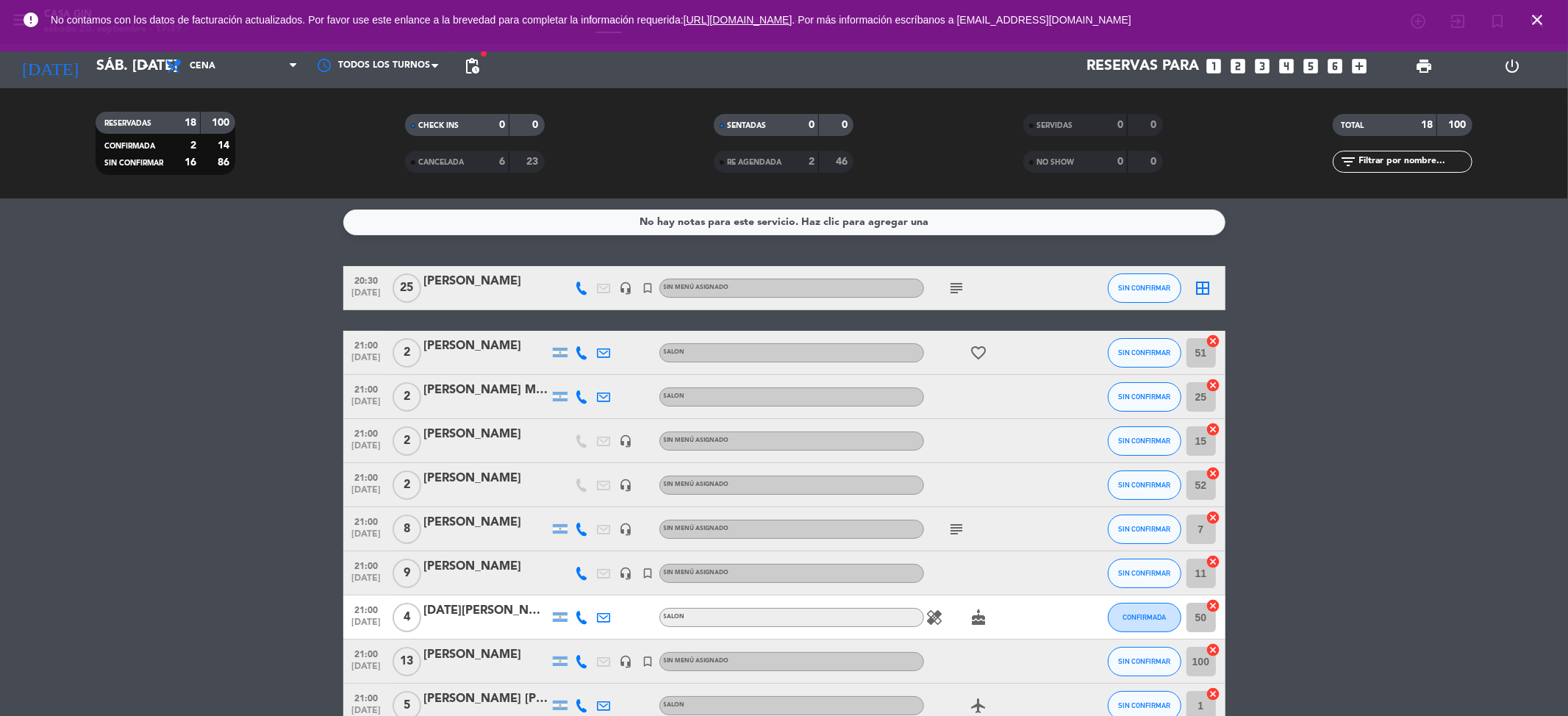
scroll to position [98, 0]
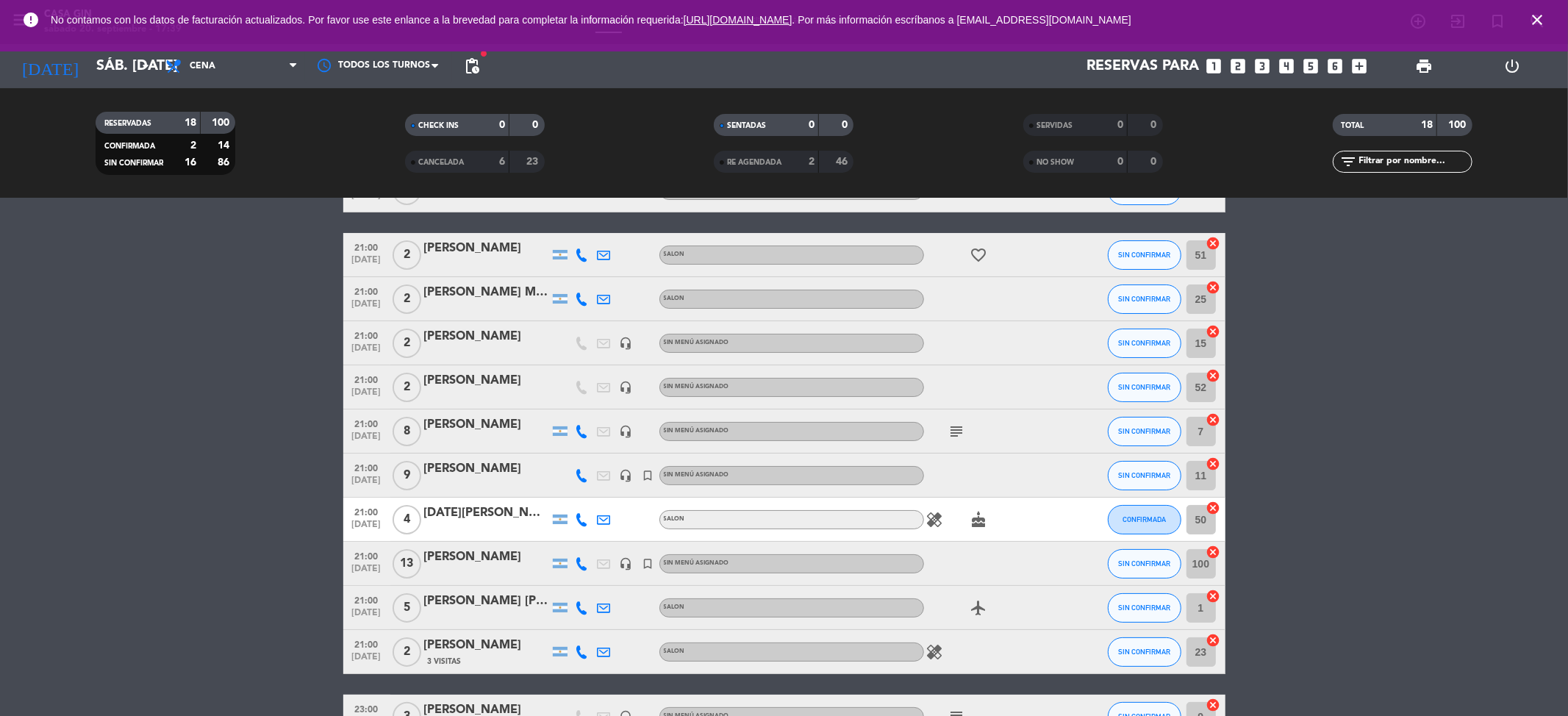
click at [504, 569] on div at bounding box center [486, 573] width 125 height 12
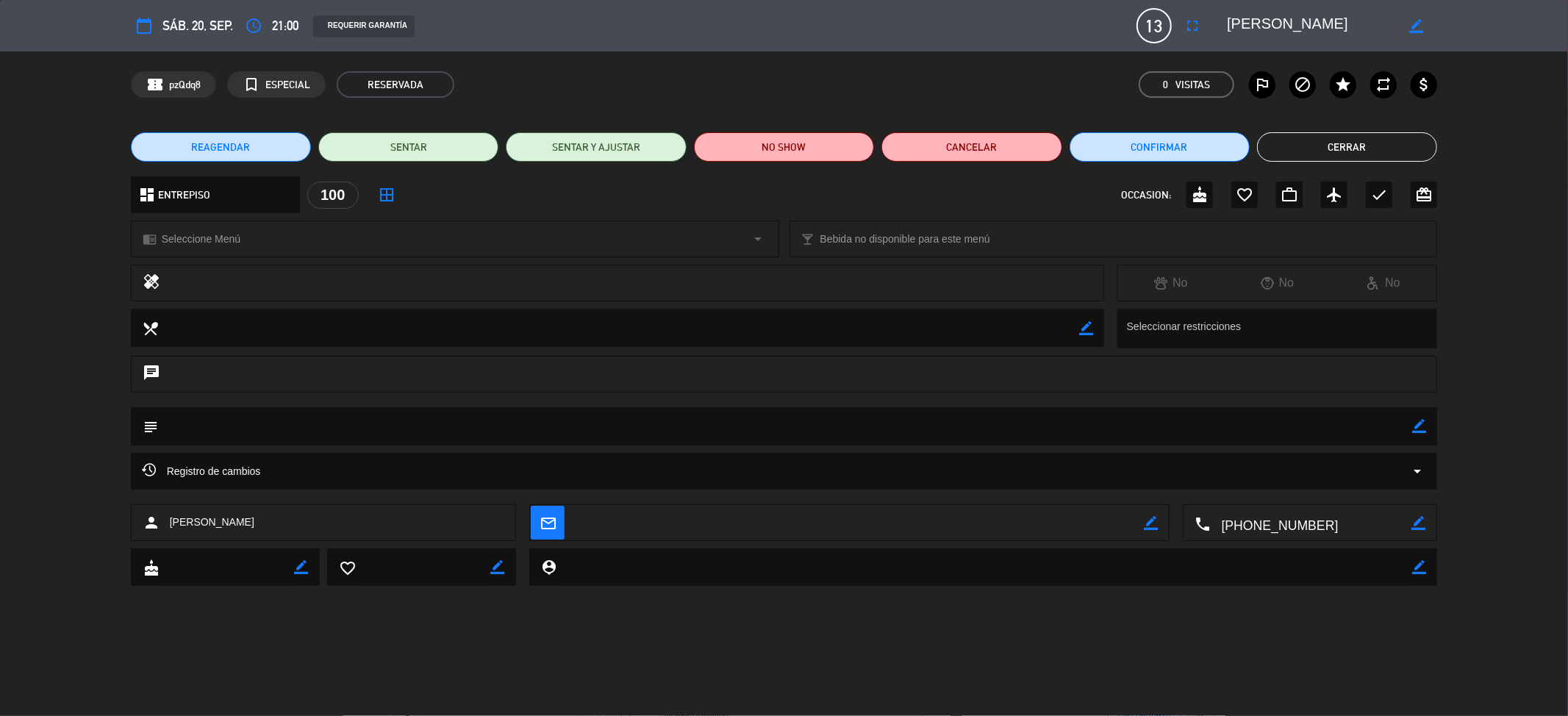
click at [1418, 22] on icon "border_color" at bounding box center [1416, 26] width 14 height 14
click at [1283, 22] on textarea at bounding box center [1311, 26] width 168 height 26
type textarea "[PERSON_NAME]"
click at [1415, 23] on icon at bounding box center [1416, 26] width 14 height 14
click at [1340, 143] on button "Cerrar" at bounding box center [1347, 147] width 180 height 30
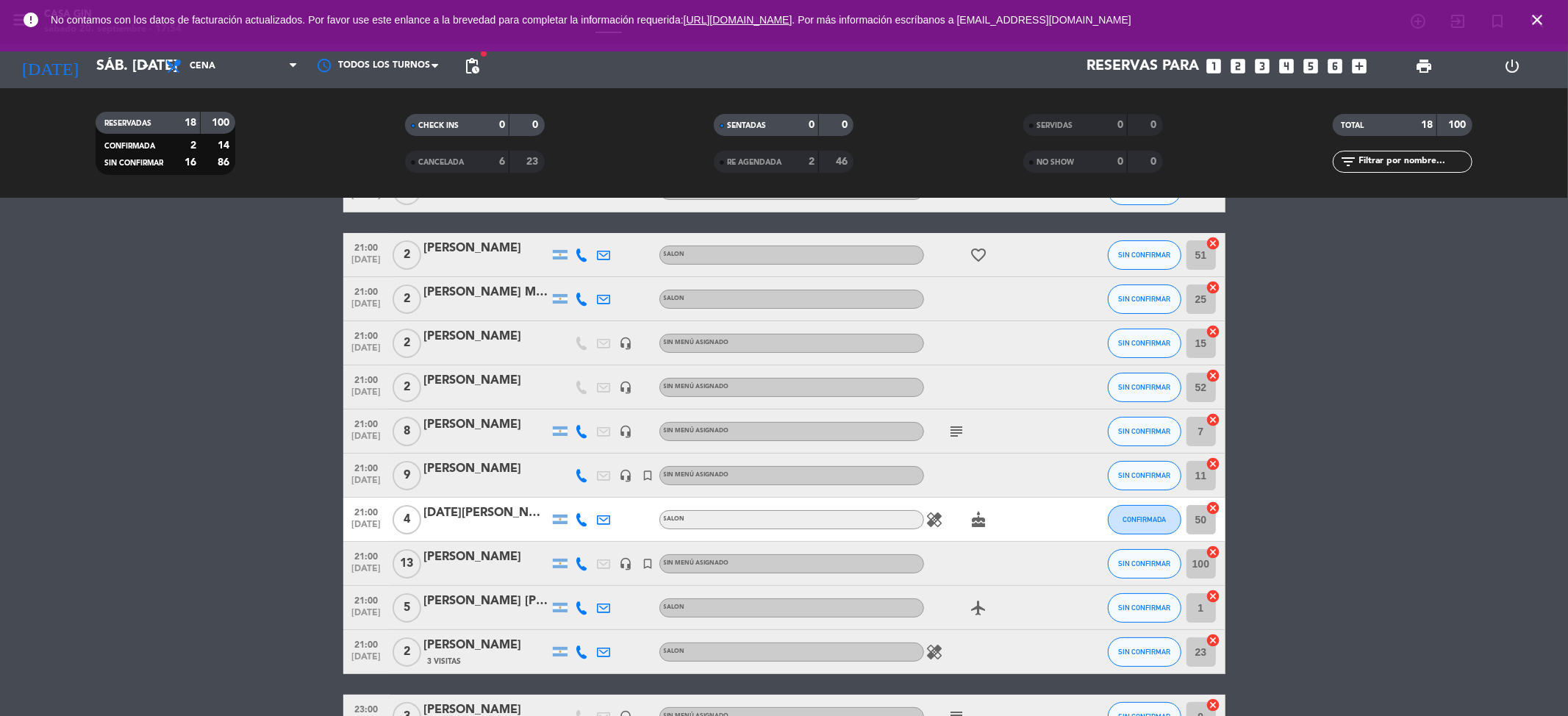
scroll to position [0, 0]
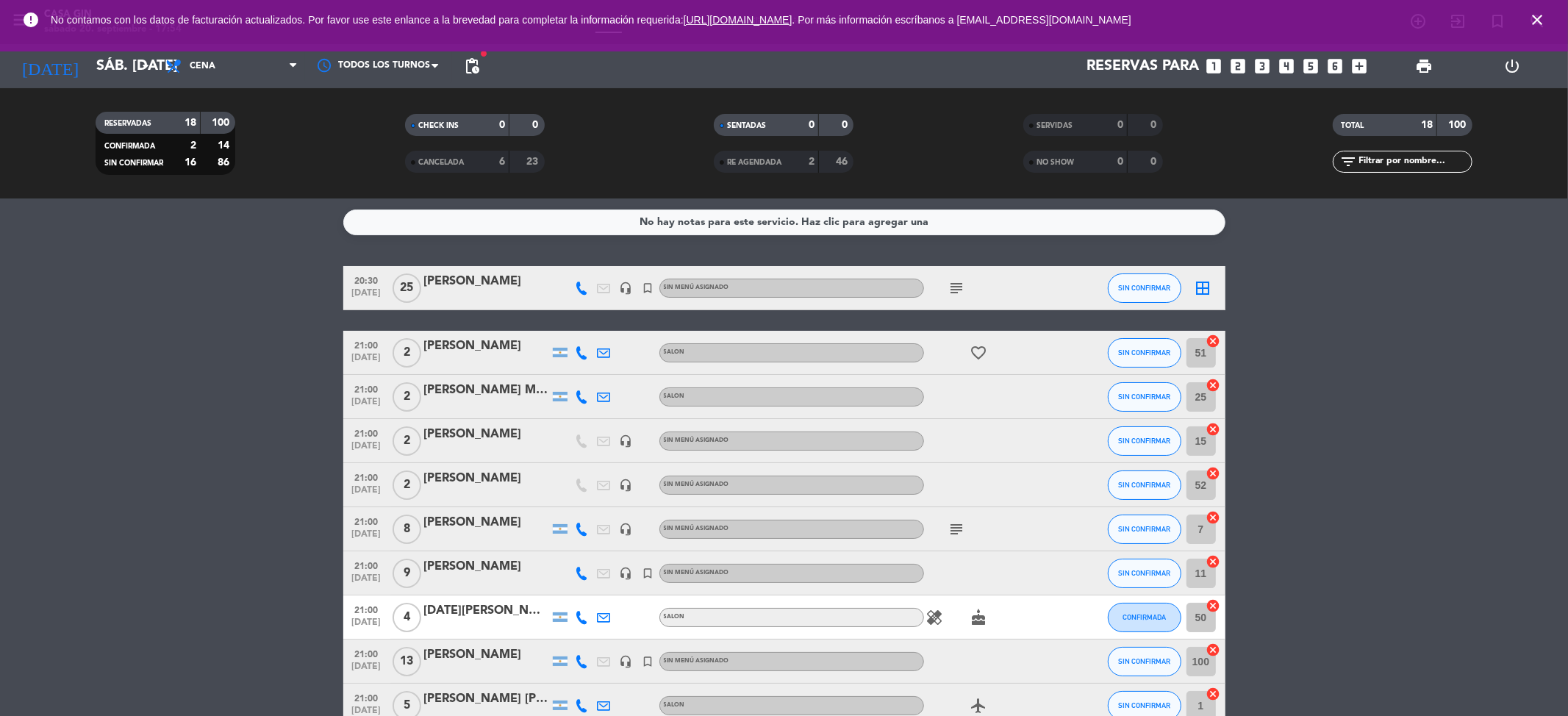
click at [478, 396] on div "[PERSON_NAME] Maestro" at bounding box center [486, 390] width 125 height 19
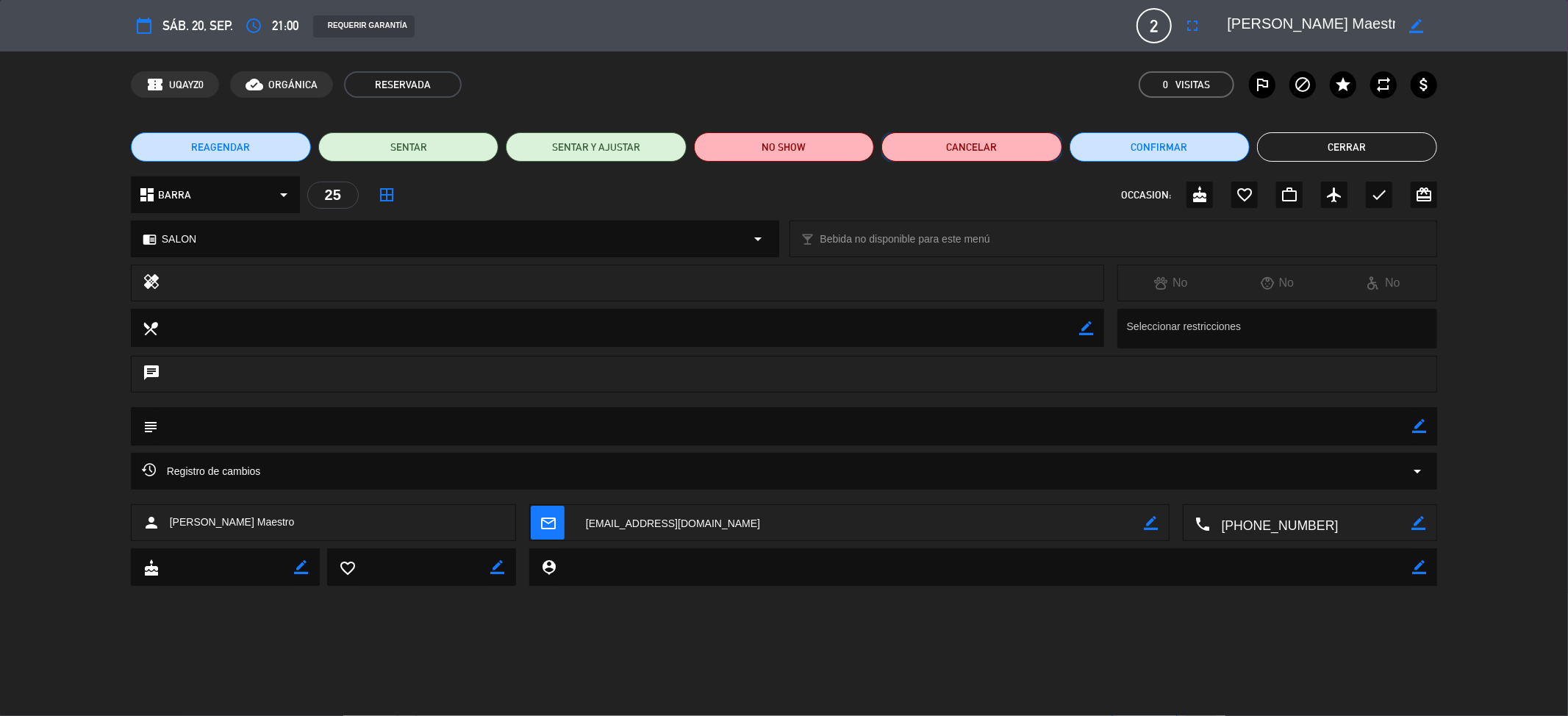
click at [1012, 139] on button "Cancelar" at bounding box center [971, 147] width 180 height 30
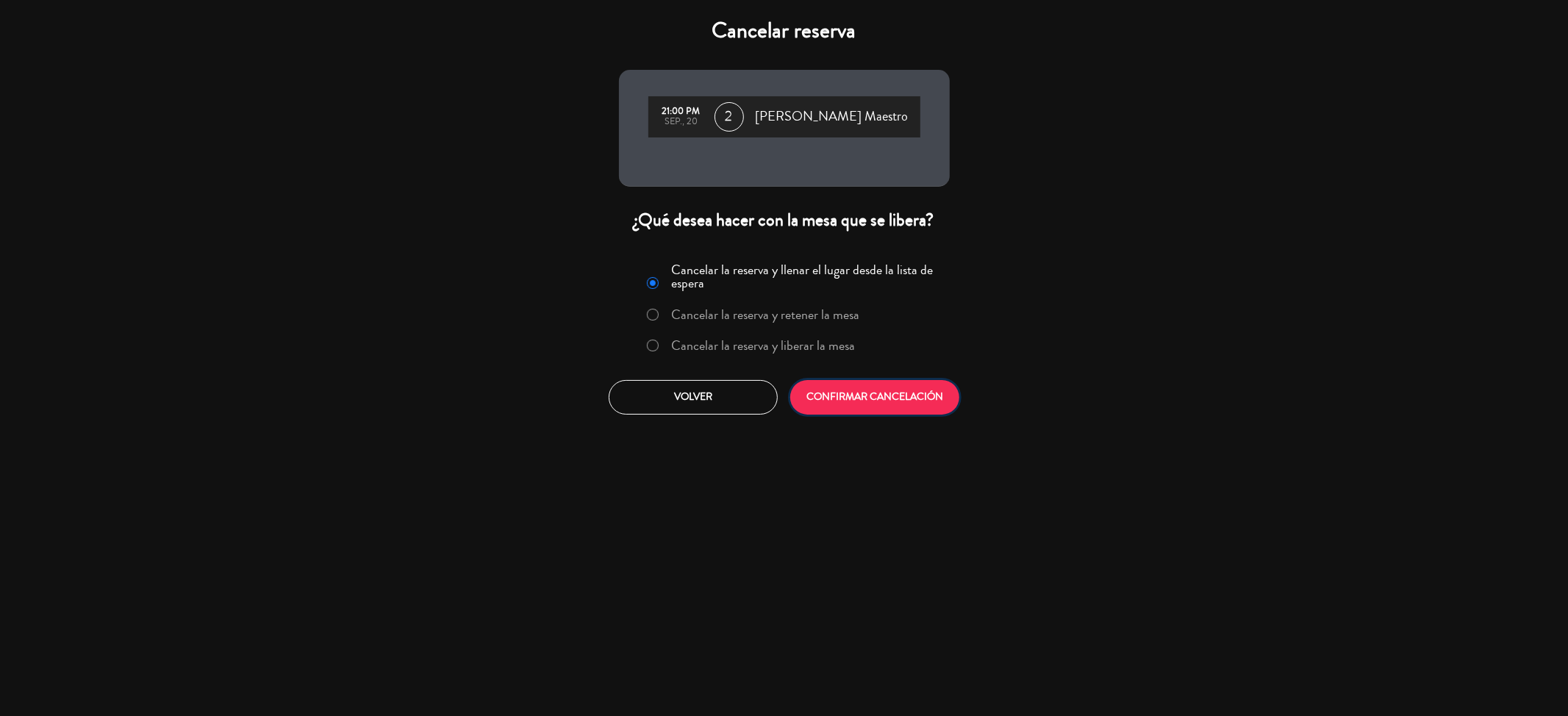
click at [892, 391] on button "CONFIRMAR CANCELACIÓN" at bounding box center [874, 396] width 169 height 34
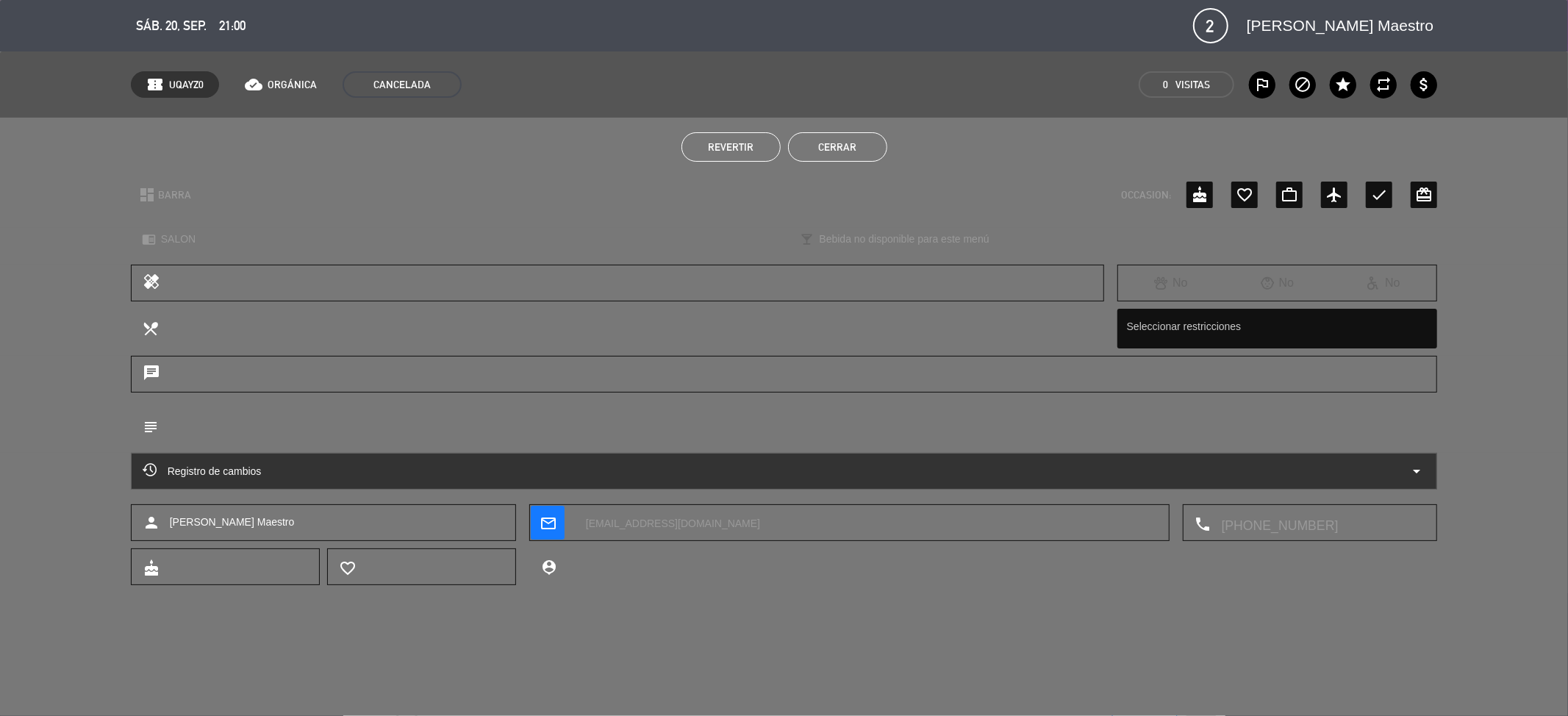
click at [850, 137] on button "Cerrar" at bounding box center [838, 147] width 99 height 30
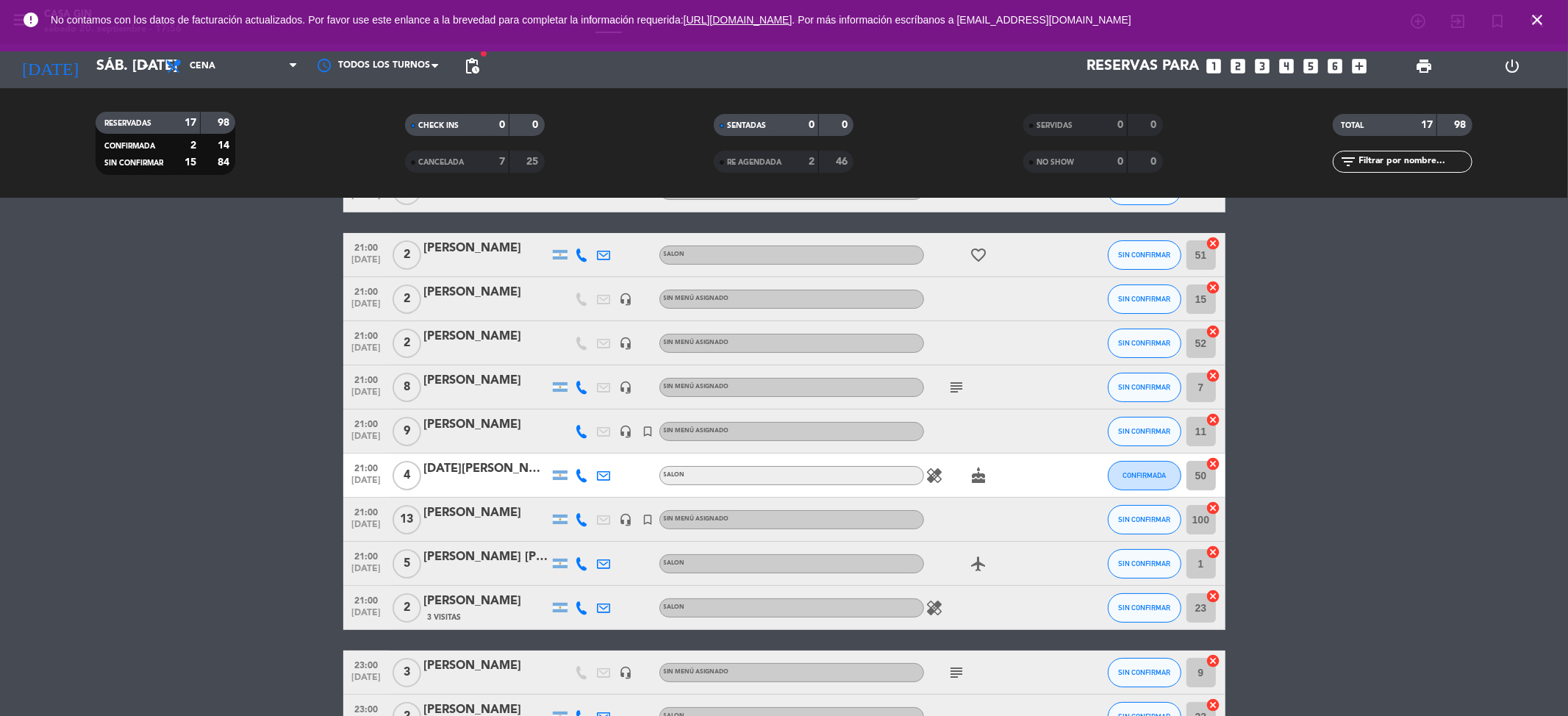
scroll to position [195, 0]
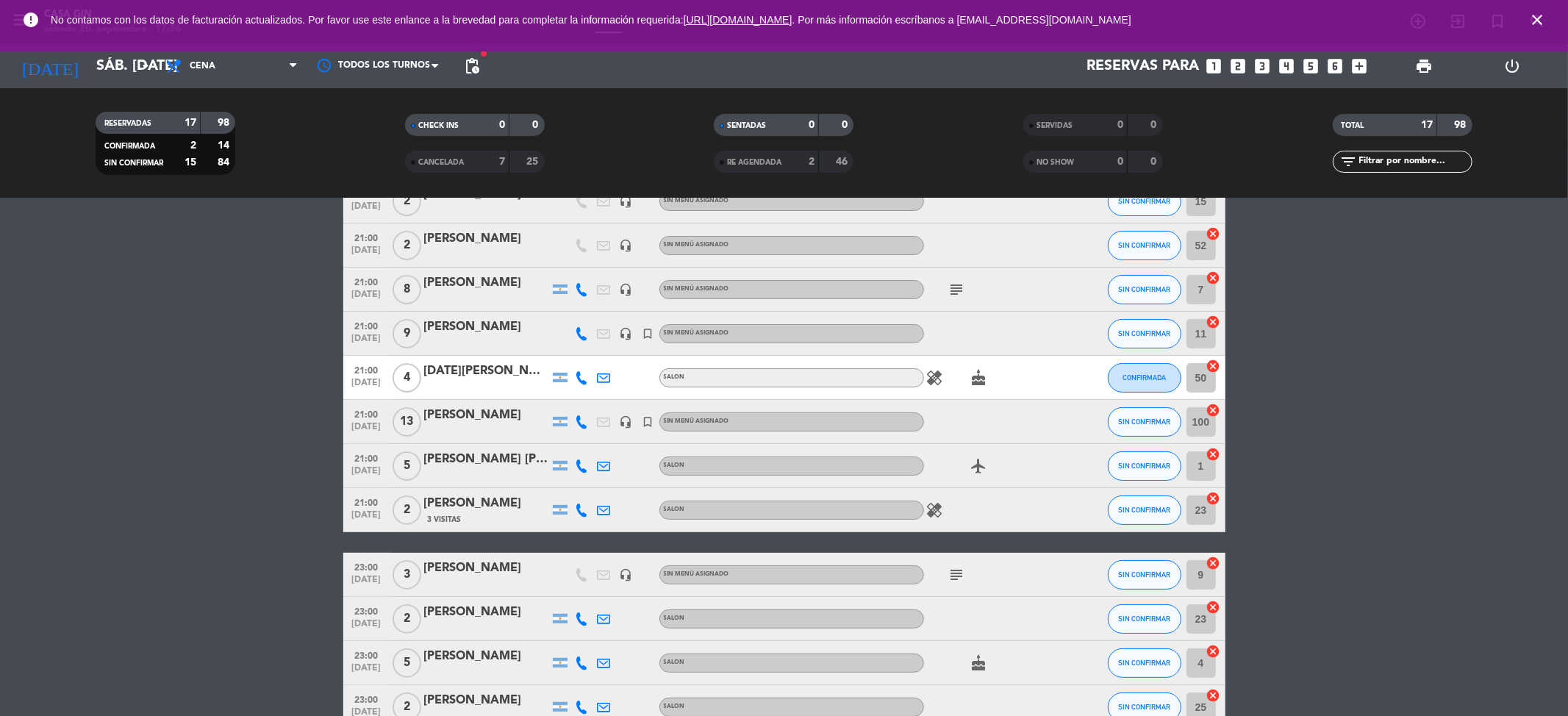
click at [486, 460] on div "[PERSON_NAME] [PERSON_NAME]" at bounding box center [486, 460] width 125 height 19
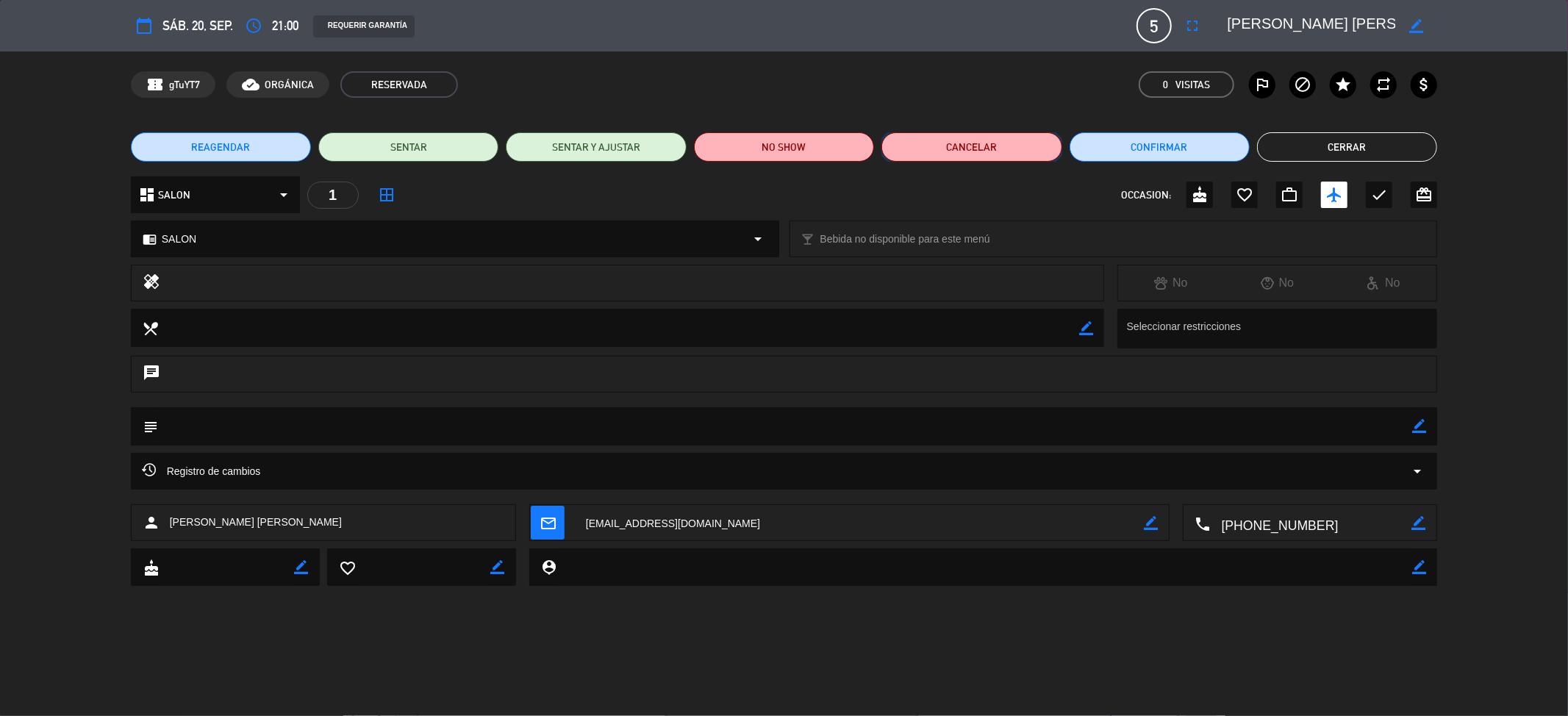
click at [984, 155] on button "Cancelar" at bounding box center [971, 147] width 180 height 30
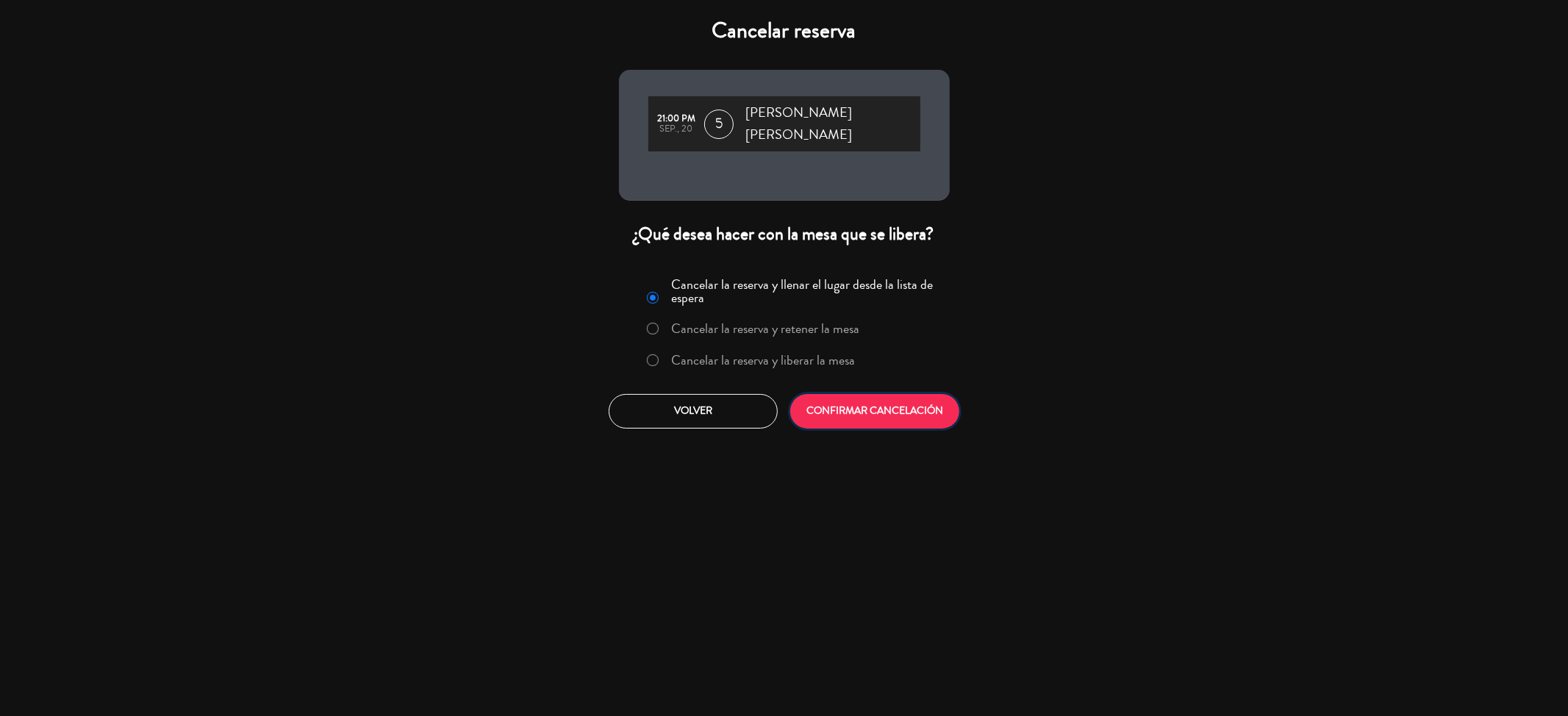
click at [879, 394] on button "CONFIRMAR CANCELACIÓN" at bounding box center [874, 411] width 169 height 34
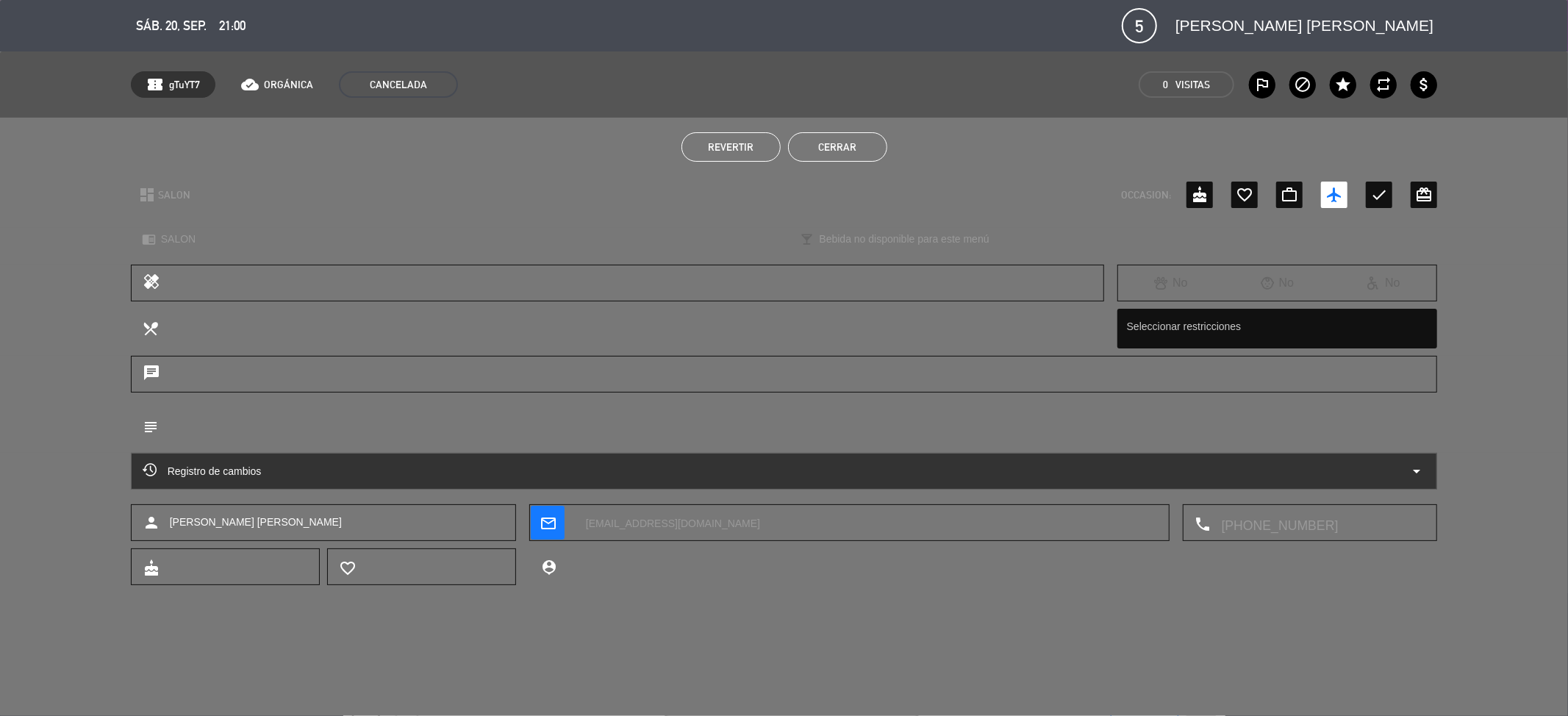
click at [838, 142] on button "Cerrar" at bounding box center [838, 147] width 99 height 30
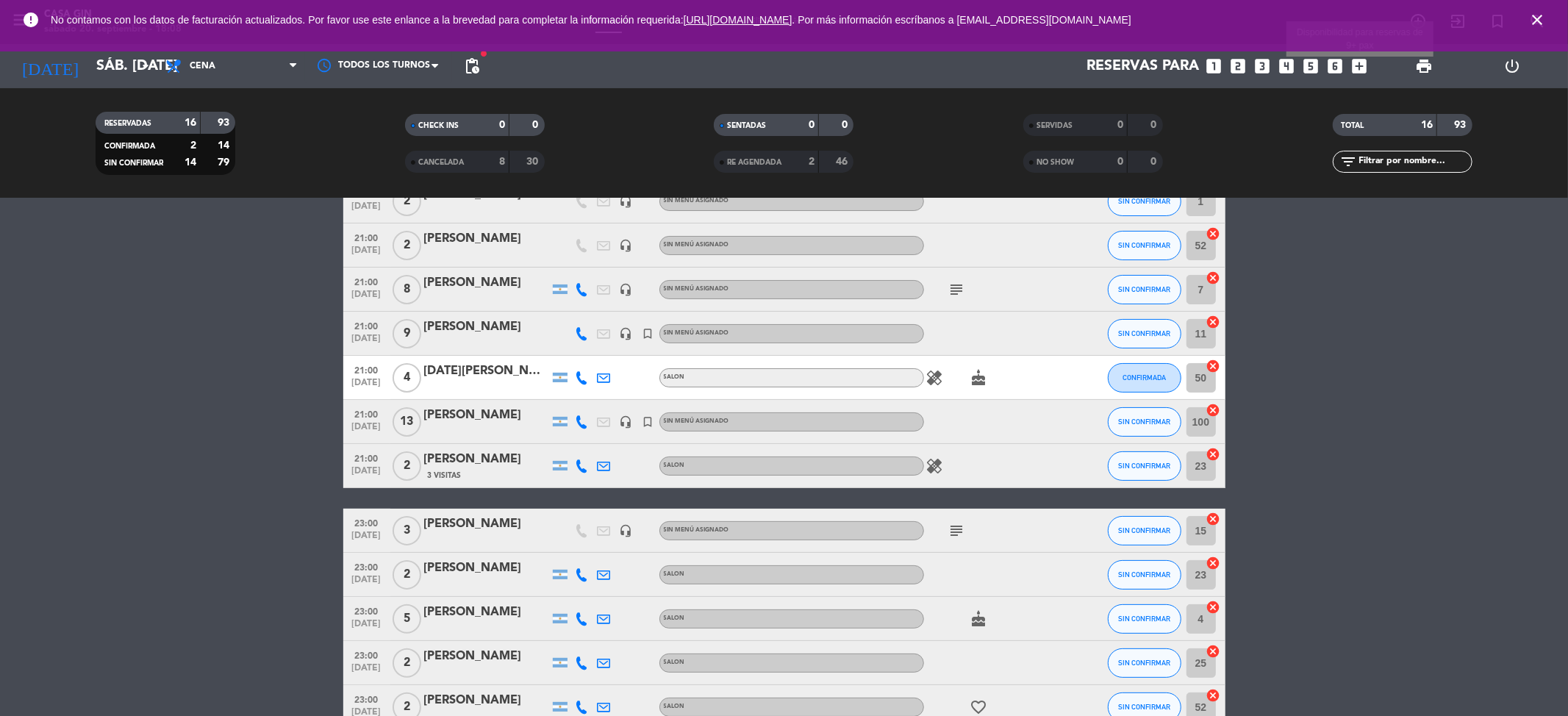
click at [1359, 62] on icon "add_box" at bounding box center [1360, 66] width 19 height 19
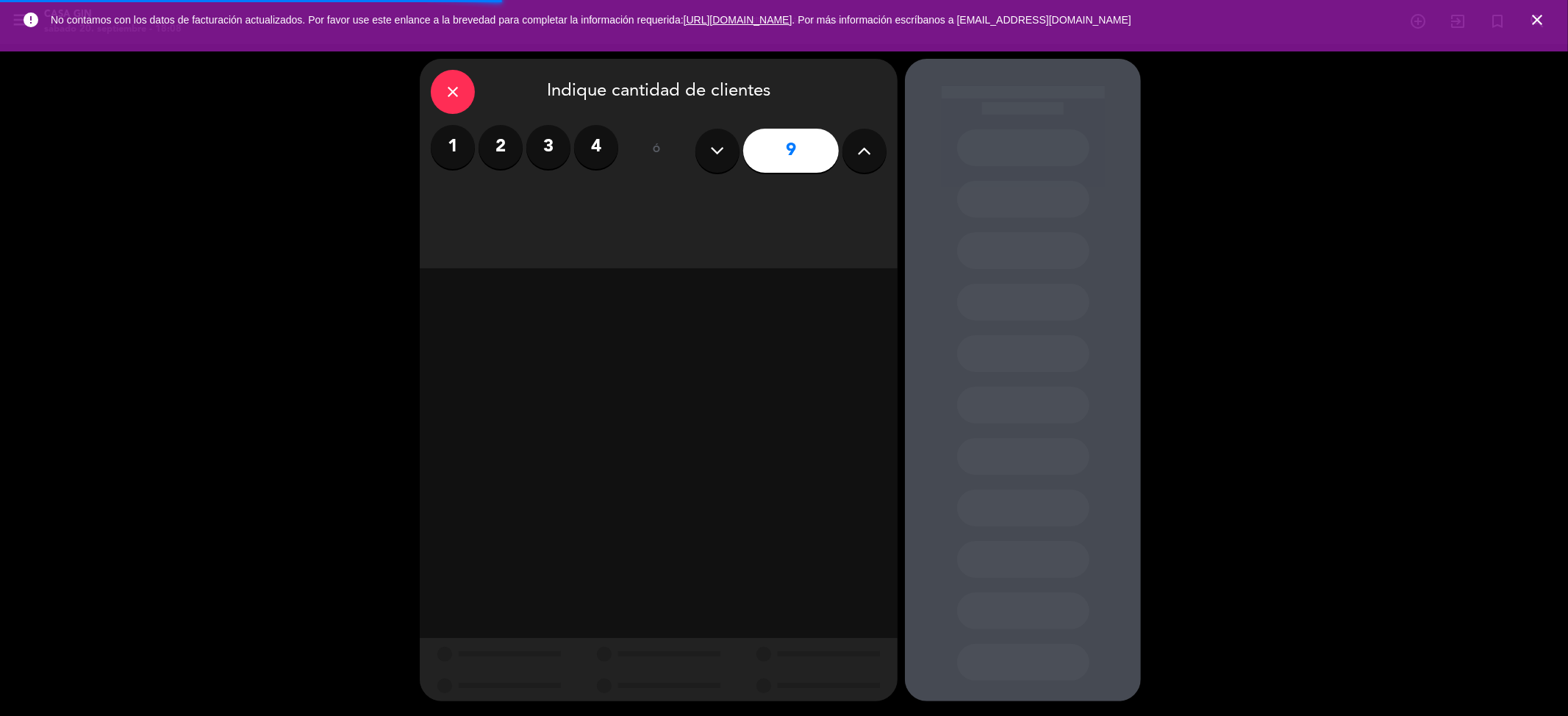
click at [498, 150] on label "2" at bounding box center [500, 147] width 44 height 44
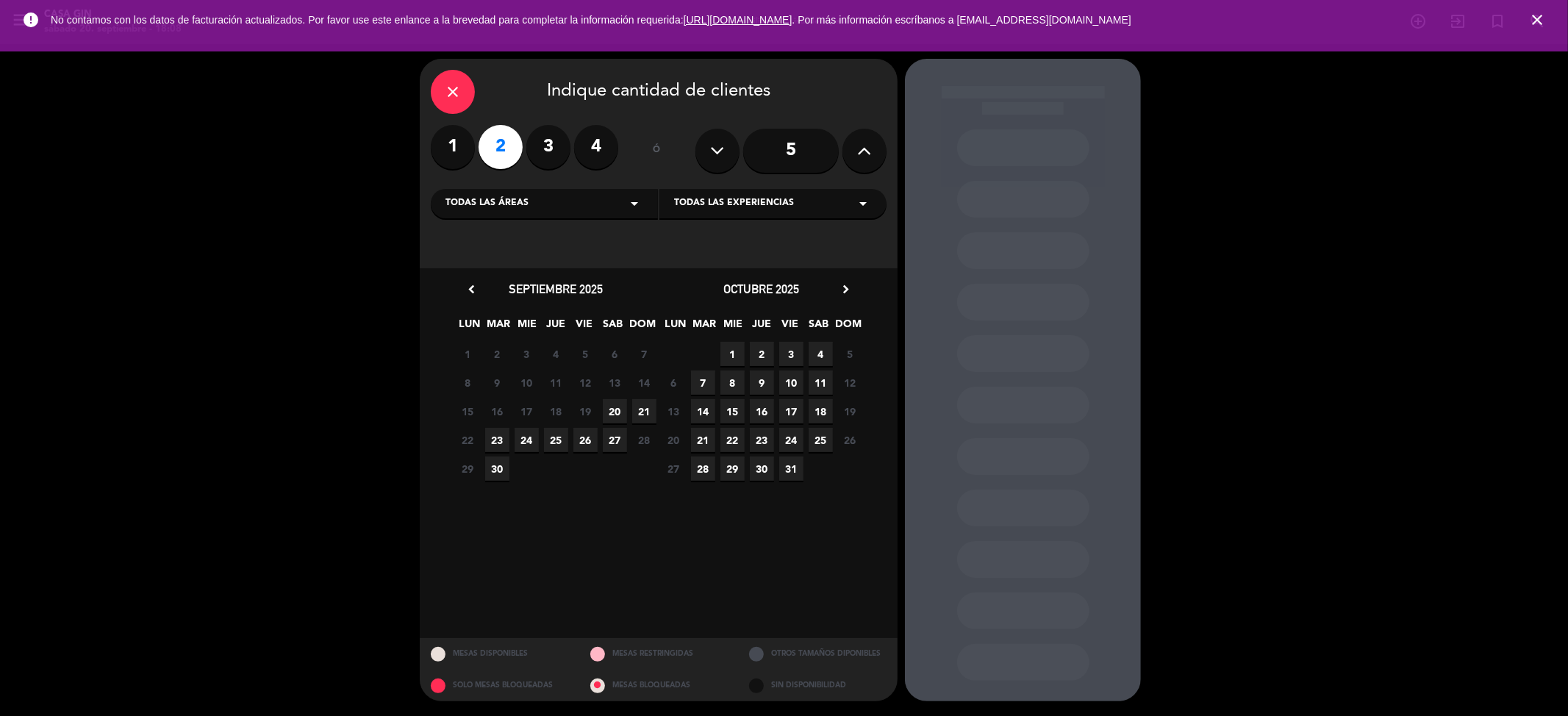
click at [638, 407] on span "21" at bounding box center [644, 411] width 24 height 24
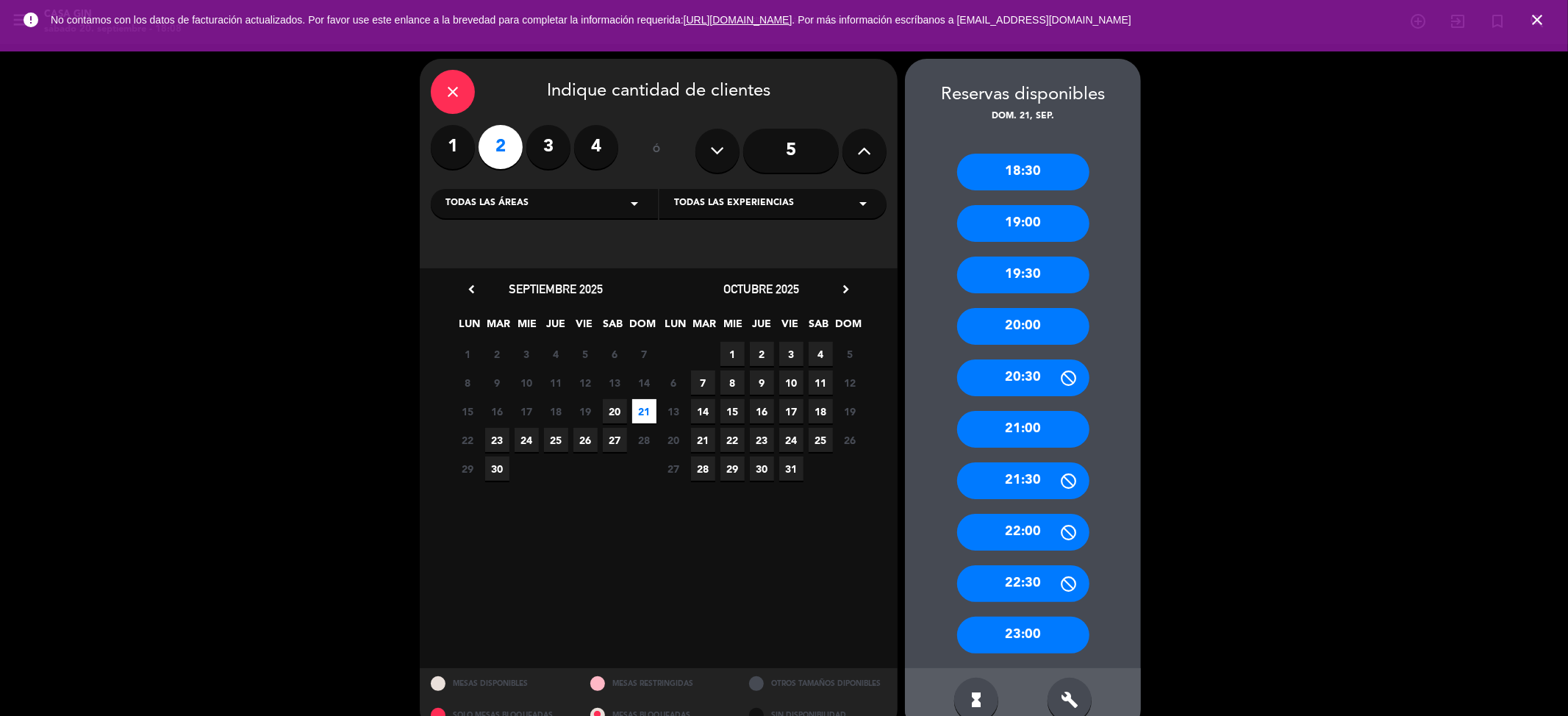
click at [1062, 165] on div "18:30" at bounding box center [1023, 172] width 132 height 37
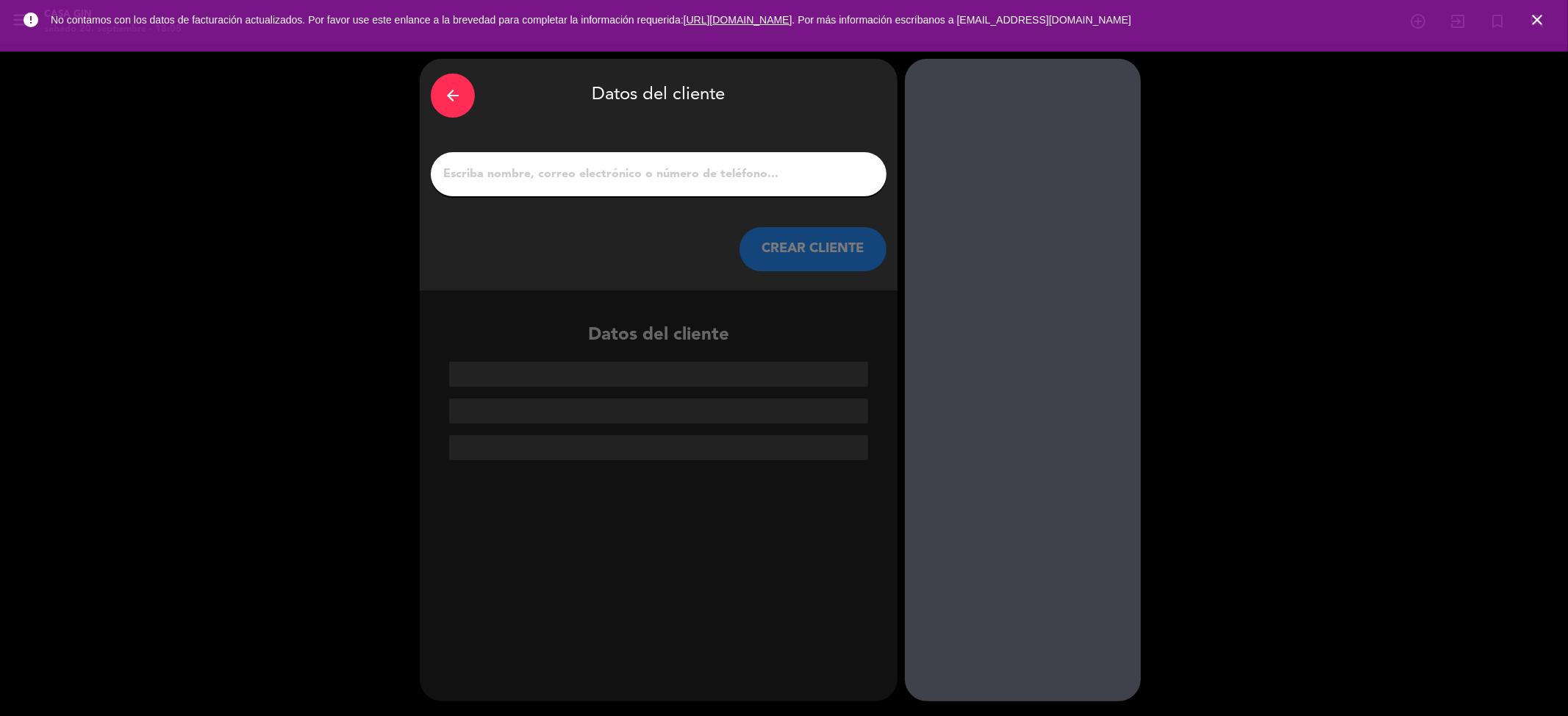
drag, startPoint x: 678, startPoint y: 185, endPoint x: 680, endPoint y: 172, distance: 13.2
click at [680, 175] on div at bounding box center [659, 174] width 456 height 44
click at [745, 171] on input "1" at bounding box center [658, 175] width 433 height 21
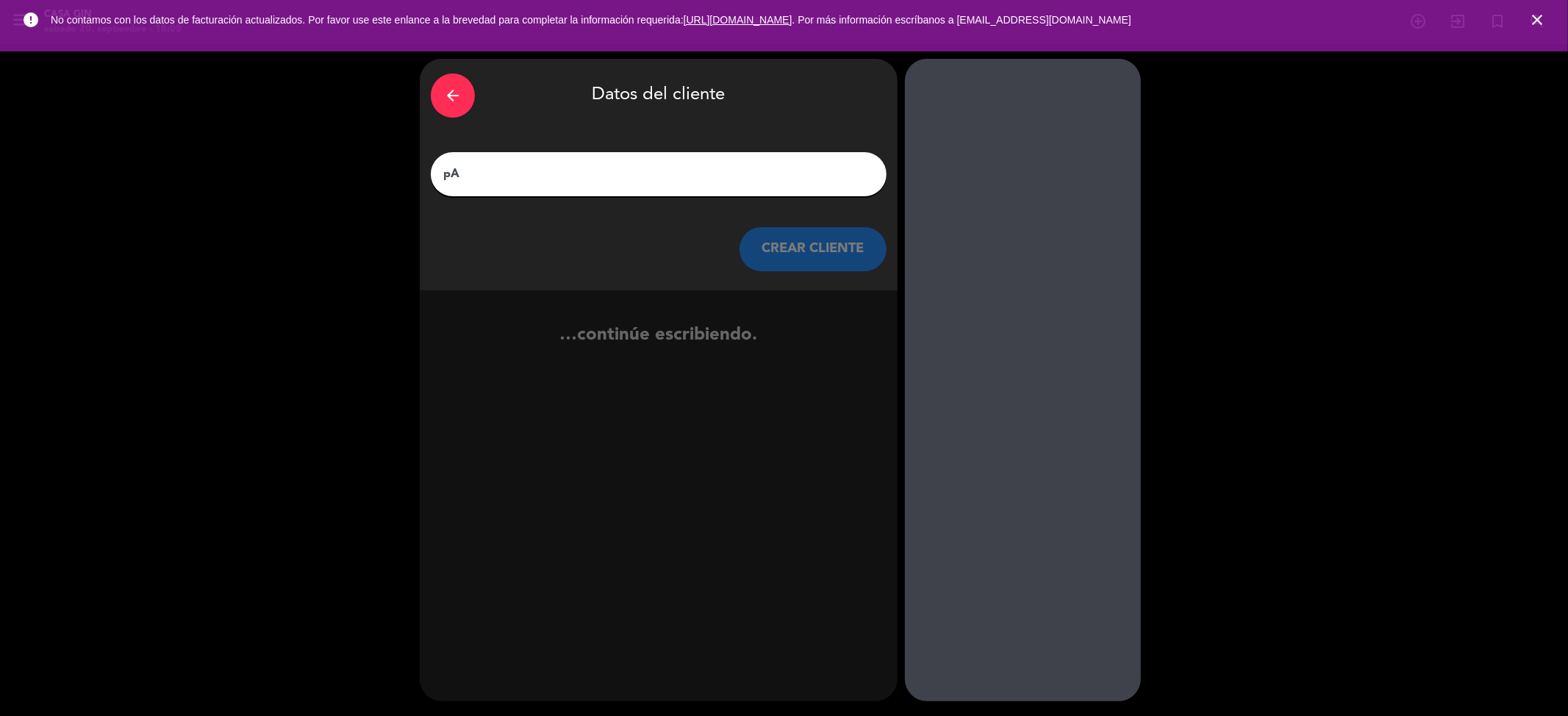
type input "p"
type input "[PERSON_NAME]"
click at [812, 236] on button "CREAR CLIENTE" at bounding box center [813, 249] width 147 height 44
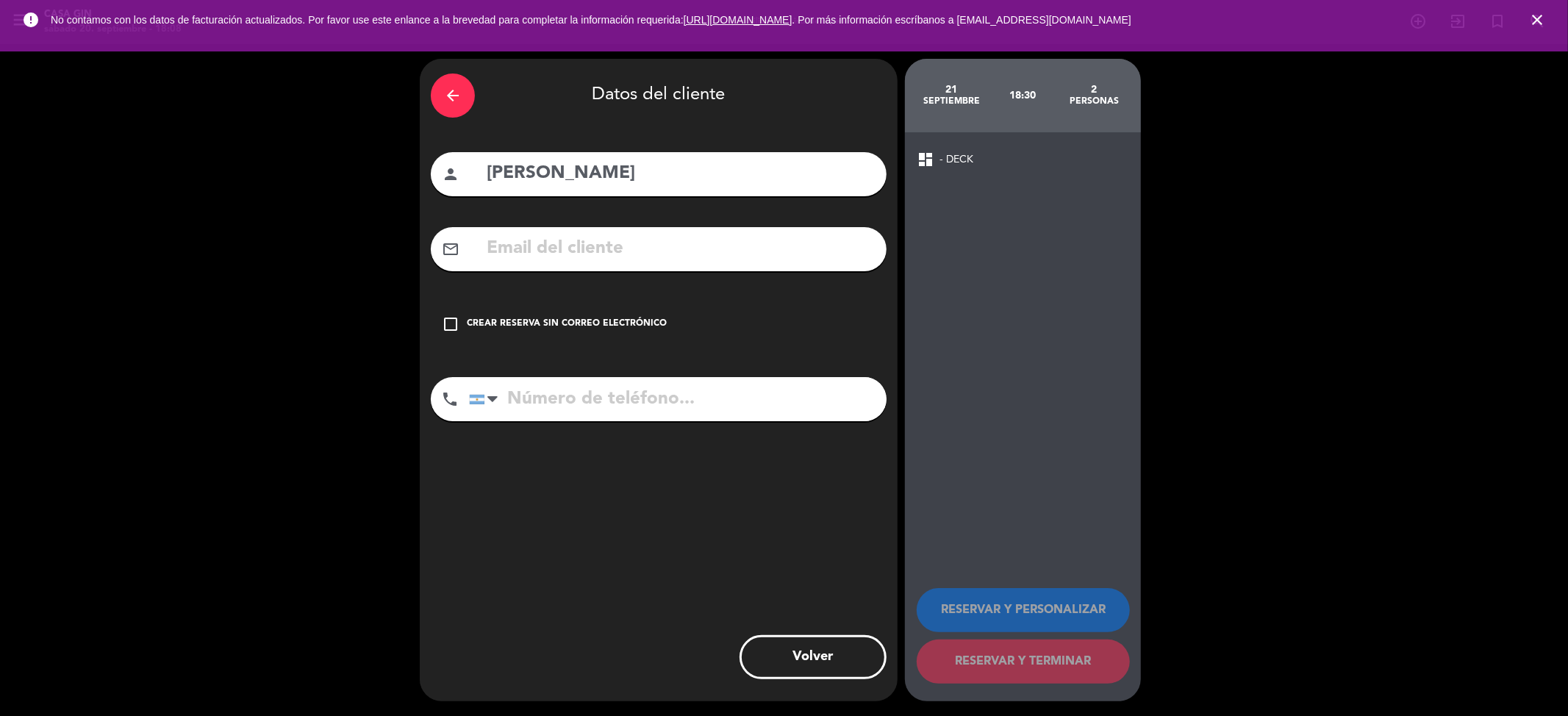
click at [453, 324] on icon "check_box_outline_blank" at bounding box center [450, 324] width 18 height 18
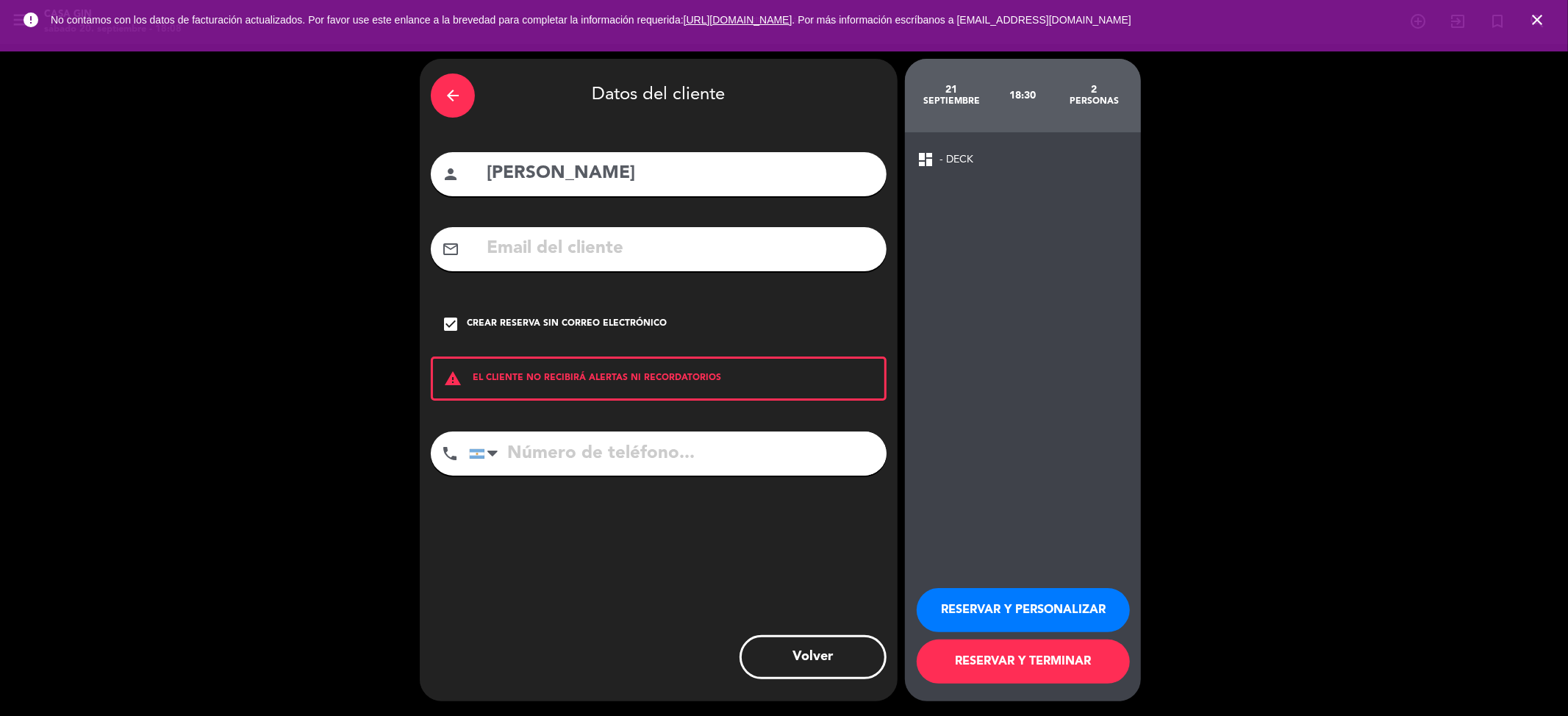
click at [1035, 613] on button "RESERVAR Y PERSONALIZAR" at bounding box center [1023, 609] width 213 height 44
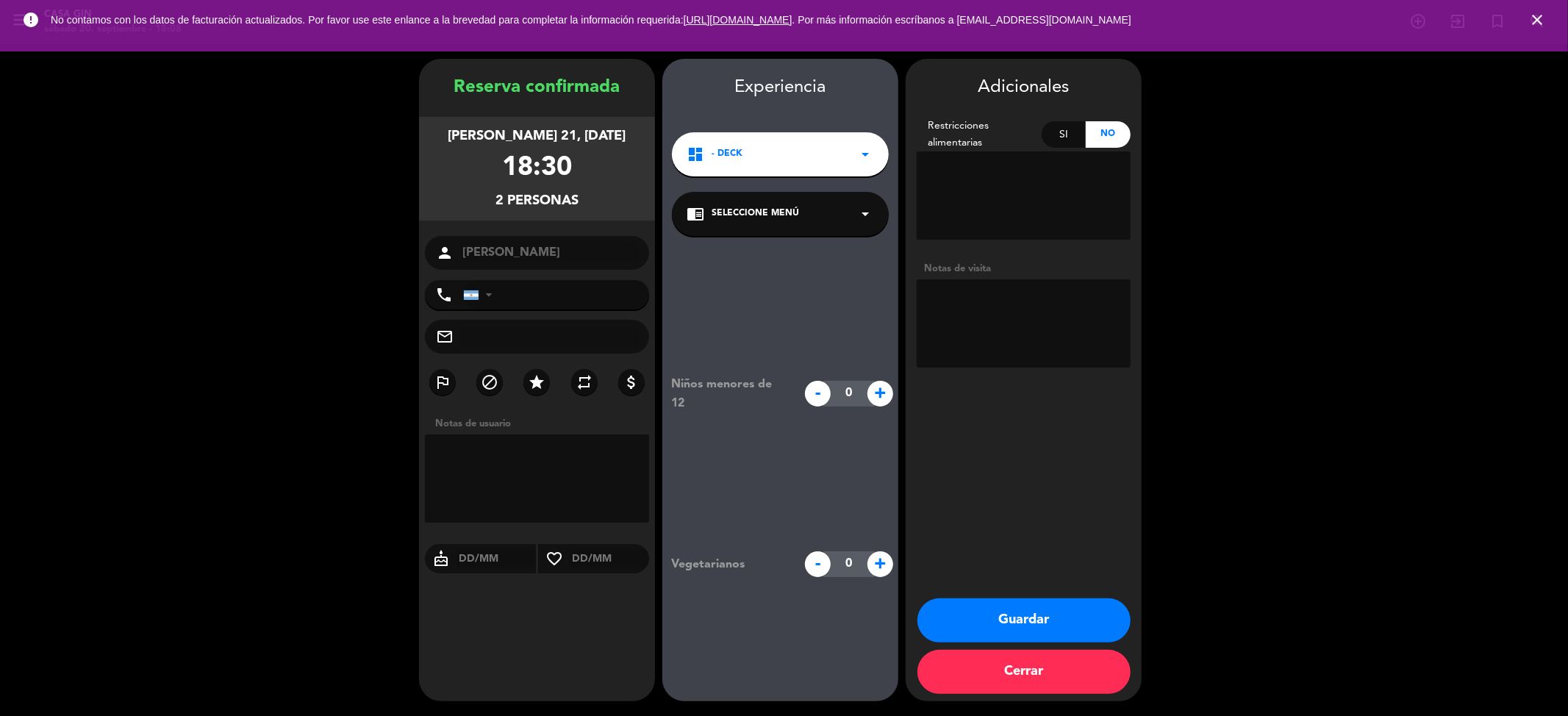
click at [1035, 613] on button "Guardar" at bounding box center [1024, 620] width 213 height 44
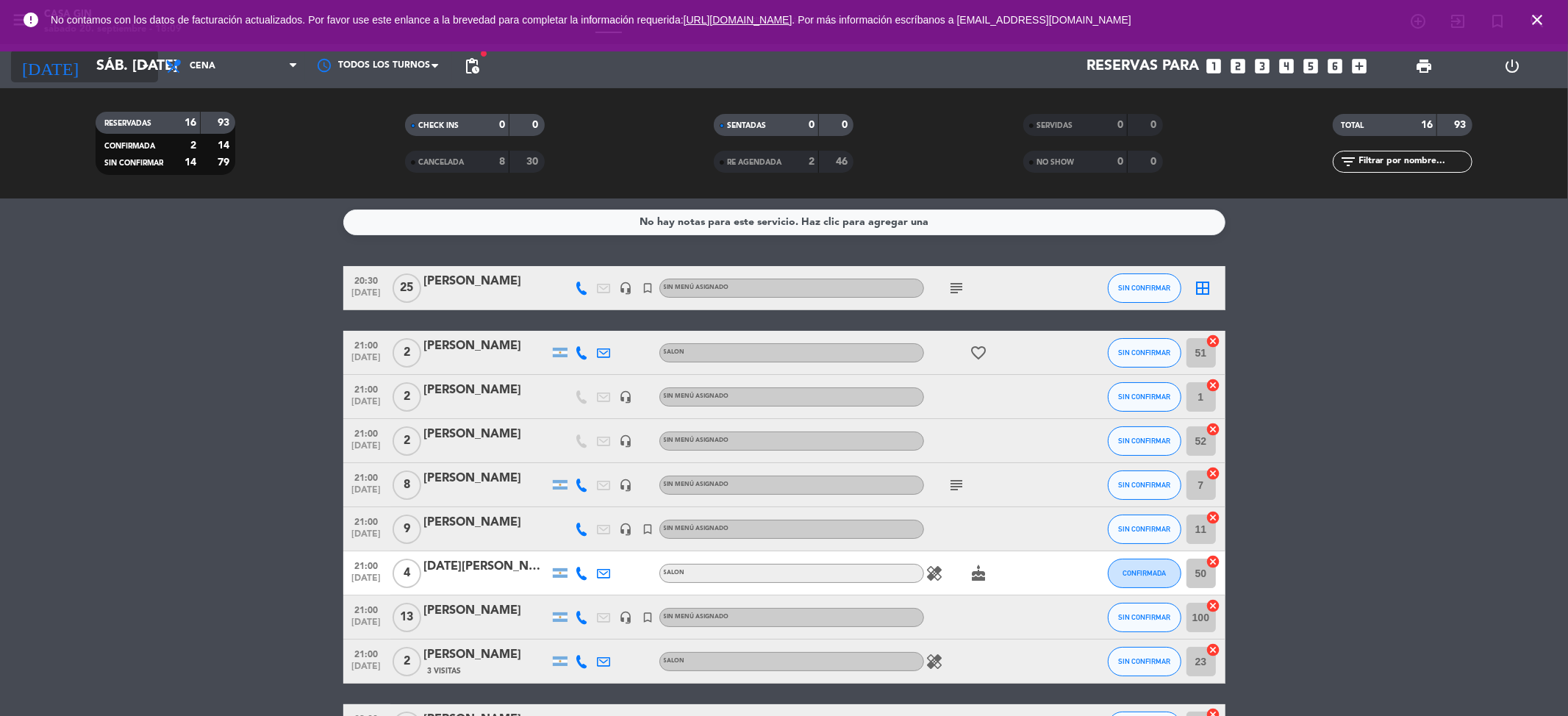
click at [89, 58] on input "sáb. [DATE]" at bounding box center [182, 66] width 187 height 32
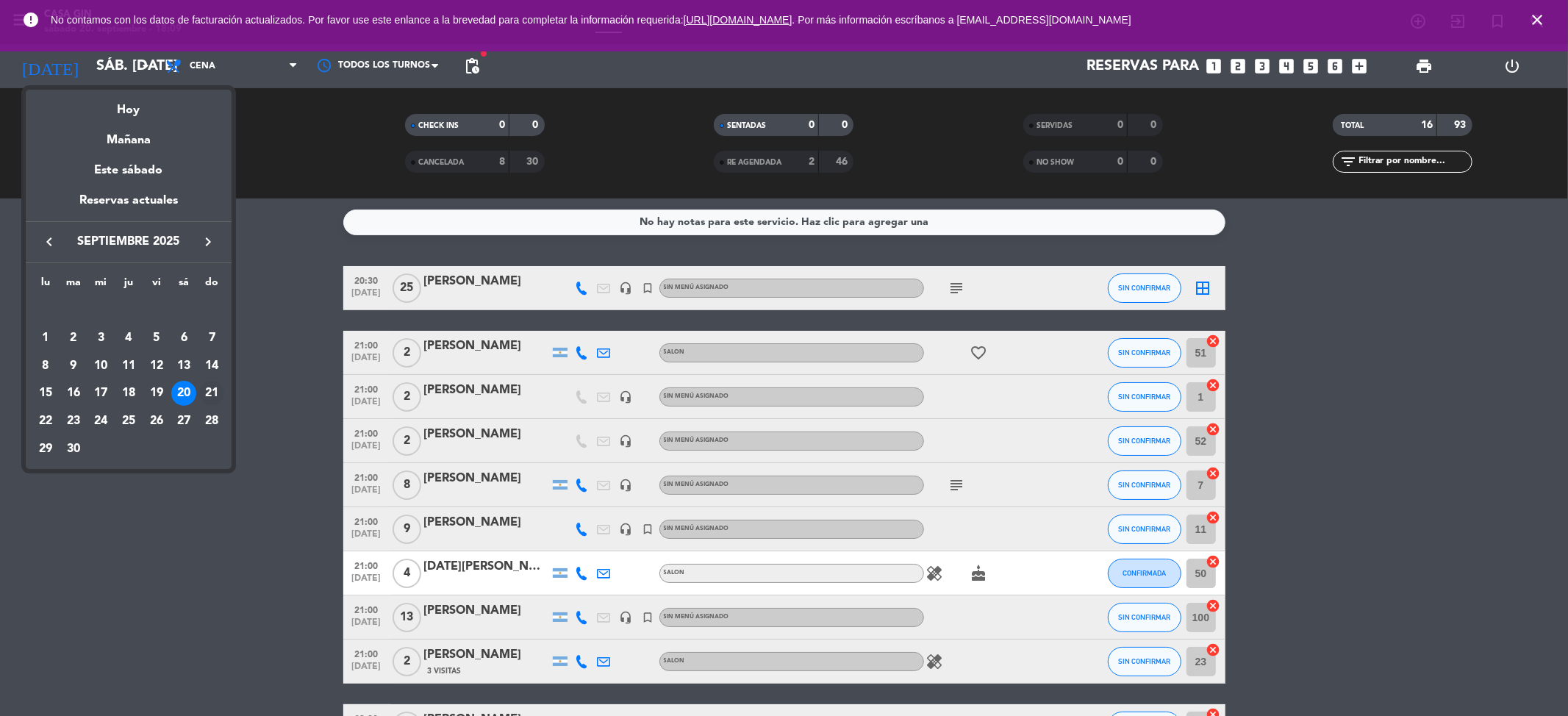
click at [204, 382] on div "21" at bounding box center [212, 392] width 25 height 25
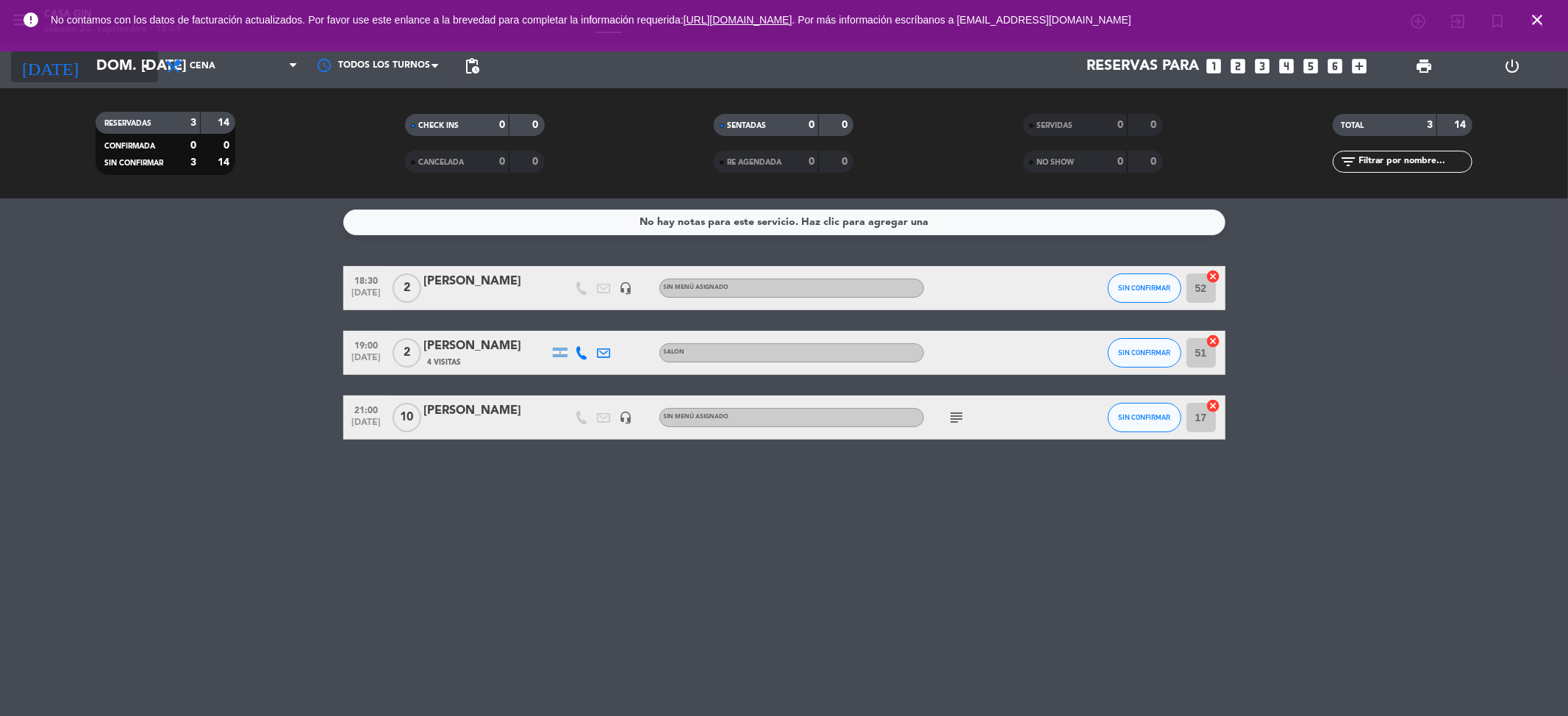
click at [94, 56] on input "dom. [DATE]" at bounding box center [182, 66] width 187 height 32
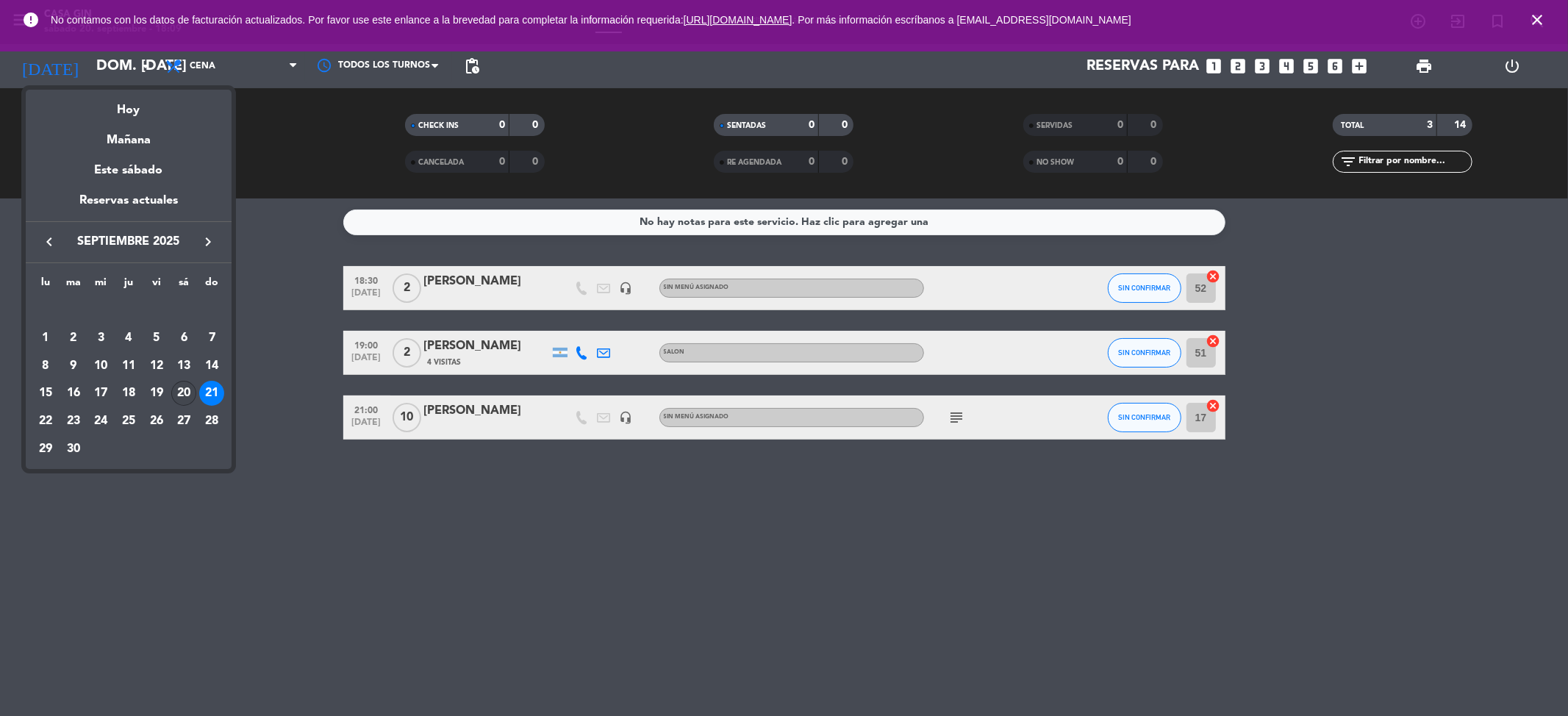
click at [179, 385] on div "20" at bounding box center [183, 392] width 25 height 25
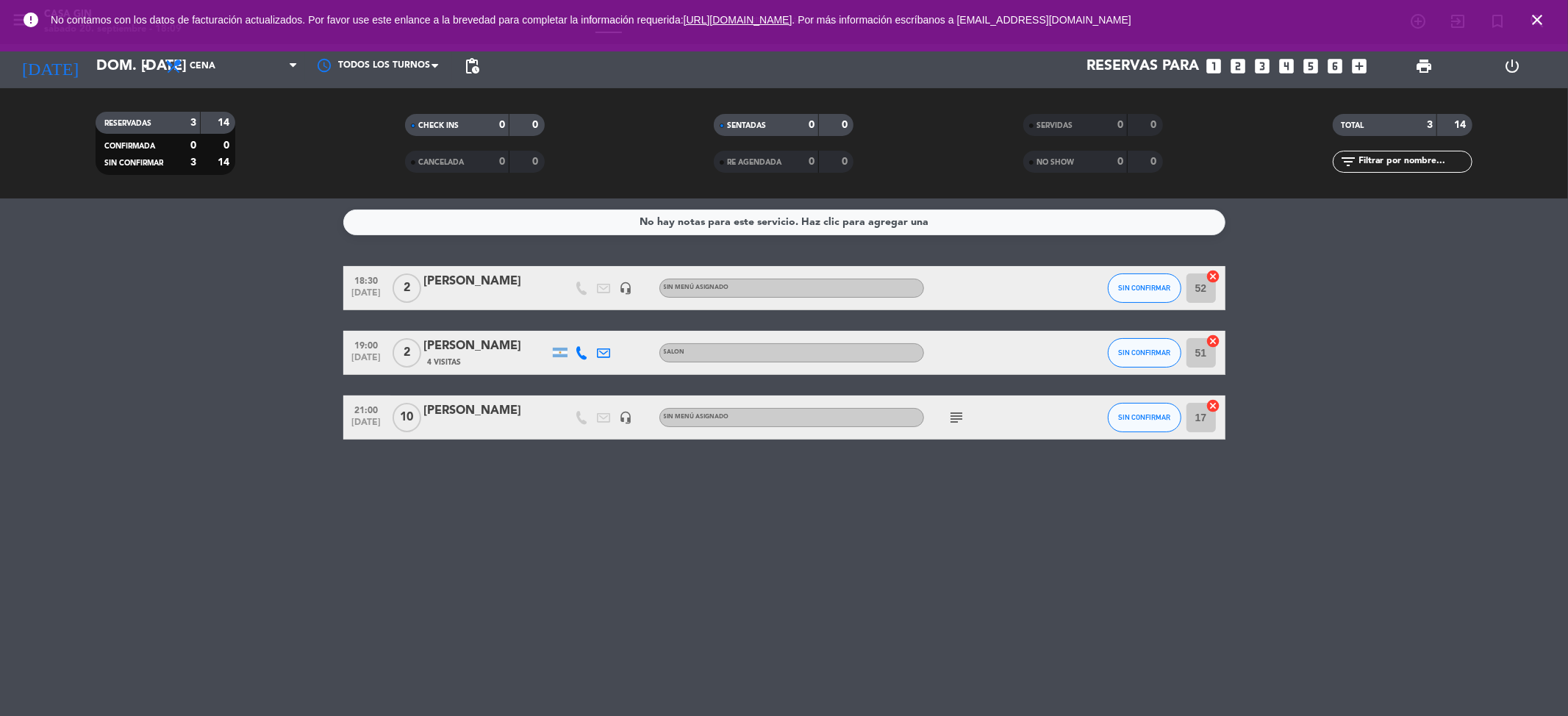
type input "sáb. [DATE]"
